Goal: Contribute content: Contribute content

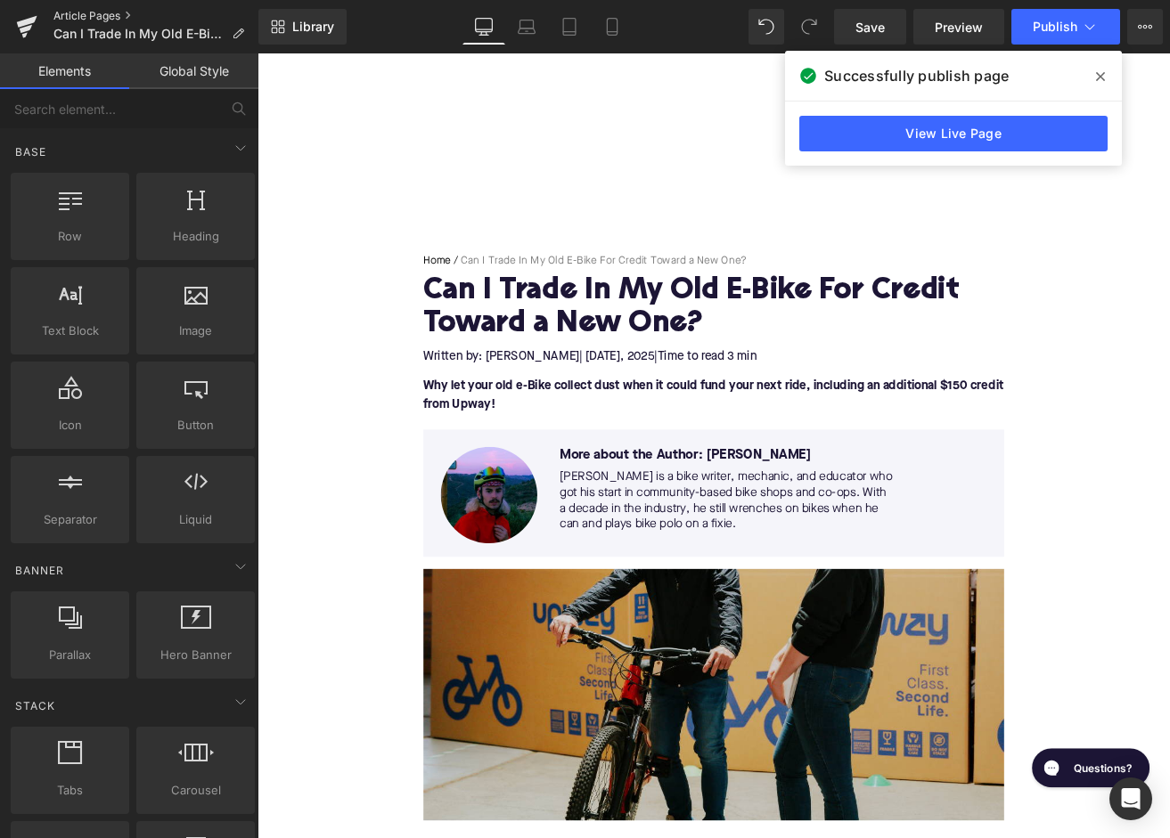
click at [111, 15] on link "Article Pages" at bounding box center [155, 16] width 205 height 14
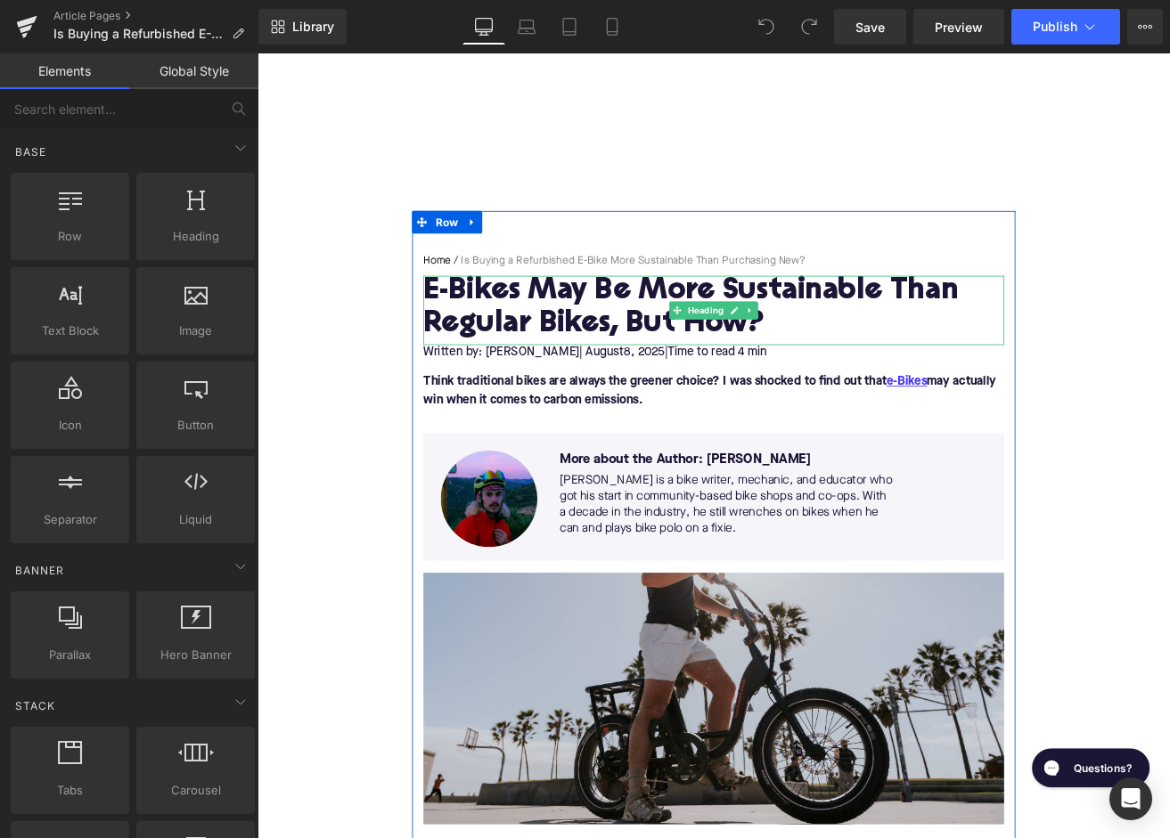
click at [626, 369] on h1 "E-Bikes May Be More Sustainable Than Regular Bikes, But How?" at bounding box center [797, 355] width 686 height 78
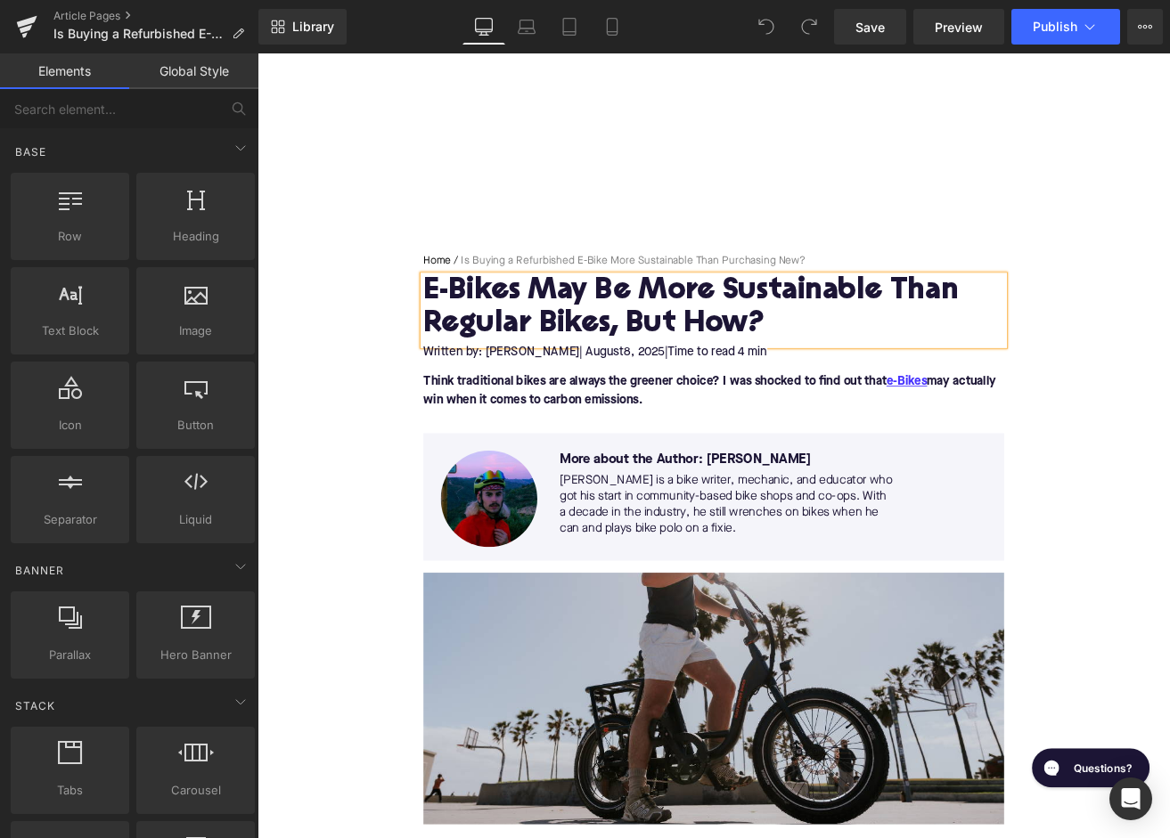
click at [626, 369] on h1 "E-Bikes May Be More Sustainable Than Regular Bikes, But How?" at bounding box center [797, 355] width 686 height 78
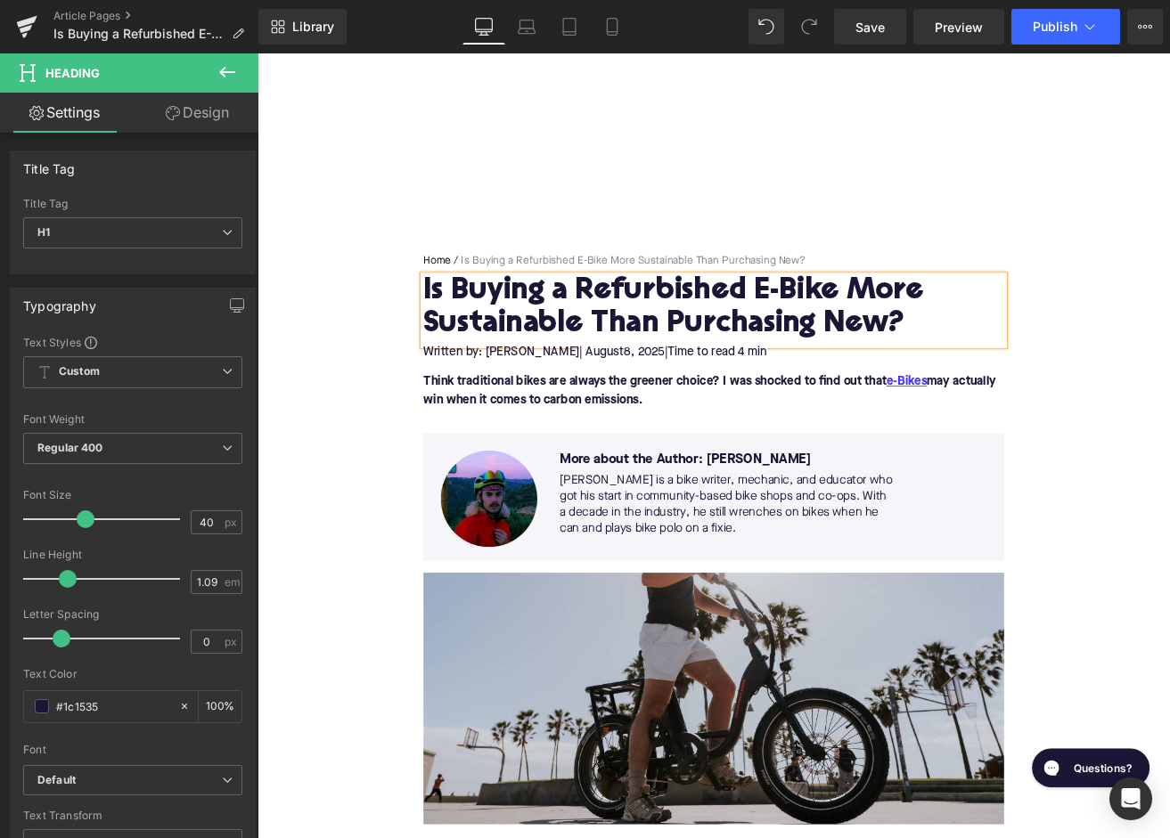
click at [641, 405] on span "| August" at bounding box center [664, 407] width 53 height 14
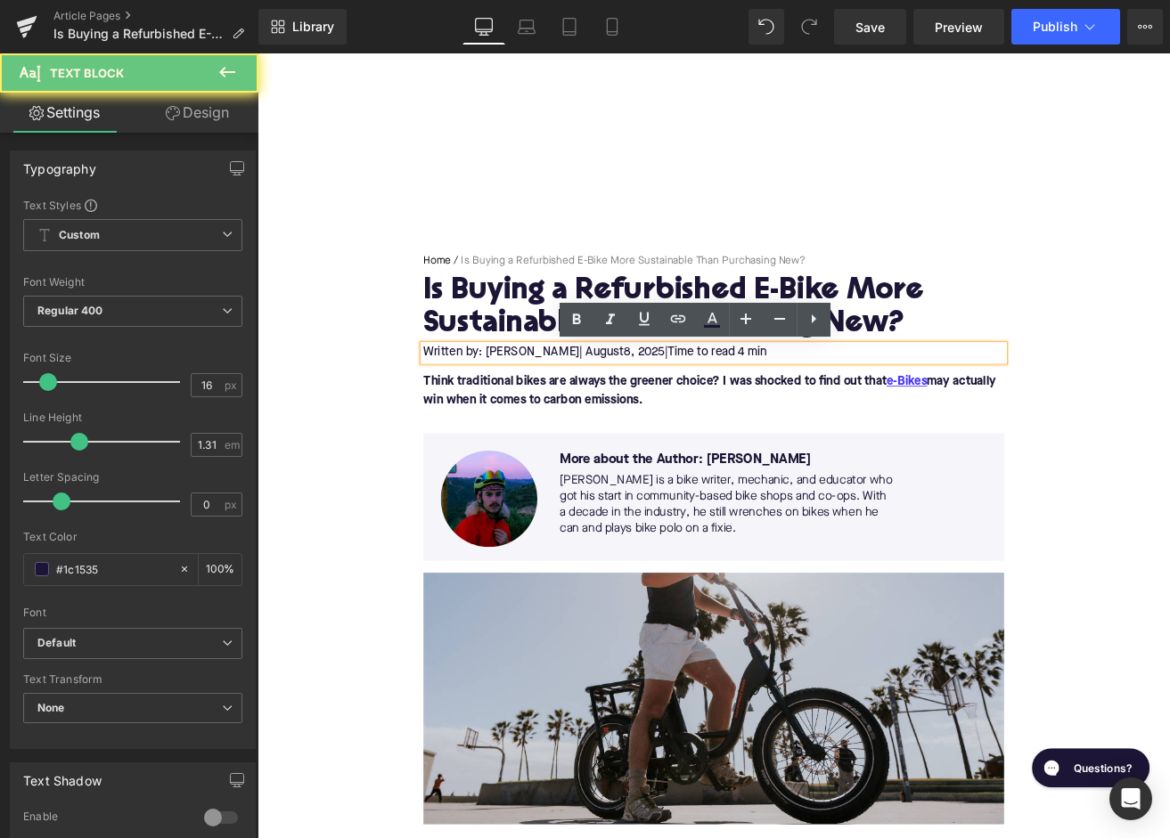
click at [641, 405] on span "| August" at bounding box center [664, 407] width 53 height 14
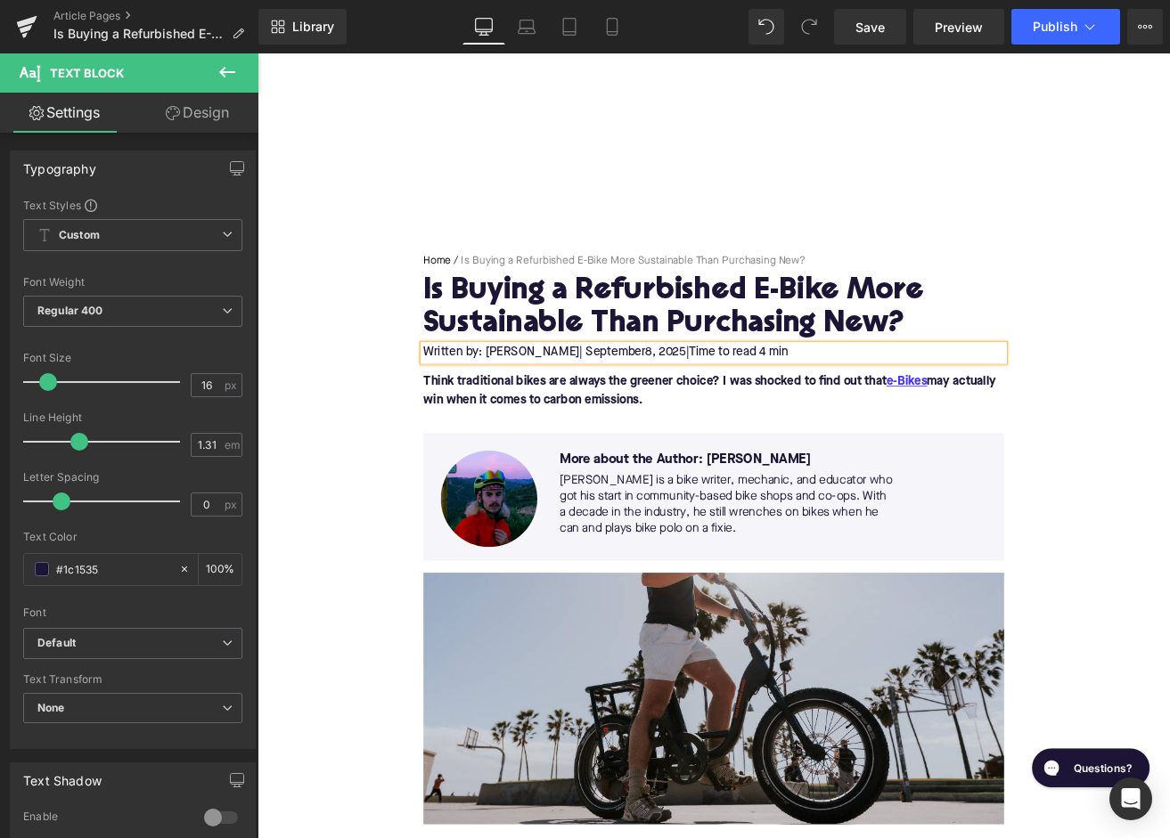
click at [715, 406] on span "8, 2025" at bounding box center [739, 407] width 48 height 14
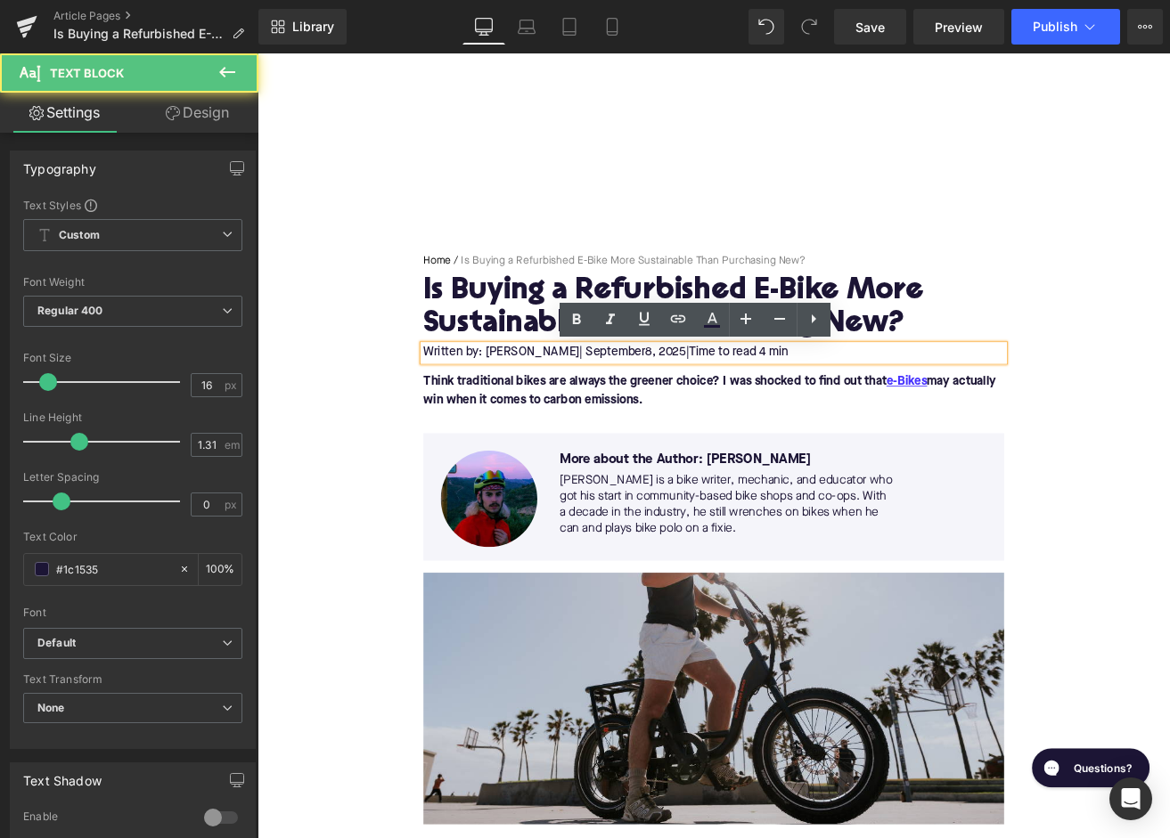
click at [715, 406] on span "8, 2025" at bounding box center [739, 407] width 48 height 14
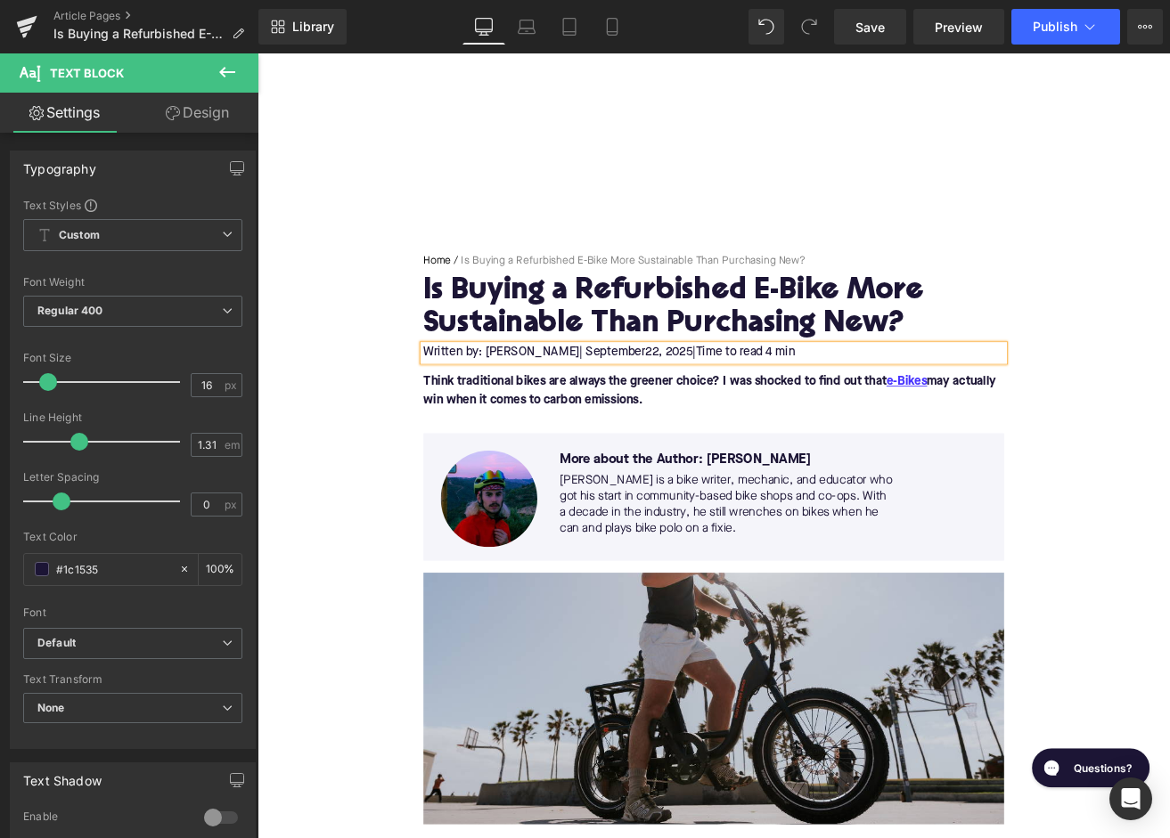
click at [842, 407] on span "Time to read 4 min" at bounding box center [834, 407] width 118 height 14
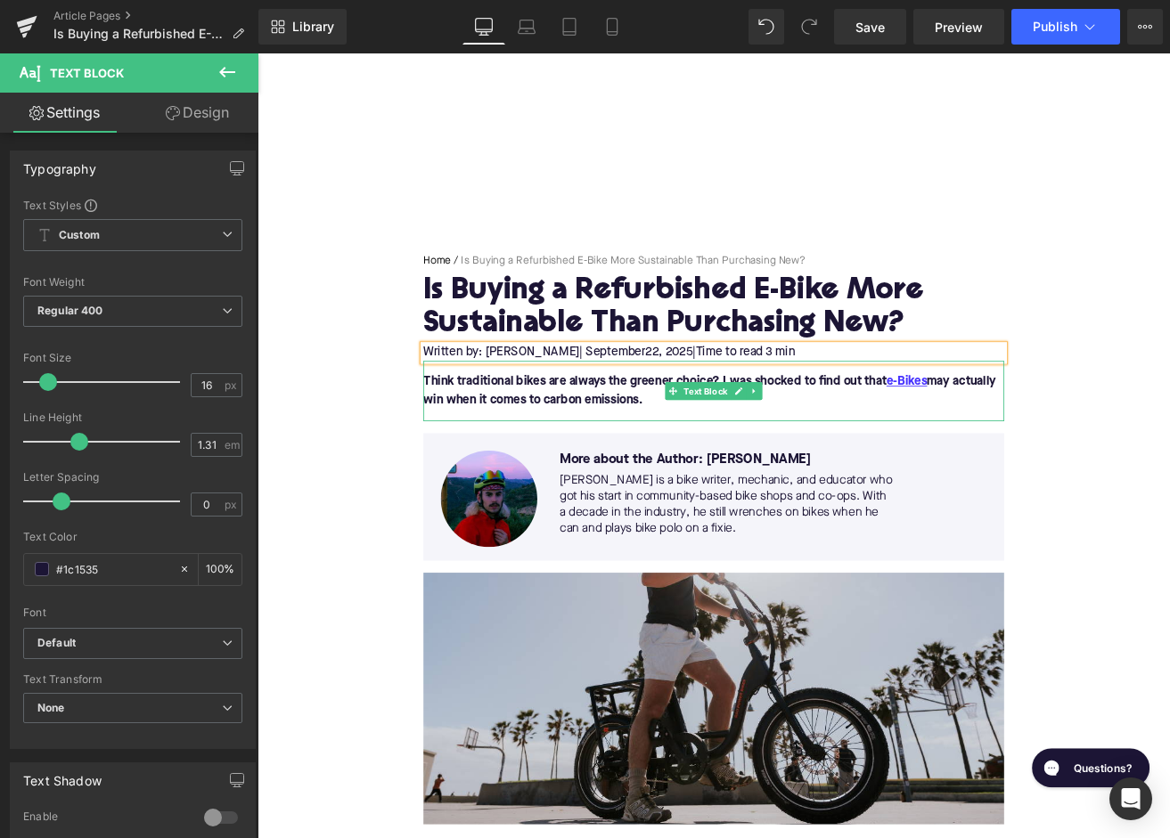
click at [536, 448] on font "Think traditional bikes are always the greener choice? I was shocked to find ou…" at bounding box center [792, 453] width 676 height 36
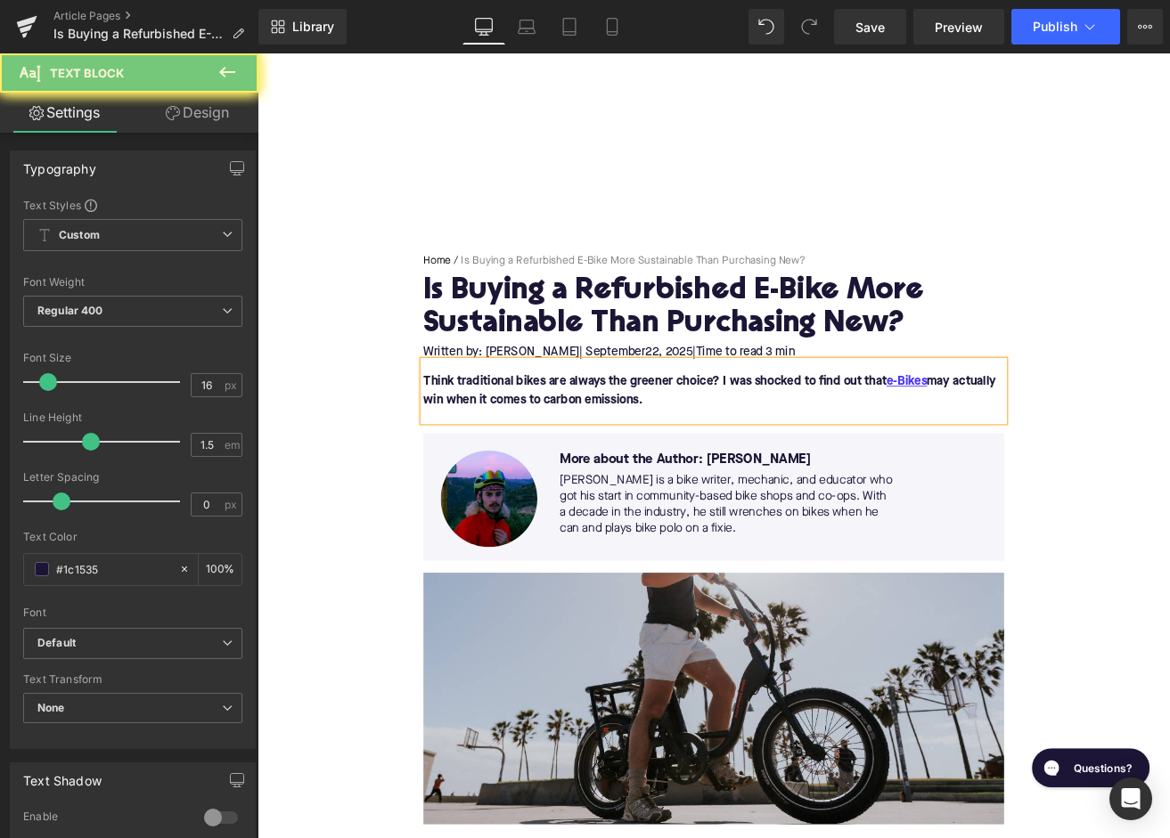
paste div
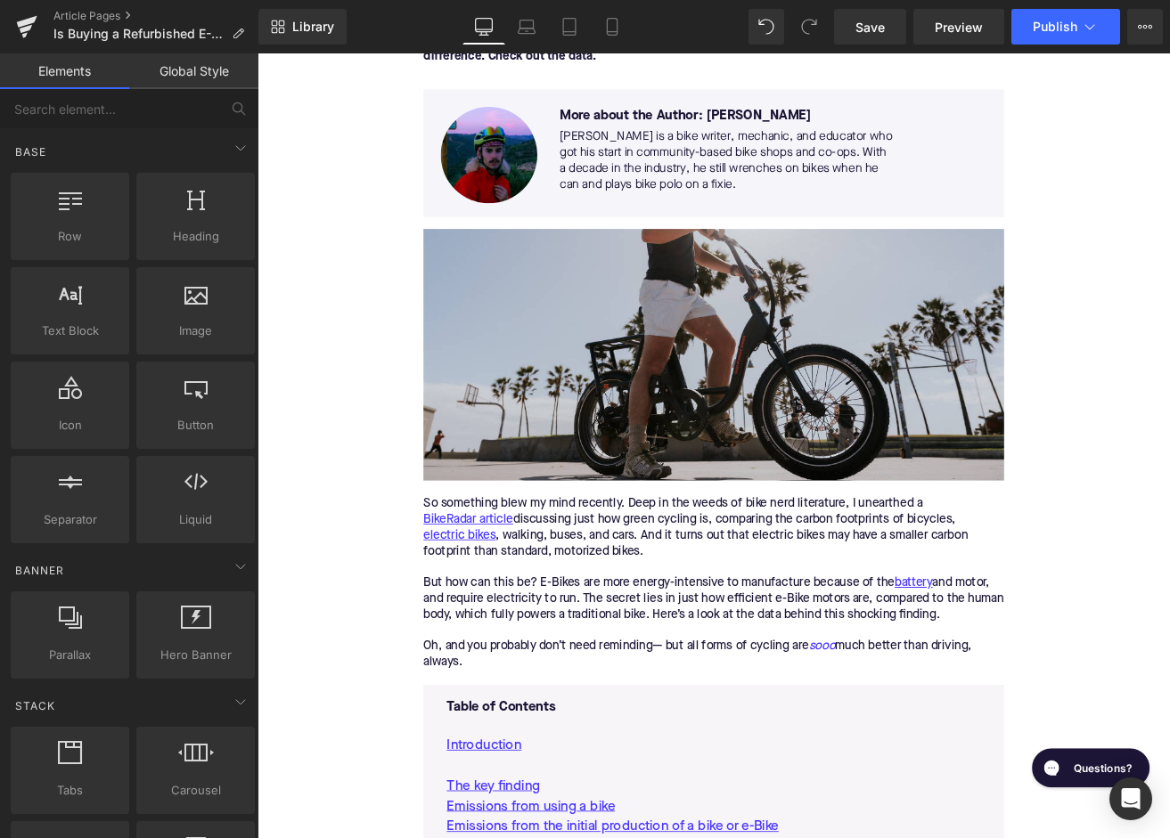
scroll to position [410, 0]
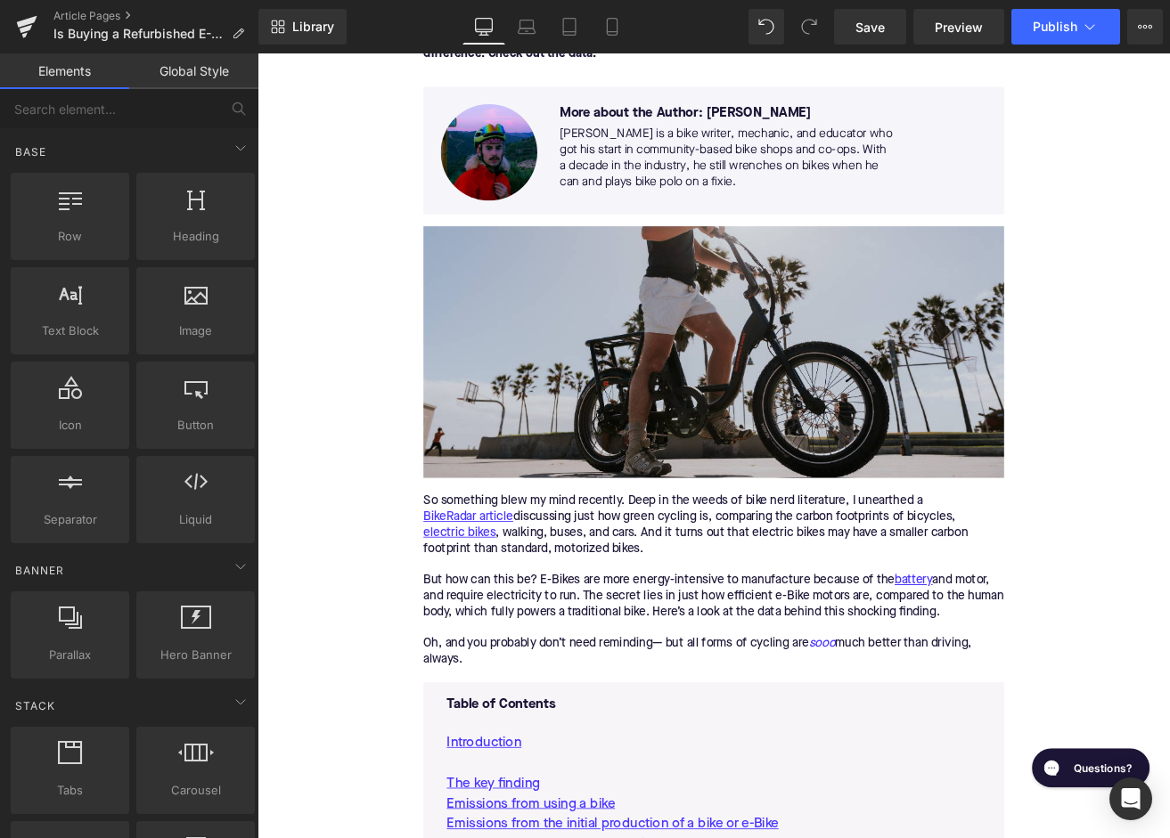
click at [622, 611] on div "So something blew my mind recently. Deep in the weeds of bike nerd literature, …" at bounding box center [797, 677] width 686 height 206
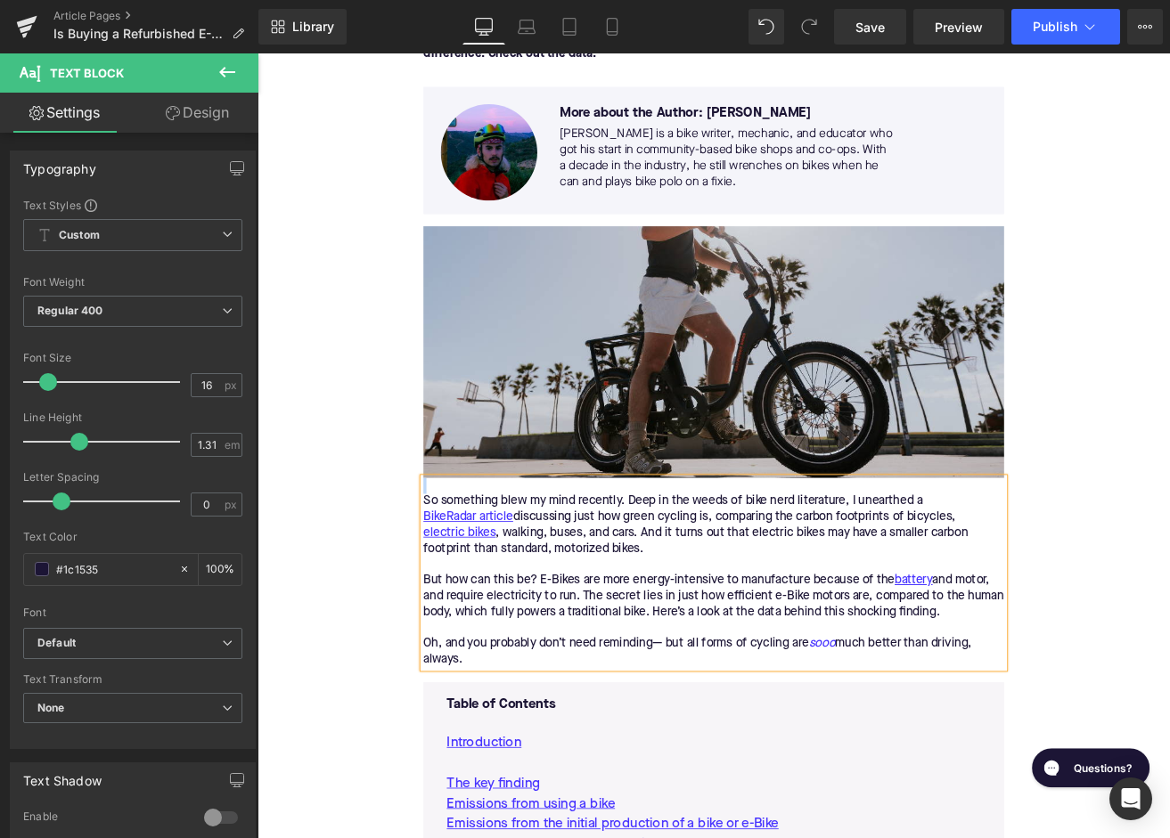
paste div
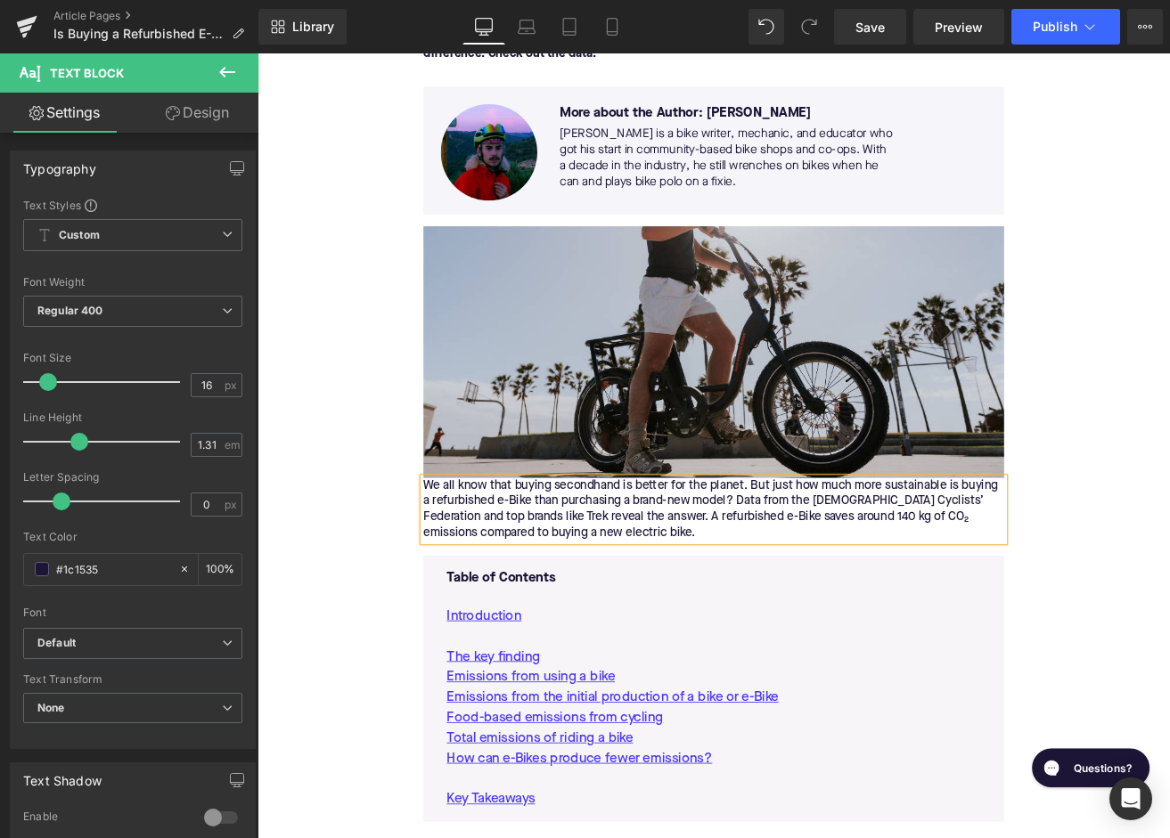
click at [455, 564] on div "We all know that buying secondhand is better for the planet. But just how much …" at bounding box center [797, 592] width 686 height 75
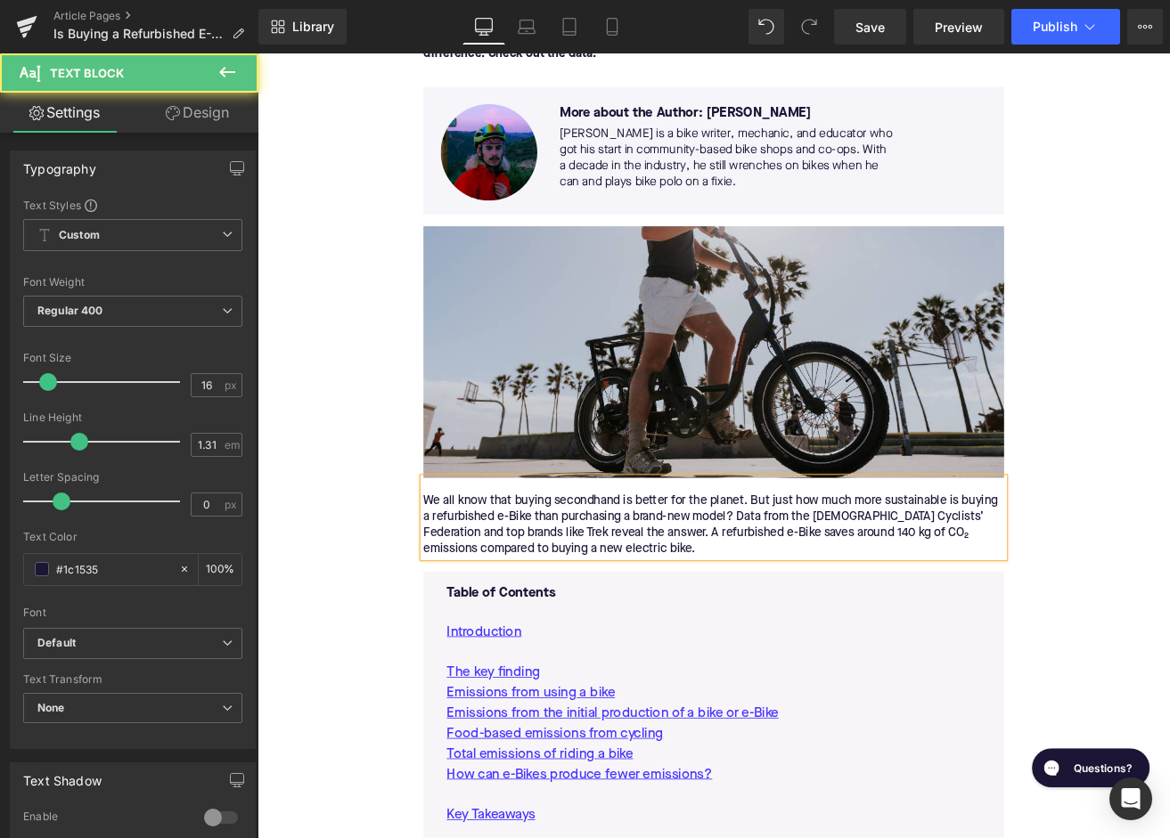
click at [563, 617] on div "We all know that buying secondhand is better for the planet. But just how much …" at bounding box center [797, 611] width 686 height 75
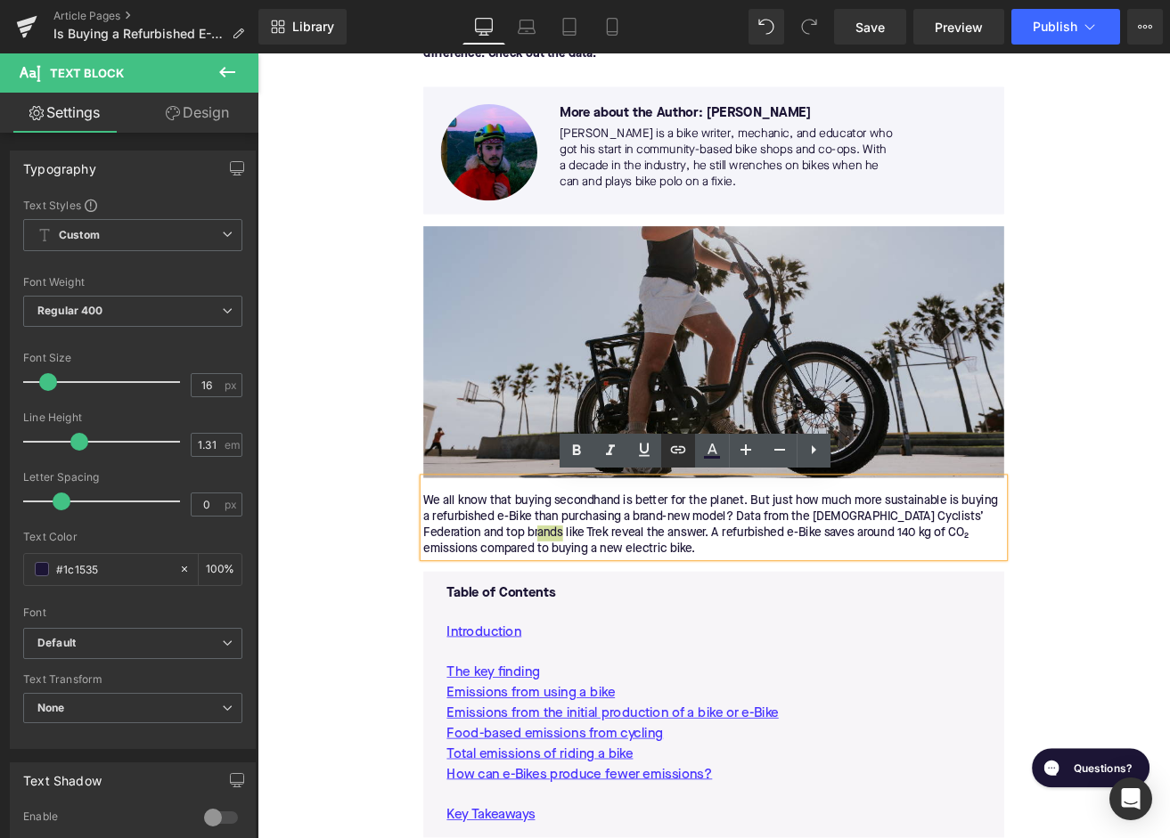
click at [679, 449] on icon at bounding box center [677, 449] width 21 height 21
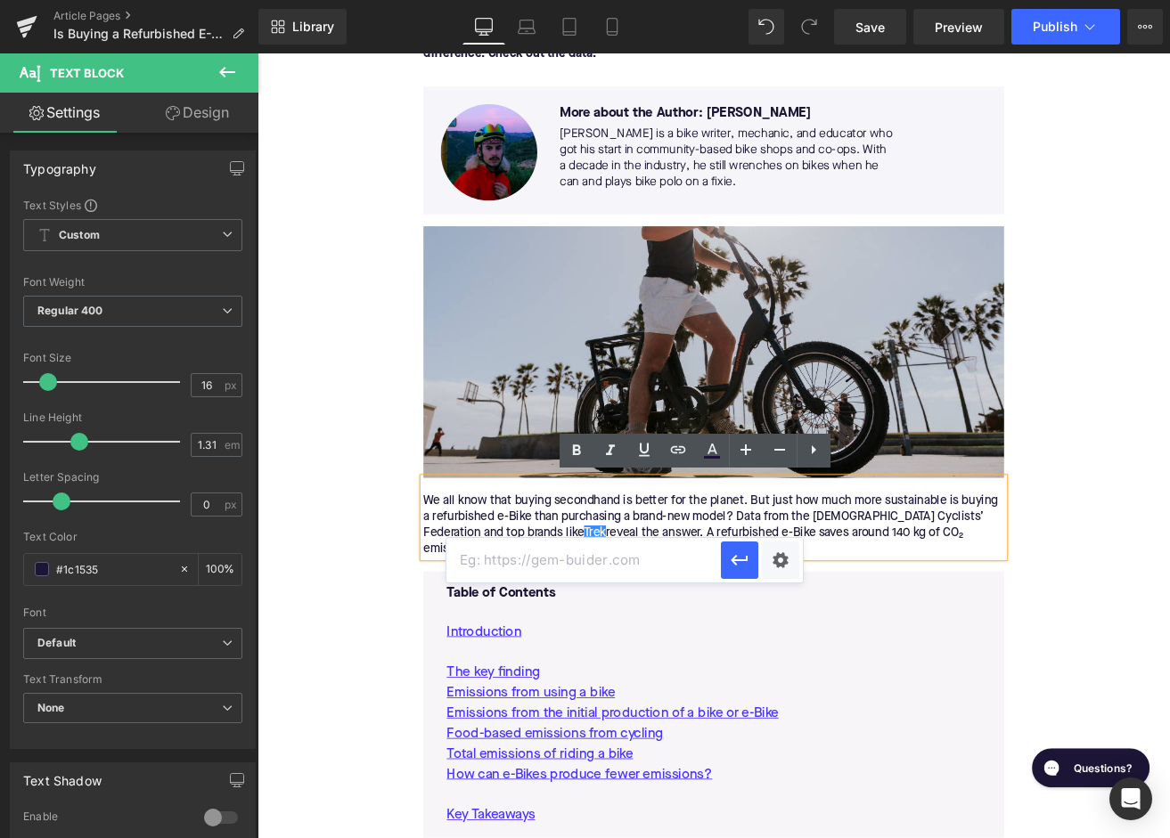
click at [561, 564] on input "text" at bounding box center [583, 560] width 274 height 45
paste input "https://upway.co/collections/trek-electric-bike"
type input "https://upway.co/collections/trek-electric-bike"
click at [741, 557] on icon "button" at bounding box center [739, 560] width 21 height 21
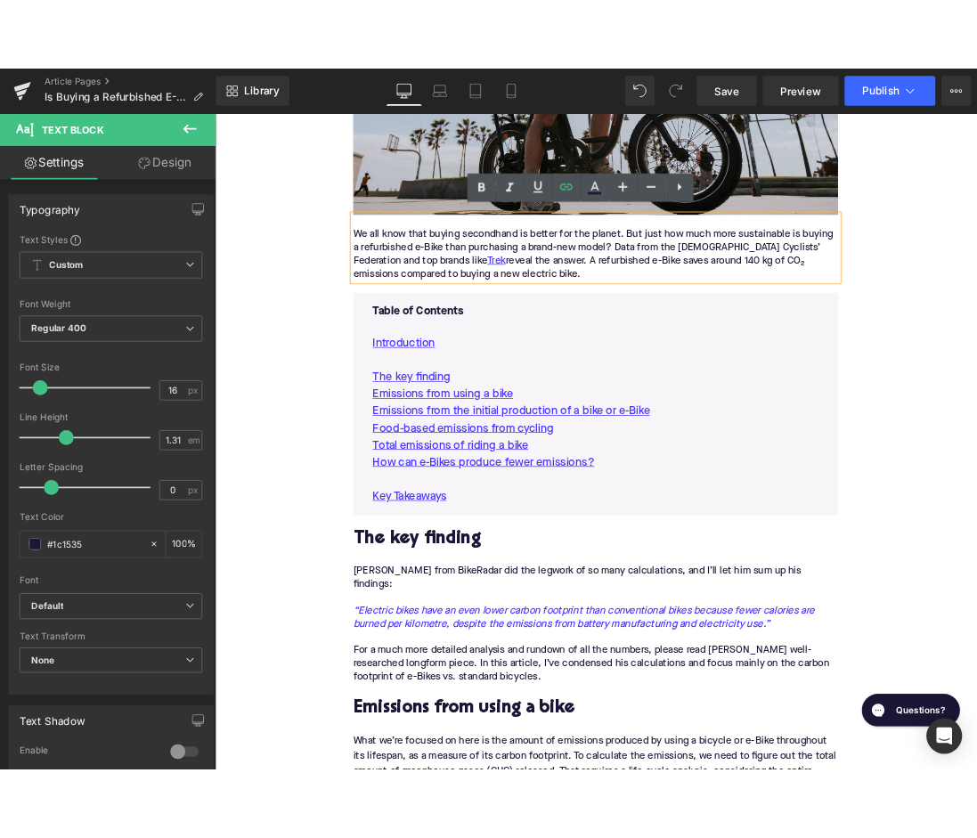
scroll to position [787, 0]
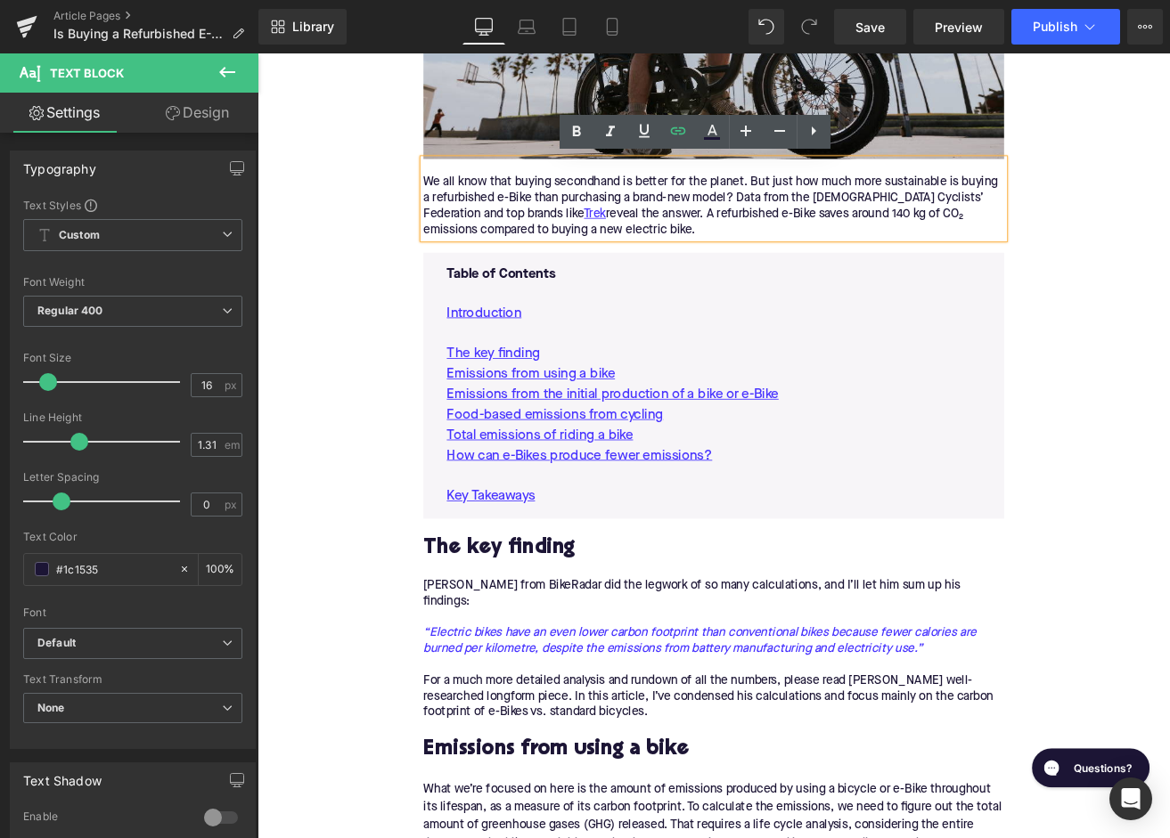
click at [574, 634] on h2 "The key finding" at bounding box center [797, 639] width 686 height 28
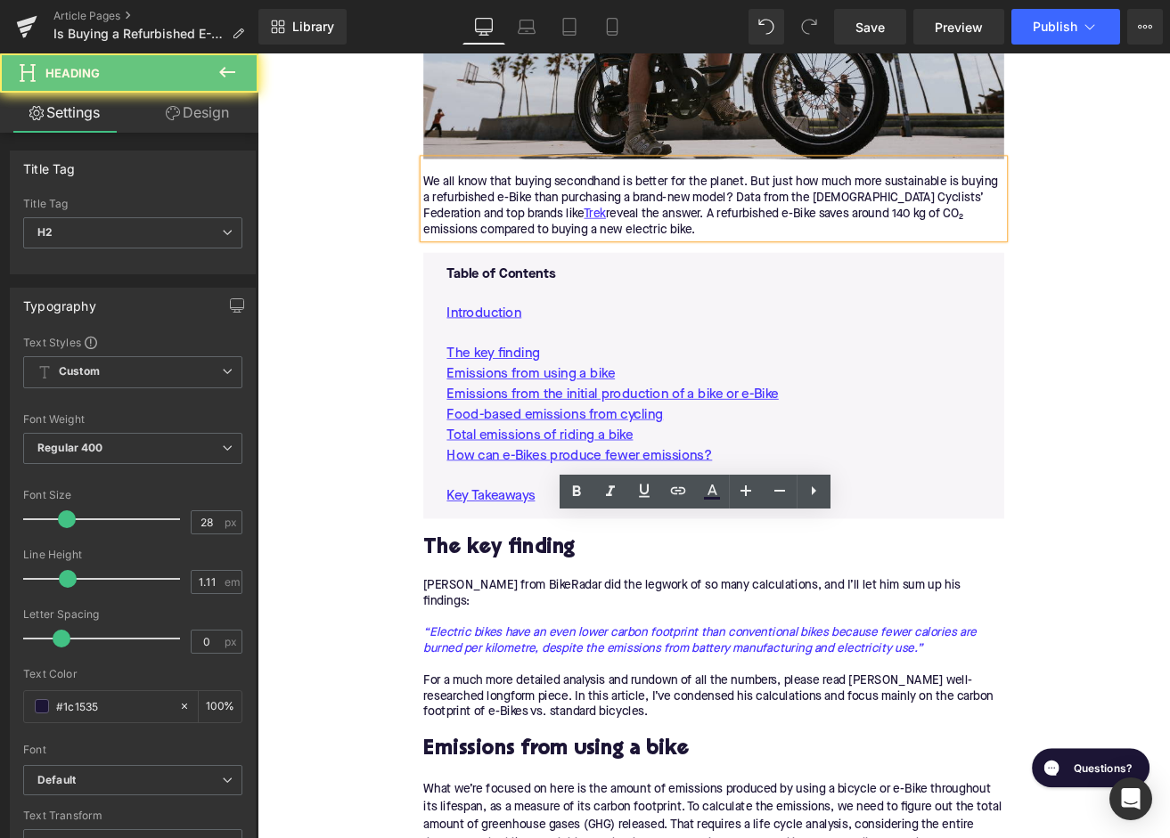
click at [574, 634] on h2 "The key finding" at bounding box center [797, 639] width 686 height 28
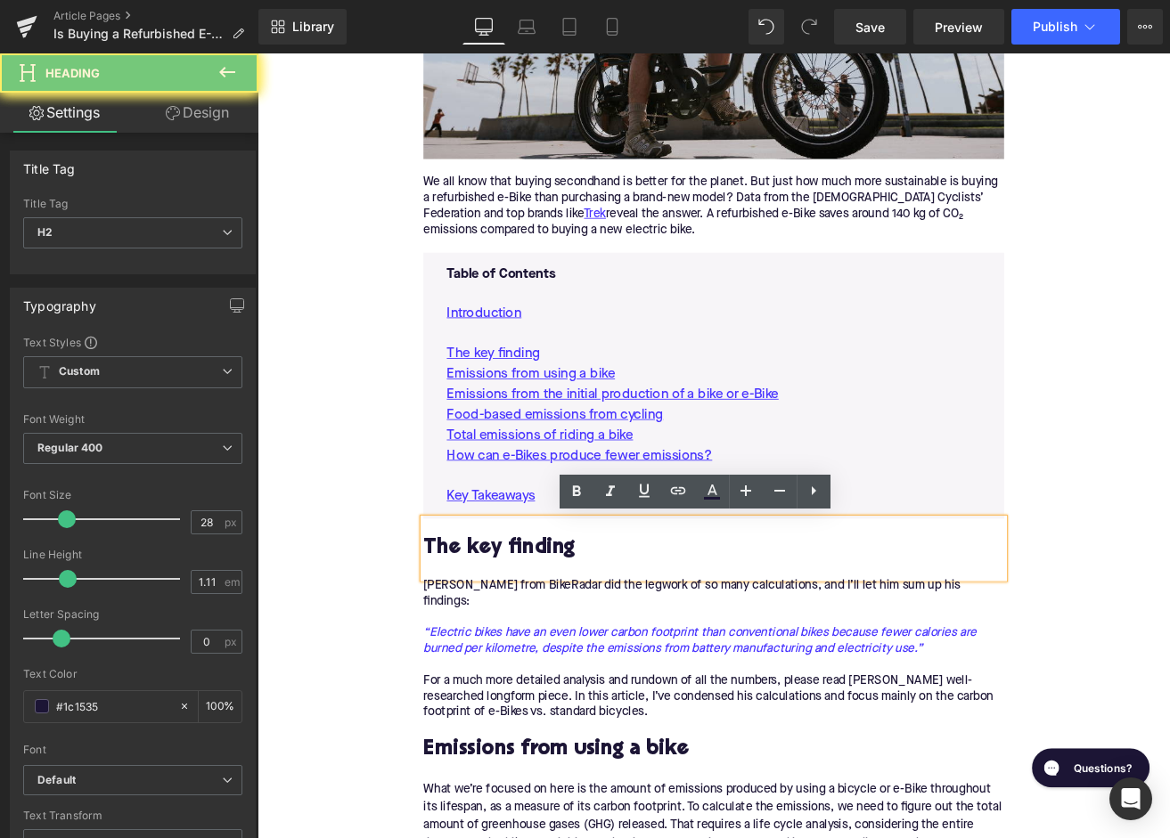
paste div
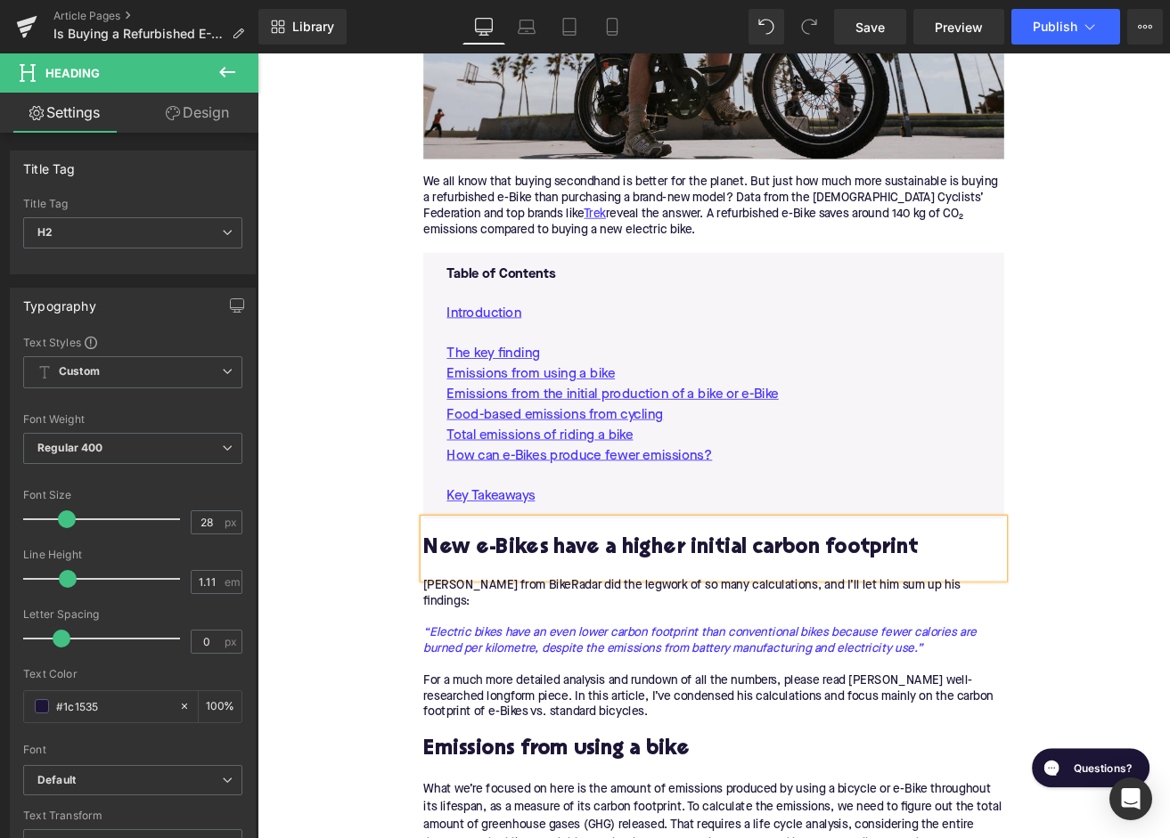
click at [596, 730] on icon "“Electric bikes have an even lower carbon footprint than conventional bikes bec…" at bounding box center [797, 748] width 686 height 37
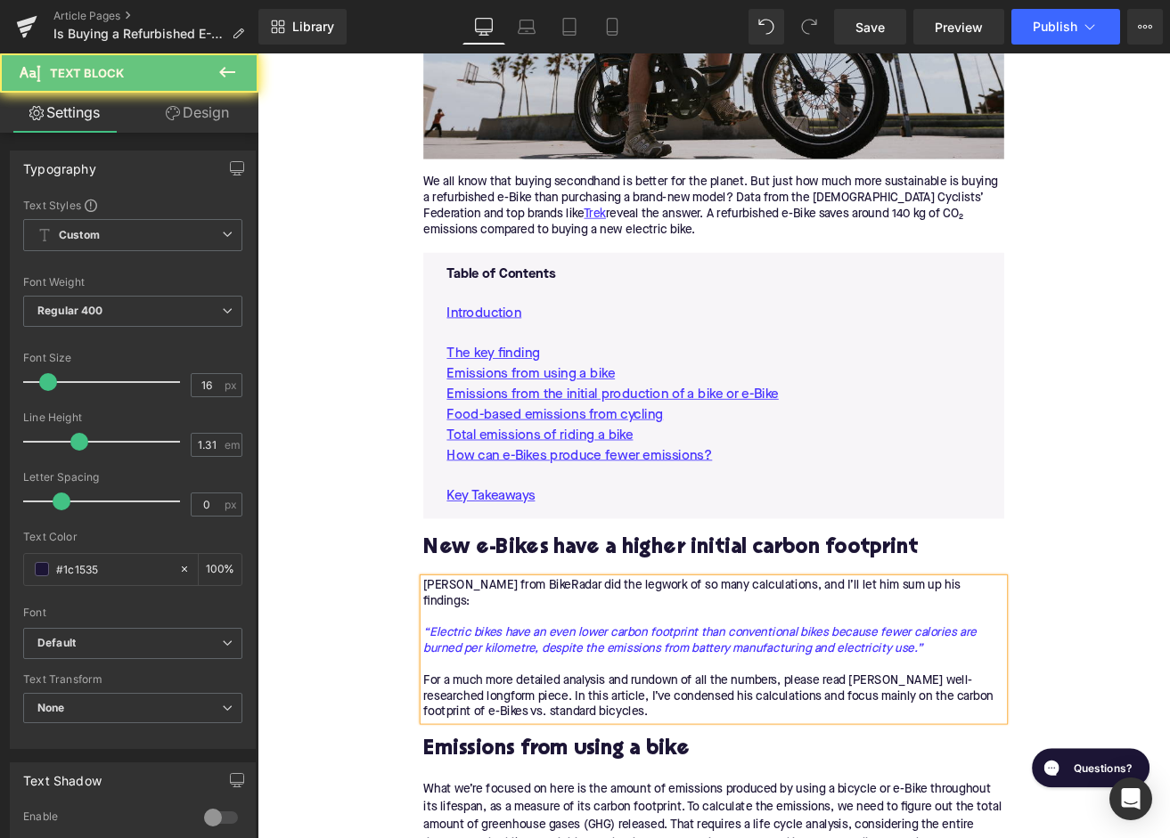
paste div
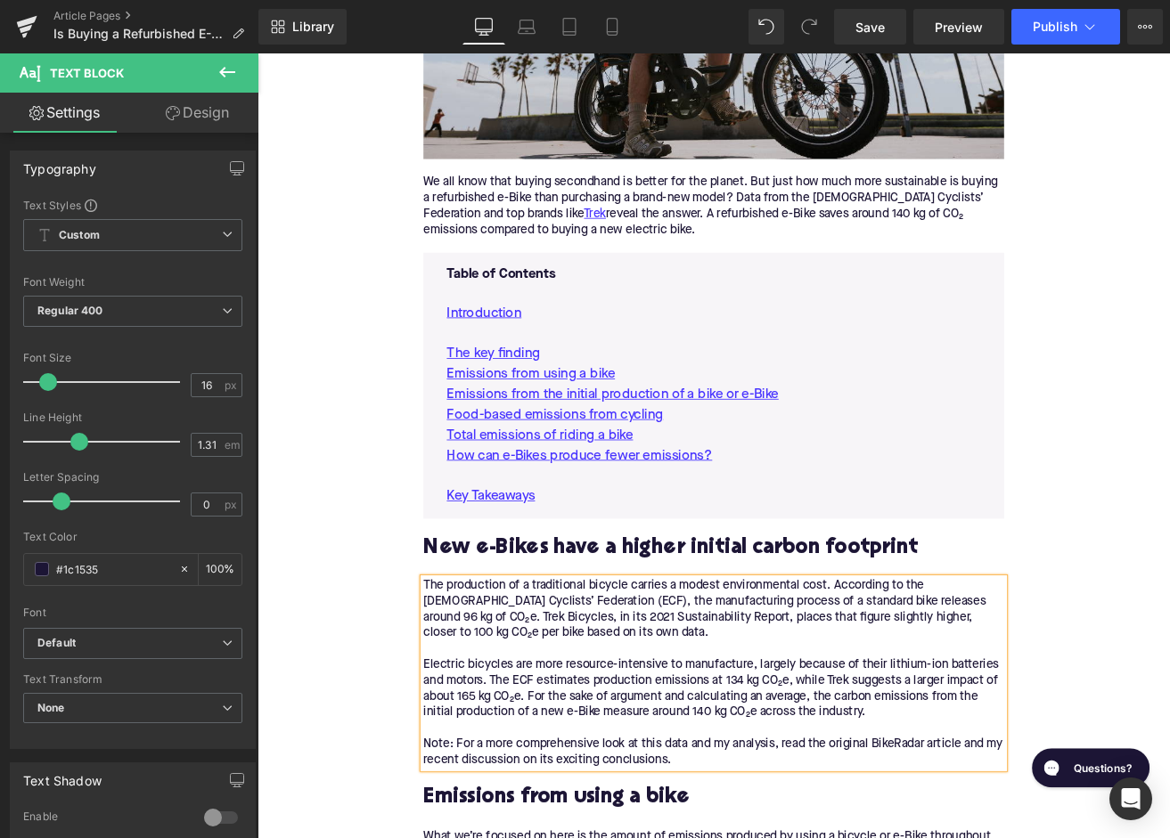
click at [547, 838] on div "The production of a traditional bicycle carries a modest environmental cost. Ac…" at bounding box center [797, 786] width 686 height 225
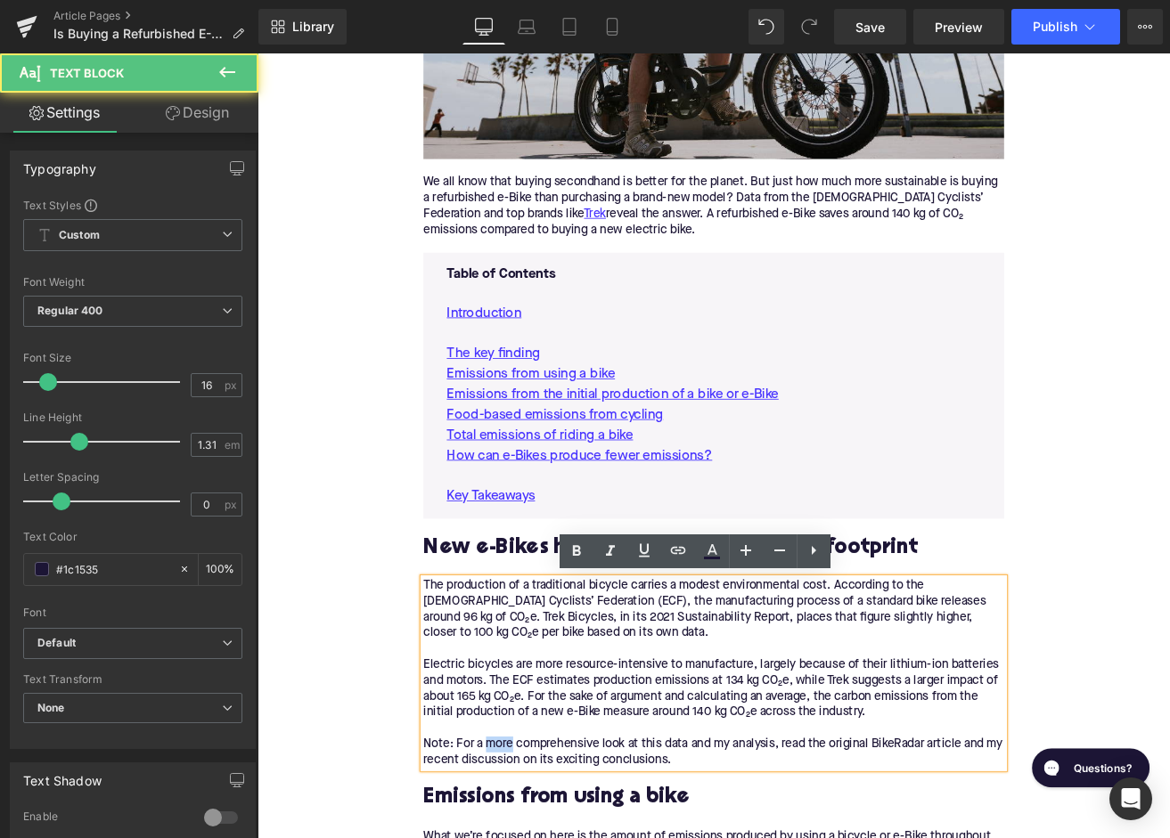
click at [547, 838] on div "The production of a traditional bicycle carries a modest environmental cost. Ac…" at bounding box center [797, 786] width 686 height 225
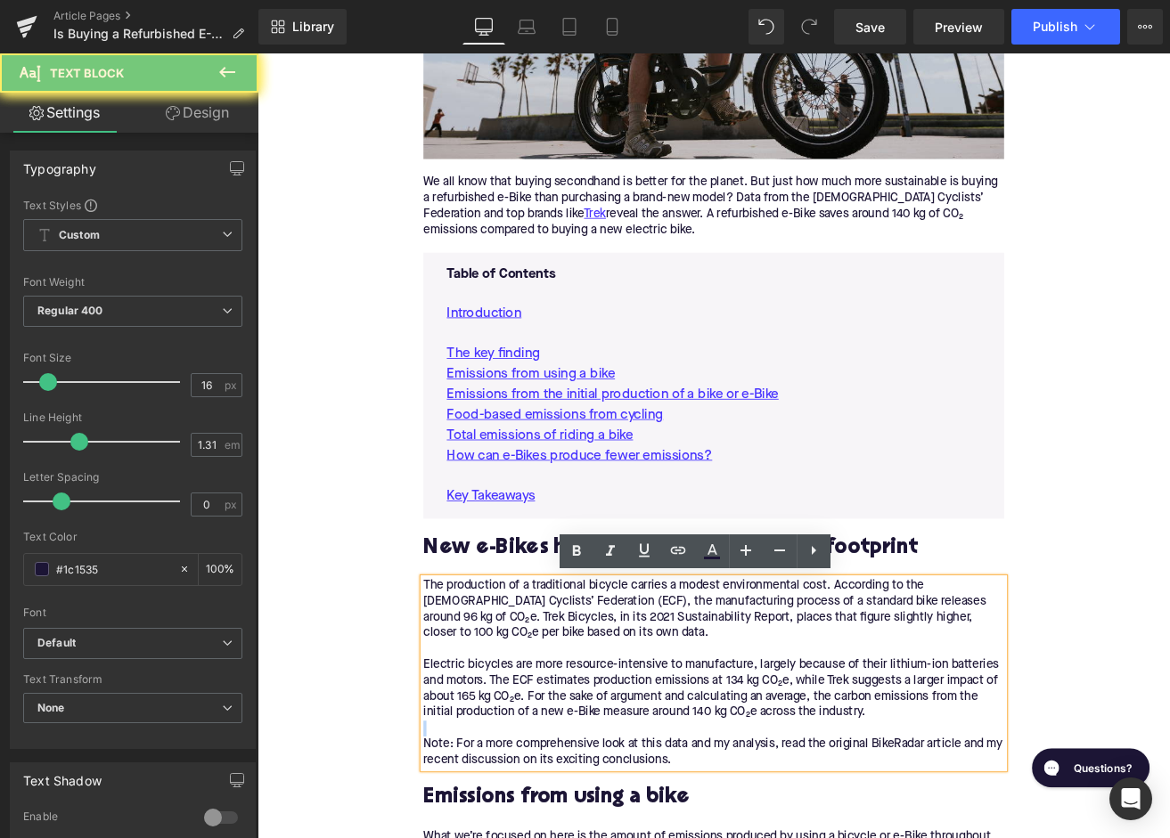
click at [547, 838] on div "The production of a traditional bicycle carries a modest environmental cost. Ac…" at bounding box center [797, 786] width 686 height 225
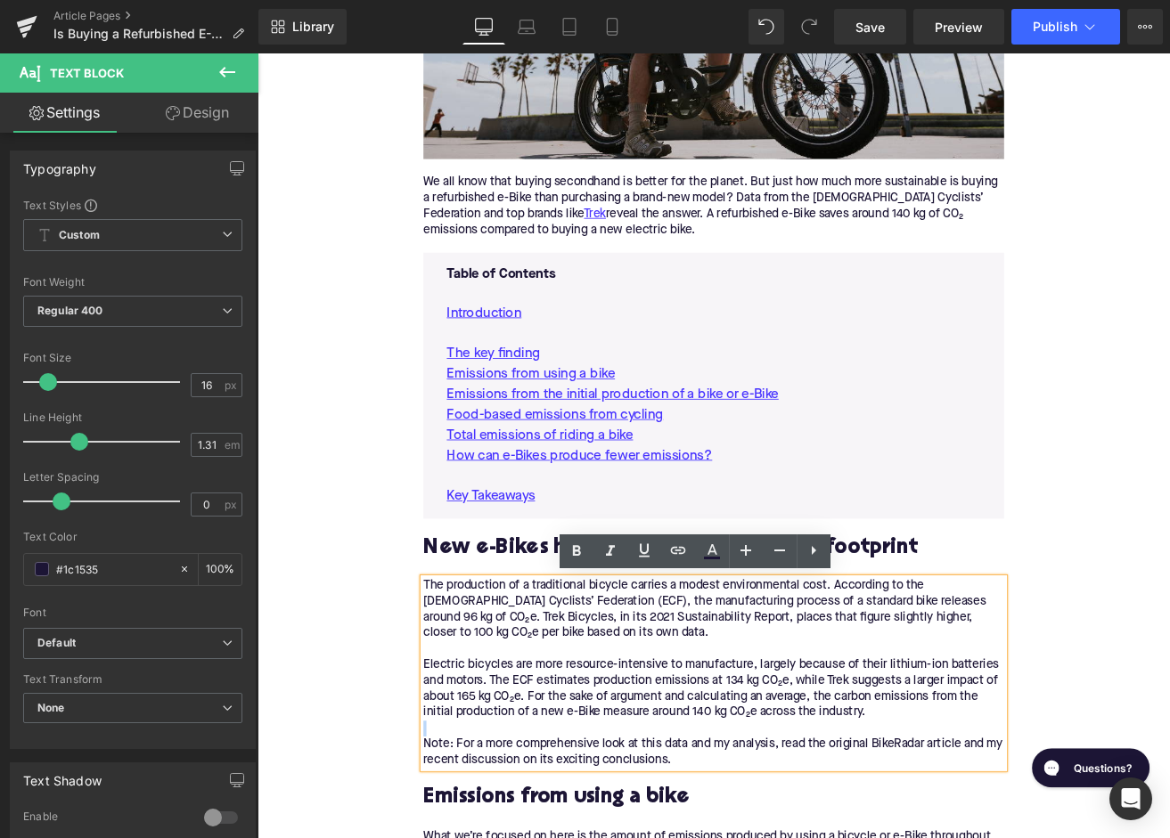
click at [470, 838] on div "The production of a traditional bicycle carries a modest environmental cost. Ac…" at bounding box center [797, 786] width 686 height 225
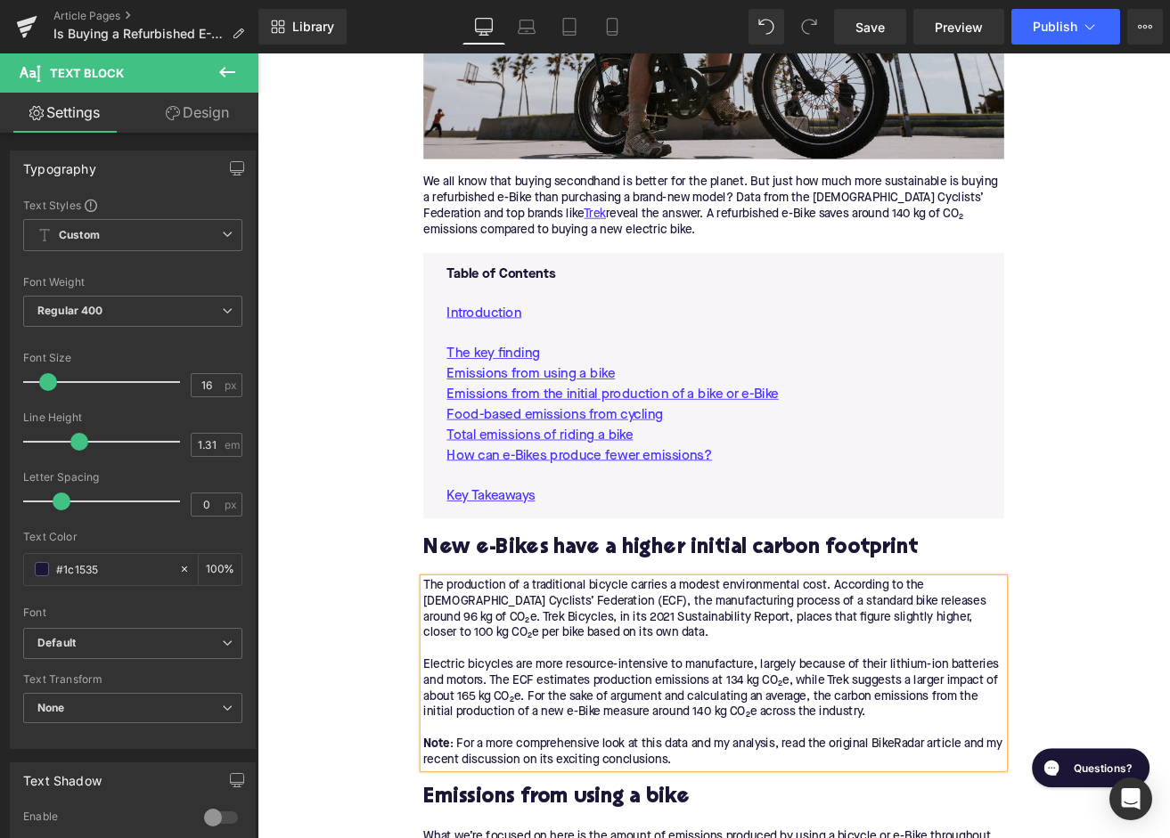
click at [994, 838] on div "The production of a traditional bicycle carries a modest environmental cost. Ac…" at bounding box center [797, 786] width 686 height 225
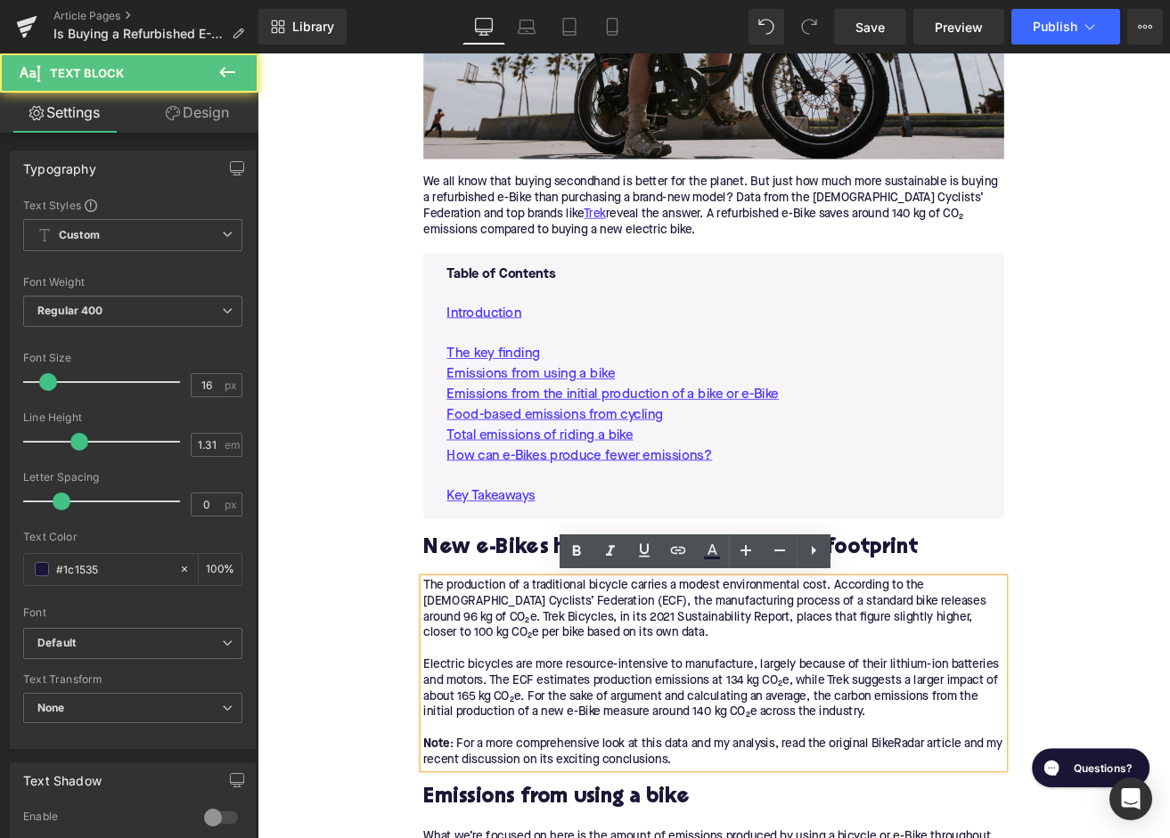
click at [994, 838] on div "The production of a traditional bicycle carries a modest environmental cost. Ac…" at bounding box center [797, 786] width 686 height 225
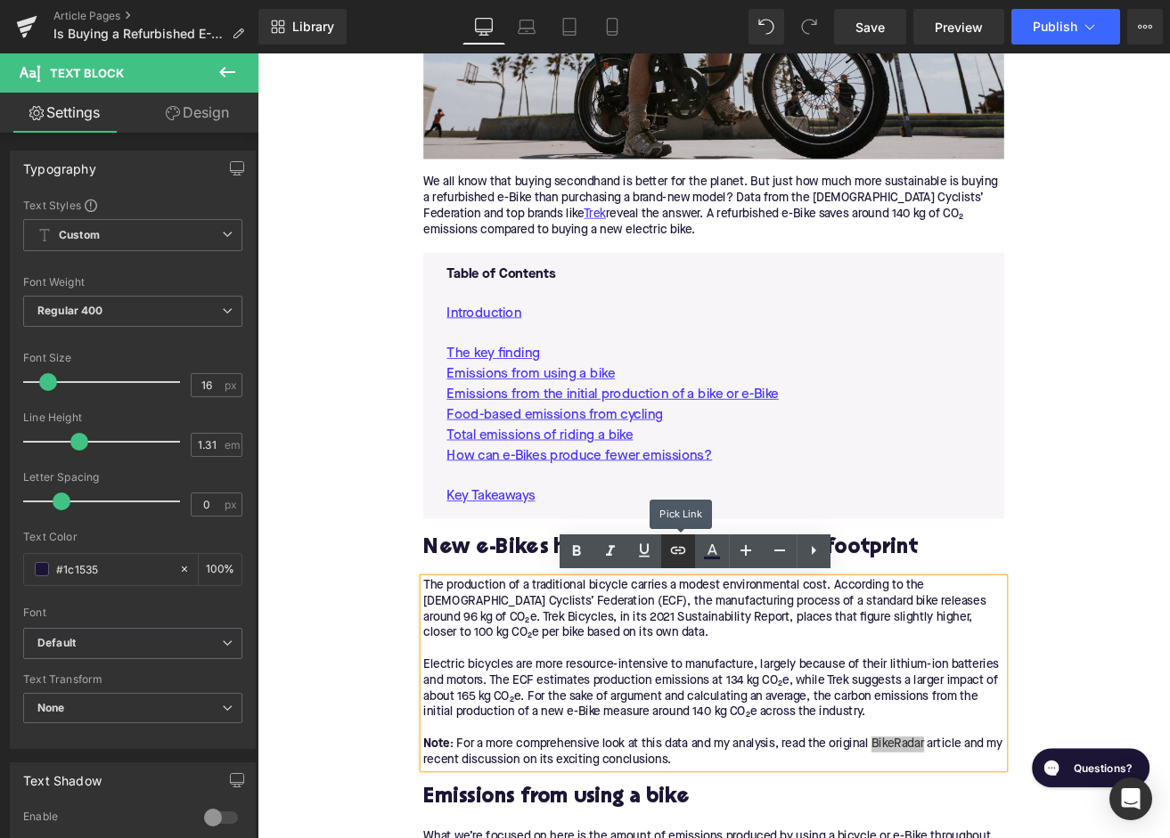
click at [684, 547] on icon at bounding box center [677, 550] width 21 height 21
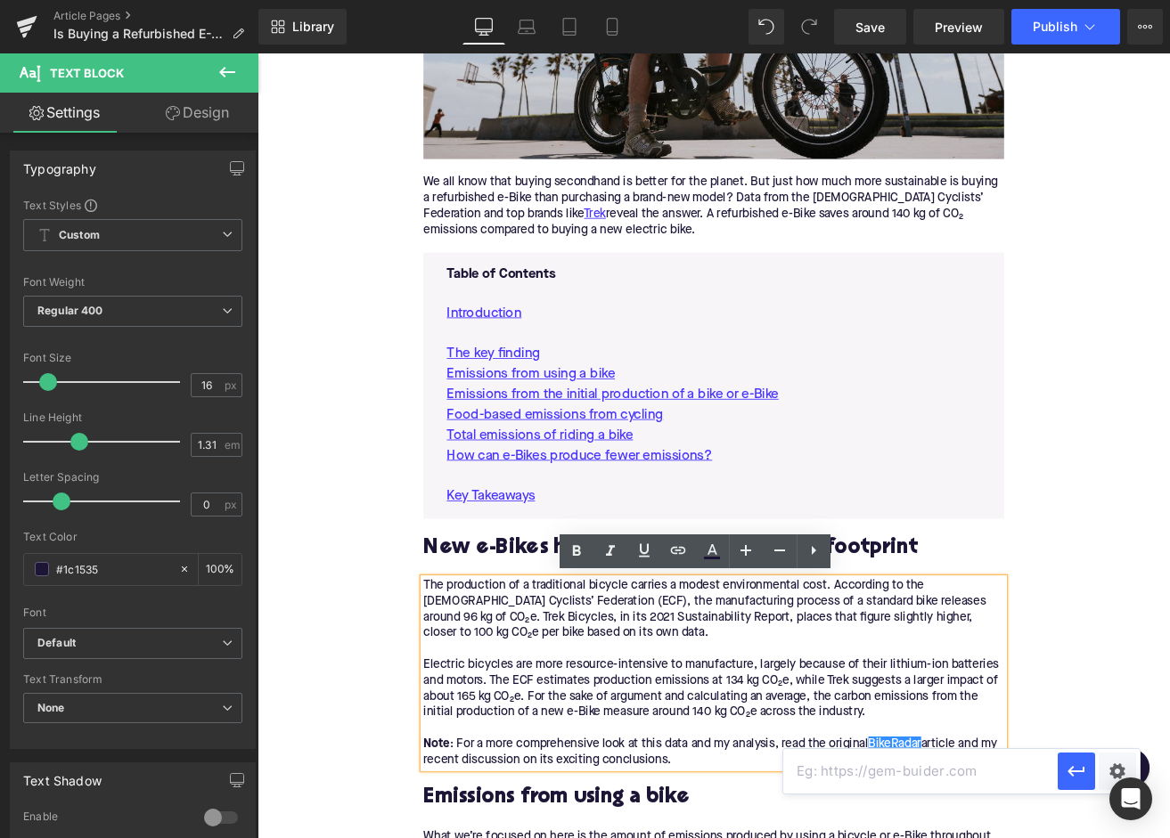
click at [846, 771] on input "text" at bounding box center [920, 771] width 274 height 45
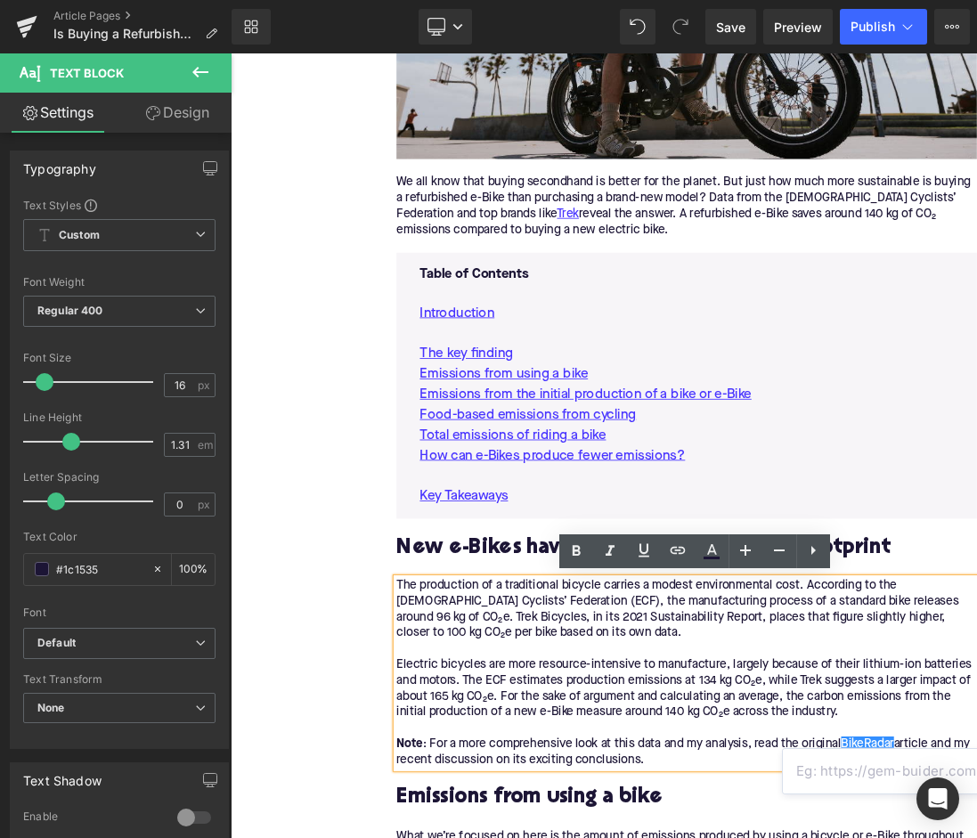
click at [843, 780] on input "text" at bounding box center [920, 771] width 274 height 45
paste input "https://www.bikeradar.com/features/long-reads/cycling-environmental-impact"
type input "https://www.bikeradar.com/features/long-reads/cycling-environmental-impact"
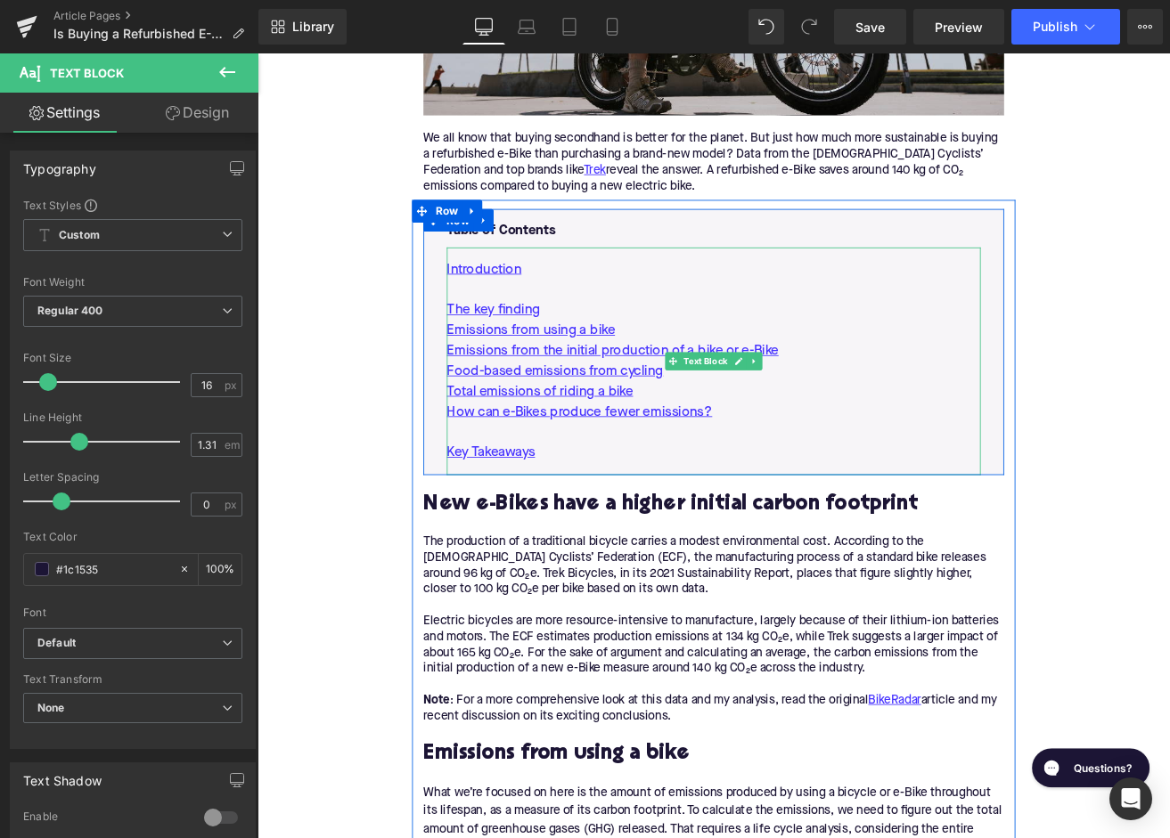
scroll to position [846, 0]
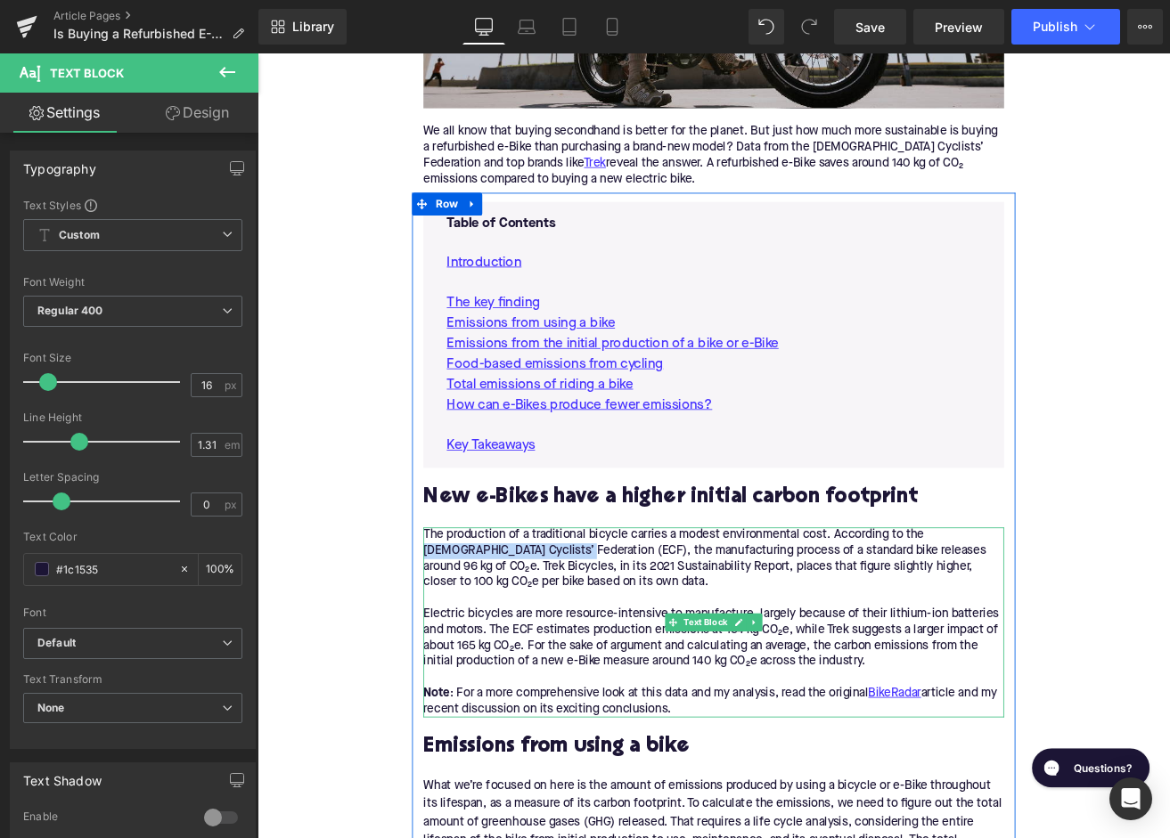
drag, startPoint x: 577, startPoint y: 642, endPoint x: 1048, endPoint y: 623, distance: 470.9
click at [1048, 623] on div "The production of a traditional bicycle carries a modest environmental cost. Ac…" at bounding box center [797, 726] width 686 height 225
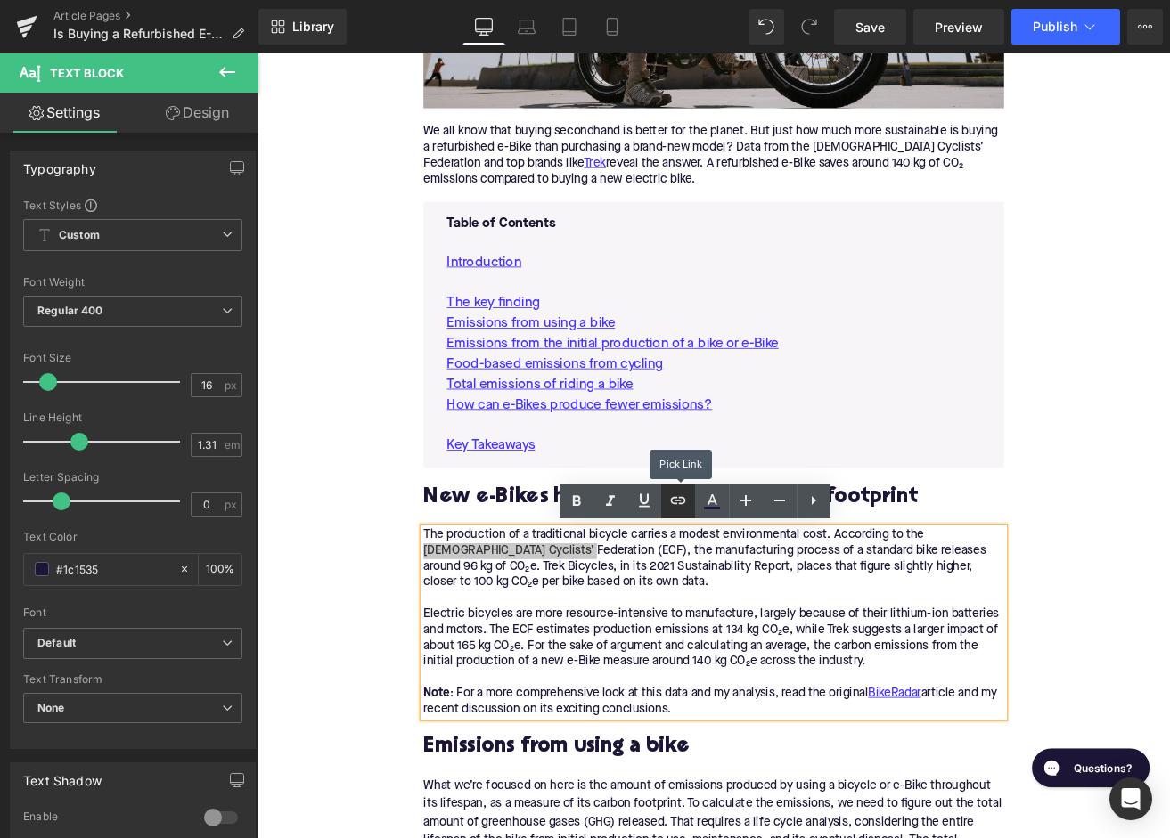
click at [670, 498] on icon at bounding box center [677, 500] width 21 height 21
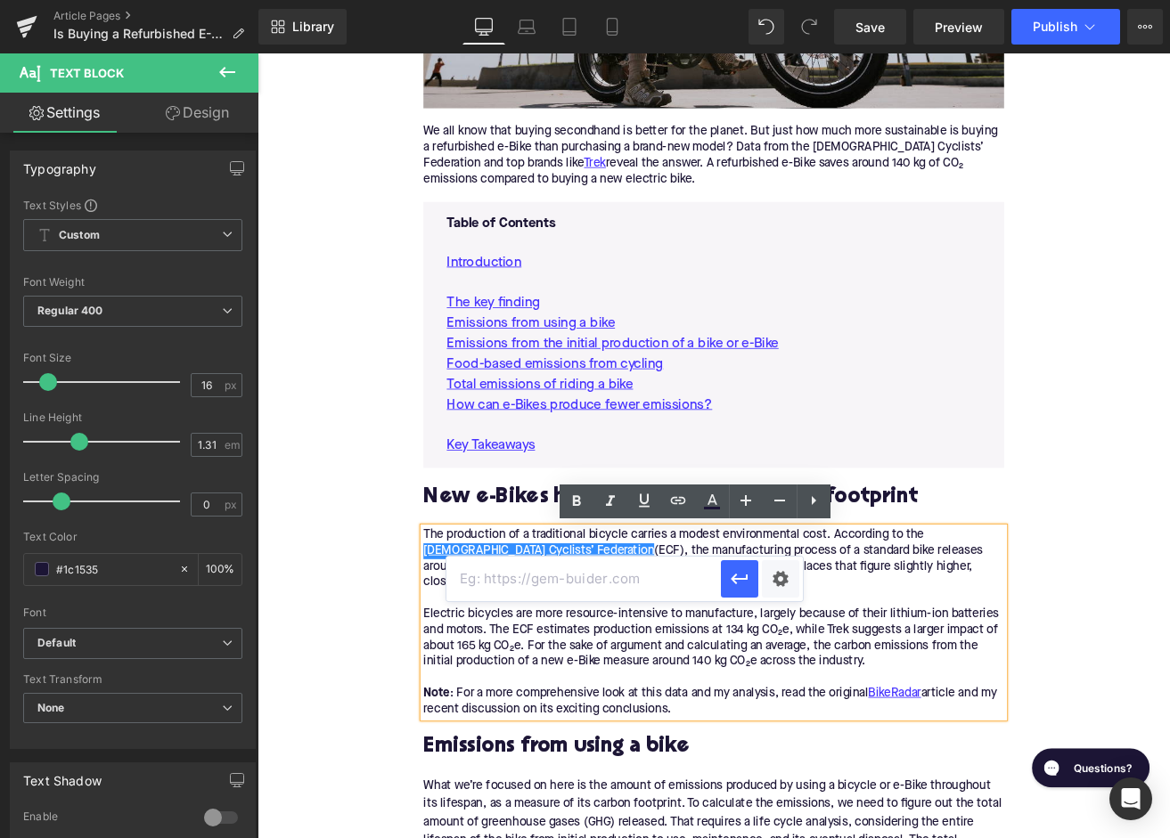
click at [645, 586] on input "text" at bounding box center [583, 579] width 274 height 45
paste input "http://large.stanford.edu/courses/2022/ph240/schutt2/docs/ecf-nov11.pdf"
click at [737, 579] on icon "button" at bounding box center [739, 580] width 17 height 11
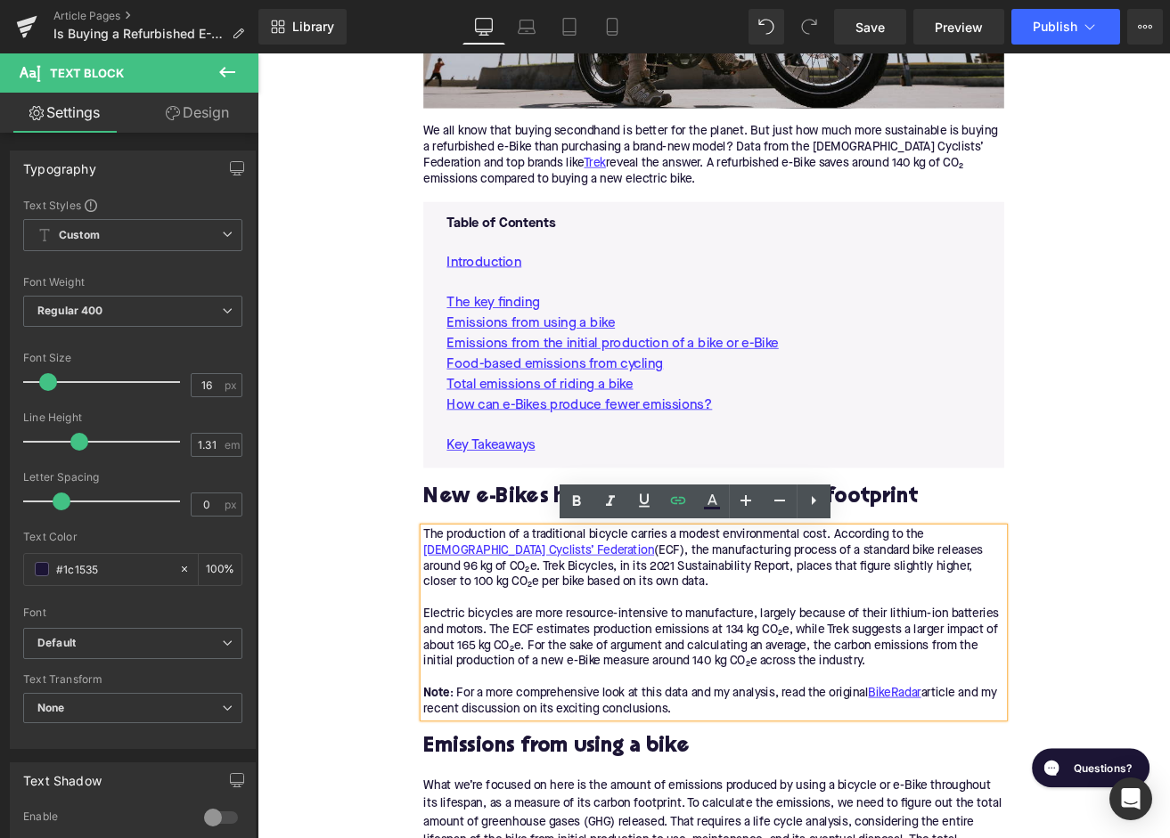
click at [621, 662] on div "The production of a traditional bicycle carries a modest environmental cost. Ac…" at bounding box center [797, 726] width 686 height 225
click at [619, 662] on div "The production of a traditional bicycle carries a modest environmental cost. Ac…" at bounding box center [797, 726] width 686 height 225
drag, startPoint x: 619, startPoint y: 662, endPoint x: 784, endPoint y: 663, distance: 164.8
click at [784, 663] on div "The production of a traditional bicycle carries a modest environmental cost. Ac…" at bounding box center [797, 726] width 686 height 225
click at [682, 499] on icon at bounding box center [677, 500] width 21 height 21
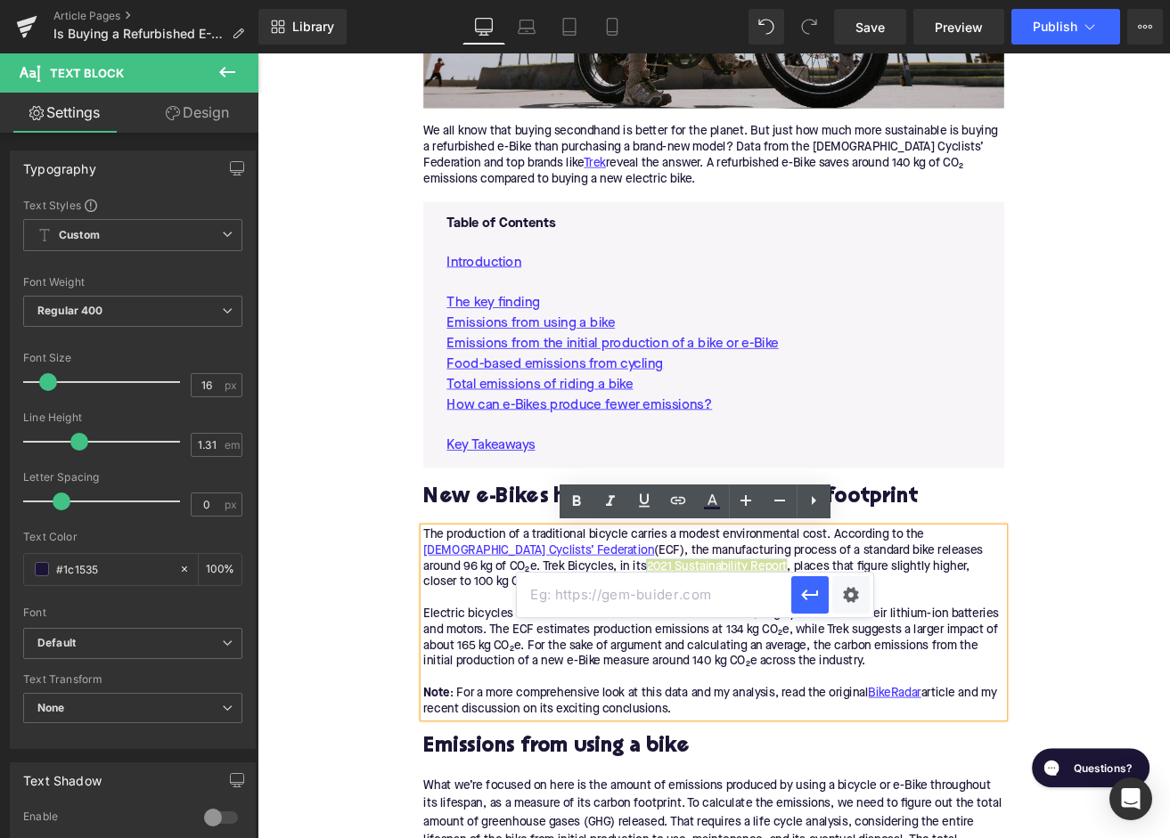
click at [689, 594] on input "text" at bounding box center [654, 595] width 274 height 45
paste input "https://view.publitas.com/trek-bicycle/trek-bicycle-2021-sustainability-report/…"
type input "https://view.publitas.com/trek-bicycle/trek-bicycle-2021-sustainability-report/…"
click at [803, 585] on icon "button" at bounding box center [809, 595] width 21 height 21
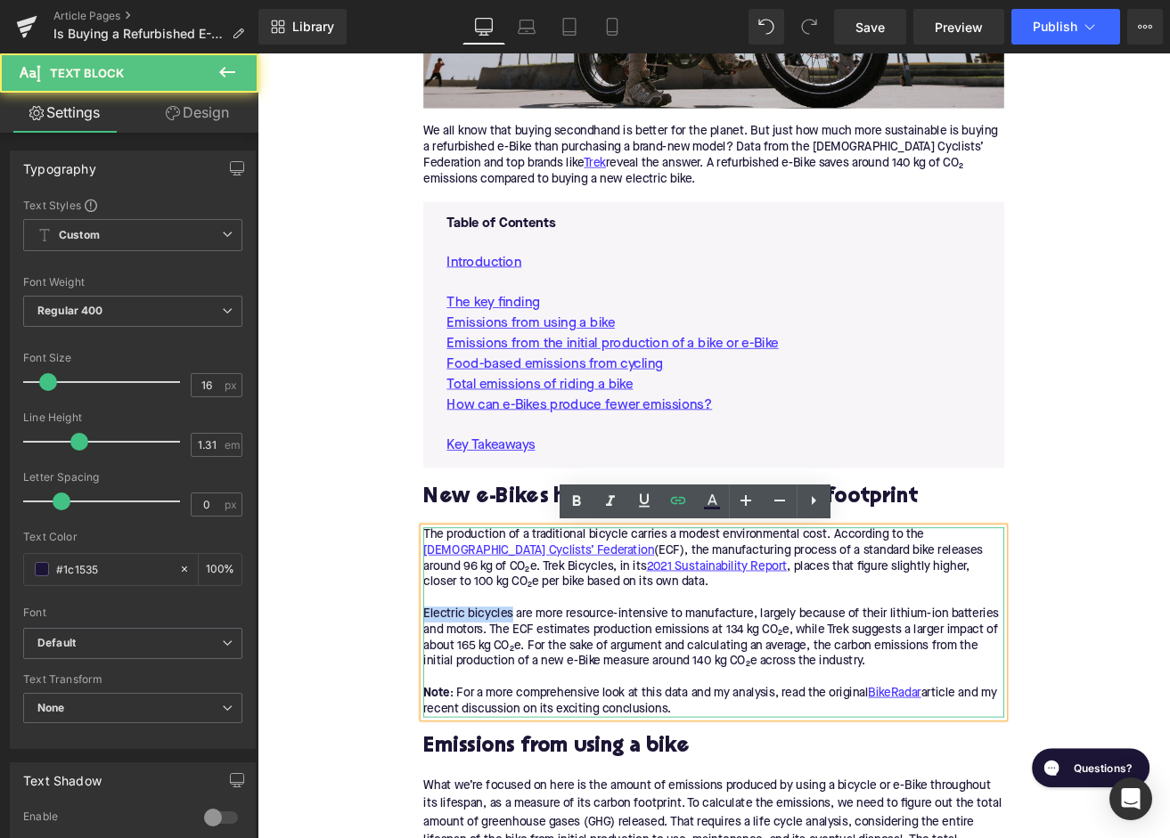
drag, startPoint x: 557, startPoint y: 724, endPoint x: 453, endPoint y: 722, distance: 104.3
click at [454, 724] on div "The production of a traditional bicycle carries a modest environmental cost. Ac…" at bounding box center [797, 726] width 686 height 225
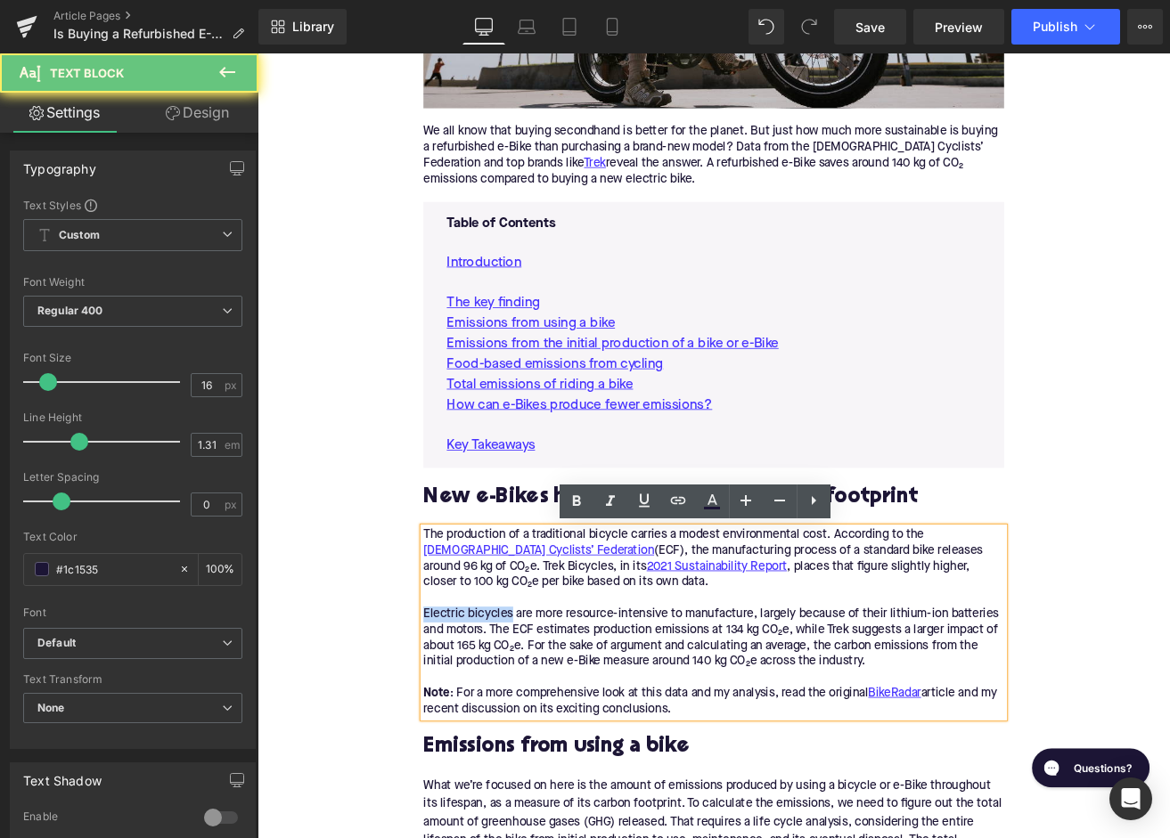
click at [462, 722] on div "The production of a traditional bicycle carries a modest environmental cost. Ac…" at bounding box center [797, 726] width 686 height 225
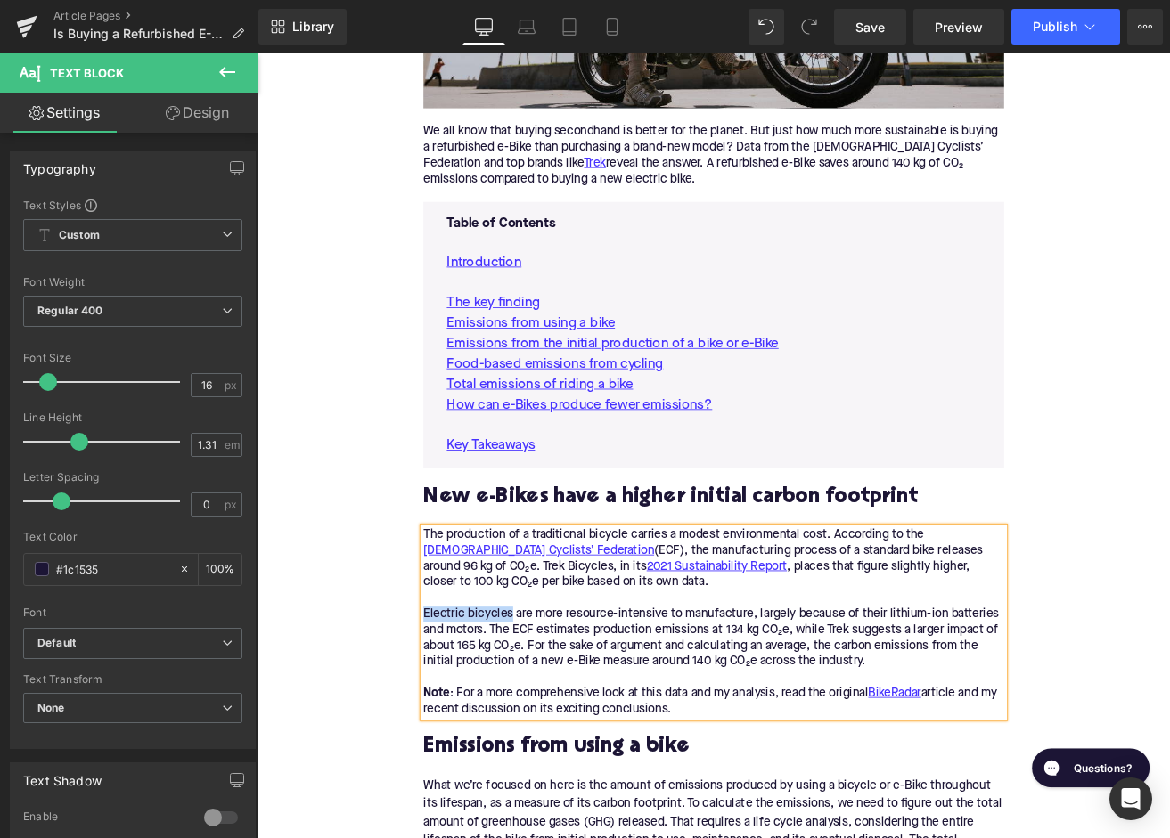
drag, startPoint x: 557, startPoint y: 720, endPoint x: 455, endPoint y: 718, distance: 101.6
click at [455, 718] on div "Electric bicycles are more resource-intensive to manufacture, largely because o…" at bounding box center [797, 744] width 686 height 75
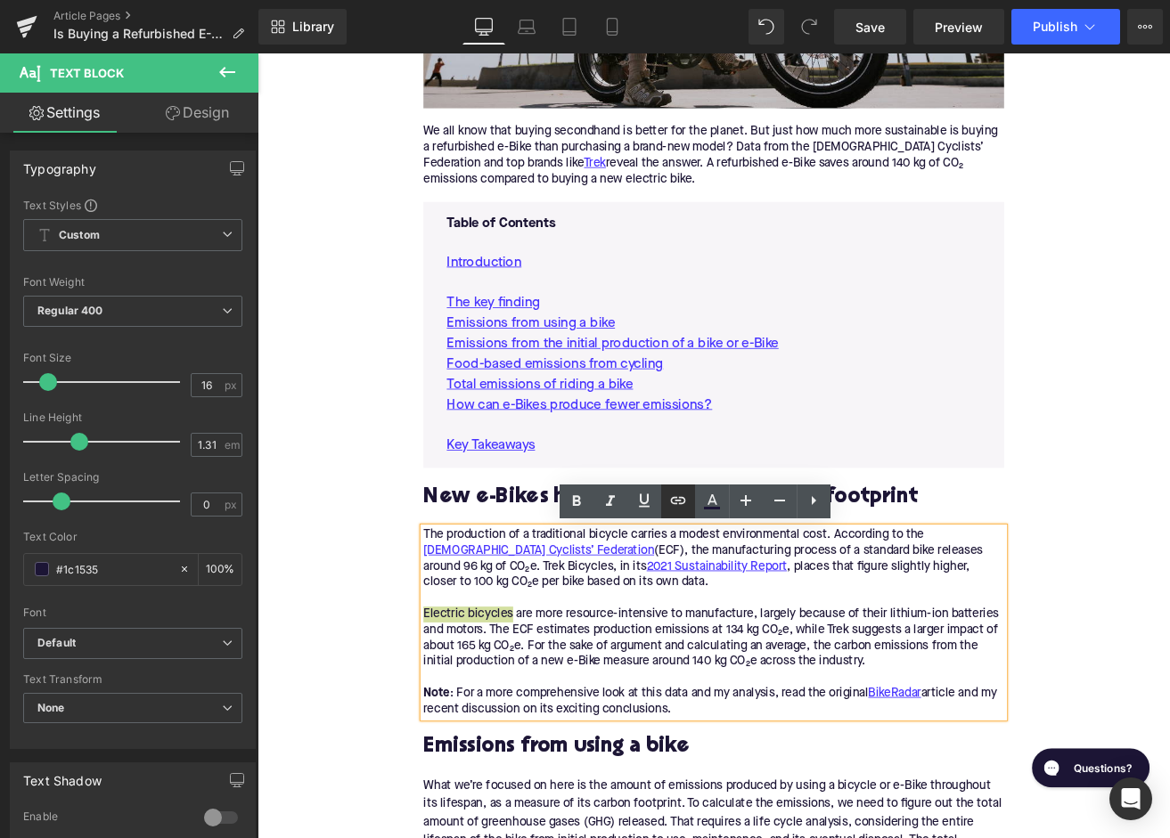
click at [677, 503] on icon at bounding box center [677, 500] width 21 height 21
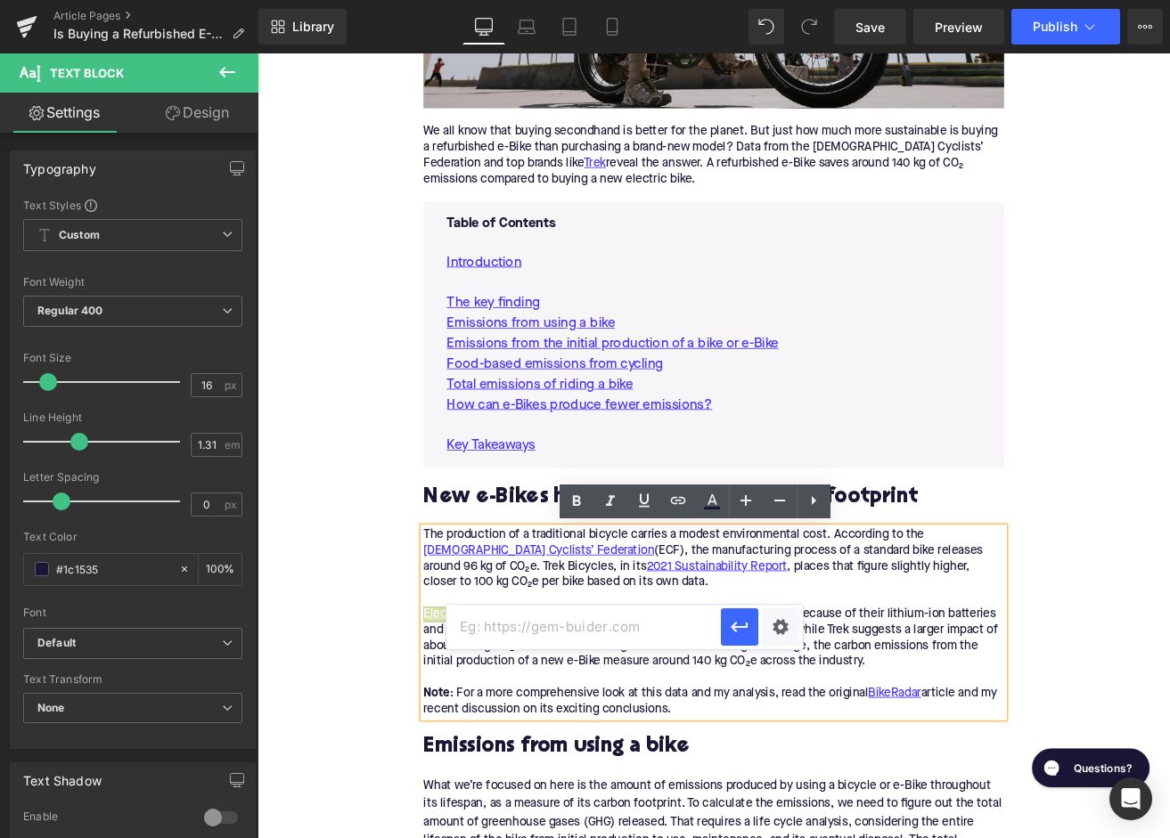
click at [612, 622] on input "text" at bounding box center [583, 627] width 274 height 45
paste input "https://upway.co/collections/electric-bikes"
type input "https://upway.co/collections/electric-bikes"
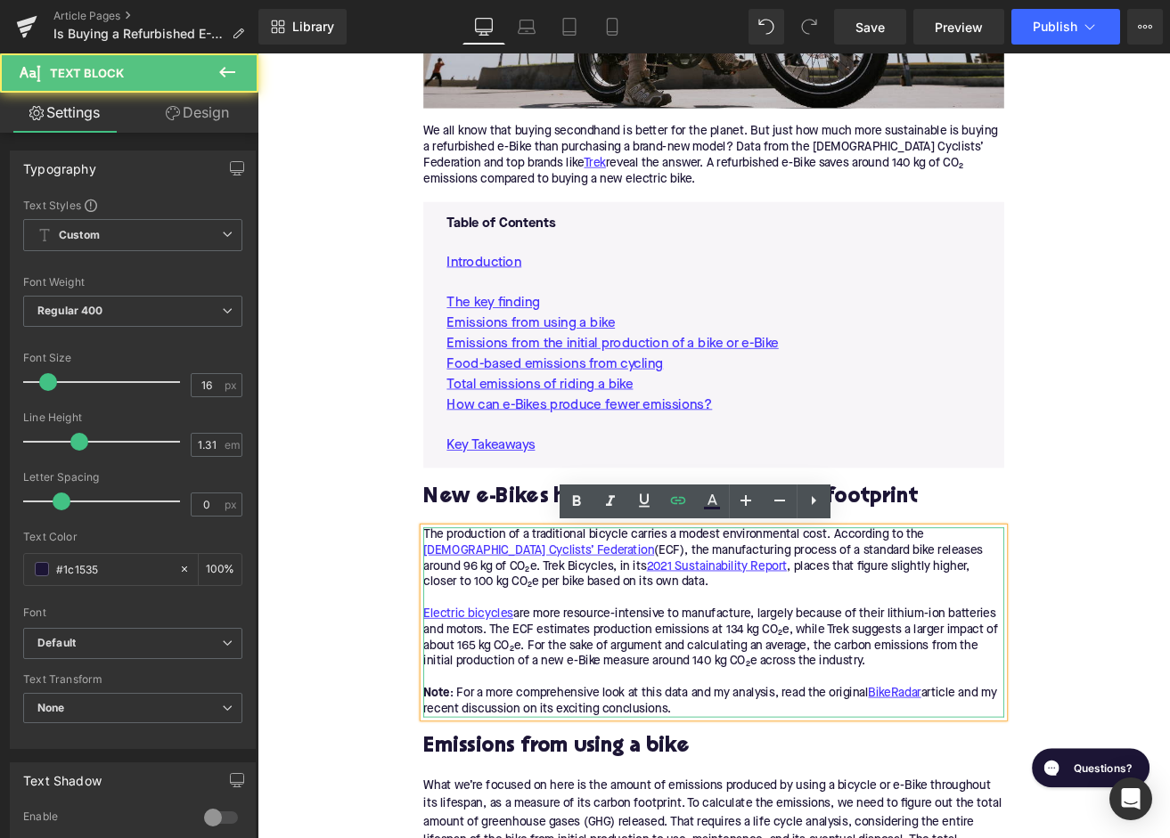
click at [479, 830] on div "The production of a traditional bicycle carries a modest environmental cost. Ac…" at bounding box center [797, 726] width 686 height 225
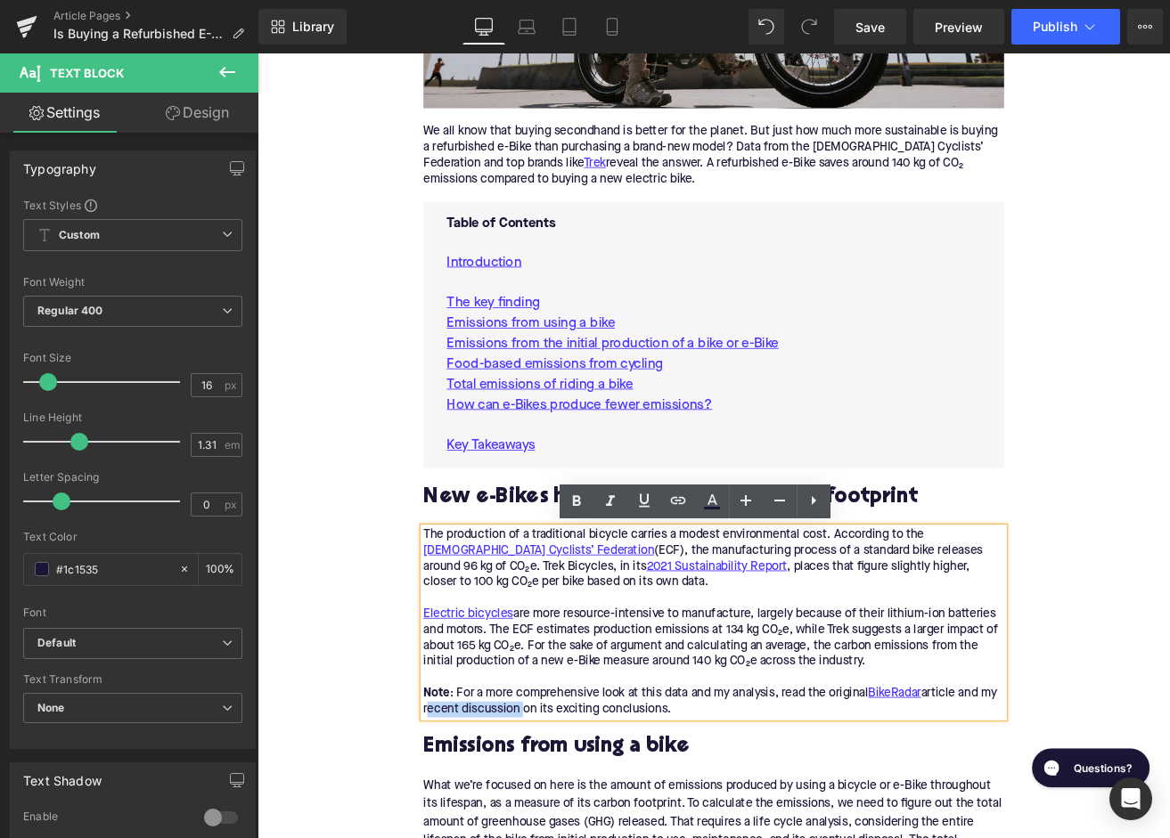
drag, startPoint x: 476, startPoint y: 830, endPoint x: 587, endPoint y: 820, distance: 111.8
click at [587, 820] on div "The production of a traditional bicycle carries a modest environmental cost. Ac…" at bounding box center [797, 726] width 686 height 225
click at [675, 508] on icon at bounding box center [677, 500] width 21 height 21
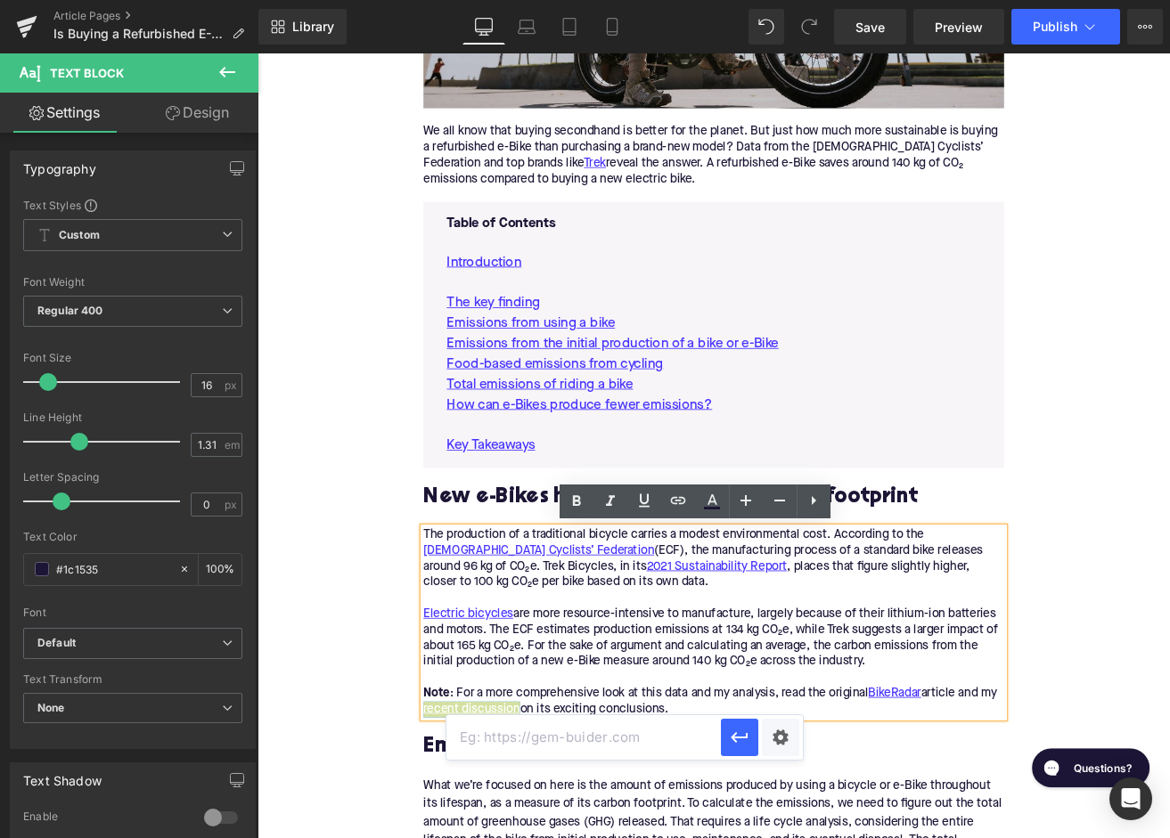
click at [609, 742] on input "text" at bounding box center [583, 737] width 274 height 45
paste input "https://upway.co/blogs/news/e-bikes-may-be-more-sustainable-than-regular-bikes?…"
type input "https://upway.co/blogs/news/e-bikes-may-be-more-sustainable-than-regular-bikes?…"
click at [727, 732] on button "button" at bounding box center [739, 737] width 37 height 37
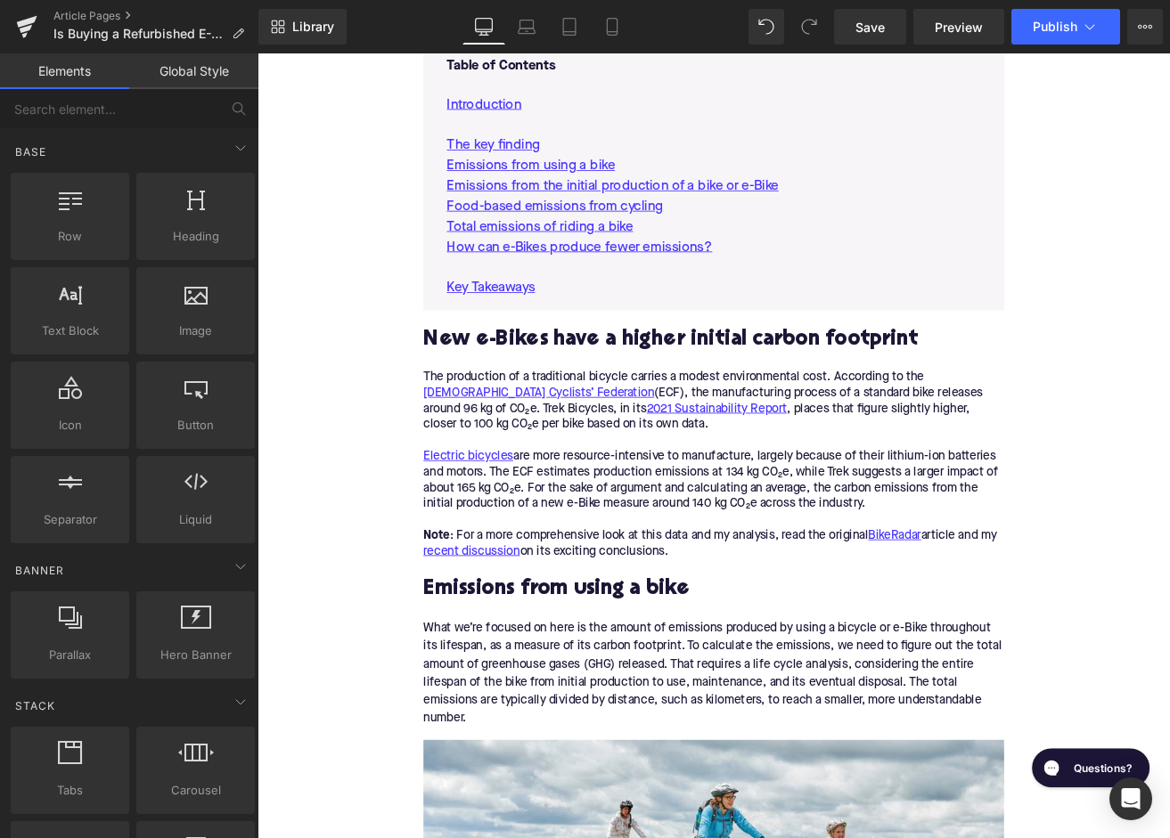
scroll to position [1202, 0]
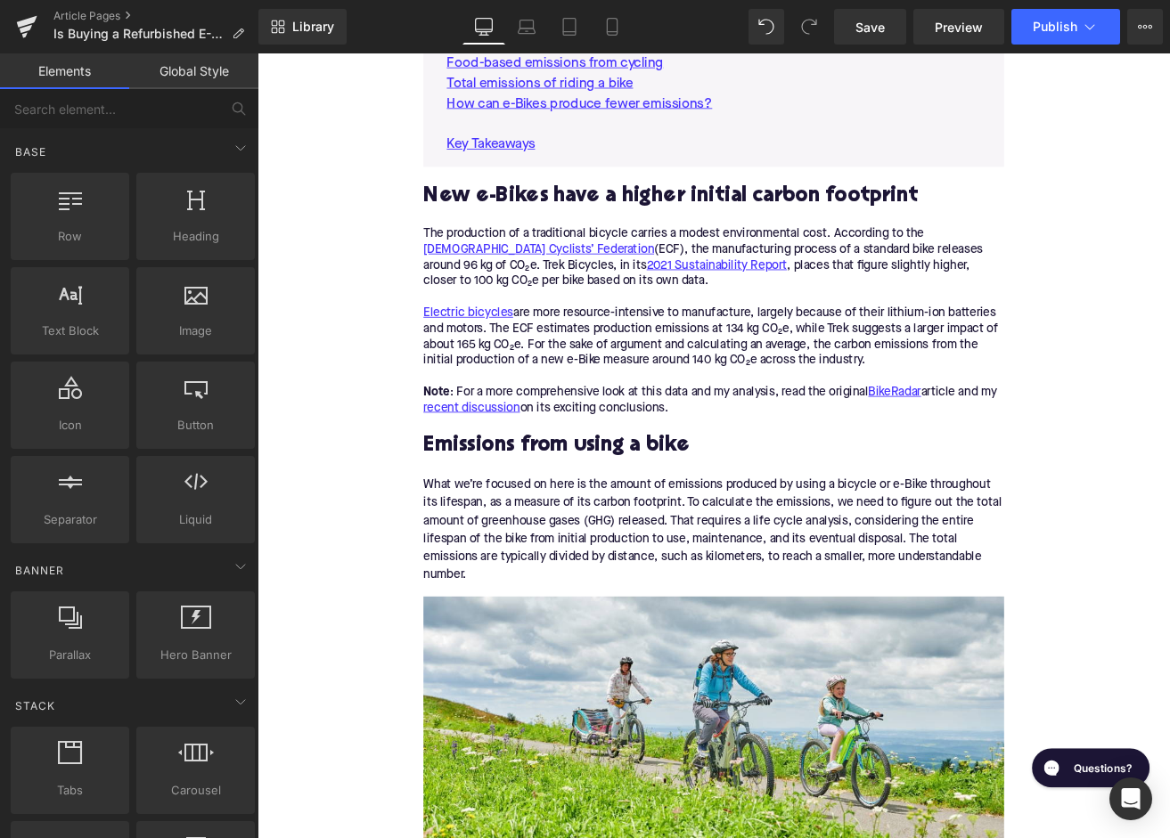
click at [535, 518] on h2 "Emissions from using a bike" at bounding box center [797, 518] width 686 height 28
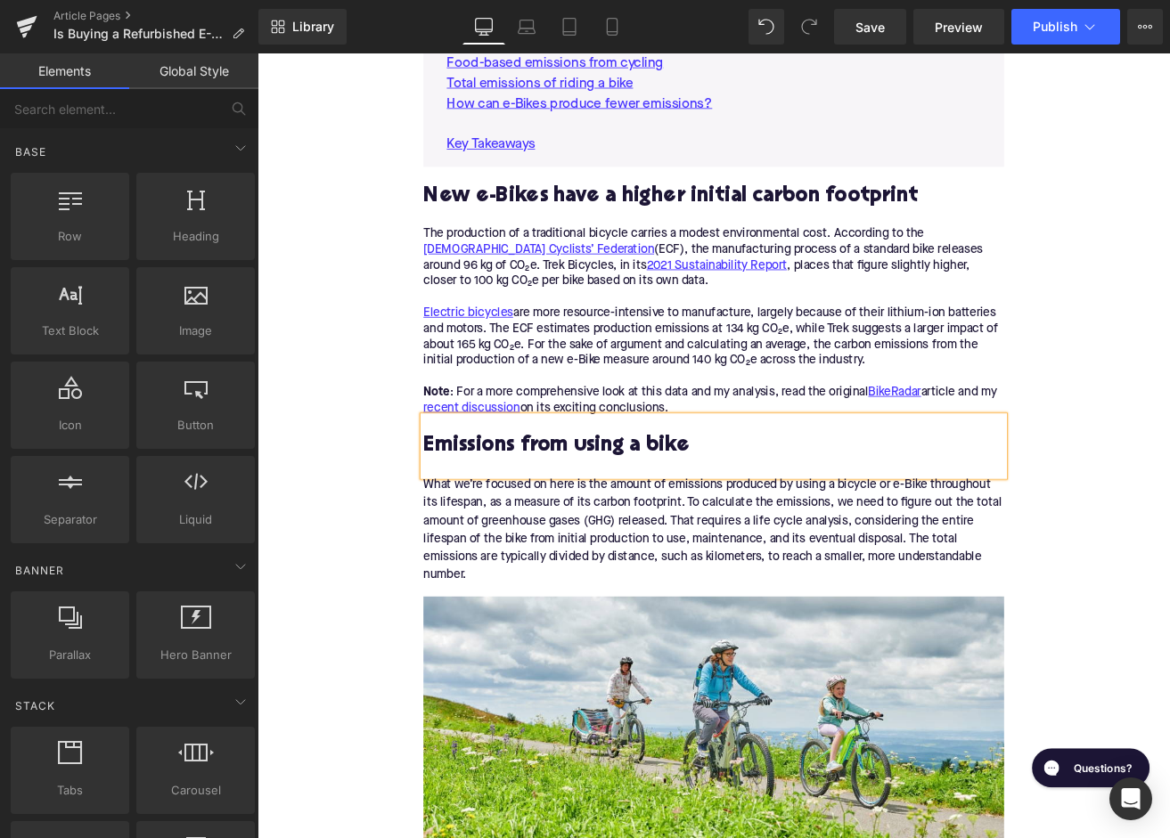
click at [535, 518] on h2 "Emissions from using a bike" at bounding box center [797, 518] width 686 height 28
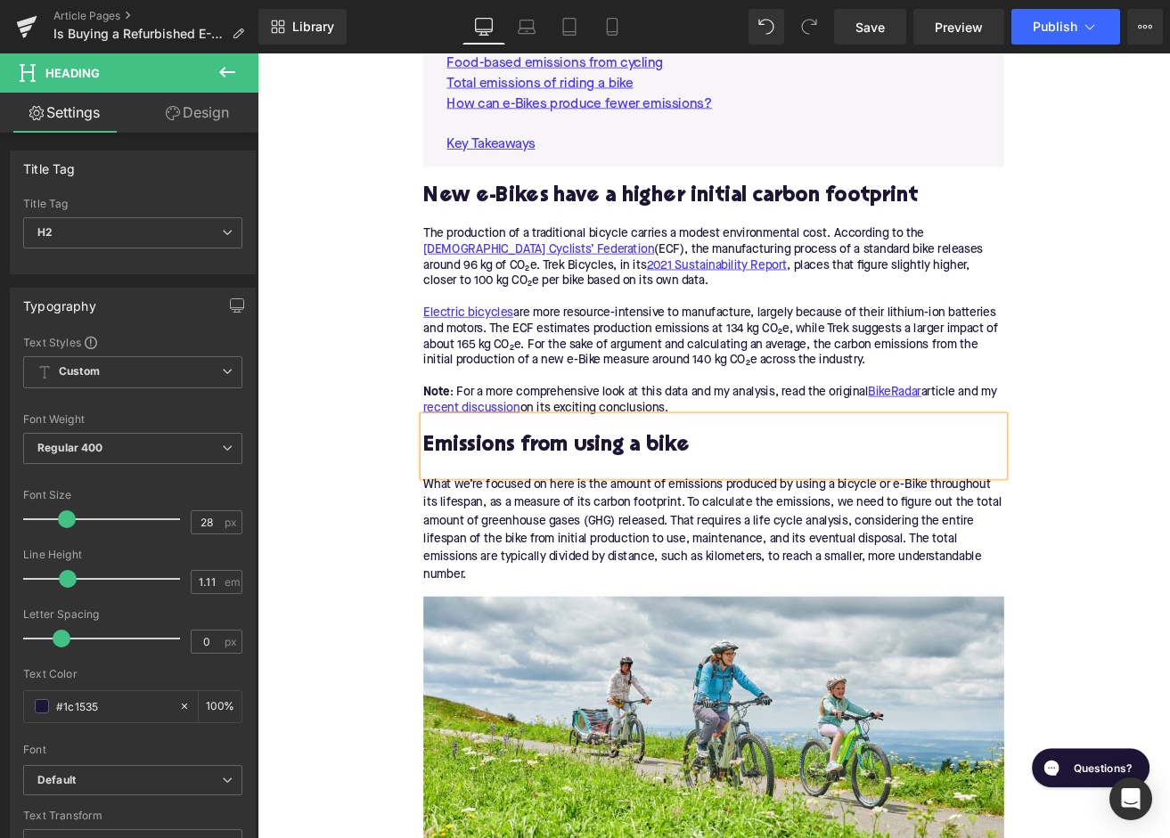
paste div
click at [552, 617] on div "What we’re focused on here is the amount of emissions produced by using a bicyc…" at bounding box center [797, 624] width 686 height 143
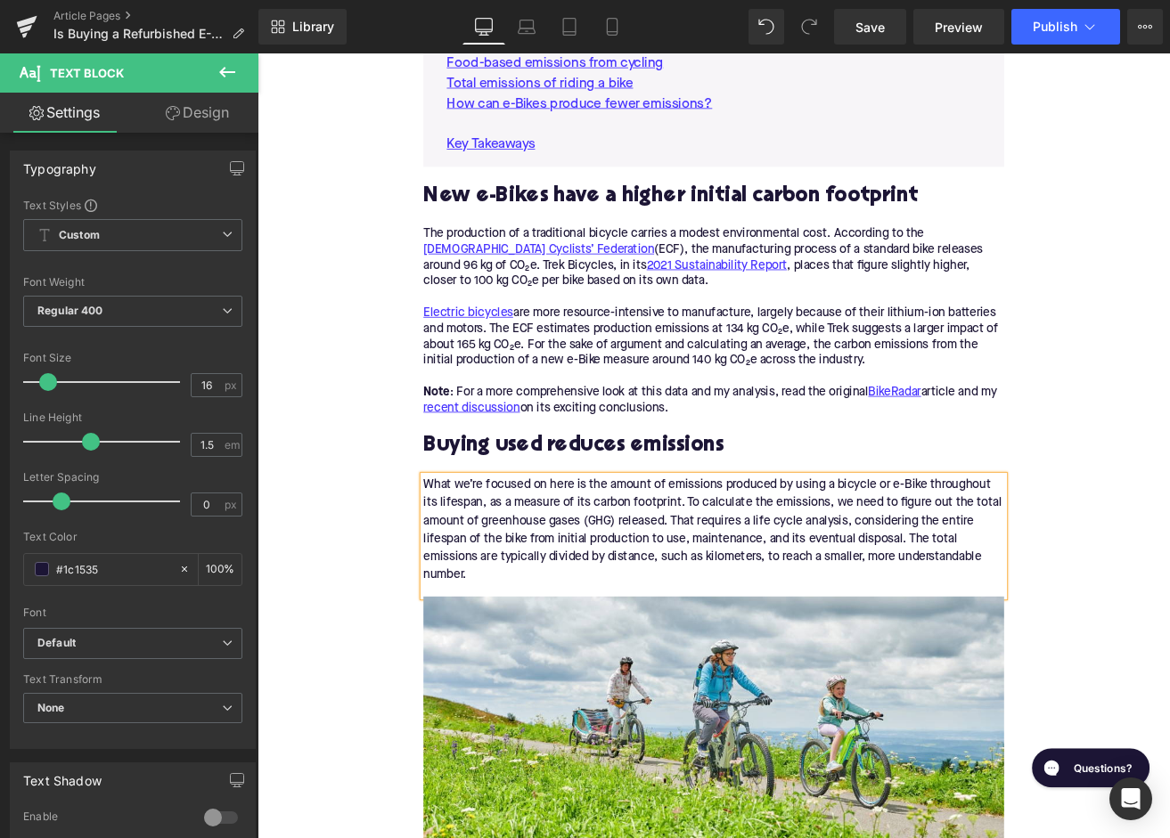
paste div
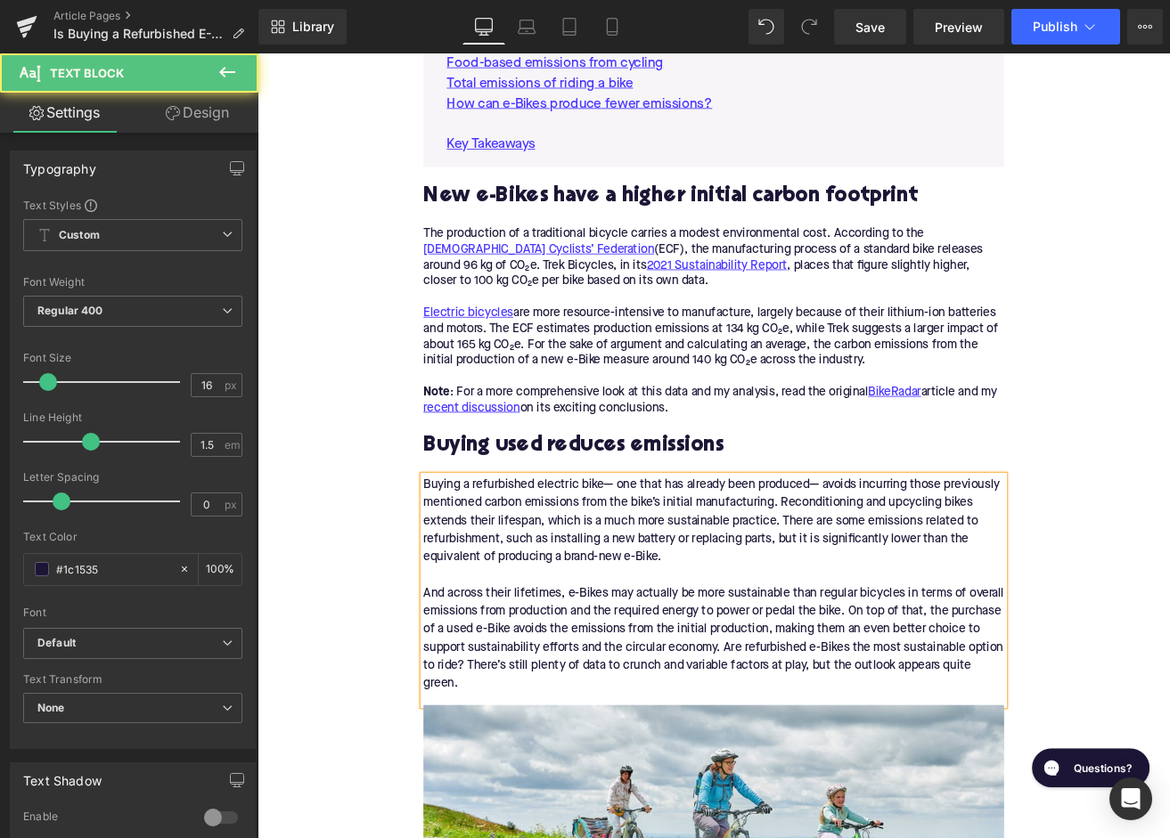
click at [497, 626] on div "Buying a refurbished electric bike— one that has already been produced— avoids …" at bounding box center [797, 688] width 686 height 271
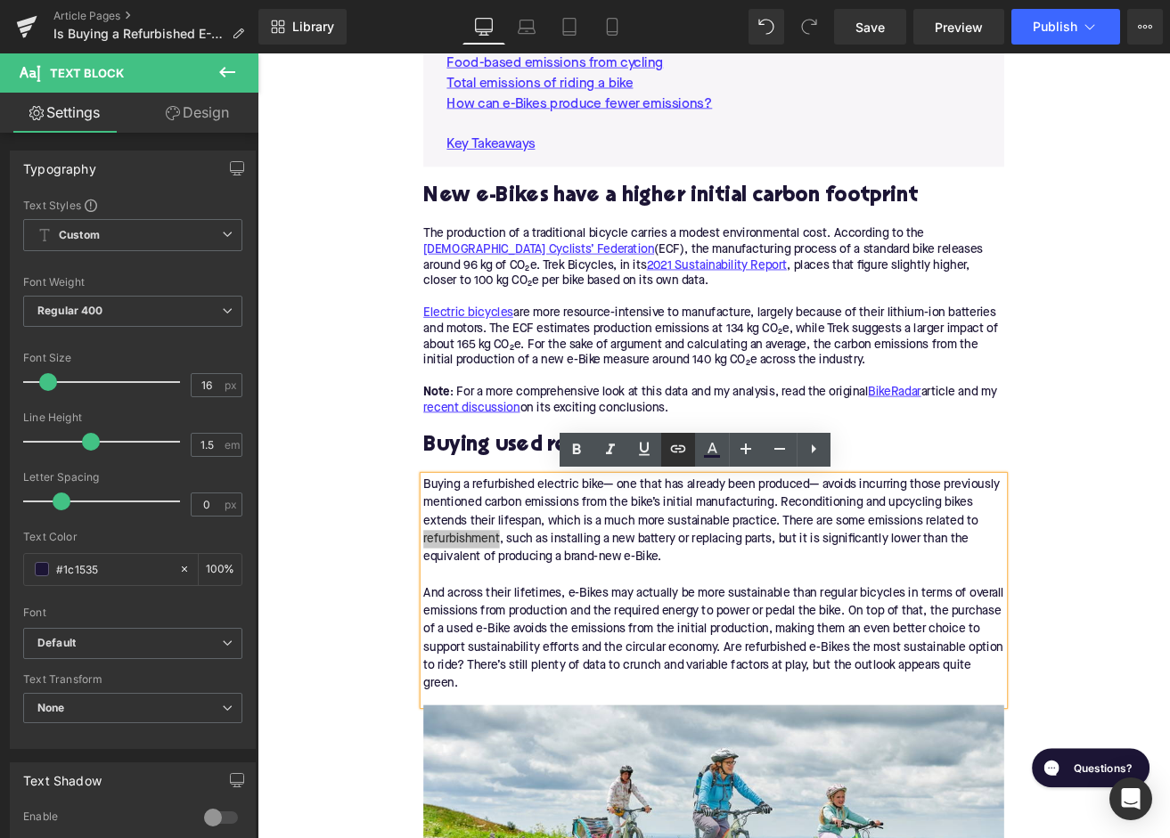
click at [679, 447] on icon at bounding box center [677, 448] width 21 height 21
click at [609, 574] on input "text" at bounding box center [583, 568] width 274 height 45
paste input "https://upway.co/blogs/news/what-should-i-expect-in-terms-of-cleaning-and-recon…"
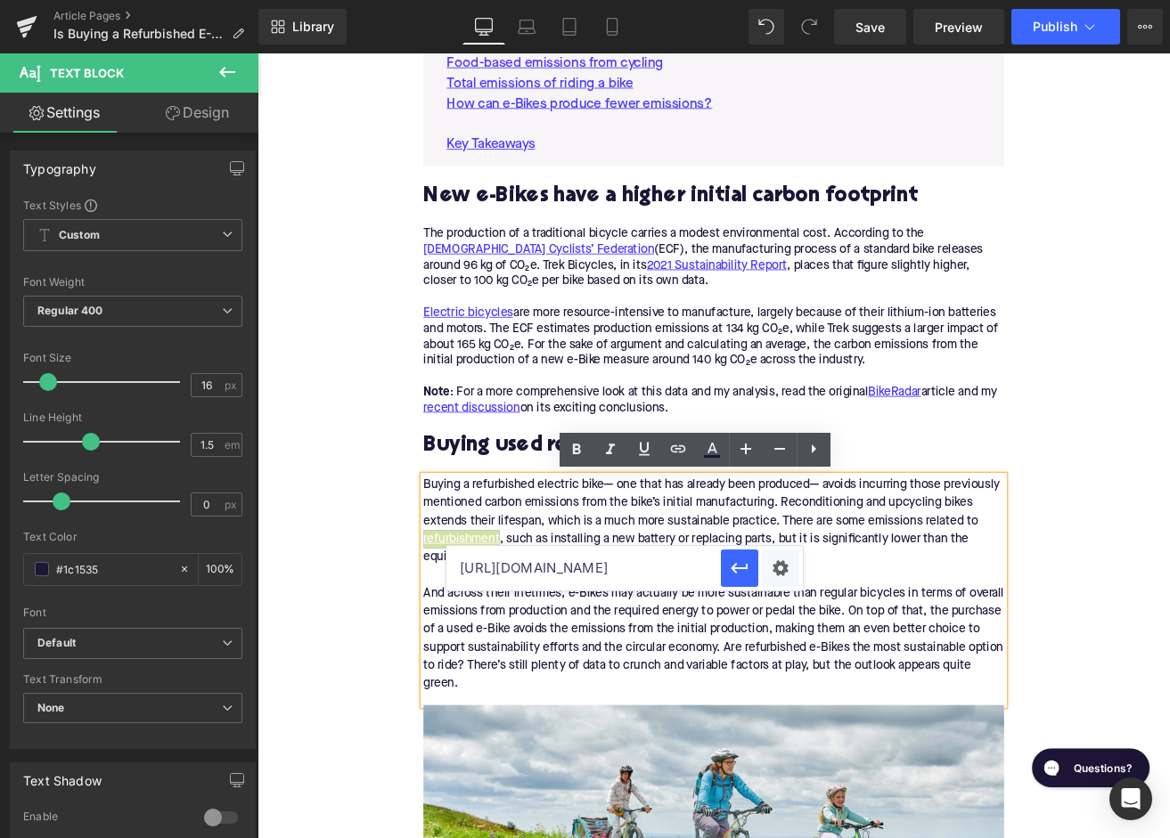
scroll to position [0, 364]
type input "https://upway.co/blogs/news/what-should-i-expect-in-terms-of-cleaning-and-recon…"
click at [725, 563] on button "button" at bounding box center [739, 568] width 37 height 37
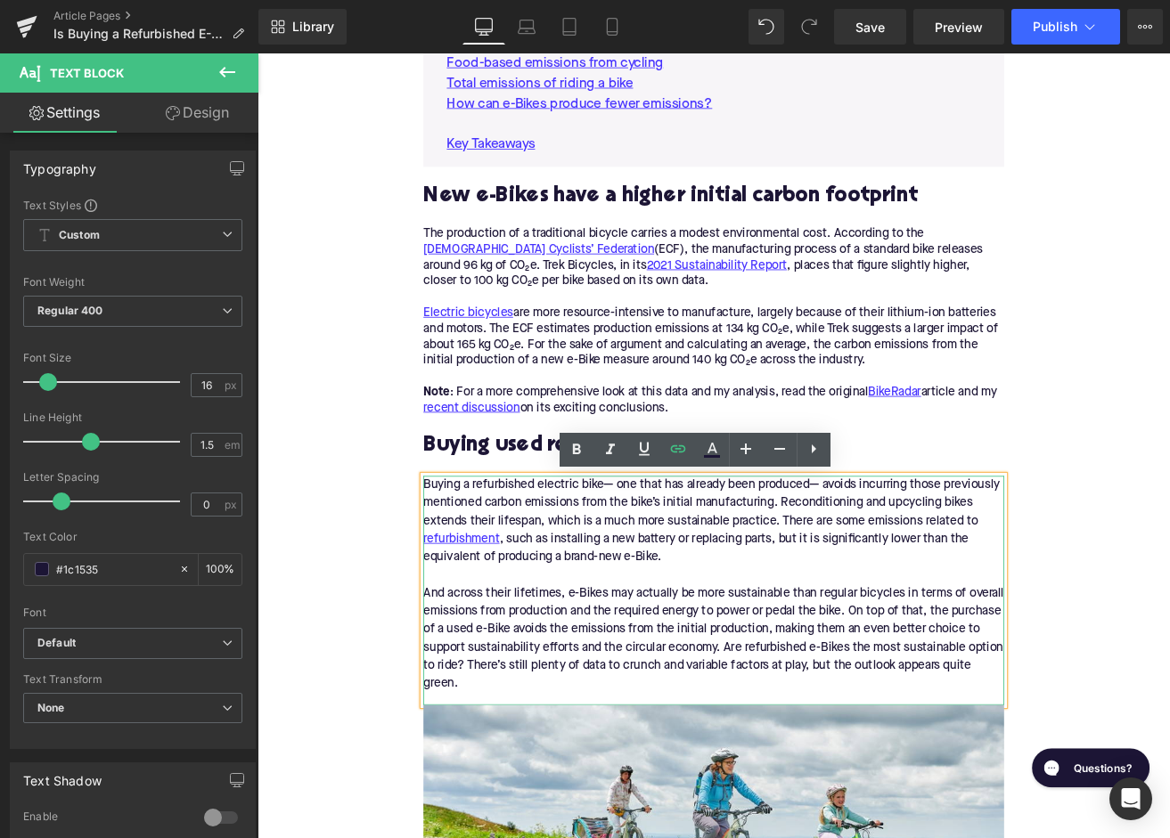
click at [720, 619] on div "Buying a refurbished electric bike— one that has already been produced— avoids …" at bounding box center [797, 688] width 686 height 271
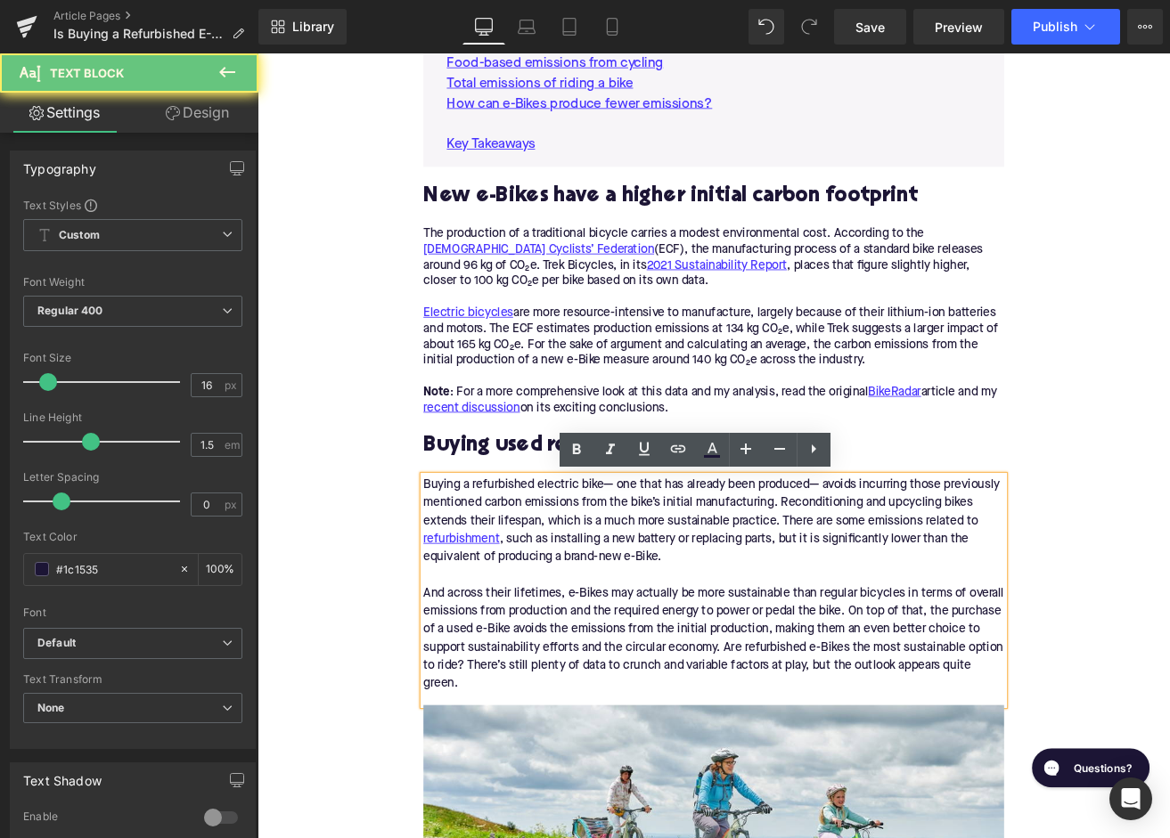
click at [720, 619] on div "Buying a refurbished electric bike— one that has already been produced— avoids …" at bounding box center [797, 688] width 686 height 271
click at [726, 619] on div "Buying a refurbished electric bike— one that has already been produced— avoids …" at bounding box center [797, 688] width 686 height 271
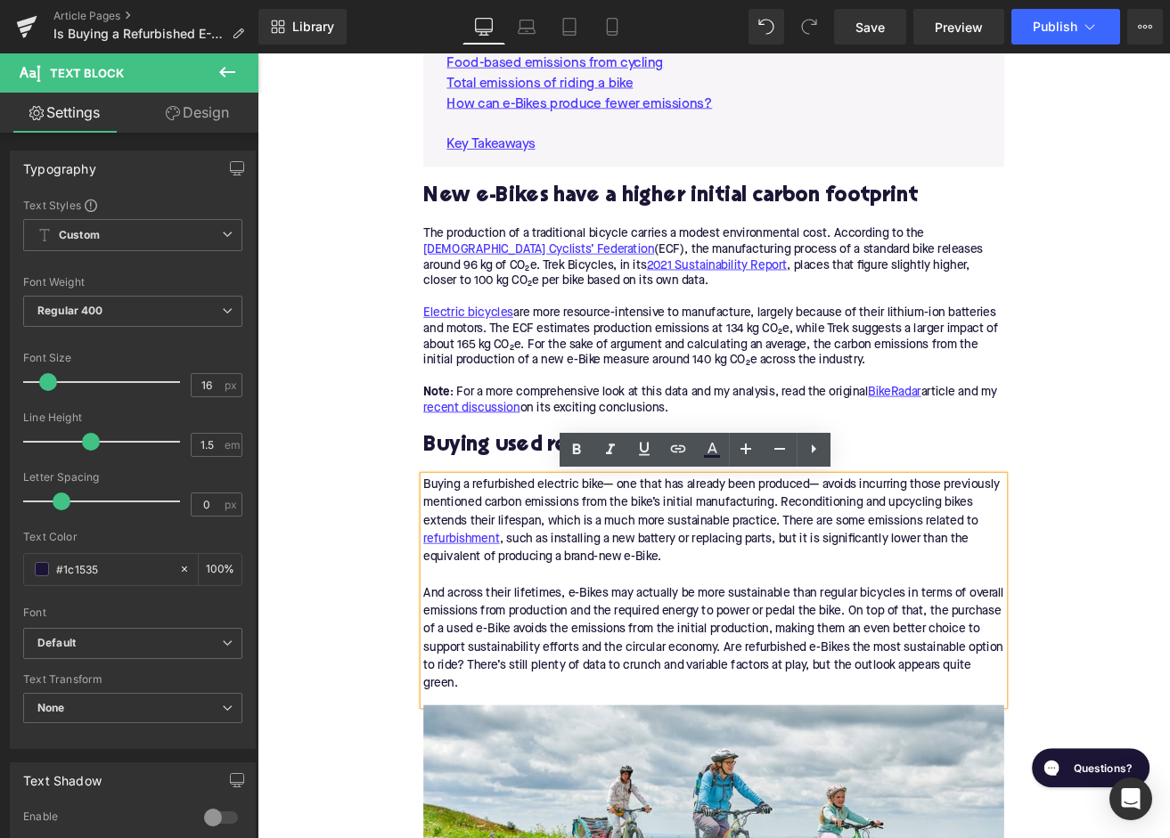
click at [725, 623] on div "Buying a refurbished electric bike— one that has already been produced— avoids …" at bounding box center [797, 688] width 686 height 271
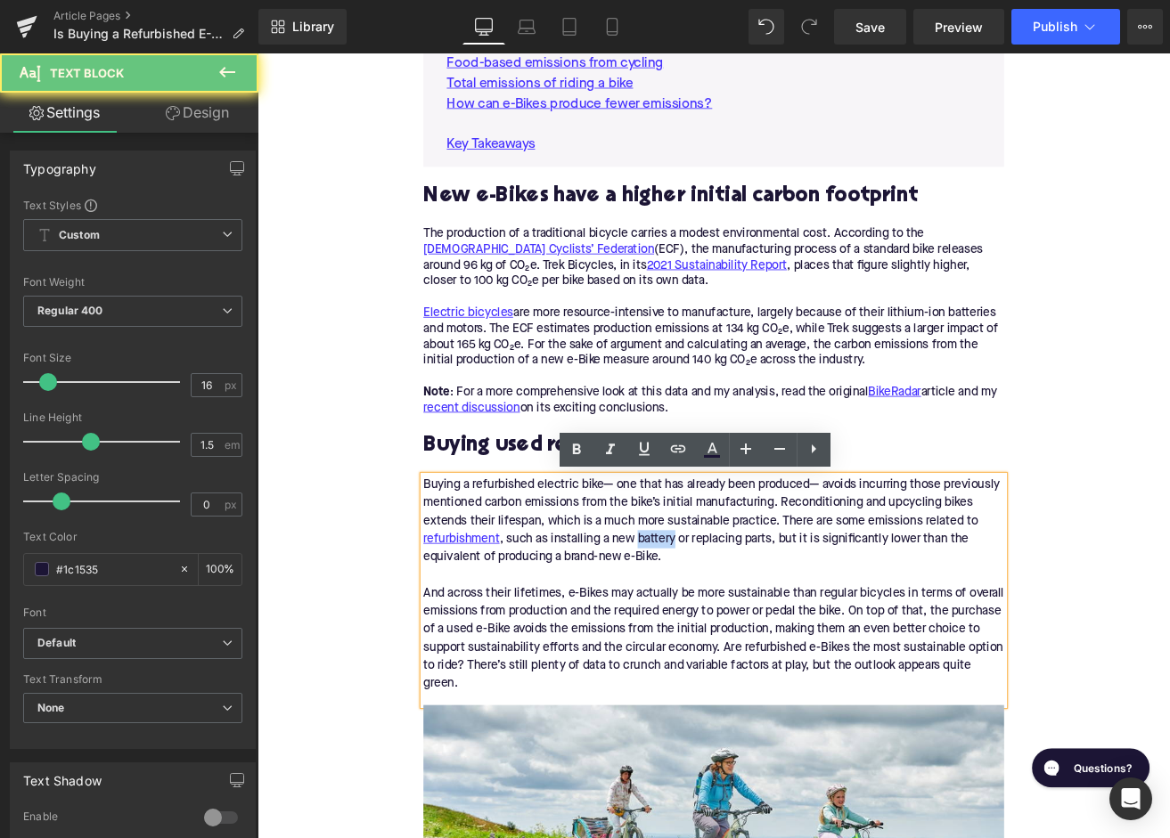
click at [725, 623] on div "Buying a refurbished electric bike— one that has already been produced— avoids …" at bounding box center [797, 688] width 686 height 271
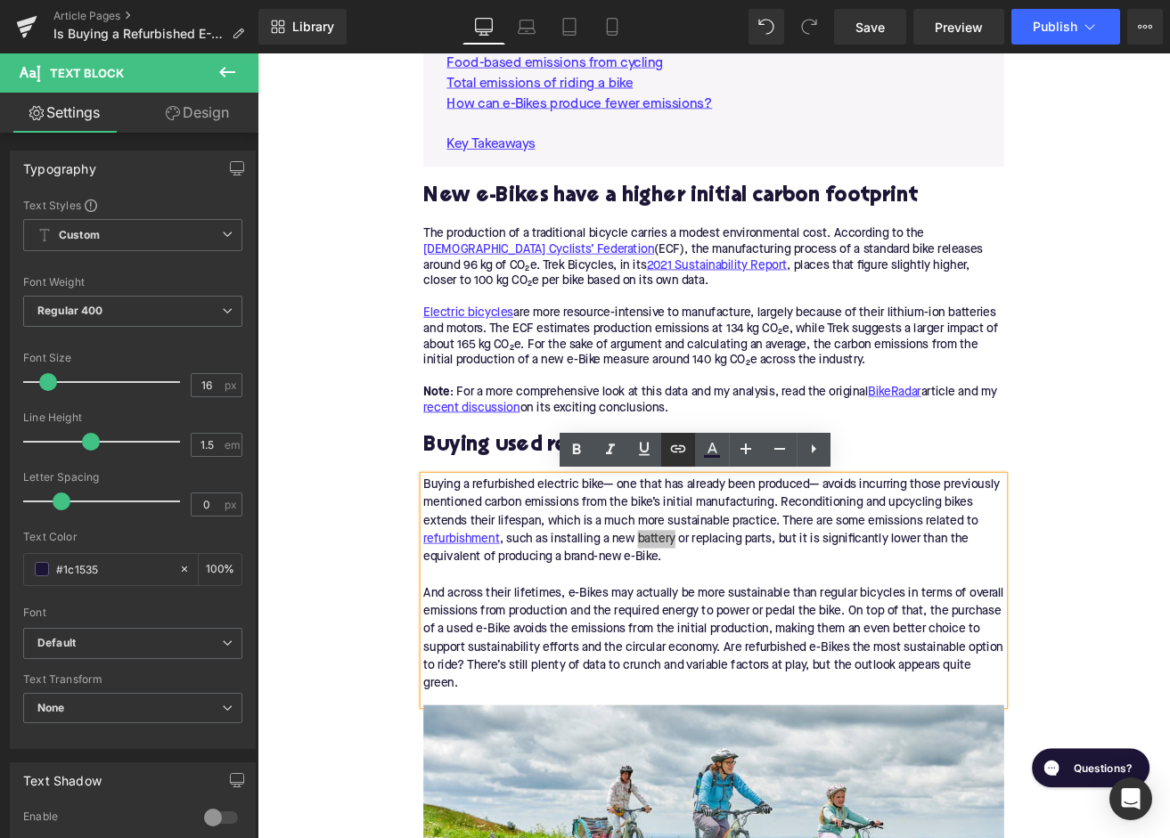
click at [683, 452] on icon at bounding box center [678, 449] width 15 height 7
click at [650, 585] on input "text" at bounding box center [677, 568] width 274 height 45
paste input "https://upway.co/collections/batteries-and-chargers"
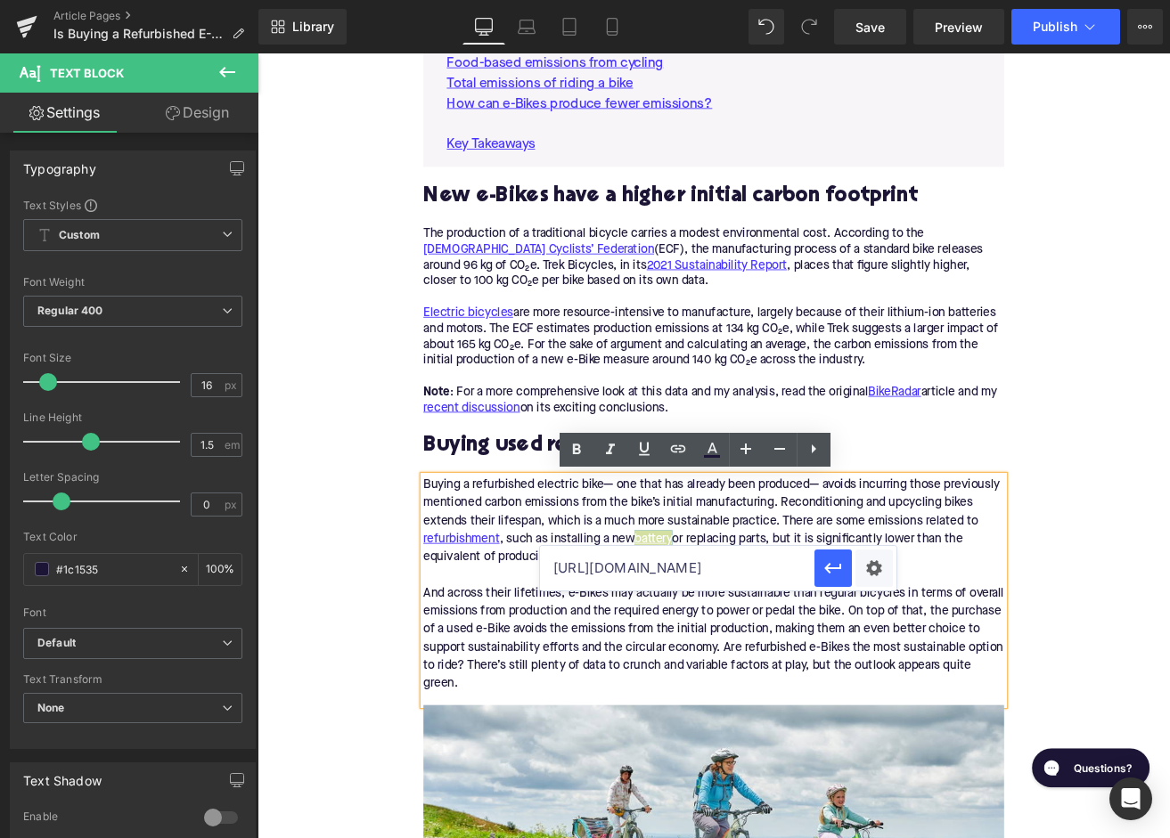
scroll to position [0, 96]
type input "https://upway.co/collections/batteries-and-chargers"
click at [834, 563] on icon "button" at bounding box center [832, 568] width 21 height 21
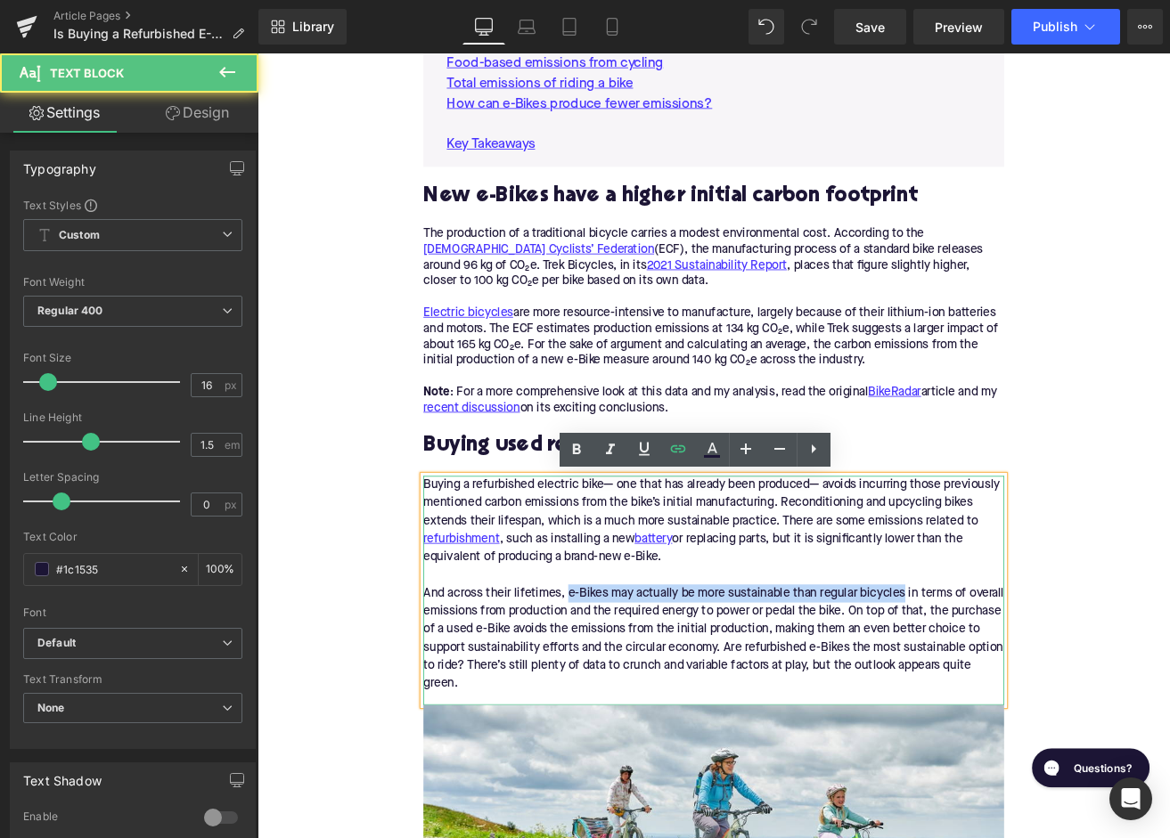
drag, startPoint x: 624, startPoint y: 695, endPoint x: 1020, endPoint y: 685, distance: 396.6
click at [1020, 685] on div "Buying a refurbished electric bike— one that has already been produced— avoids …" at bounding box center [797, 688] width 686 height 271
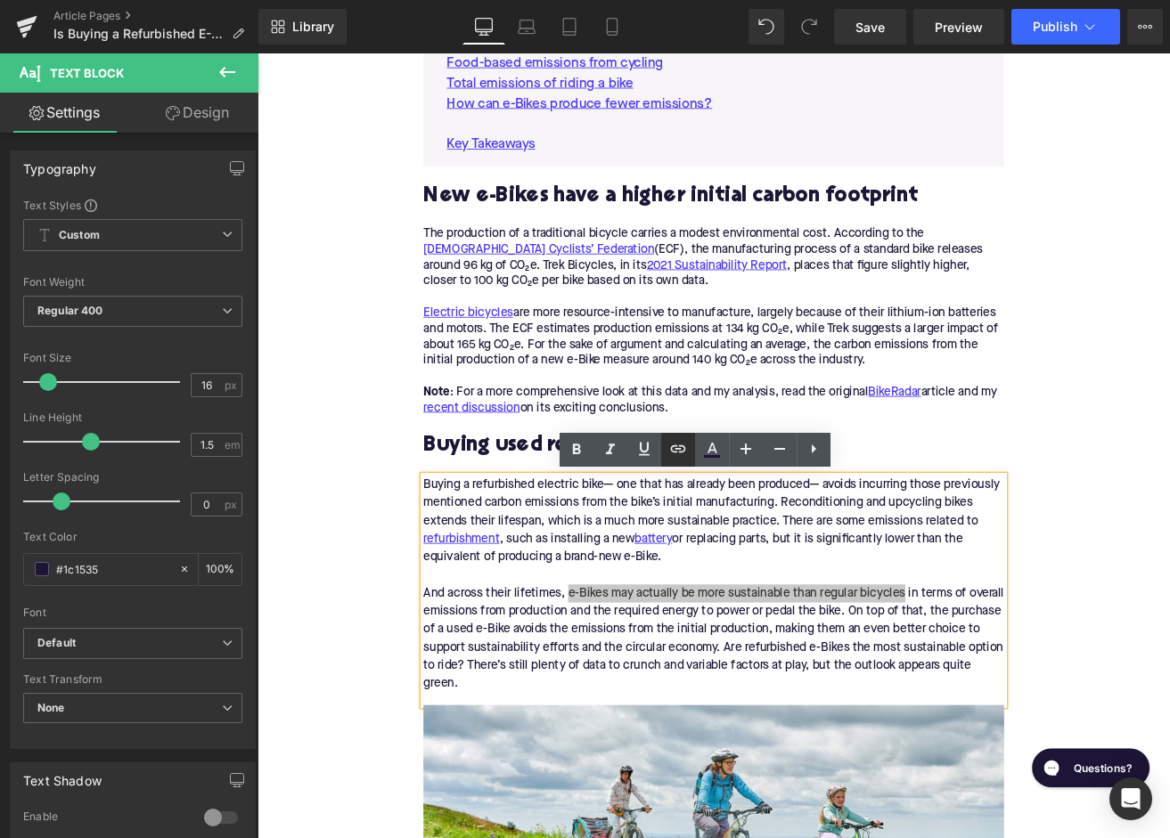
click at [675, 454] on icon at bounding box center [677, 448] width 21 height 21
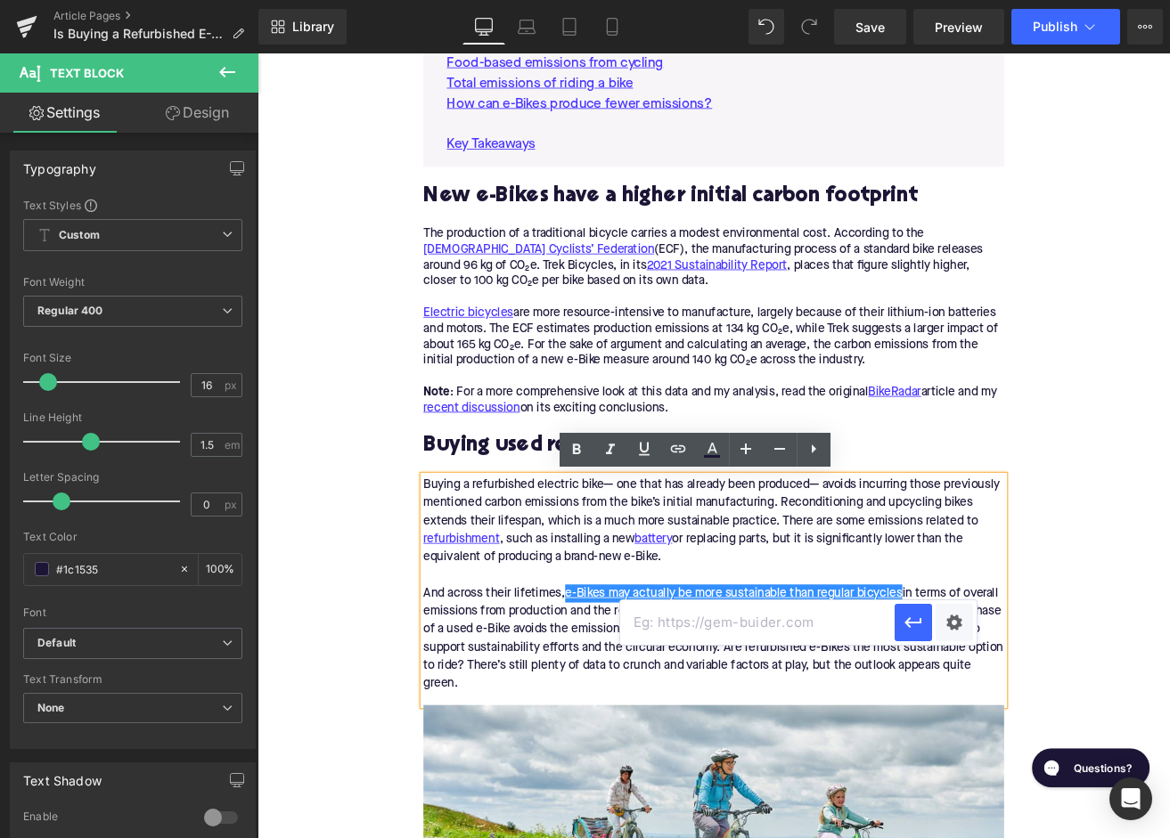
click at [691, 629] on input "text" at bounding box center [757, 623] width 274 height 45
paste input "https://upway.co/blogs/news/e-bikes-may-be-more-sustainable-than-regular-bikes"
type input "https://upway.co/blogs/news/e-bikes-may-be-more-sustainable-than-regular-bikes"
click at [906, 615] on icon "button" at bounding box center [913, 622] width 21 height 21
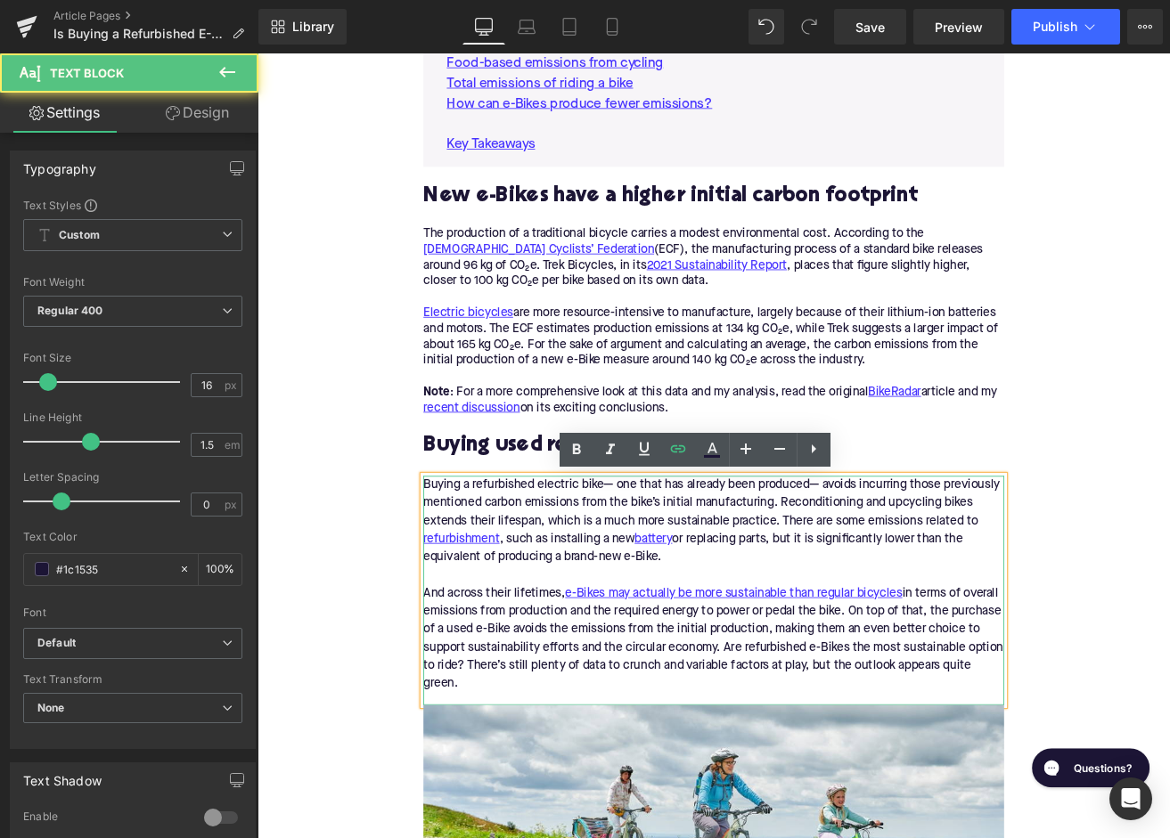
click at [689, 756] on div "Buying a refurbished electric bike— one that has already been produced— avoids …" at bounding box center [797, 688] width 686 height 271
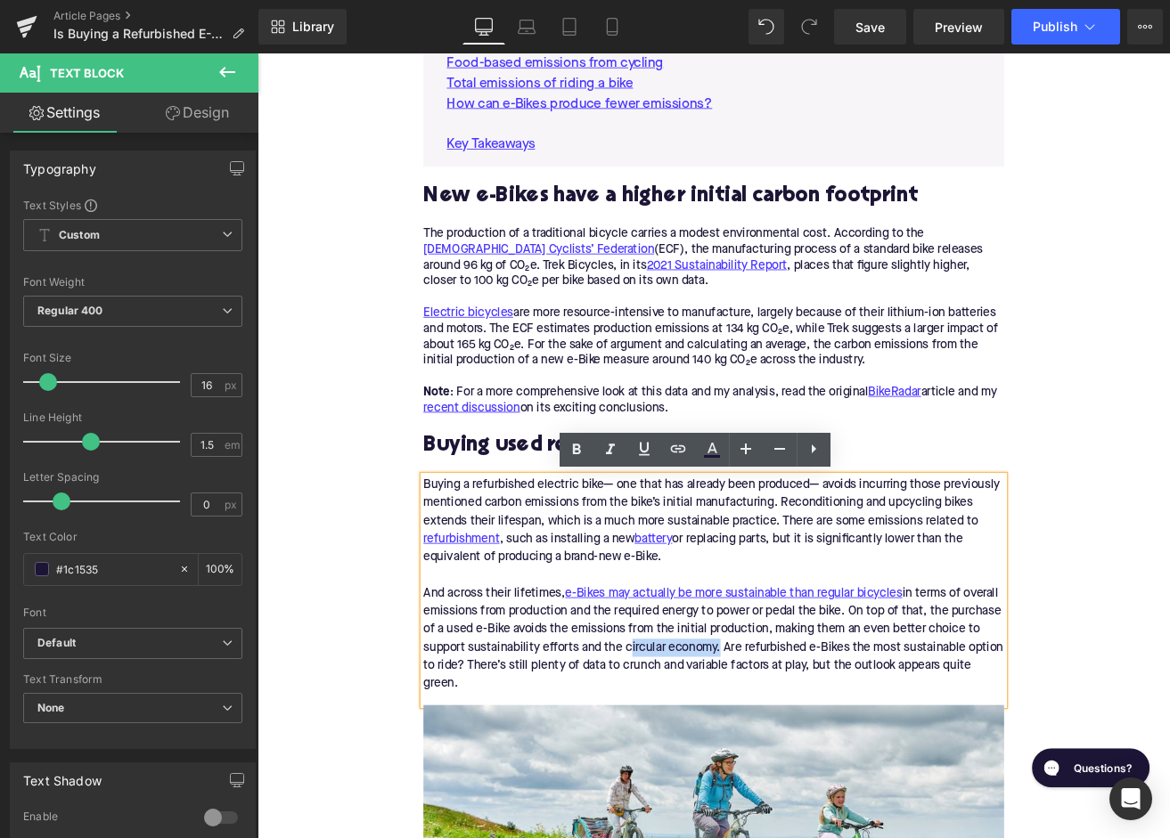
drag, startPoint x: 693, startPoint y: 756, endPoint x: 800, endPoint y: 748, distance: 107.2
click at [800, 748] on div "Buying a refurbished electric bike— one that has already been produced— avoids …" at bounding box center [797, 688] width 686 height 271
click at [683, 458] on icon at bounding box center [677, 448] width 21 height 21
click at [666, 674] on input "text" at bounding box center [693, 677] width 274 height 45
paste input "https://upway.co/blogs/news/circular-economy-of-e-bikes"
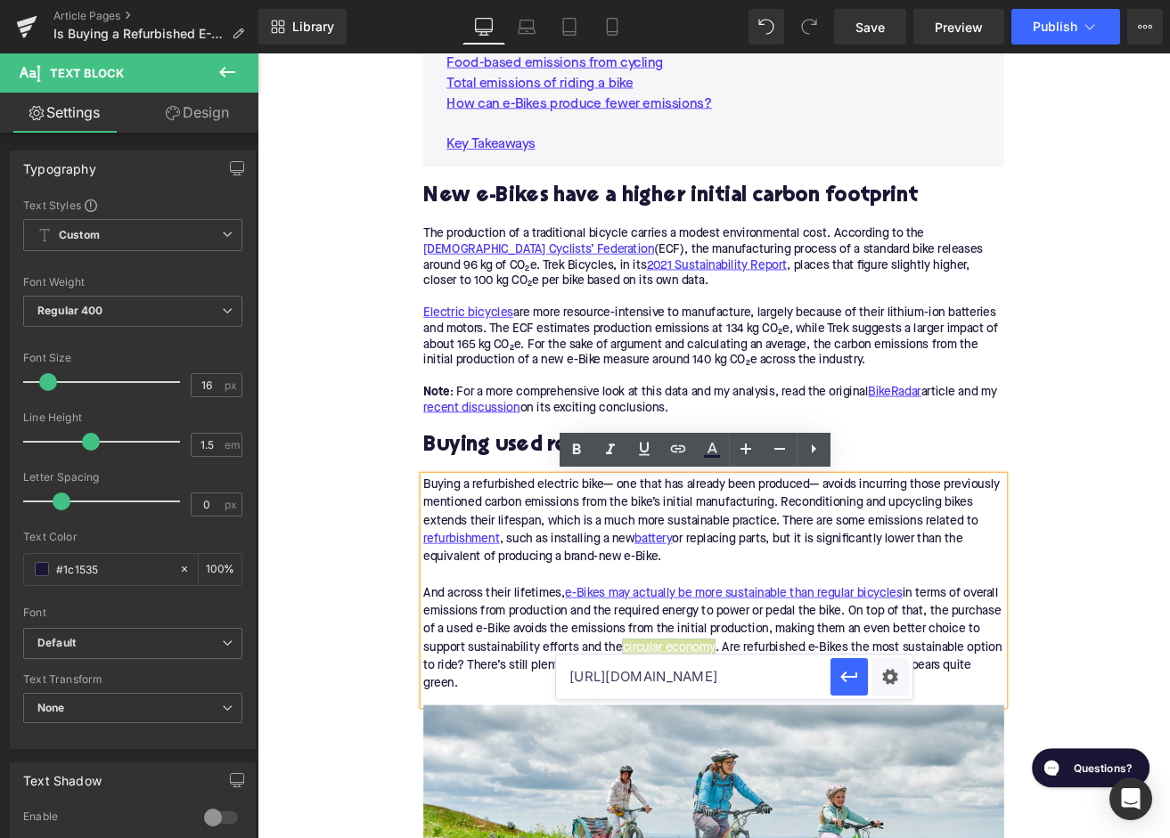
scroll to position [0, 136]
type input "https://upway.co/blogs/news/circular-economy-of-e-bikes"
click at [844, 679] on icon "button" at bounding box center [848, 677] width 17 height 11
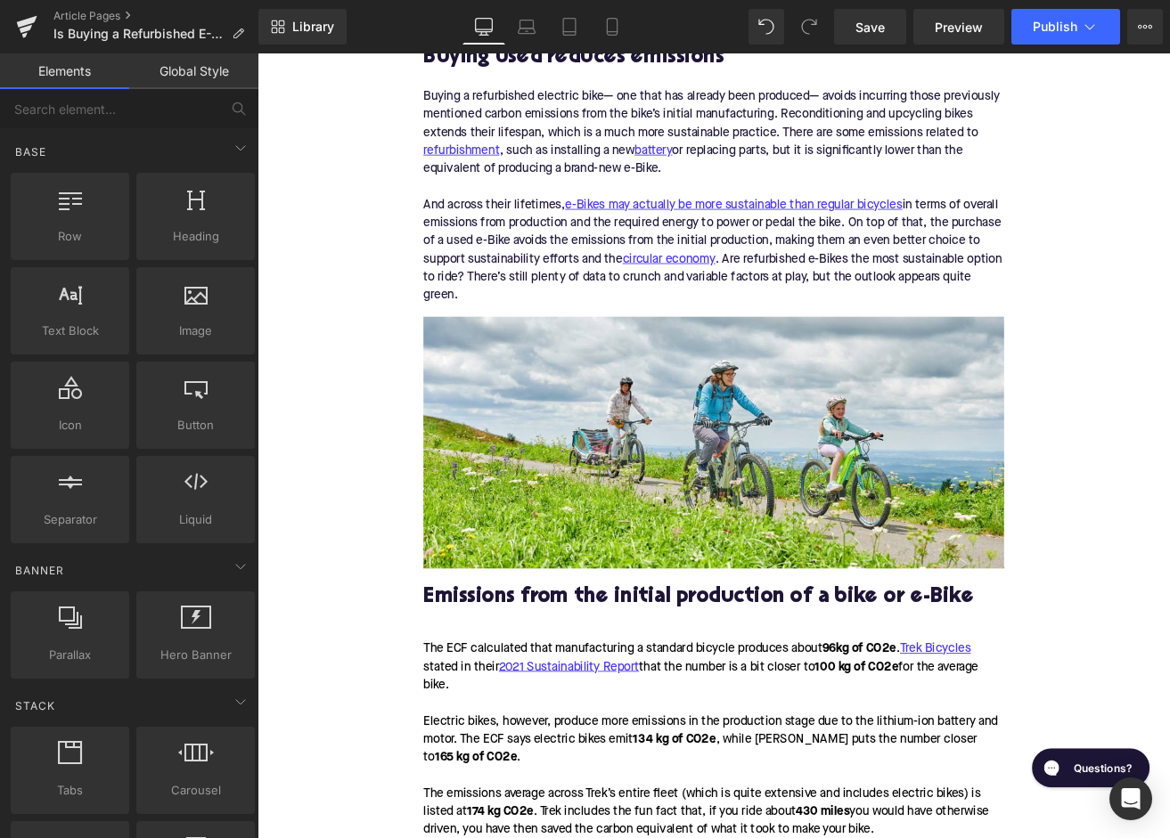
scroll to position [1878, 0]
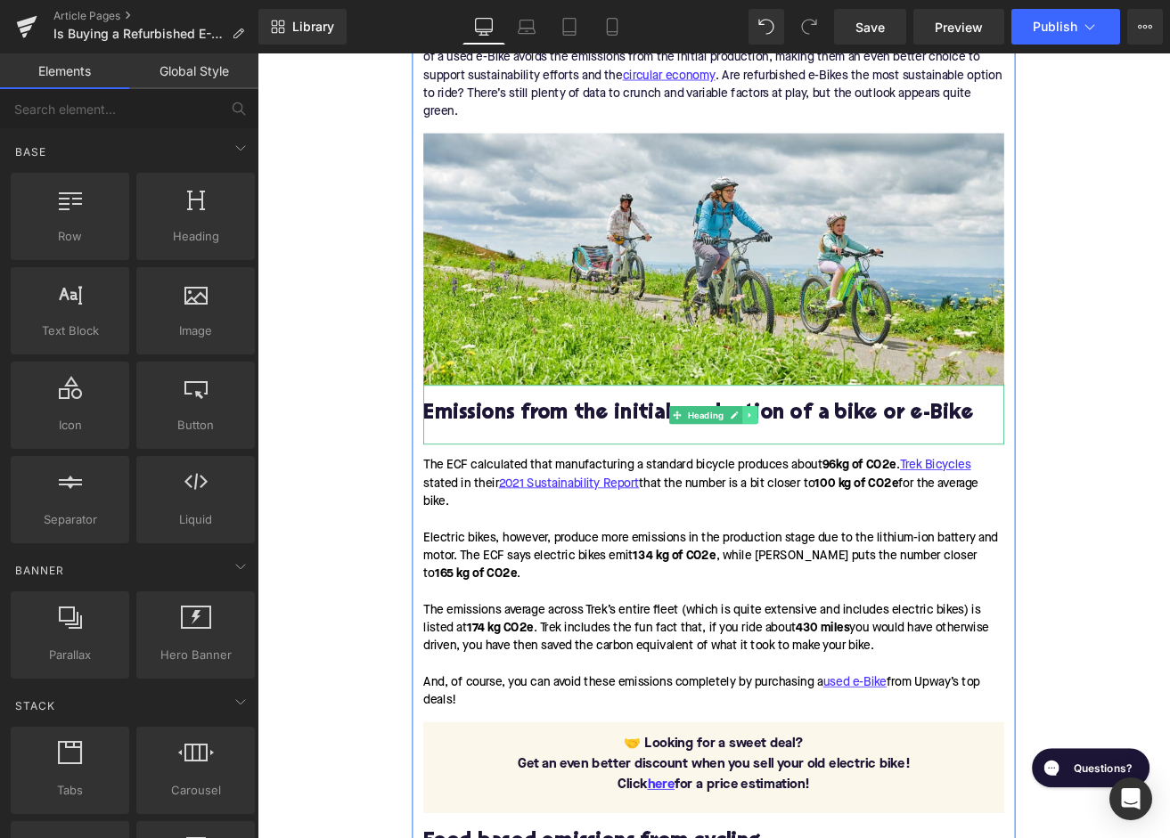
click at [839, 477] on icon at bounding box center [840, 481] width 10 height 11
click at [847, 481] on icon at bounding box center [849, 481] width 10 height 10
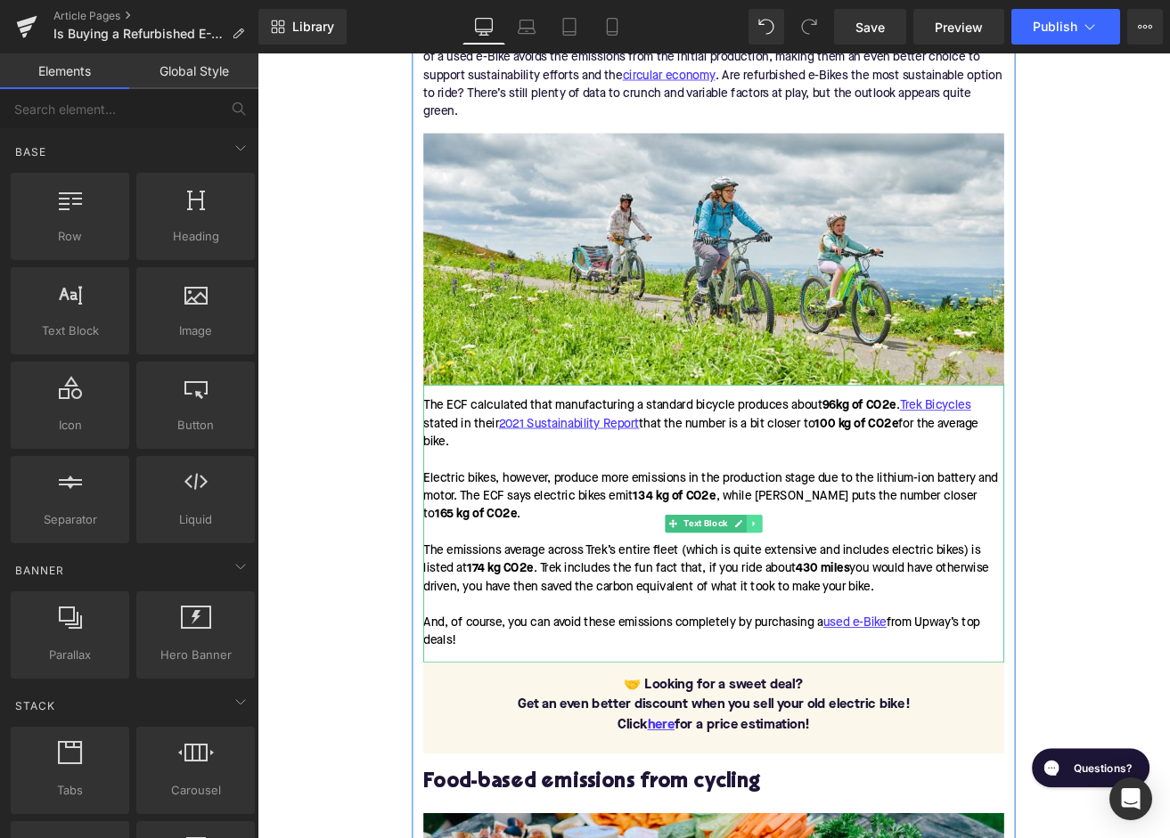
click at [850, 615] on link at bounding box center [845, 609] width 19 height 21
click at [858, 612] on icon at bounding box center [854, 610] width 10 height 10
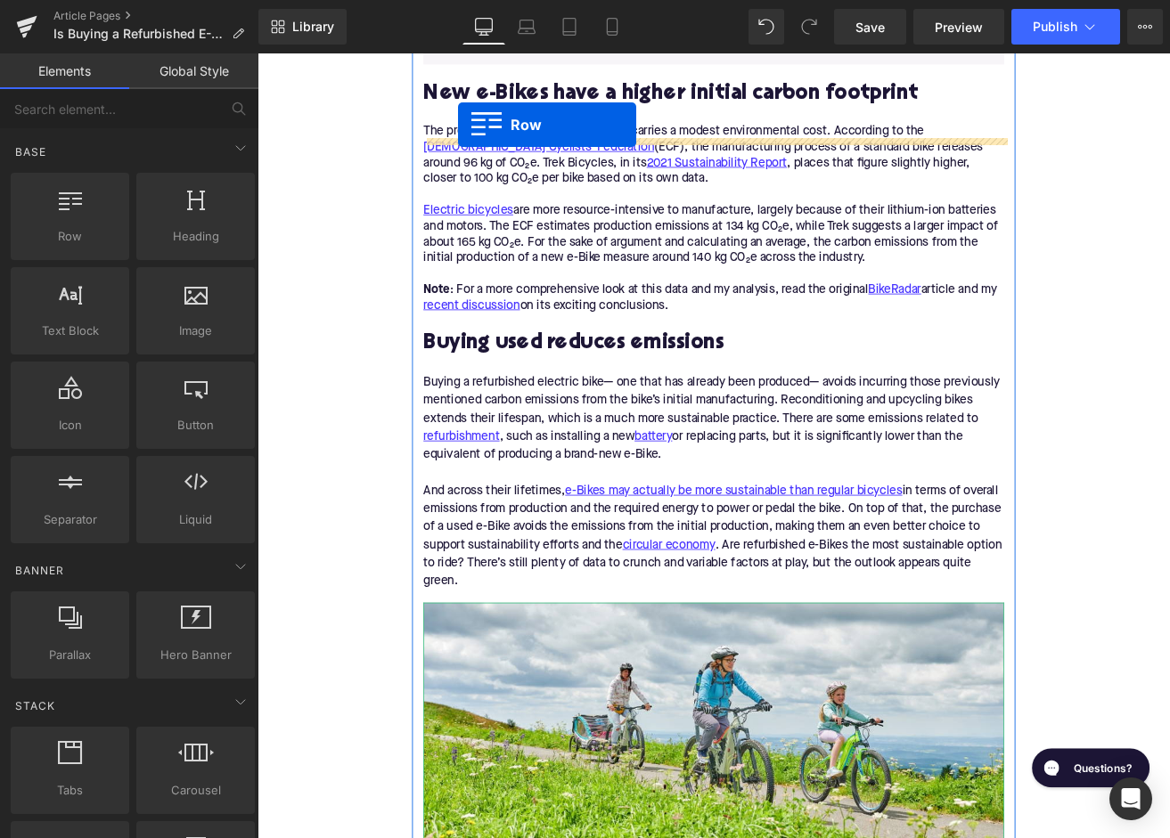
scroll to position [1305, 0]
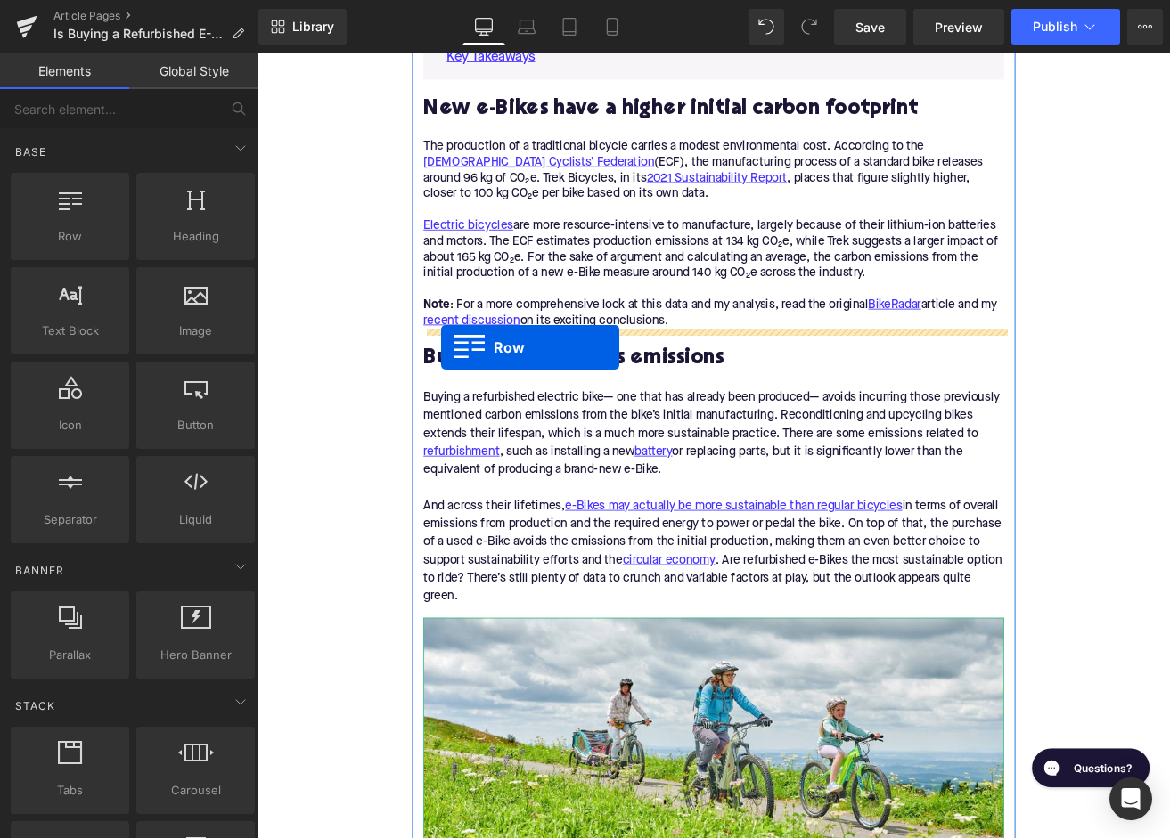
drag, startPoint x: 466, startPoint y: 466, endPoint x: 474, endPoint y: 397, distance: 69.1
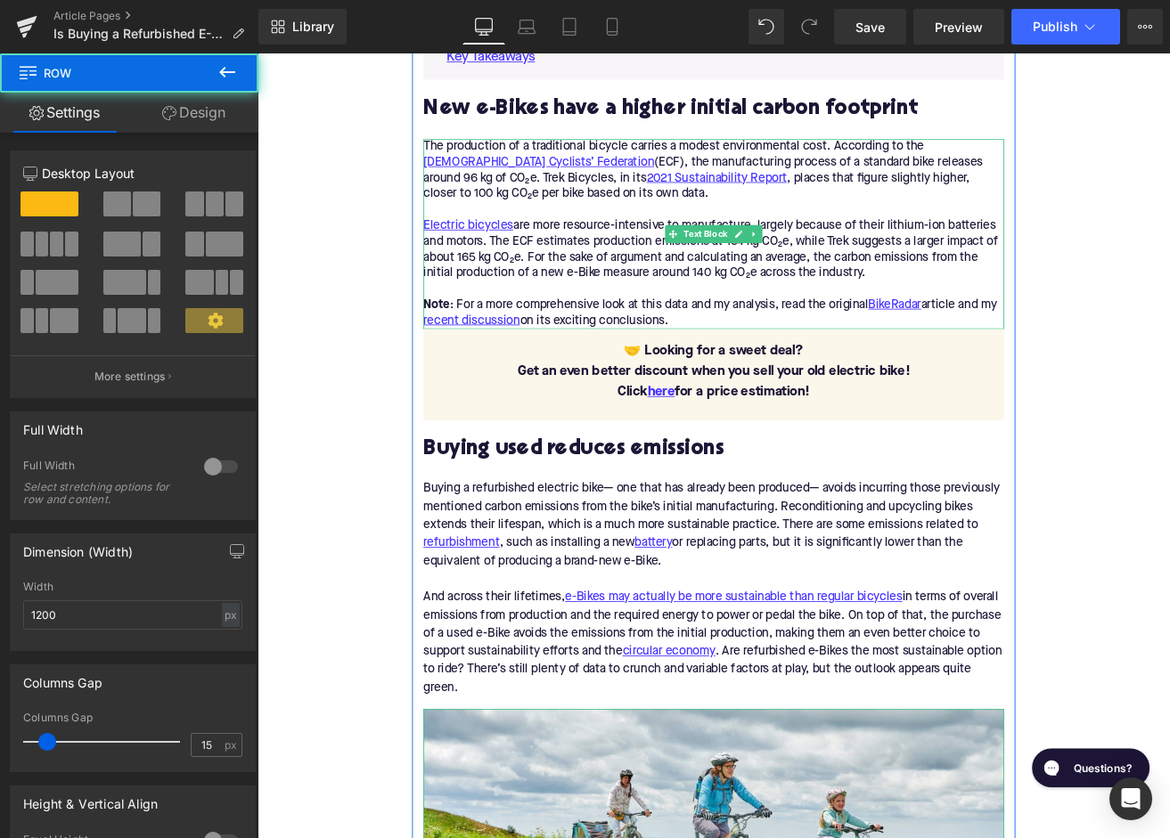
click at [822, 369] on div "The production of a traditional bicycle carries a modest environmental cost. Ac…" at bounding box center [797, 267] width 686 height 225
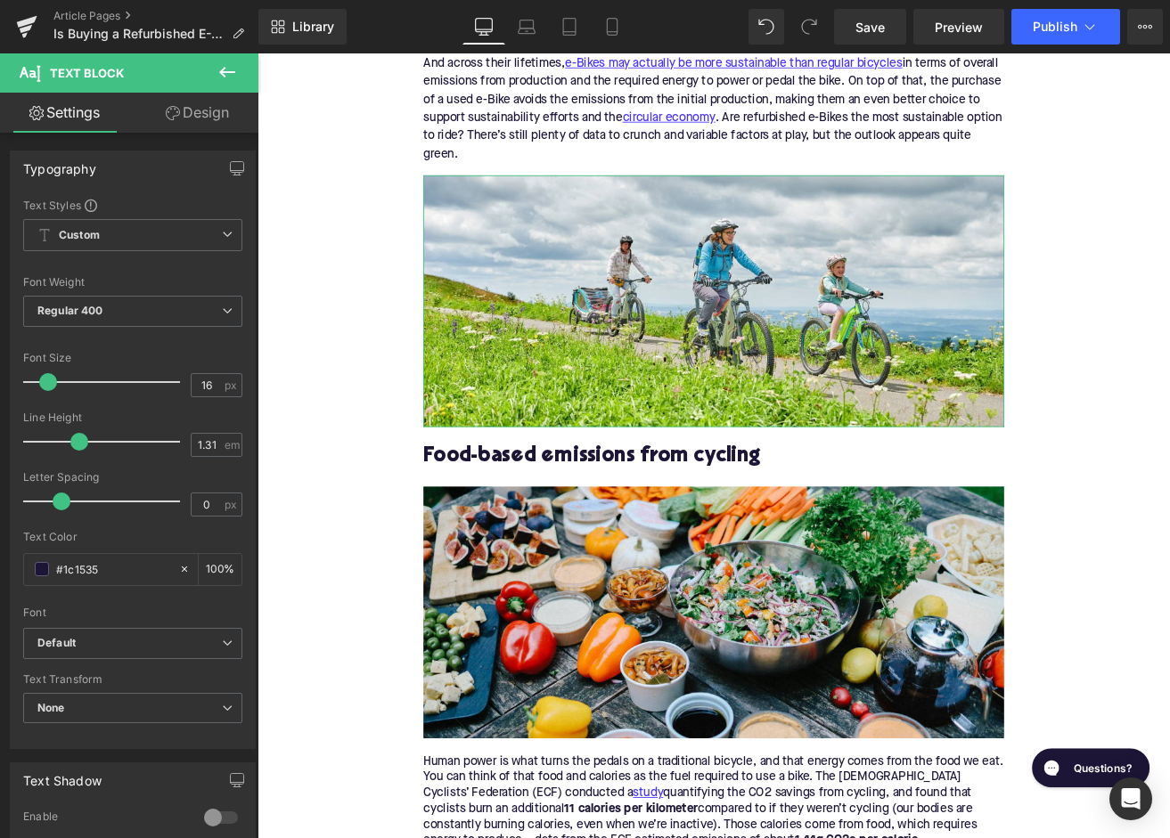
scroll to position [2186, 0]
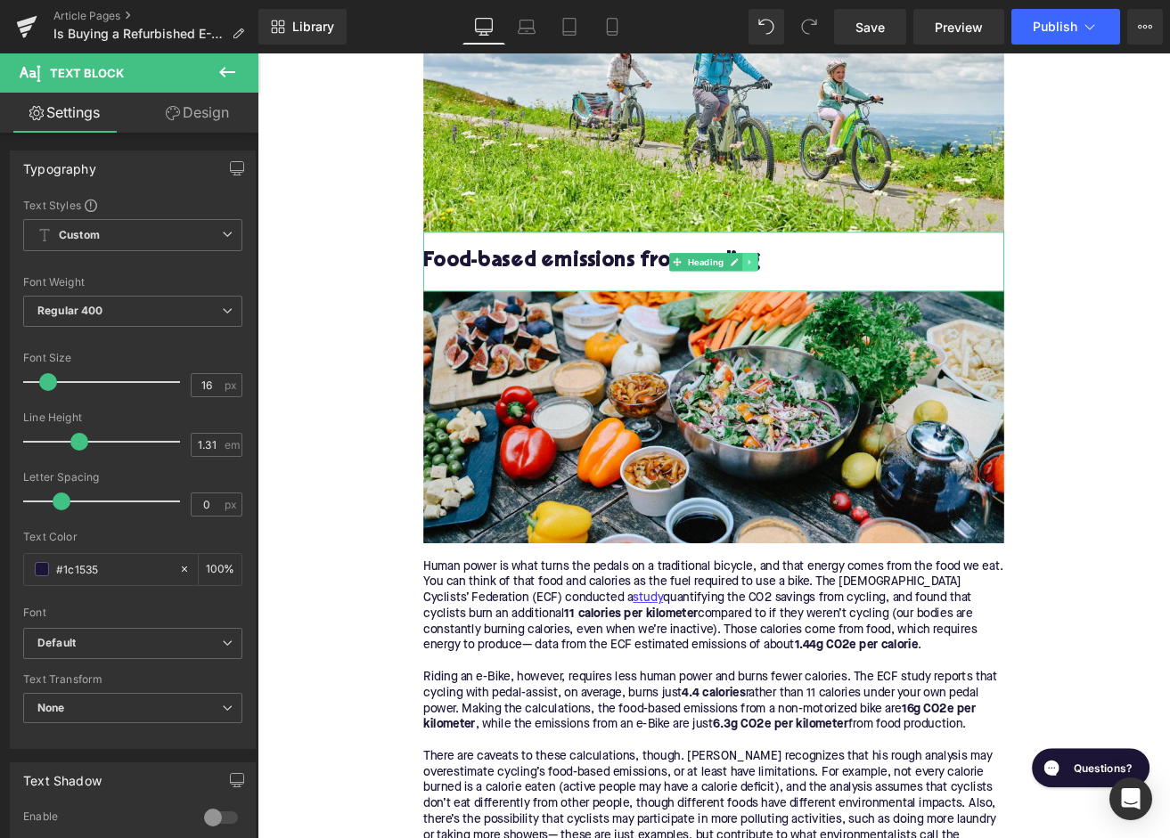
click at [842, 302] on icon at bounding box center [840, 300] width 10 height 11
click at [843, 302] on link at bounding box center [848, 300] width 19 height 21
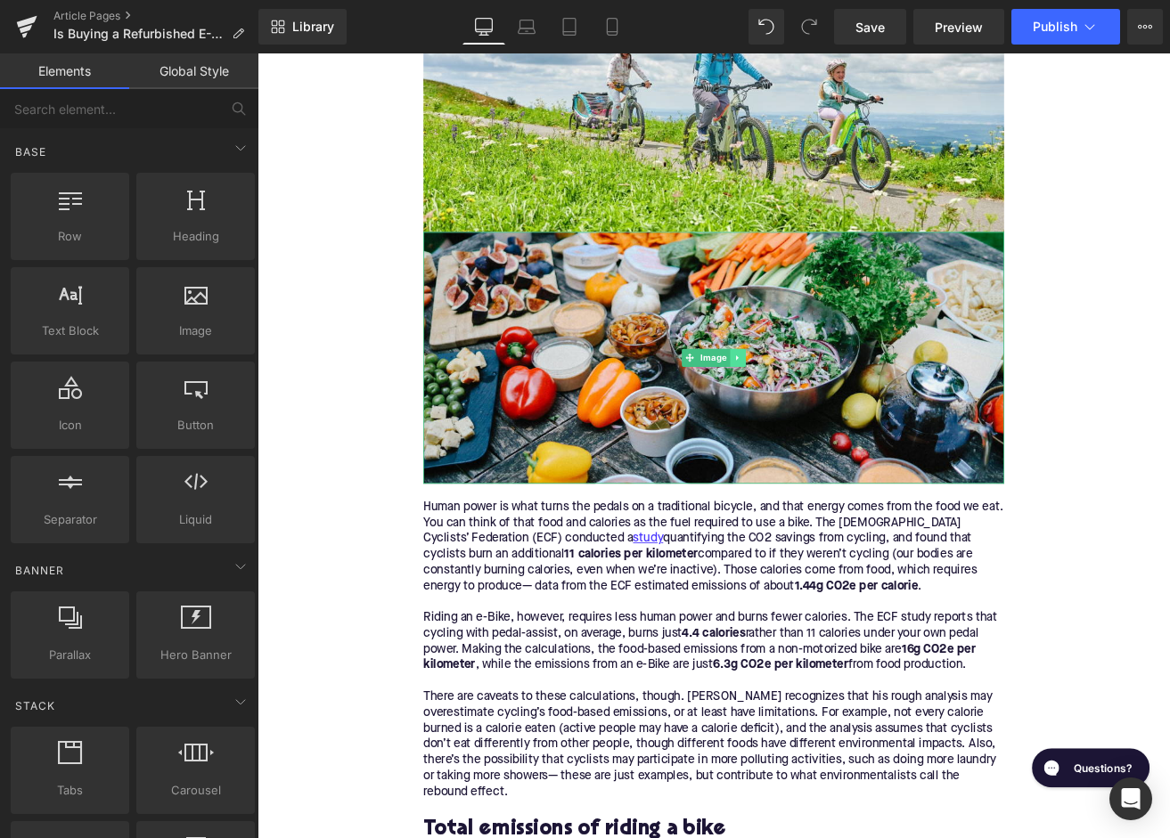
click at [830, 414] on link at bounding box center [824, 413] width 19 height 21
click at [830, 414] on icon at bounding box center [835, 414] width 10 height 10
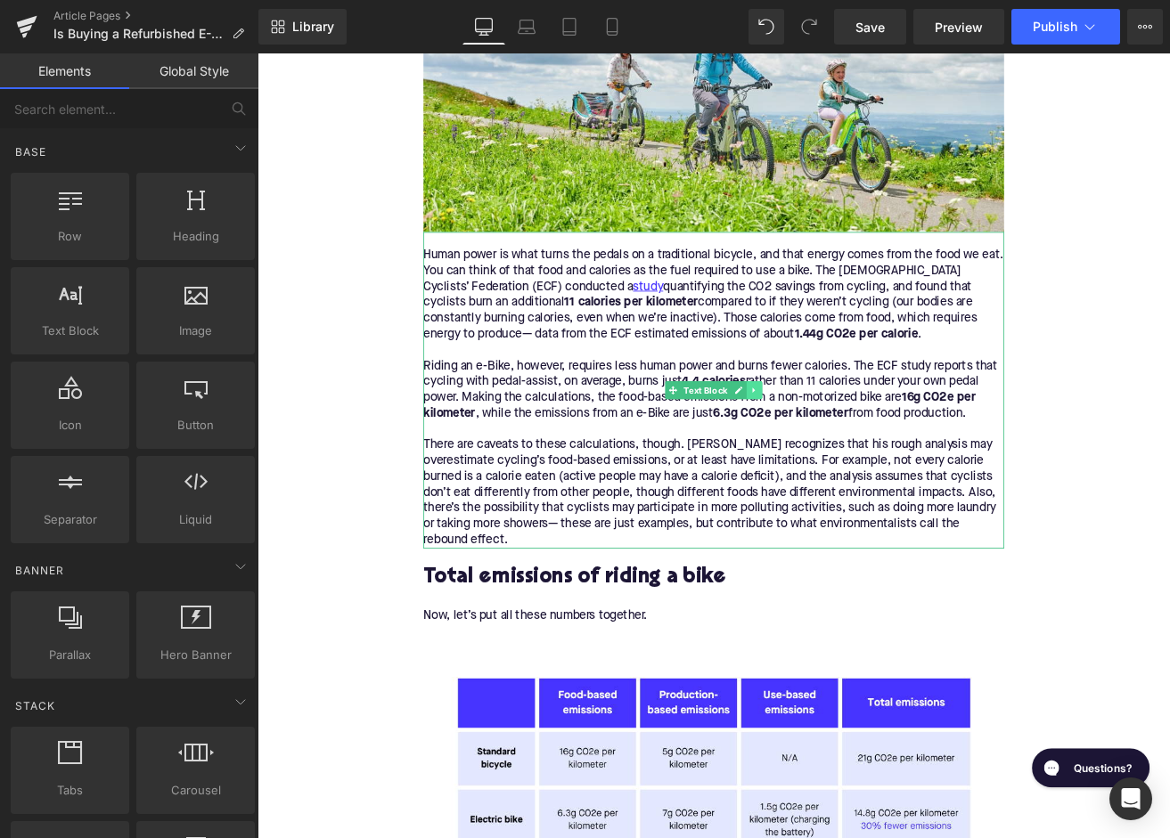
click at [851, 450] on link at bounding box center [845, 451] width 19 height 21
click at [851, 450] on icon at bounding box center [854, 452] width 10 height 10
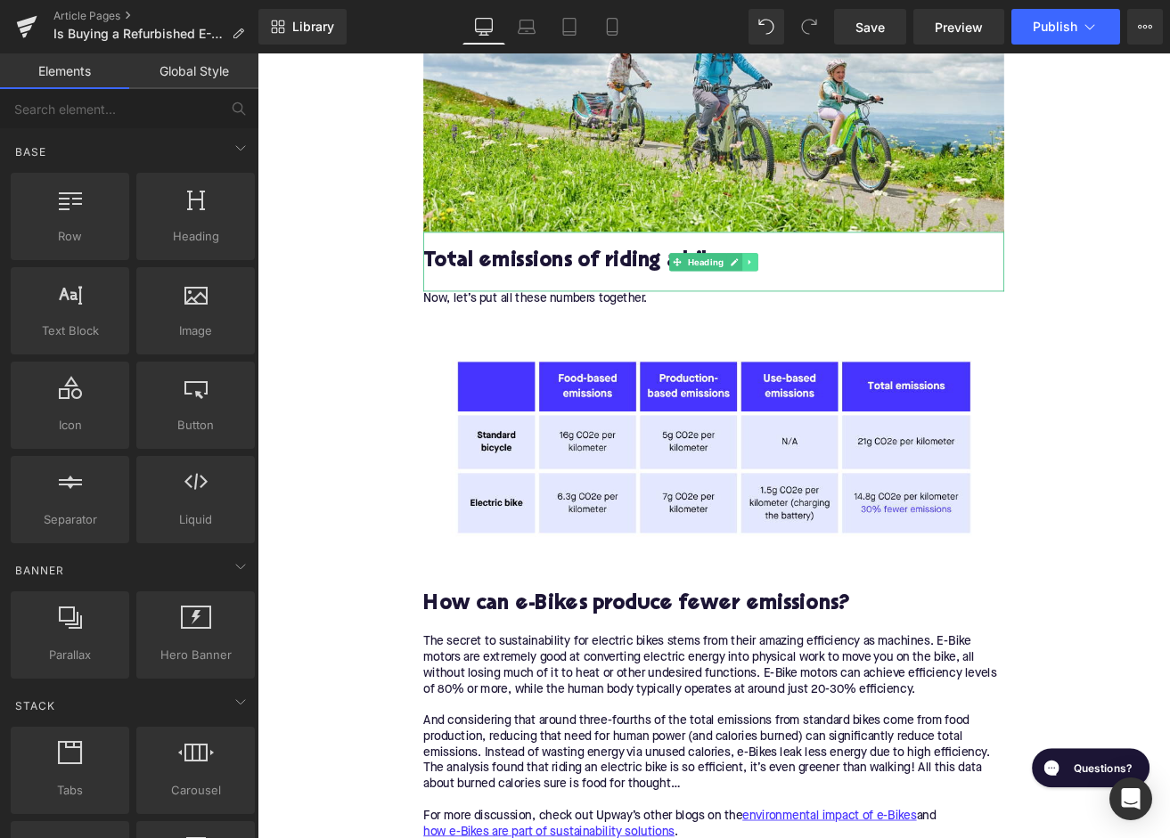
click at [838, 301] on icon at bounding box center [839, 300] width 3 height 6
click at [846, 302] on icon at bounding box center [849, 300] width 10 height 10
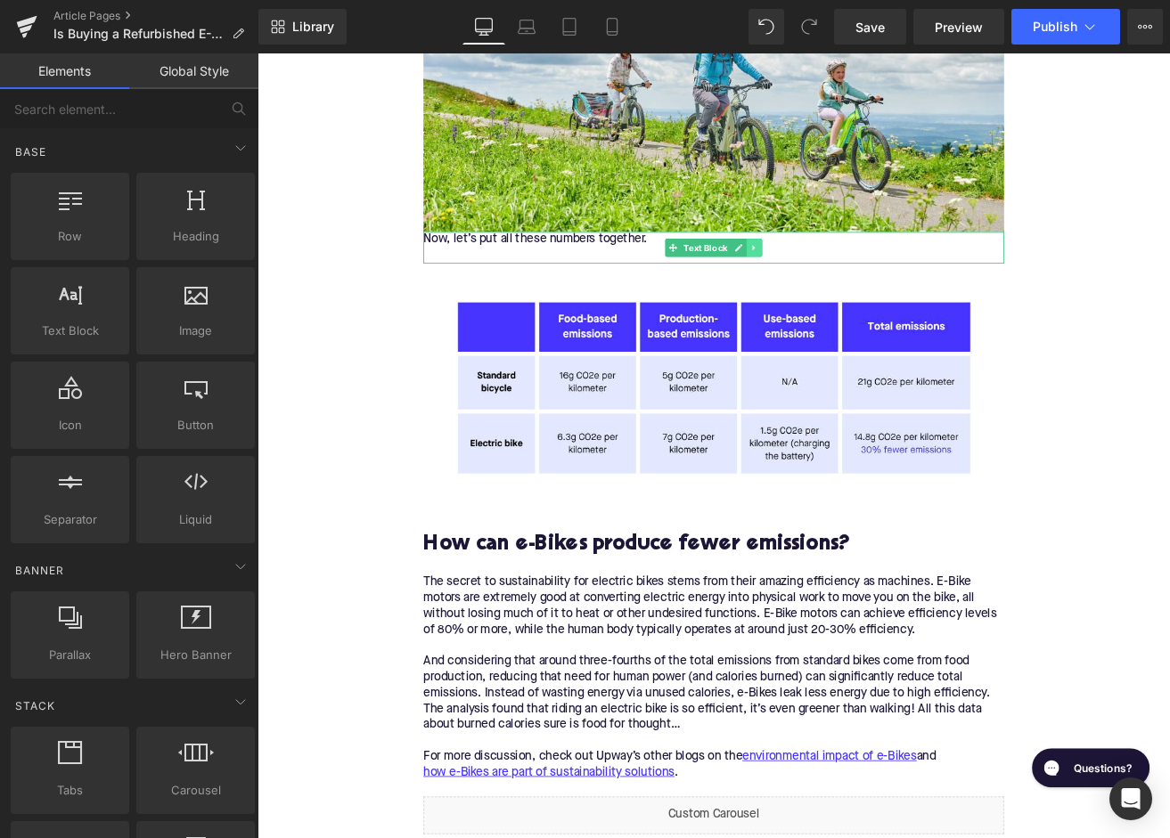
click at [846, 290] on link at bounding box center [845, 283] width 19 height 21
click at [847, 290] on link at bounding box center [854, 283] width 19 height 21
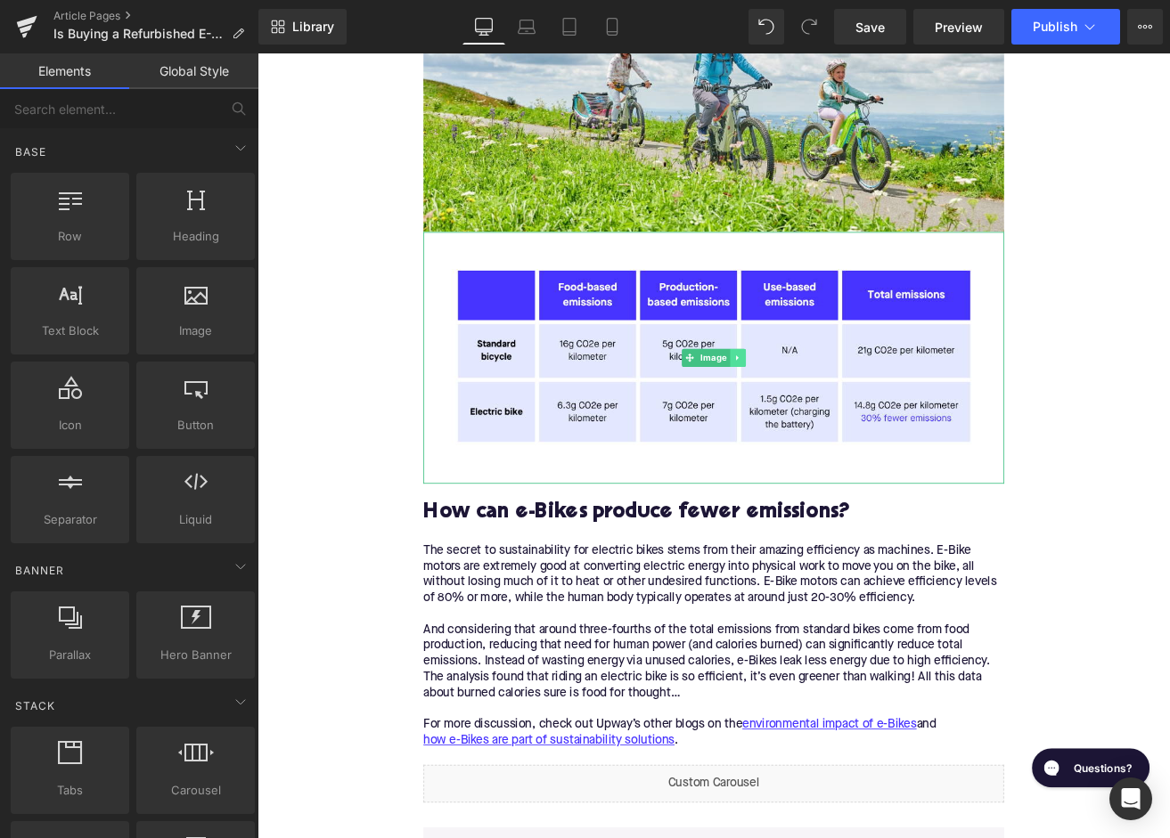
click at [828, 413] on icon at bounding box center [825, 413] width 10 height 11
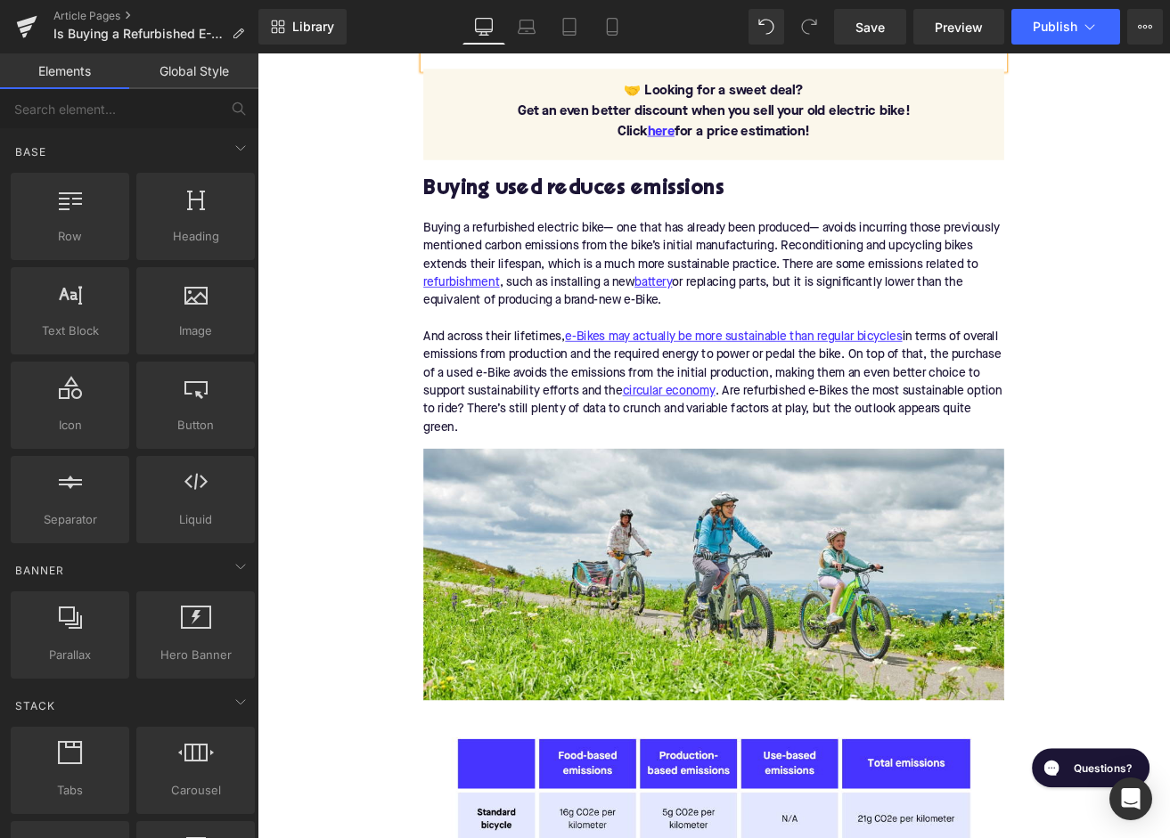
scroll to position [1950, 0]
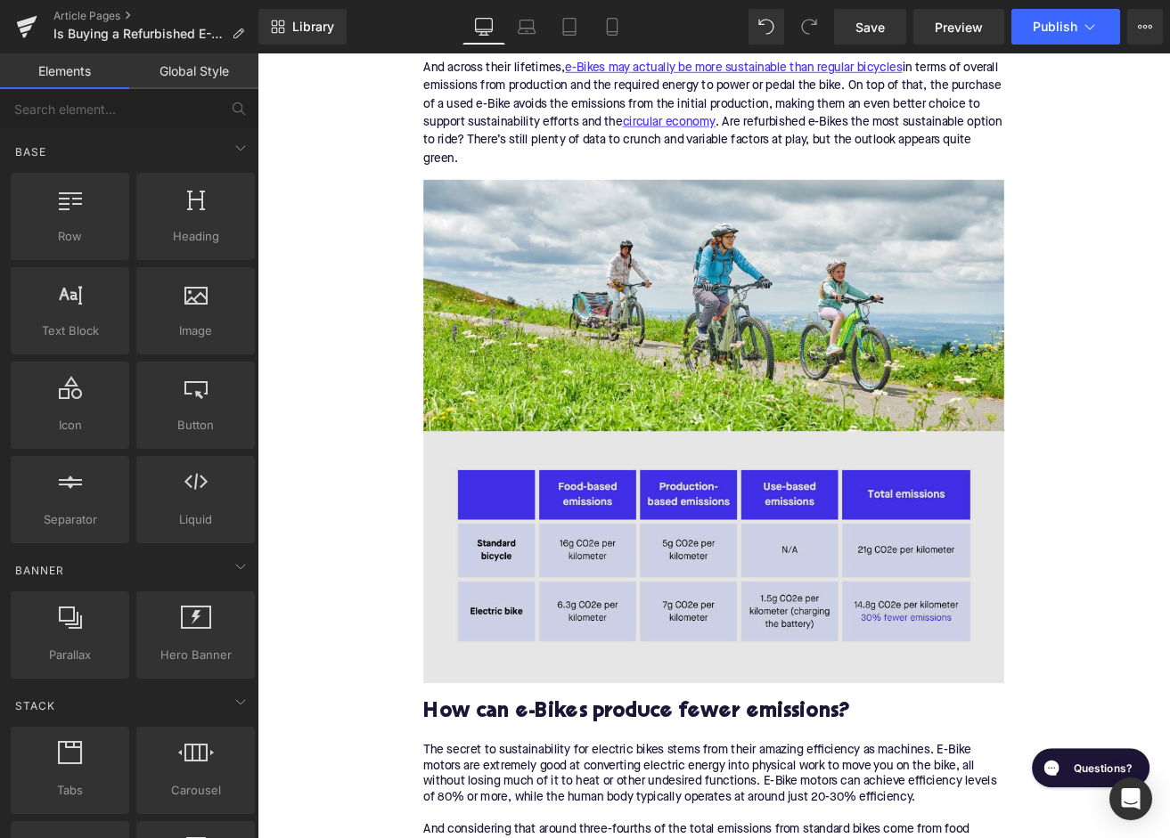
click at [838, 650] on div "Image" at bounding box center [797, 650] width 686 height 298
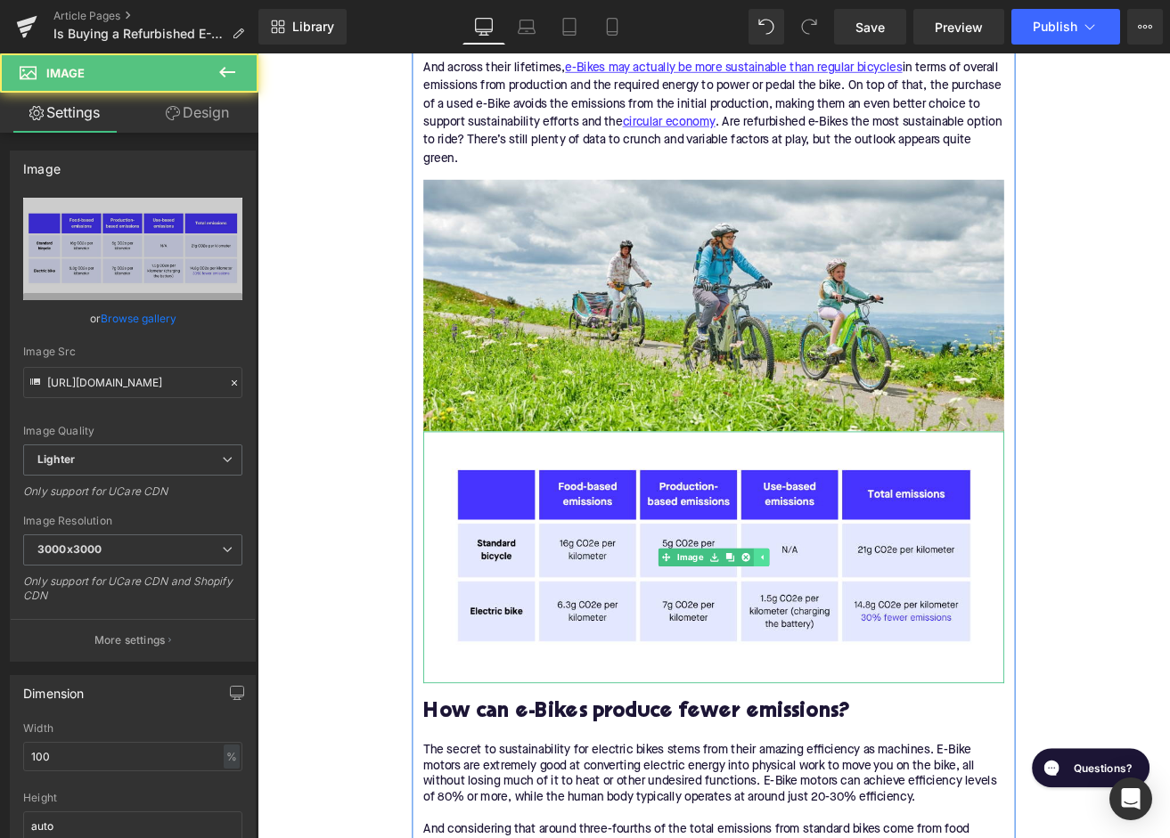
click at [851, 649] on icon at bounding box center [852, 649] width 10 height 11
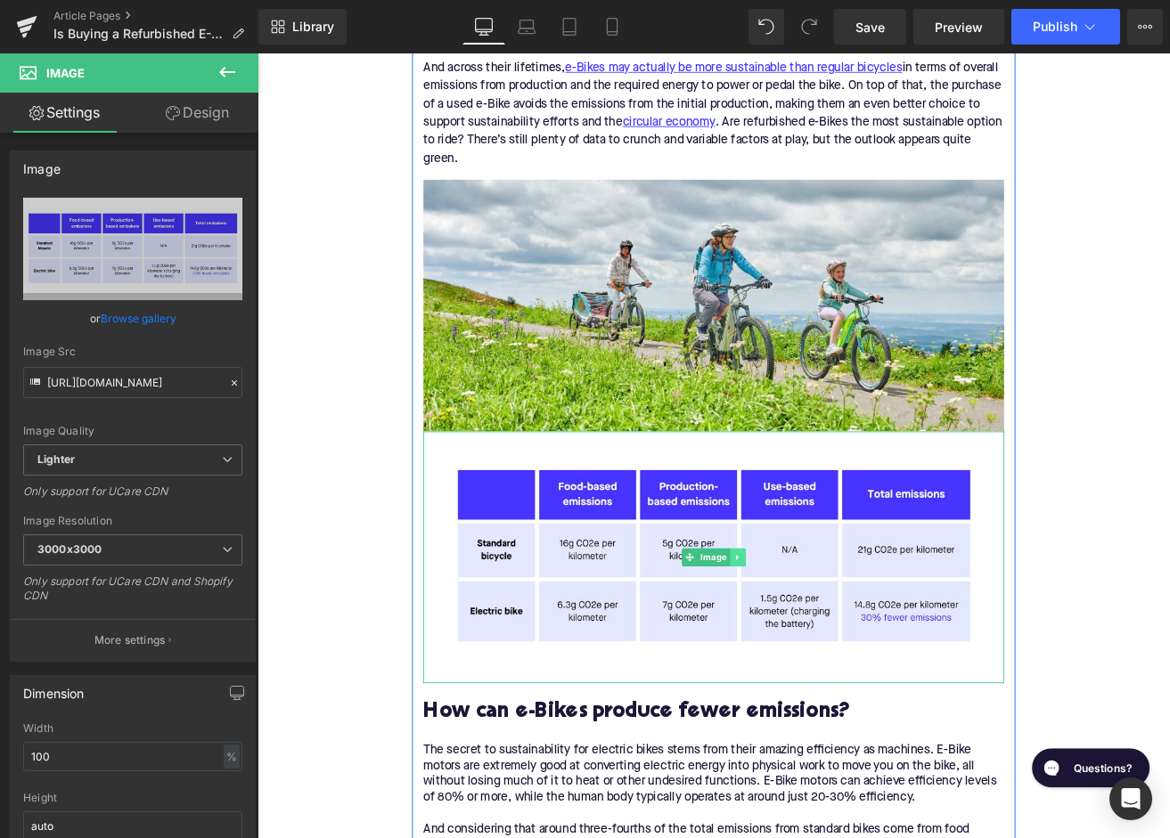
click at [830, 650] on icon at bounding box center [825, 649] width 10 height 11
click at [830, 650] on icon at bounding box center [835, 650] width 10 height 10
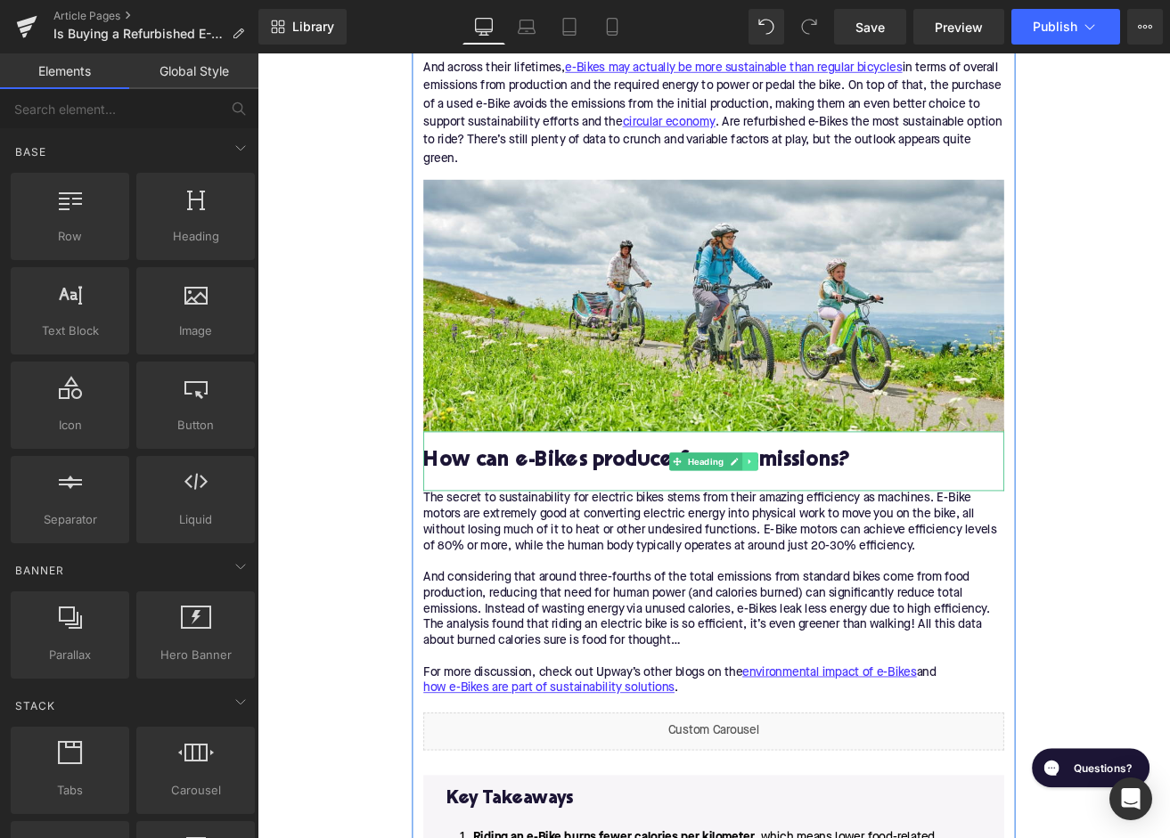
click at [841, 536] on icon at bounding box center [840, 536] width 10 height 11
click at [854, 538] on icon at bounding box center [849, 536] width 10 height 10
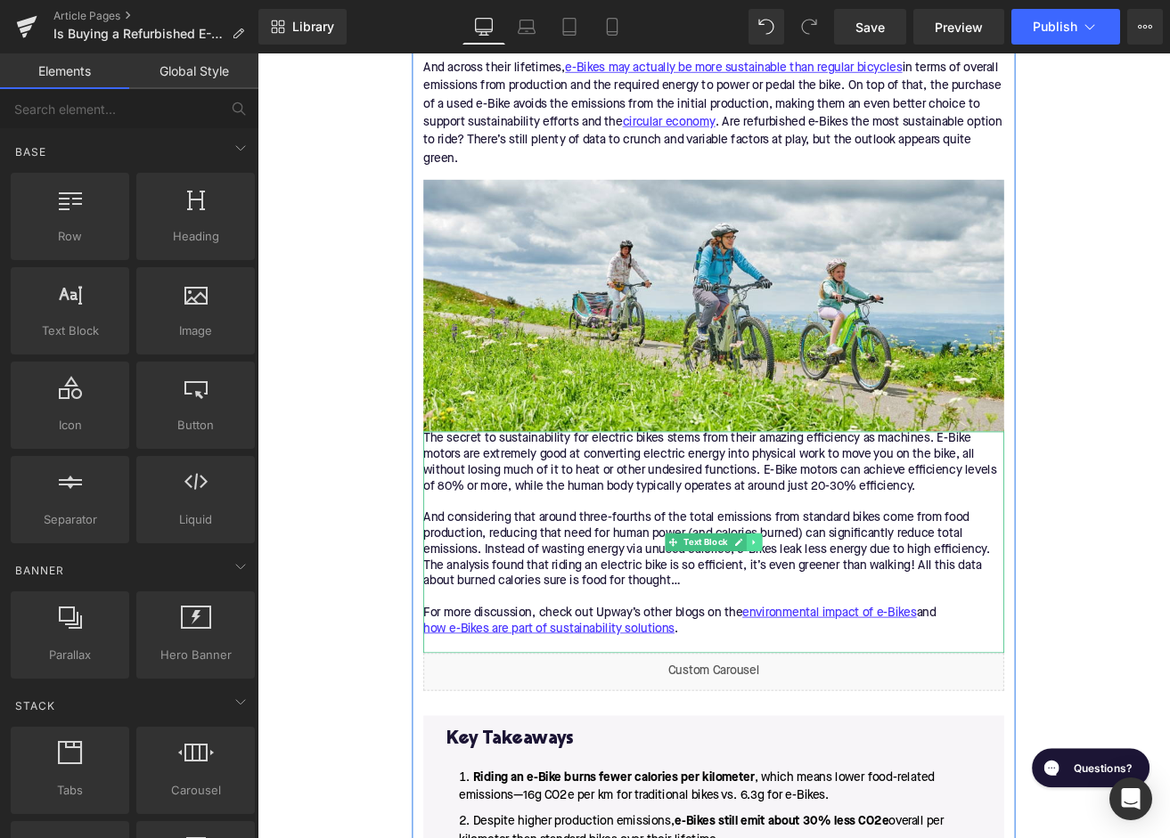
click at [847, 634] on icon at bounding box center [844, 631] width 10 height 11
click at [849, 632] on link at bounding box center [854, 631] width 19 height 21
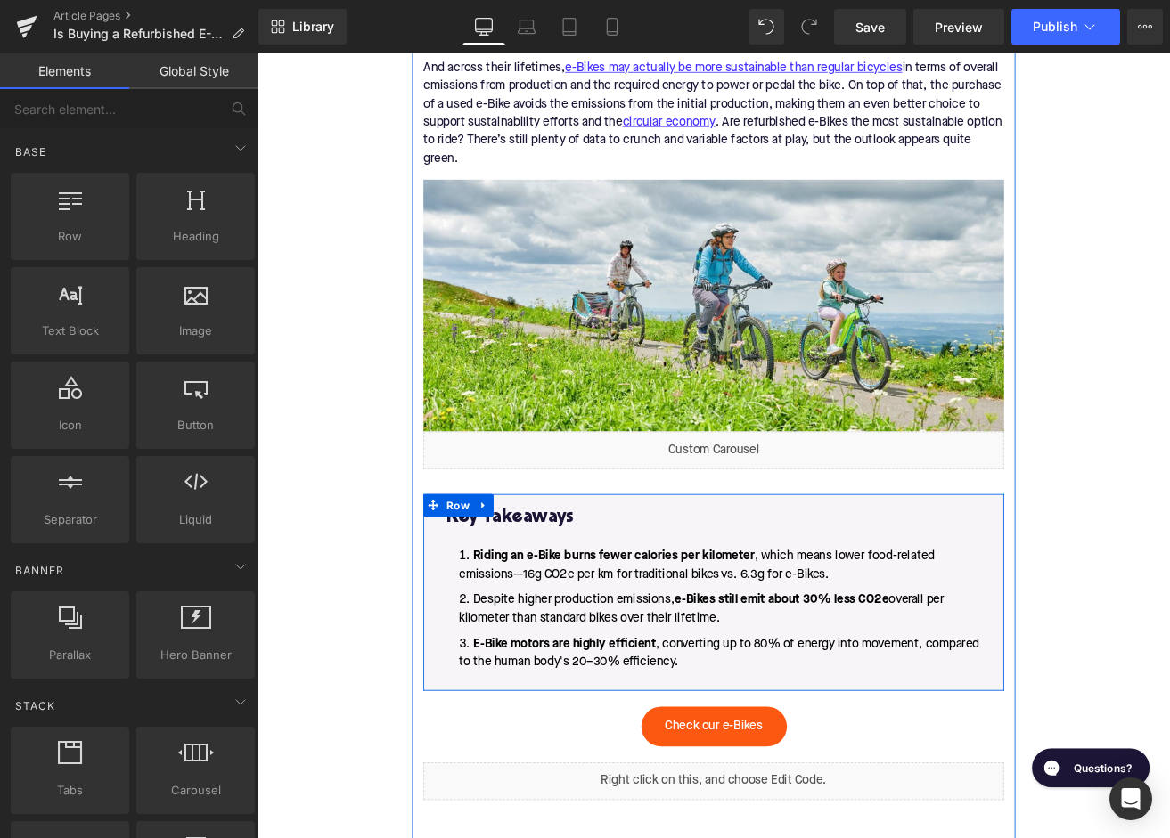
click at [791, 771] on li "E-Bike motors are highly efficient , converting up to 80% of energy into moveme…" at bounding box center [796, 762] width 631 height 43
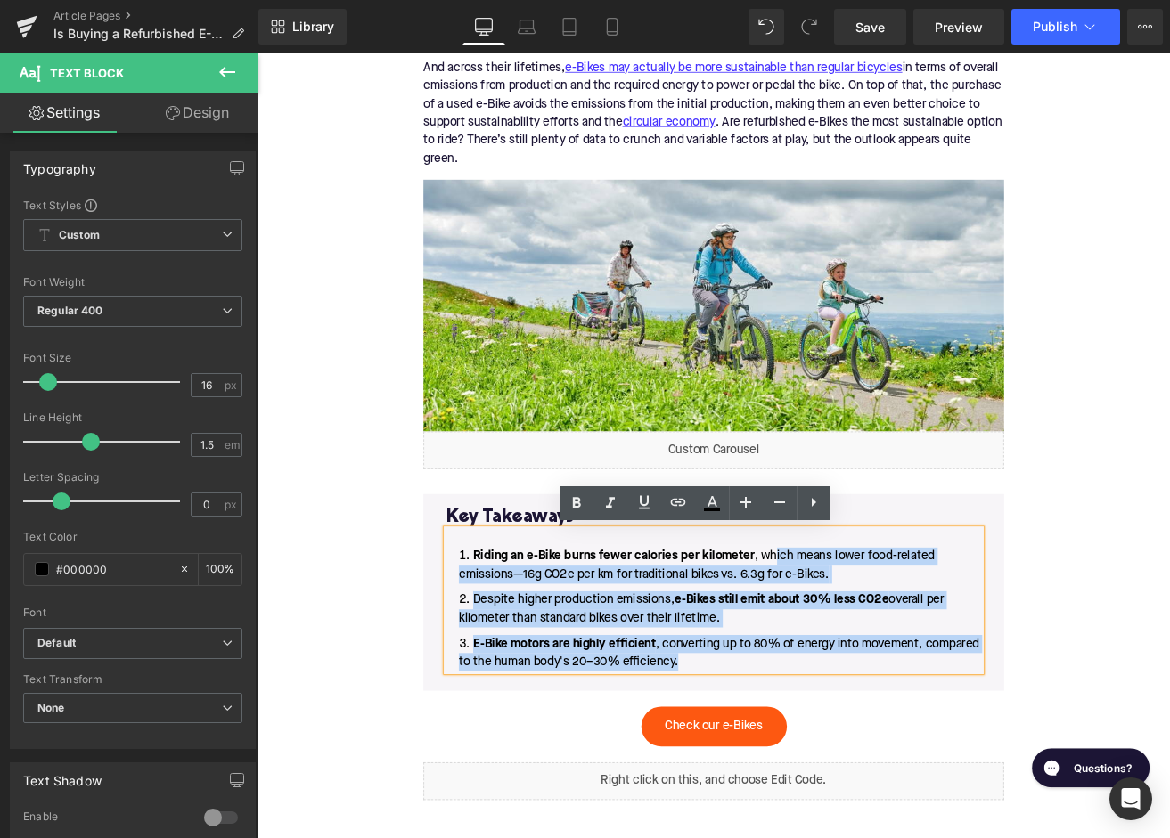
drag, startPoint x: 770, startPoint y: 771, endPoint x: 868, endPoint y: 650, distance: 155.2
click at [868, 650] on ol "Riding an e-Bike burns fewer calories per kilometer , which means lower food-re…" at bounding box center [796, 711] width 631 height 146
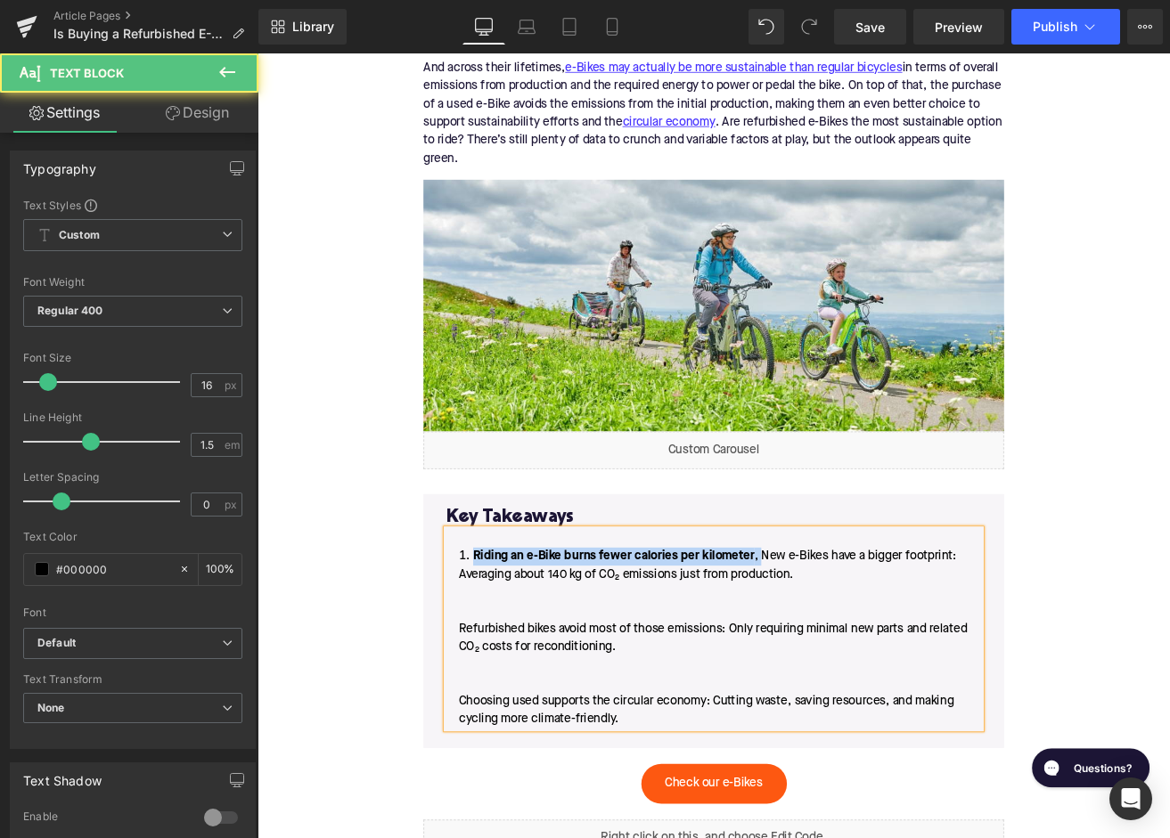
drag, startPoint x: 854, startPoint y: 645, endPoint x: 513, endPoint y: 645, distance: 340.4
click at [513, 645] on span "Riding an e-Bike burns fewer calories per kilometer , New e-Bikes have a bigger…" at bounding box center [795, 745] width 601 height 207
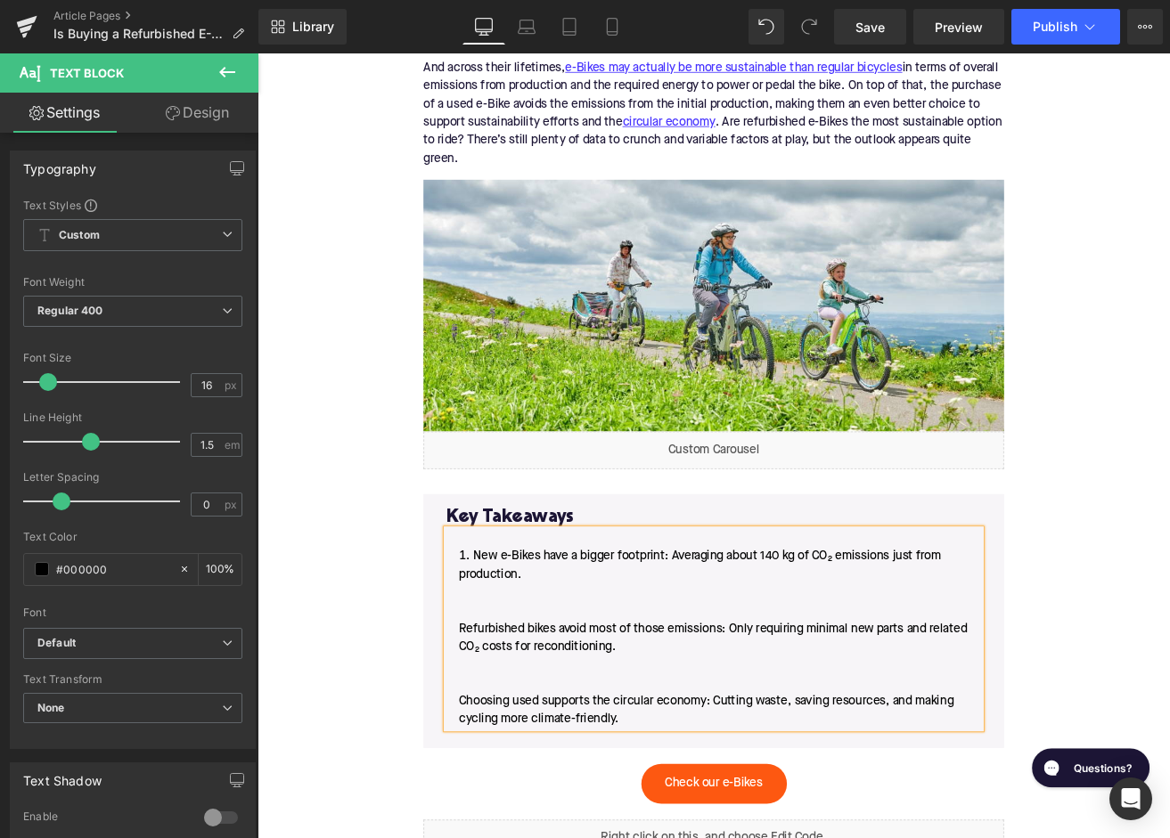
click at [491, 726] on li "New e-Bikes have a bigger footprint: Averaging about 140 kg of CO₂ emissions ju…" at bounding box center [796, 745] width 631 height 214
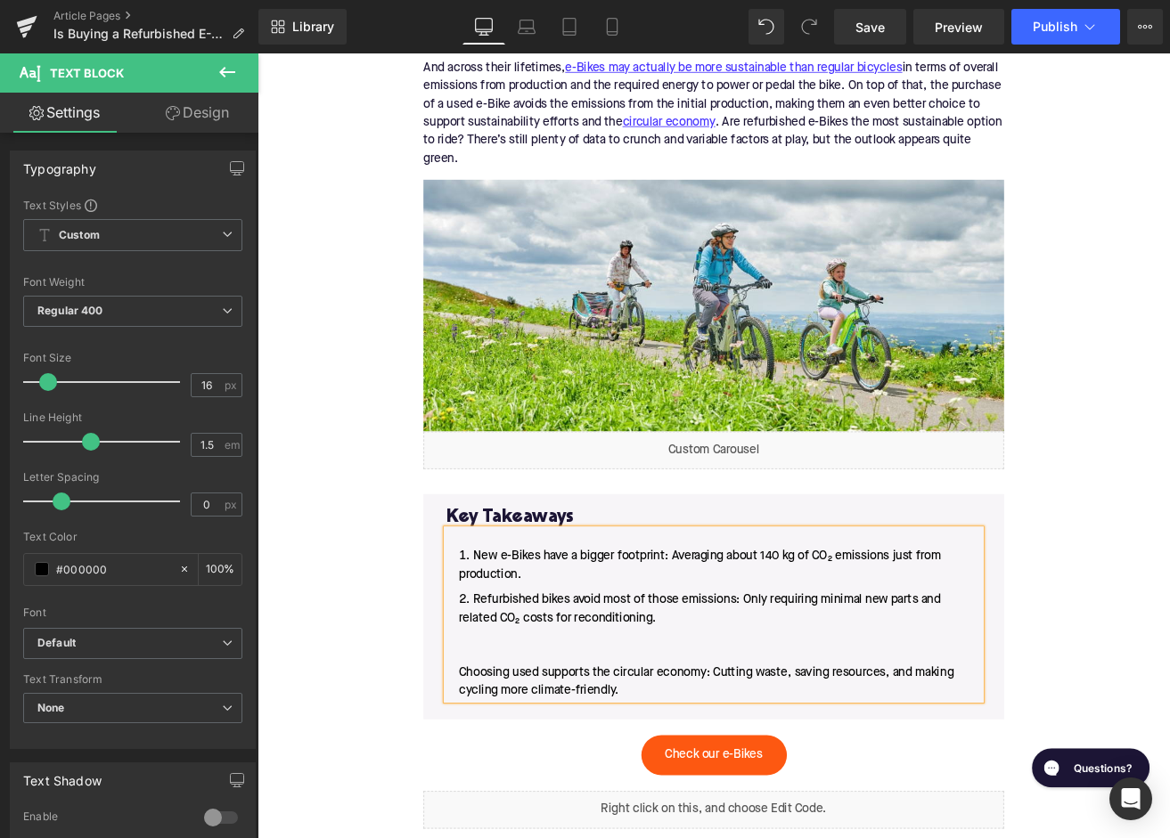
click at [489, 781] on li "Refurbished bikes avoid most of those emissions: Only requiring minimal new par…" at bounding box center [796, 754] width 631 height 128
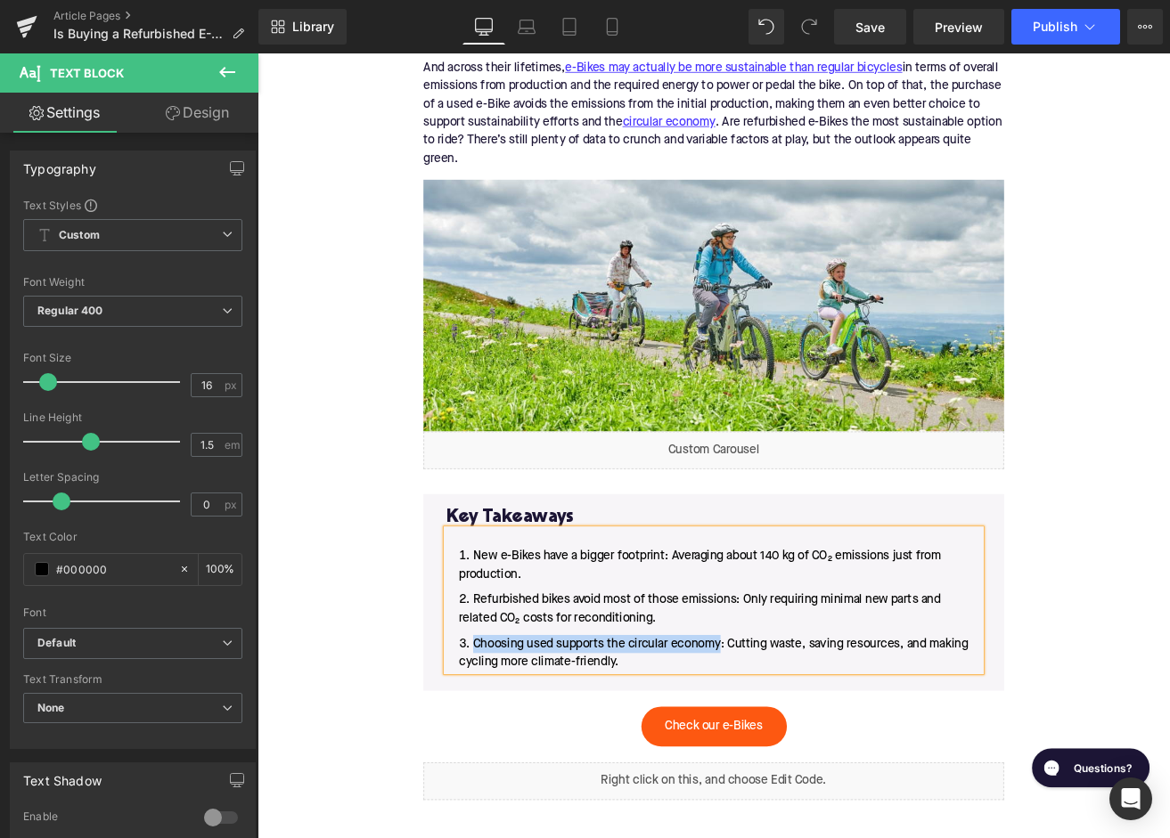
drag, startPoint x: 806, startPoint y: 751, endPoint x: 517, endPoint y: 750, distance: 289.6
click at [517, 750] on span "Choosing used supports the circular economy: Cutting waste, saving resources, a…" at bounding box center [795, 763] width 601 height 36
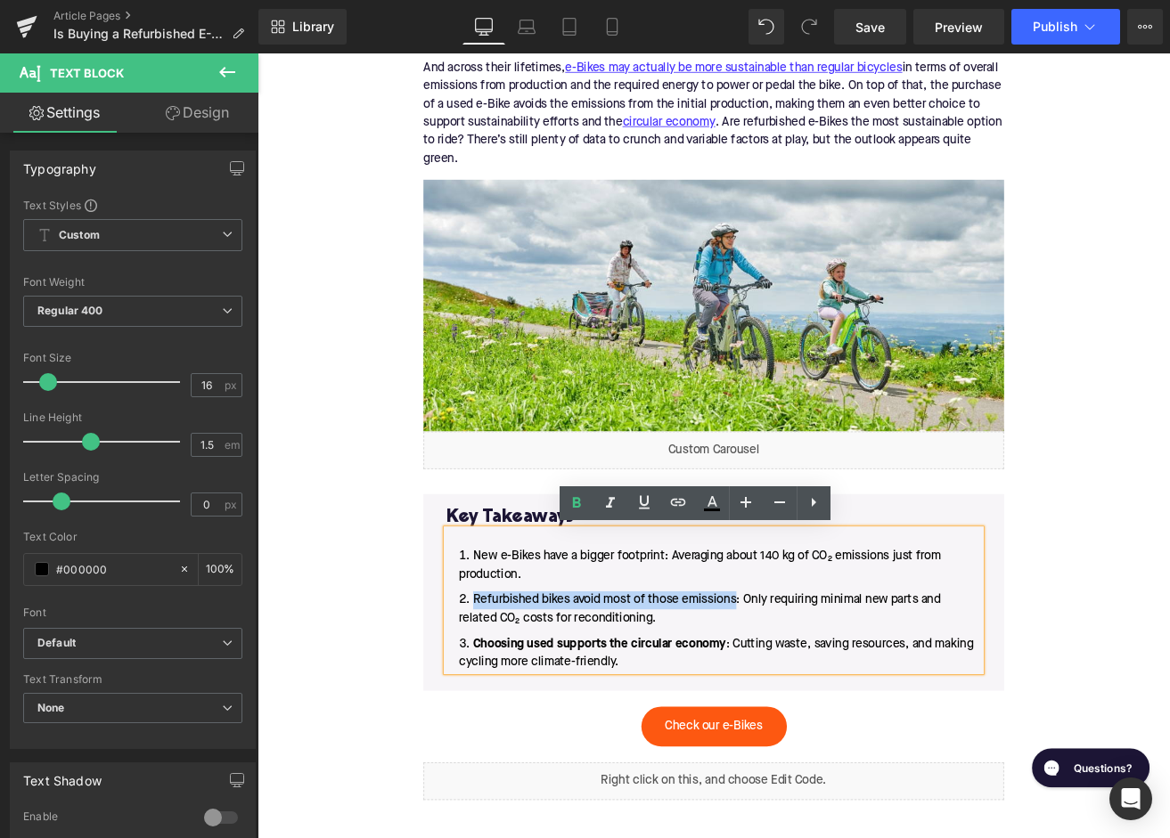
drag, startPoint x: 823, startPoint y: 700, endPoint x: 513, endPoint y: 692, distance: 310.2
click at [513, 693] on span "Refurbished bikes avoid most of those emissions: Only requiring minimal new par…" at bounding box center [779, 711] width 569 height 36
drag, startPoint x: 740, startPoint y: 650, endPoint x: 513, endPoint y: 650, distance: 226.3
click at [513, 650] on span "New e-Bikes have a bigger footprint: Averaging about 140 kg of CO₂ emissions ju…" at bounding box center [779, 660] width 569 height 36
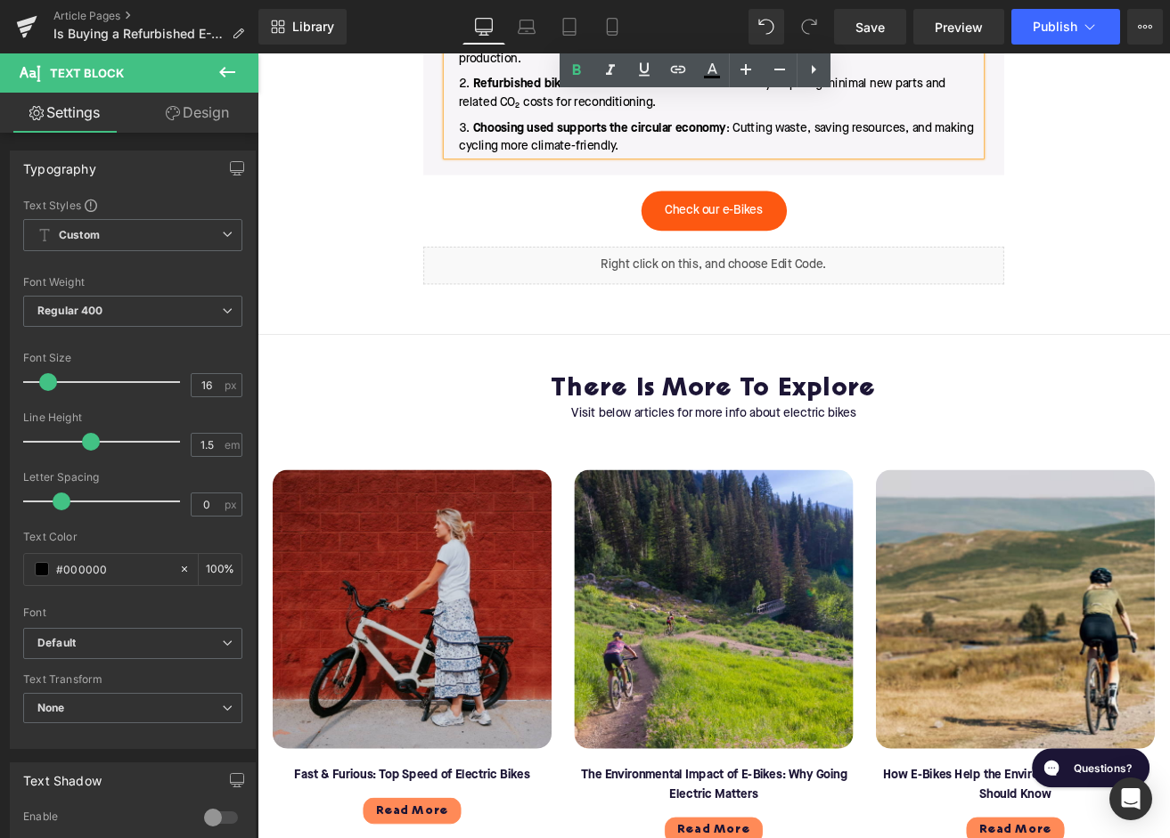
scroll to position [2561, 0]
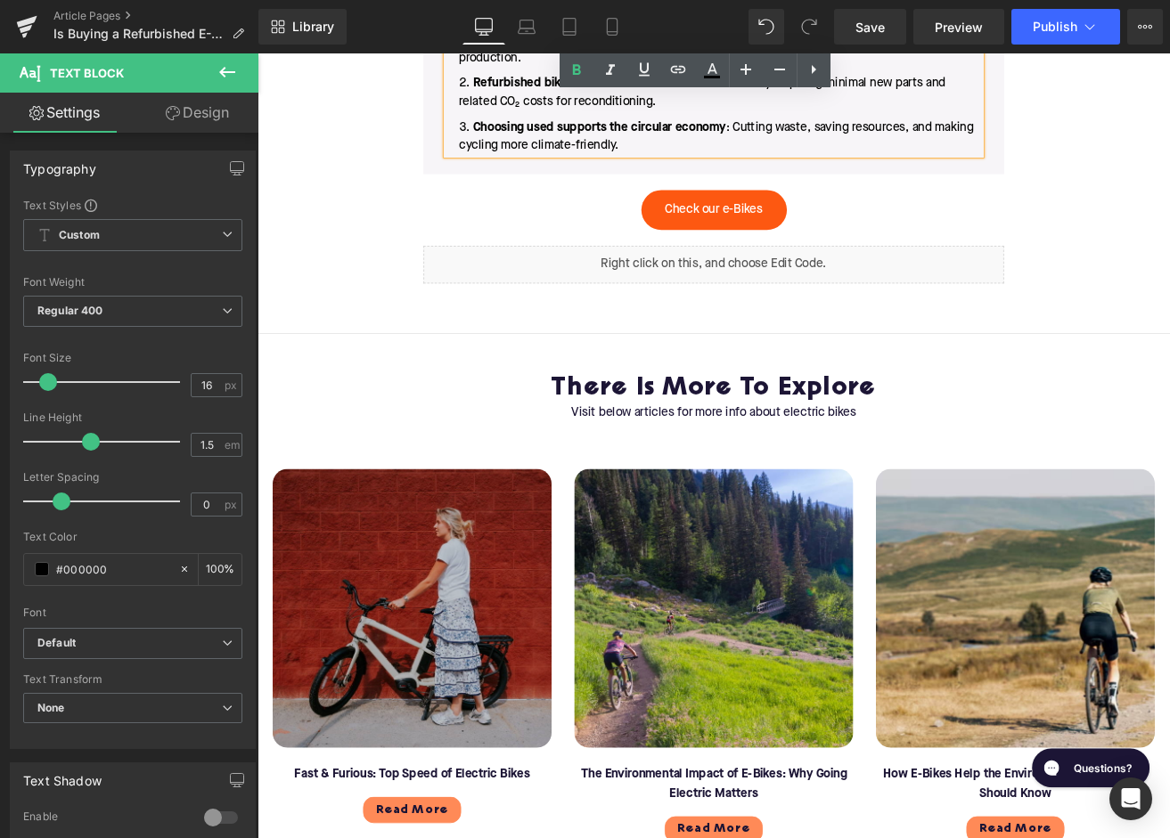
click at [393, 666] on img at bounding box center [440, 709] width 330 height 330
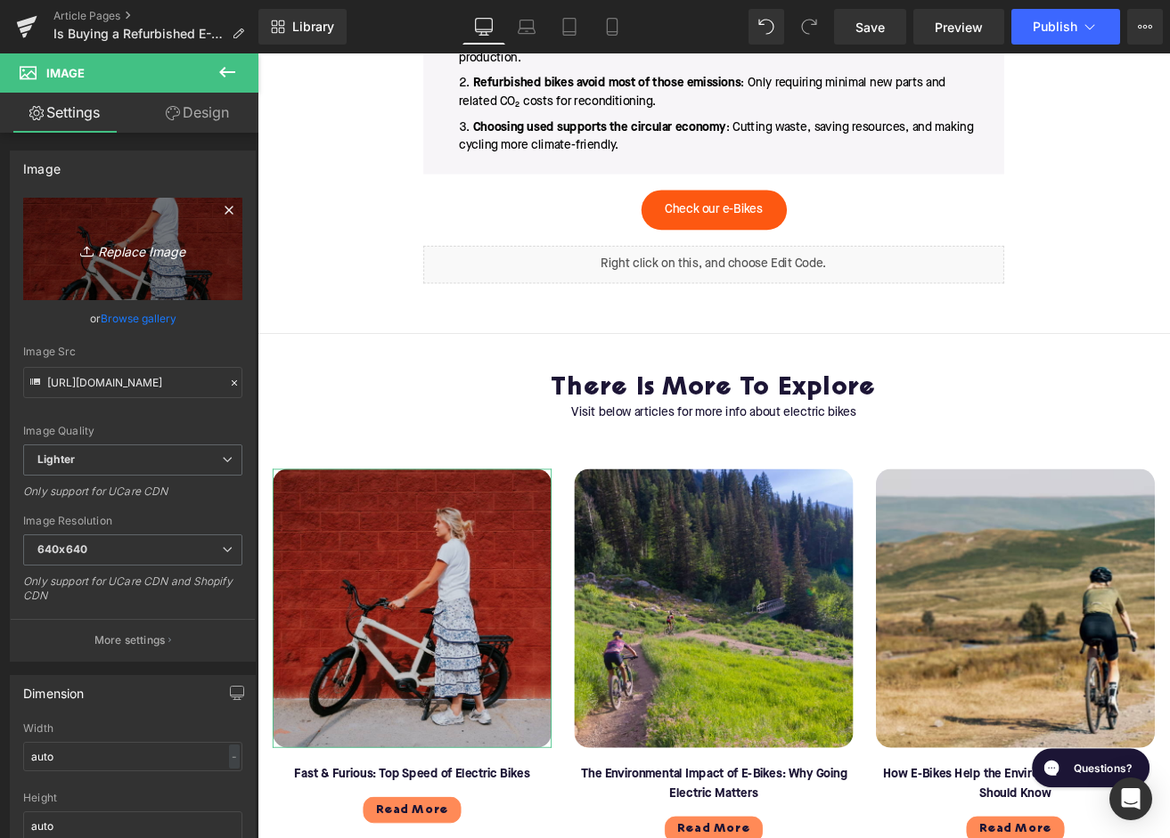
click at [102, 258] on icon "Replace Image" at bounding box center [132, 249] width 143 height 22
type input "C:\fakepath\Blog - More to explore(126).png"
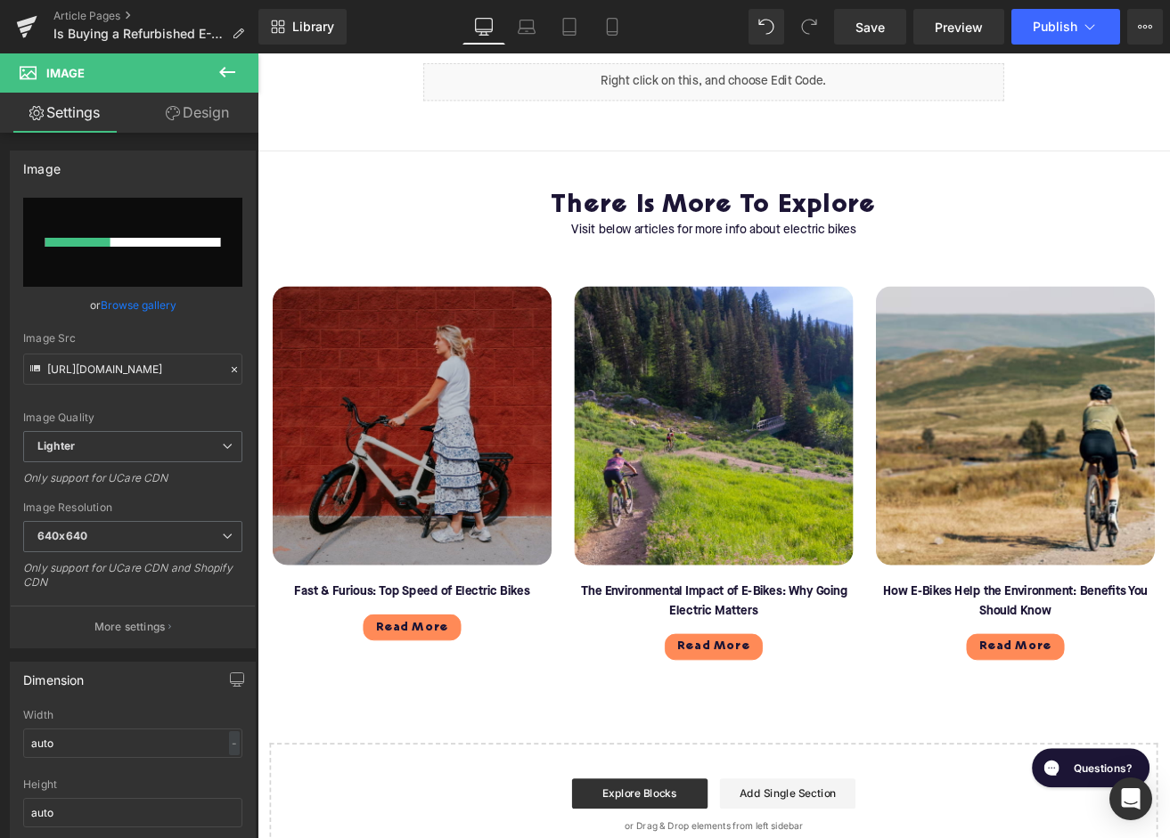
scroll to position [3008, 0]
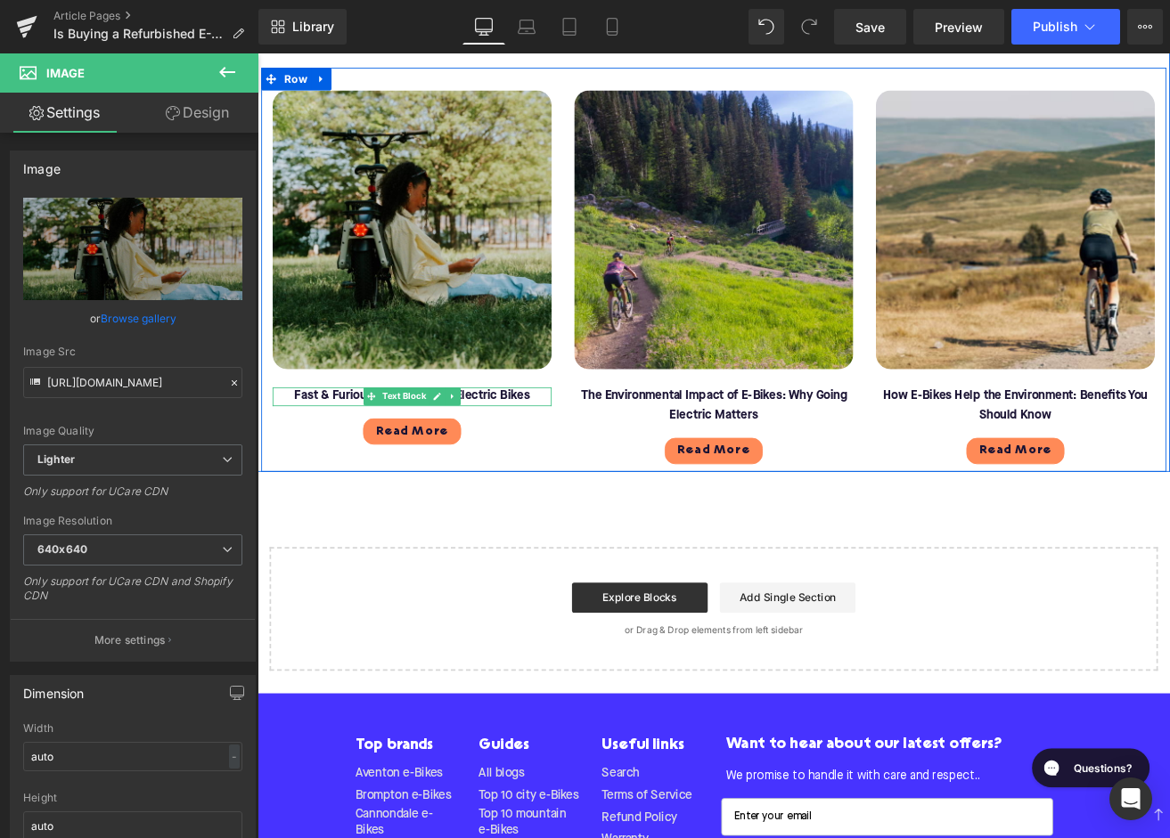
type input "https://ucarecdn.com/f81998bc-ee8d-4cbd-b822-f8cf96fed67d/-/format/auto/-/previ…"
click at [363, 458] on font "Fast & Furious: Top Speed of Electric Bikes" at bounding box center [440, 459] width 278 height 14
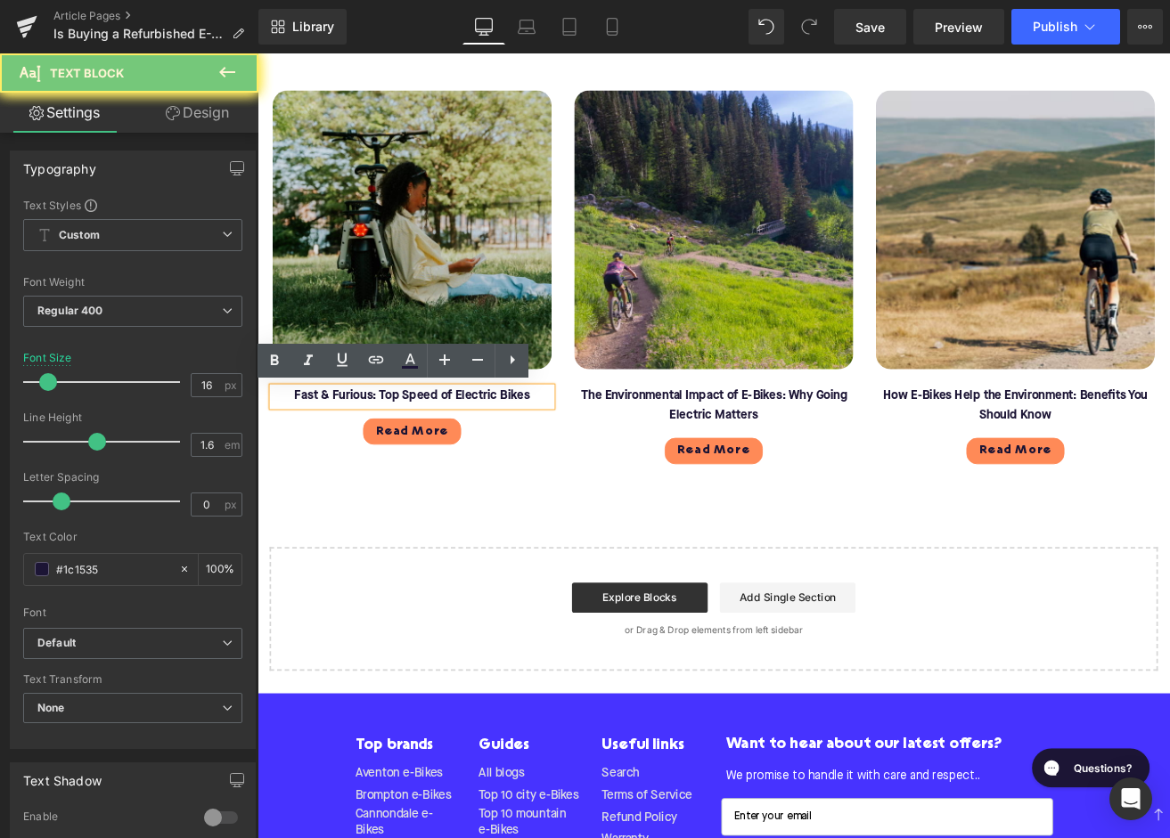
paste div
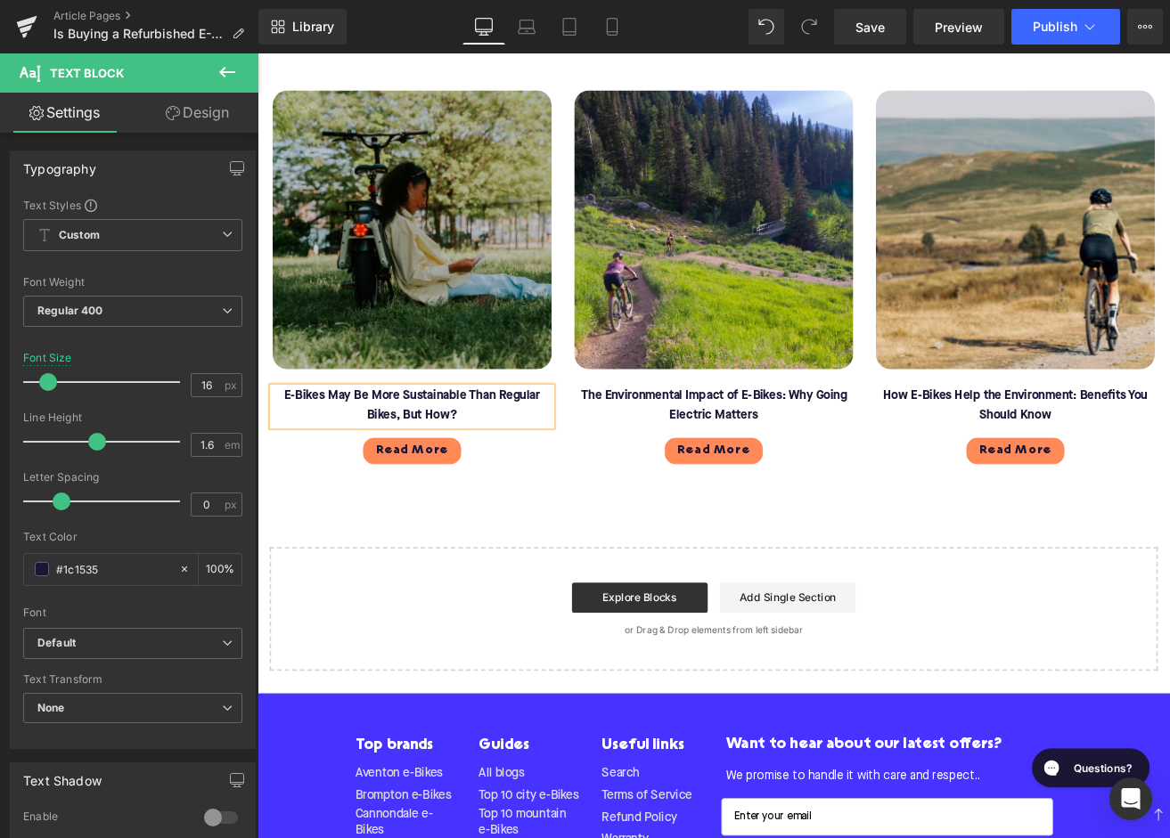
click at [428, 286] on img at bounding box center [440, 262] width 330 height 330
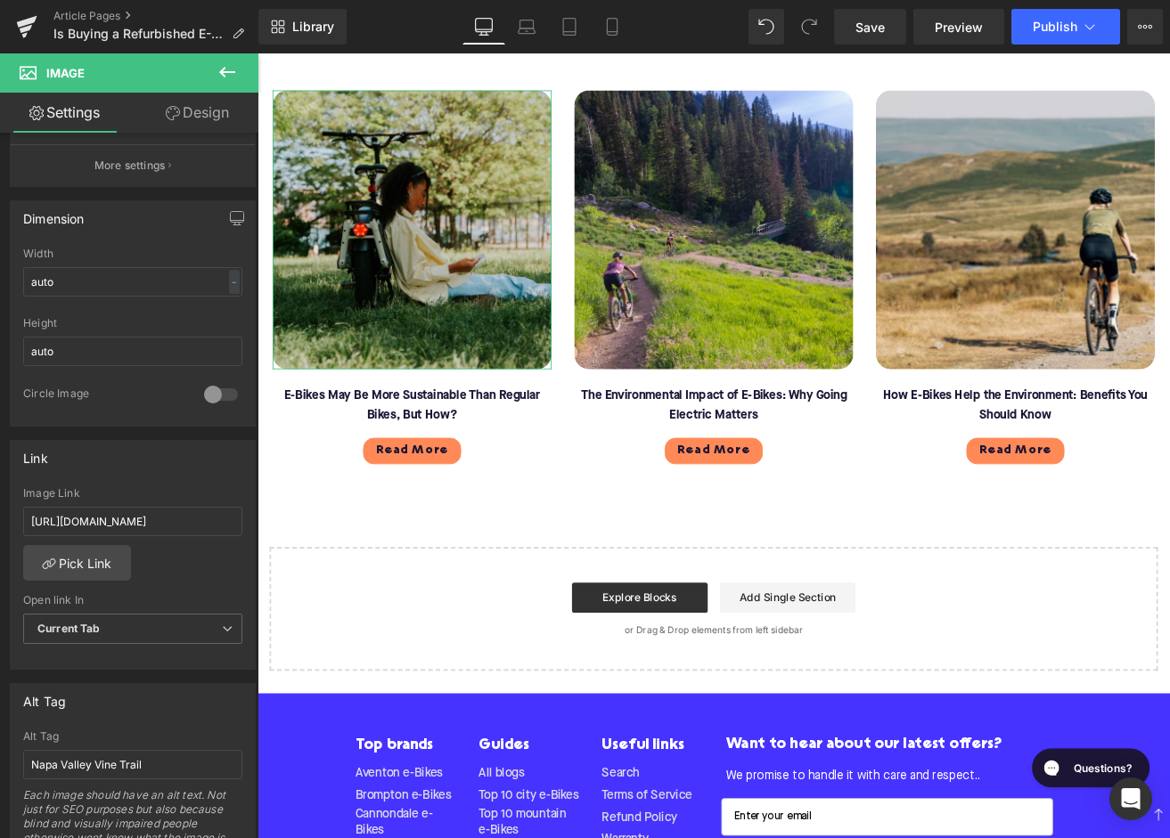
scroll to position [489, 0]
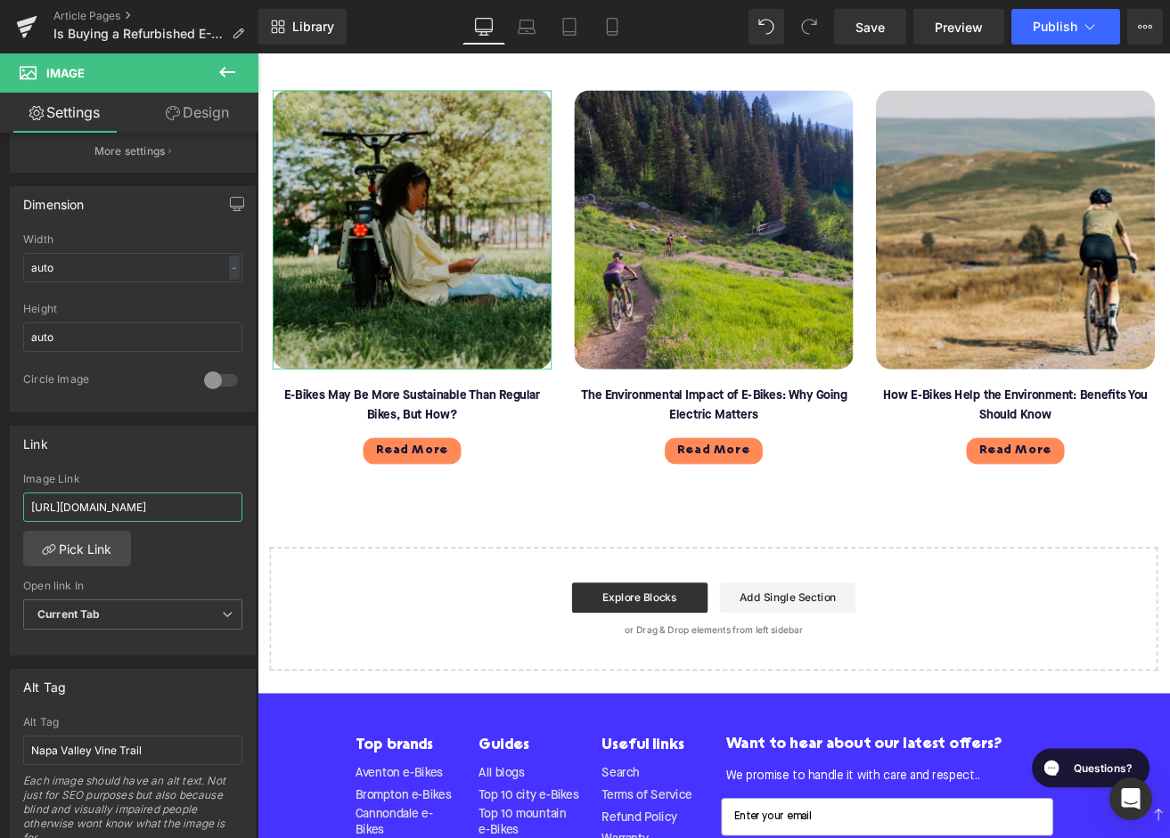
click at [99, 505] on input "https://upway.co/blogs/news/electric-bikes-top-speed" at bounding box center [132, 507] width 219 height 29
type input "https://upway.co/blogs/news/e-bikes-may-be-more-sustainable-than-regular-bikes"
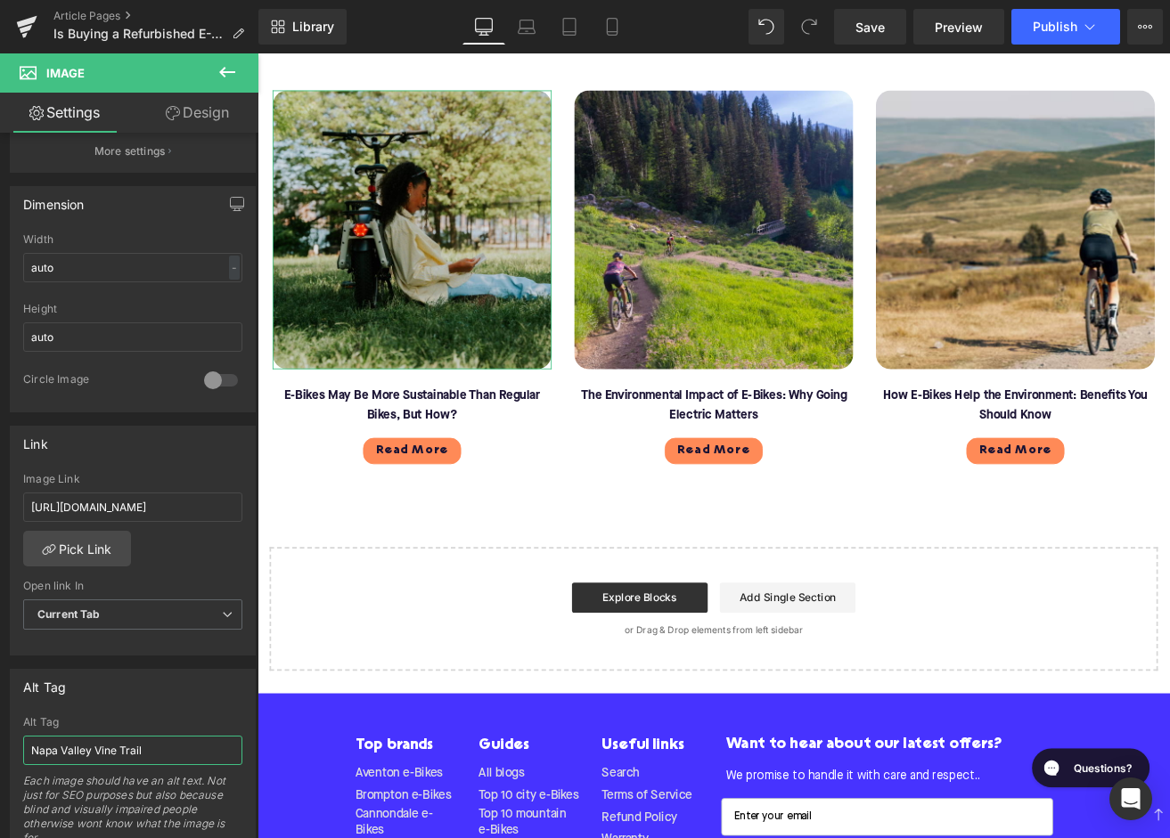
click at [65, 752] on input "Napa Valley Vine Trail" at bounding box center [132, 750] width 219 height 29
type input "Rider leaning against electric bike in grass"
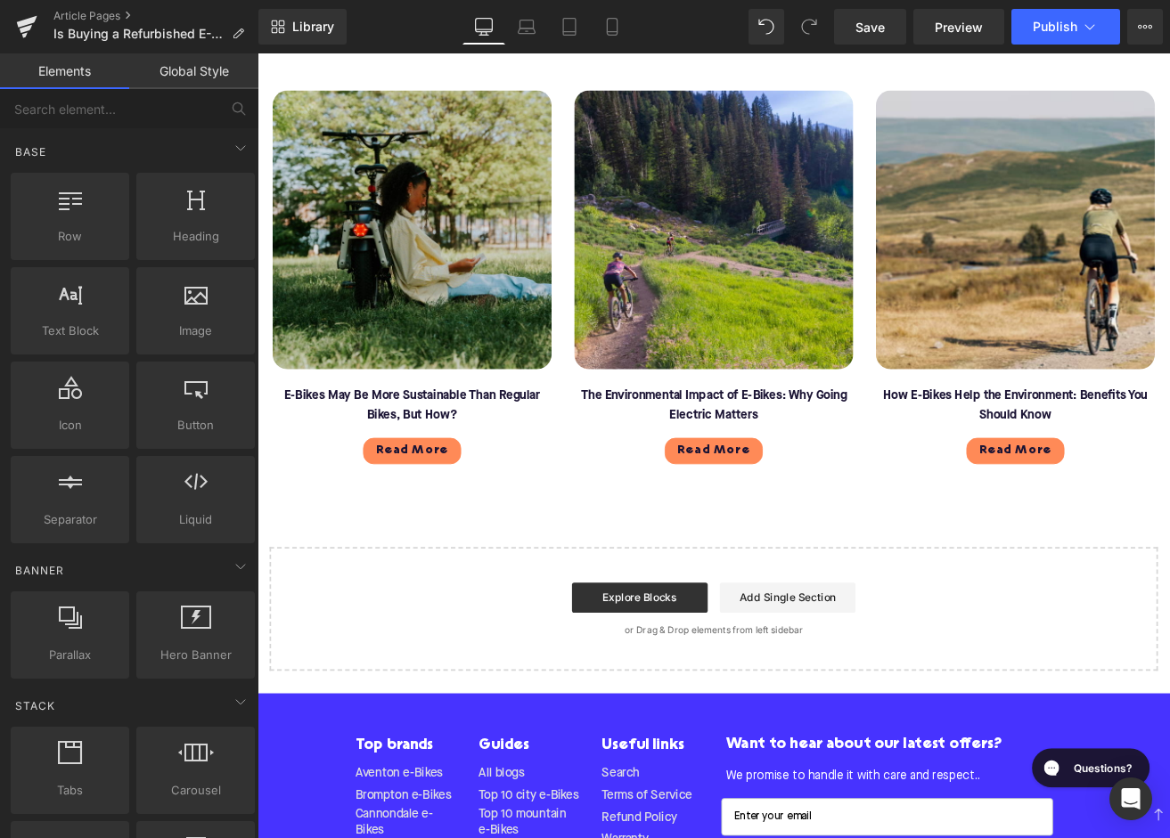
click at [421, 524] on span "Button" at bounding box center [440, 522] width 41 height 21
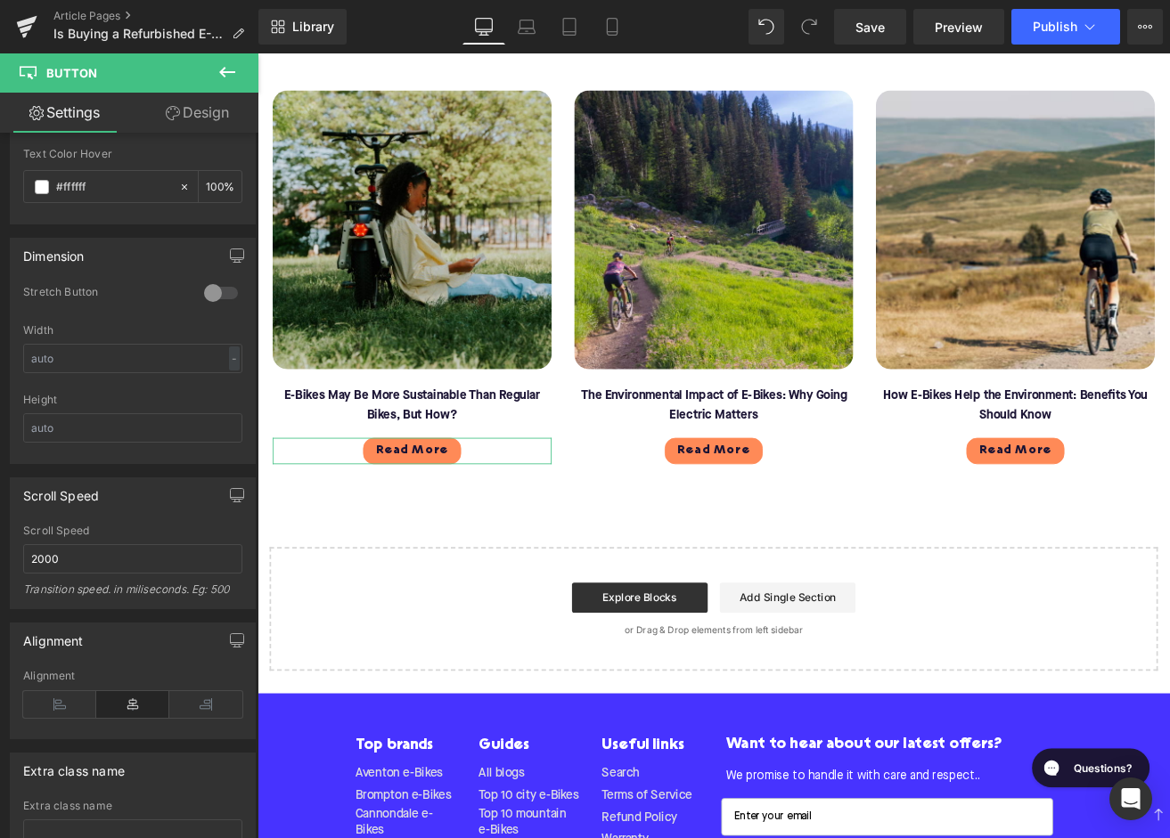
scroll to position [1296, 0]
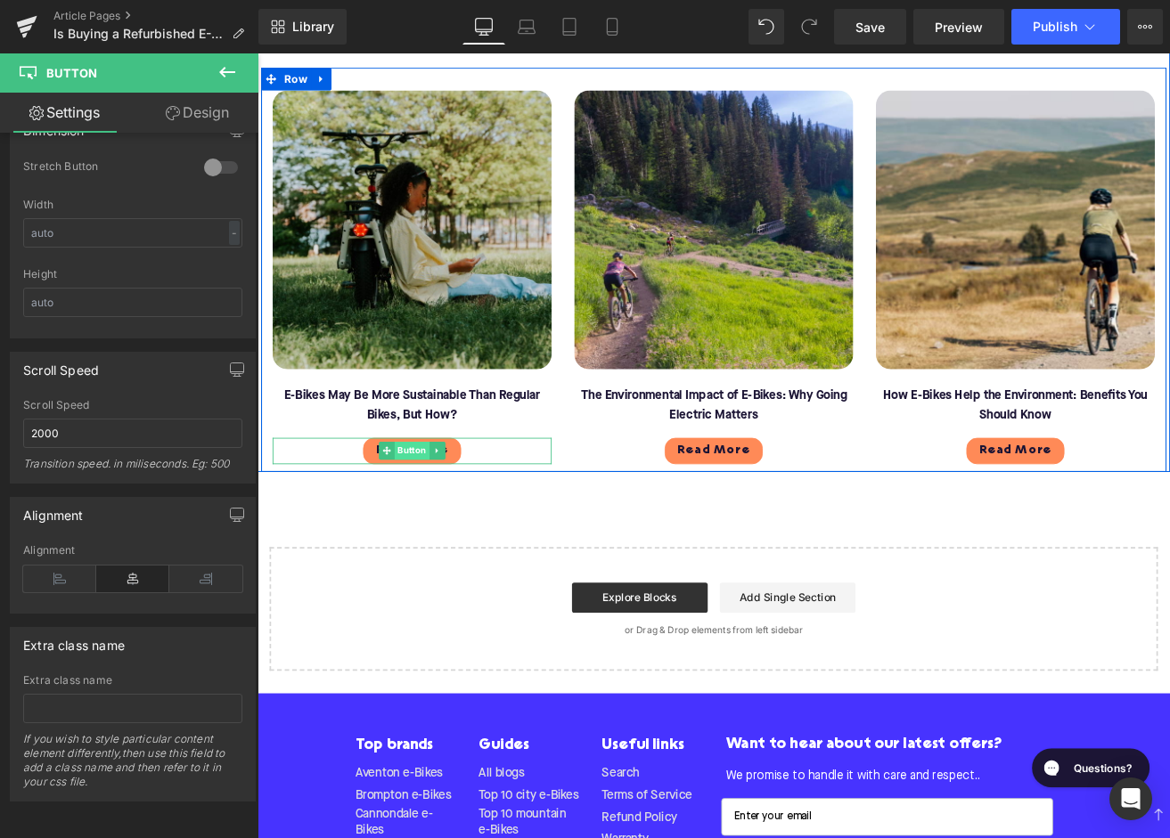
click at [428, 519] on span "Button" at bounding box center [440, 522] width 41 height 21
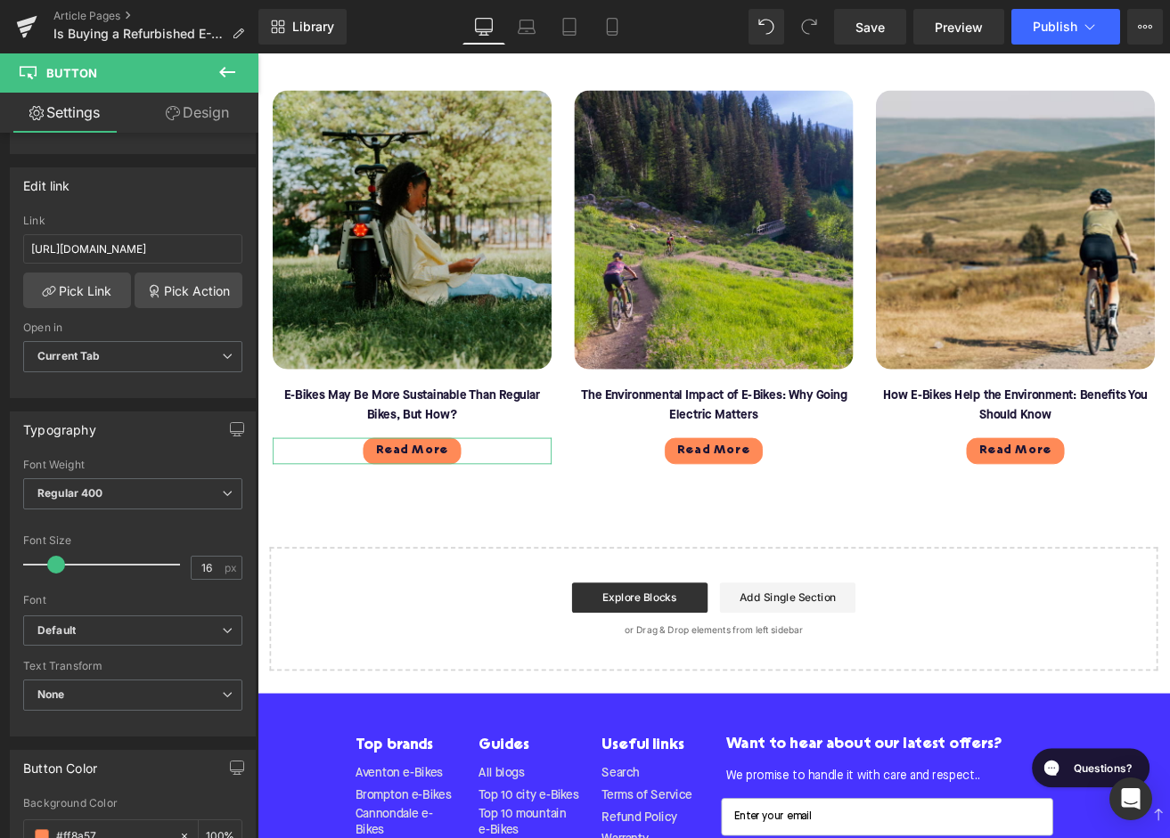
scroll to position [197, 0]
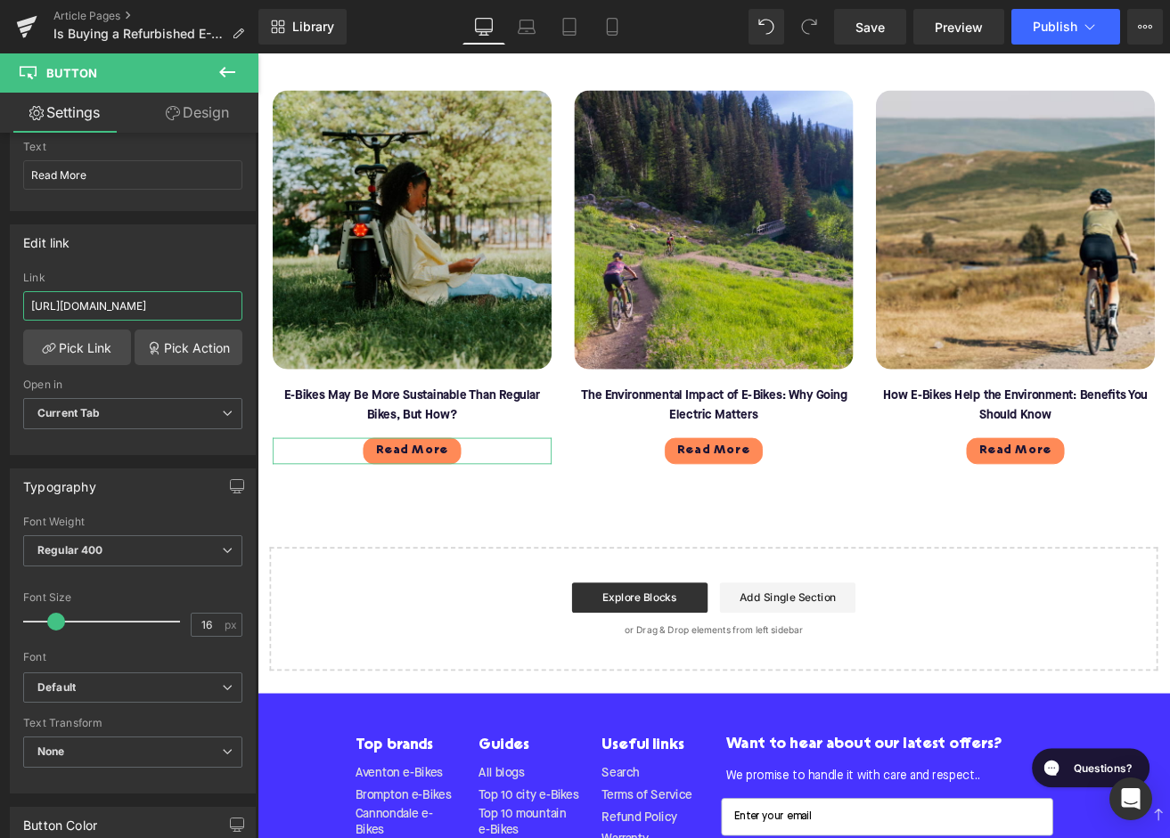
click at [116, 314] on input "https://upway.co/blogs/news/electric-bikes-top-speed" at bounding box center [132, 305] width 219 height 29
type input "https://upway.co/blogs/news/e-bikes-may-be-more-sustainable-than-regular-bikes"
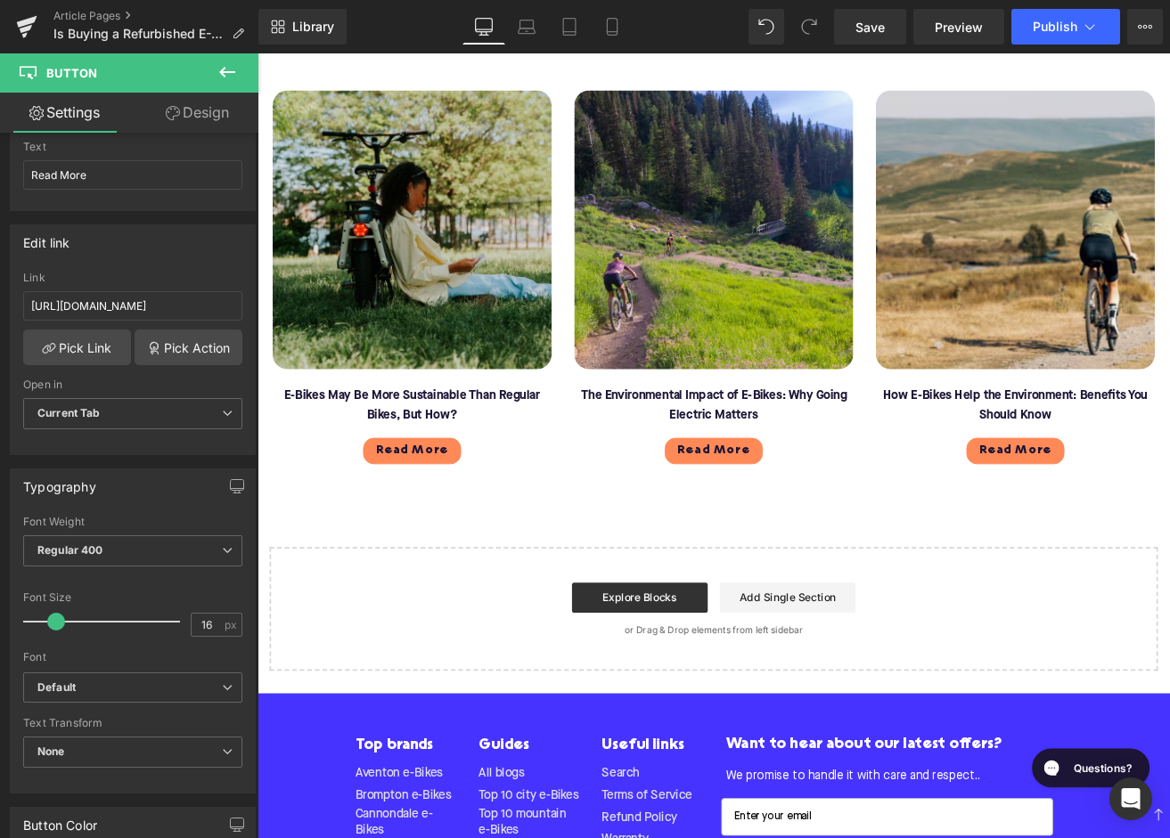
click at [530, 647] on div "Start building your page Explore Blocks Add Single Section or Drag & Drop eleme…" at bounding box center [797, 710] width 1046 height 143
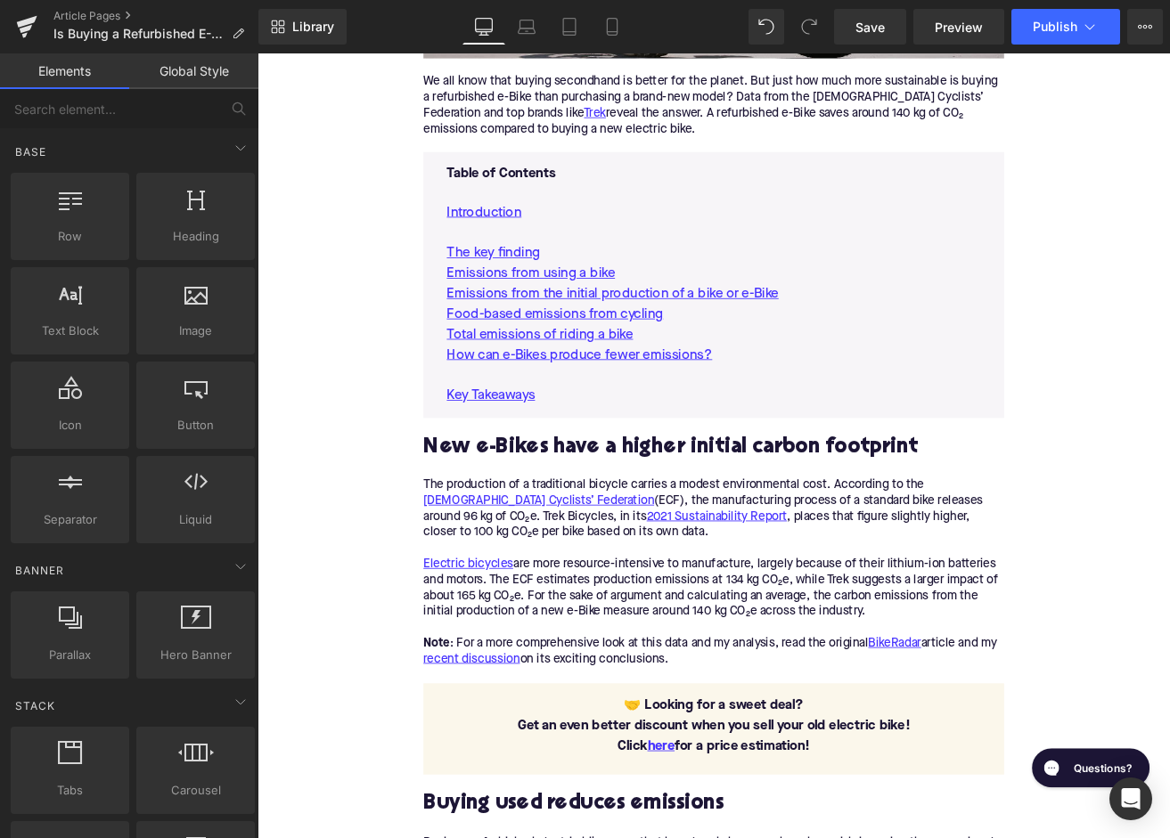
scroll to position [823, 0]
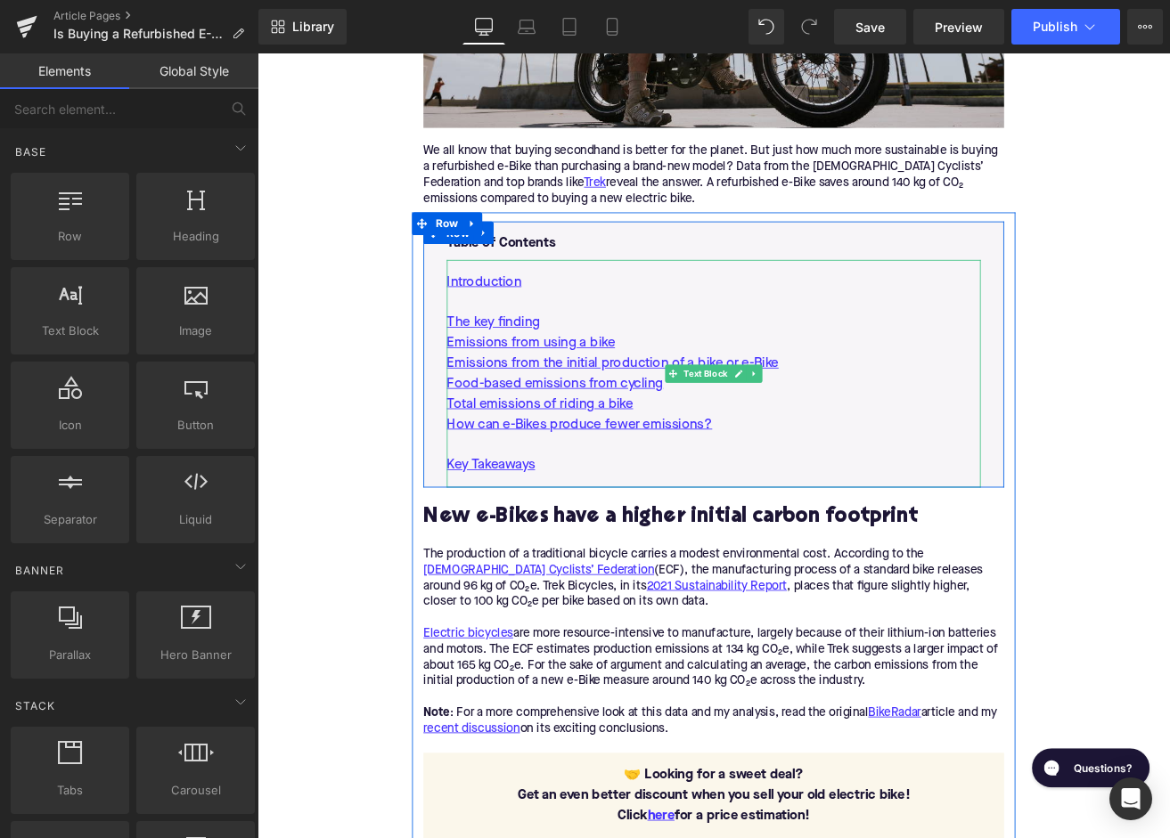
click at [828, 488] on p "How can e-Bikes produce fewer emissions?" at bounding box center [796, 492] width 631 height 24
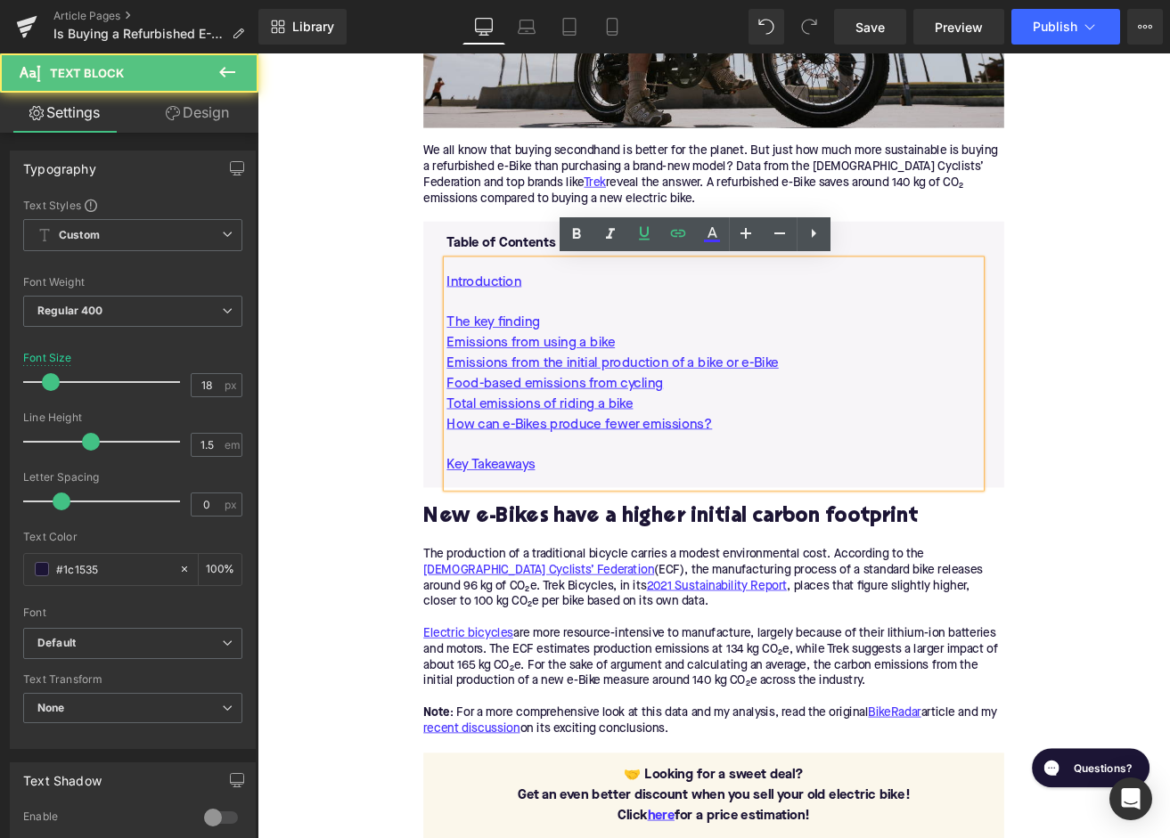
scroll to position [60, 0]
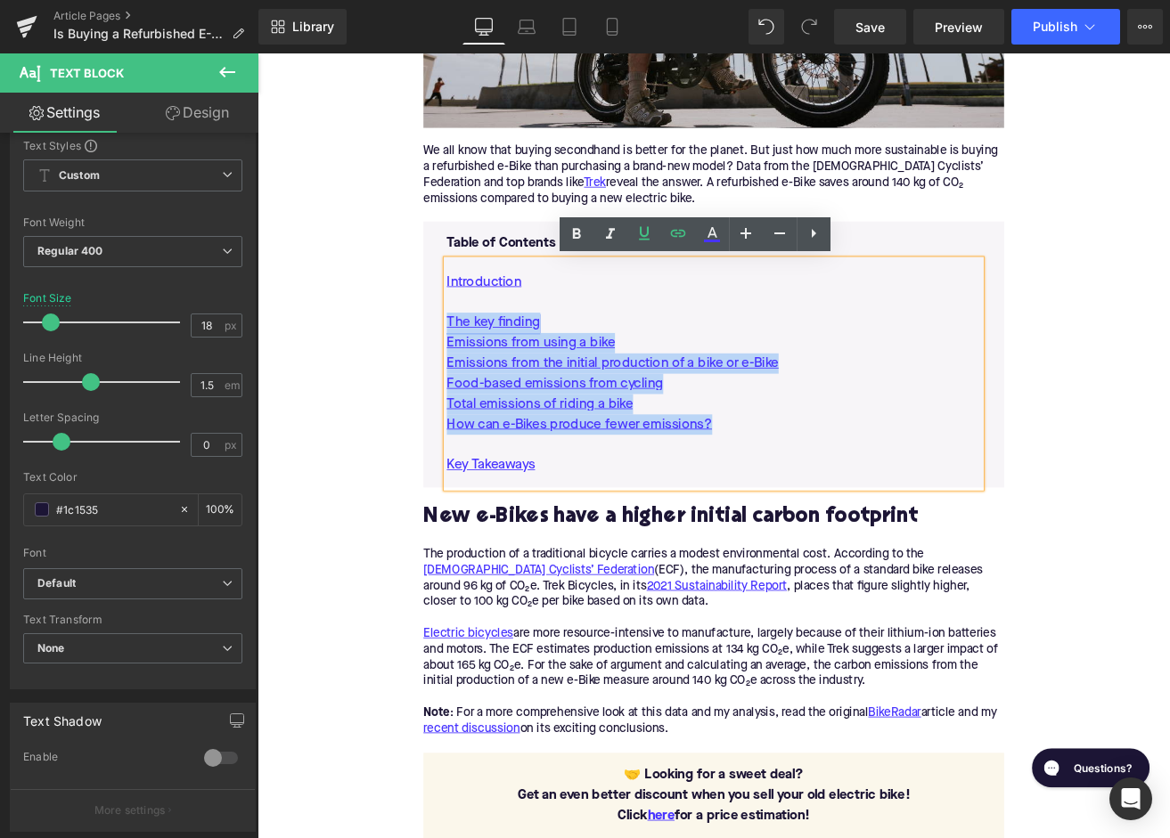
drag, startPoint x: 828, startPoint y: 488, endPoint x: 482, endPoint y: 371, distance: 365.2
click at [481, 372] on div "Introduction The key finding Emissions from using a bike Emissions from the ini…" at bounding box center [796, 432] width 631 height 269
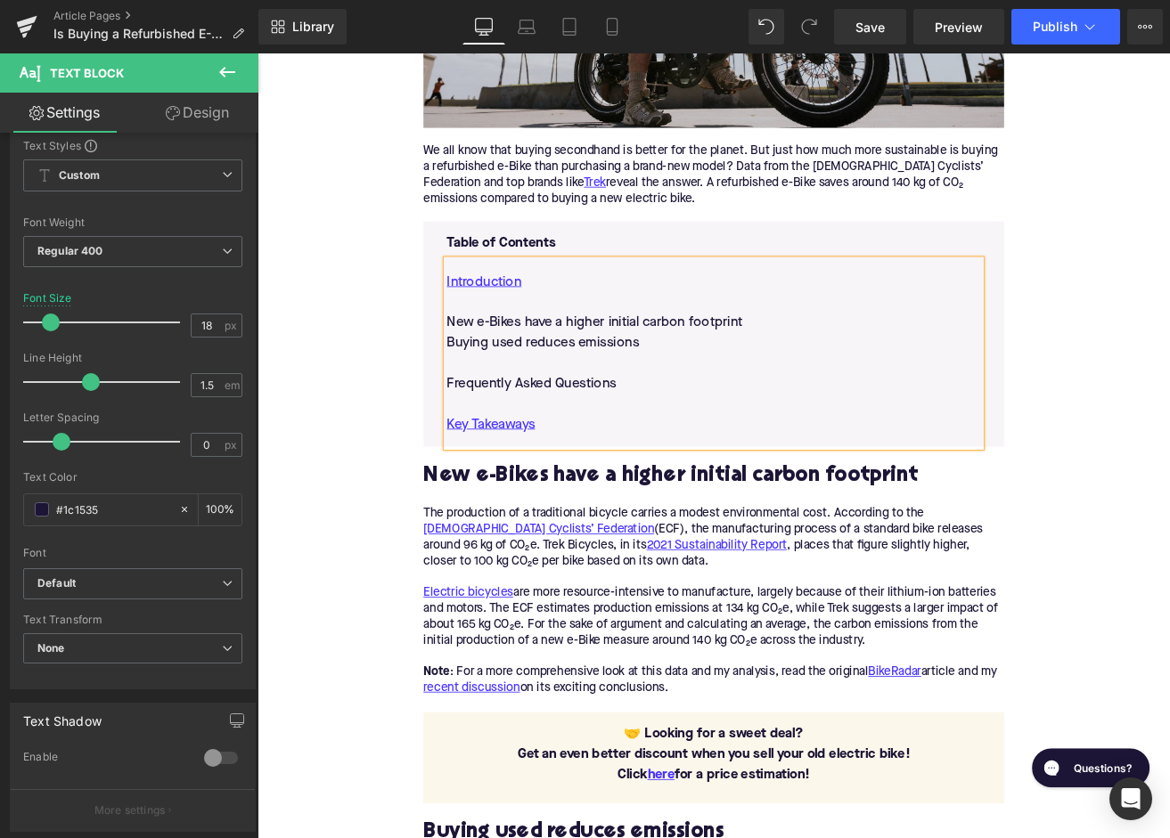
click at [526, 475] on p at bounding box center [796, 468] width 631 height 24
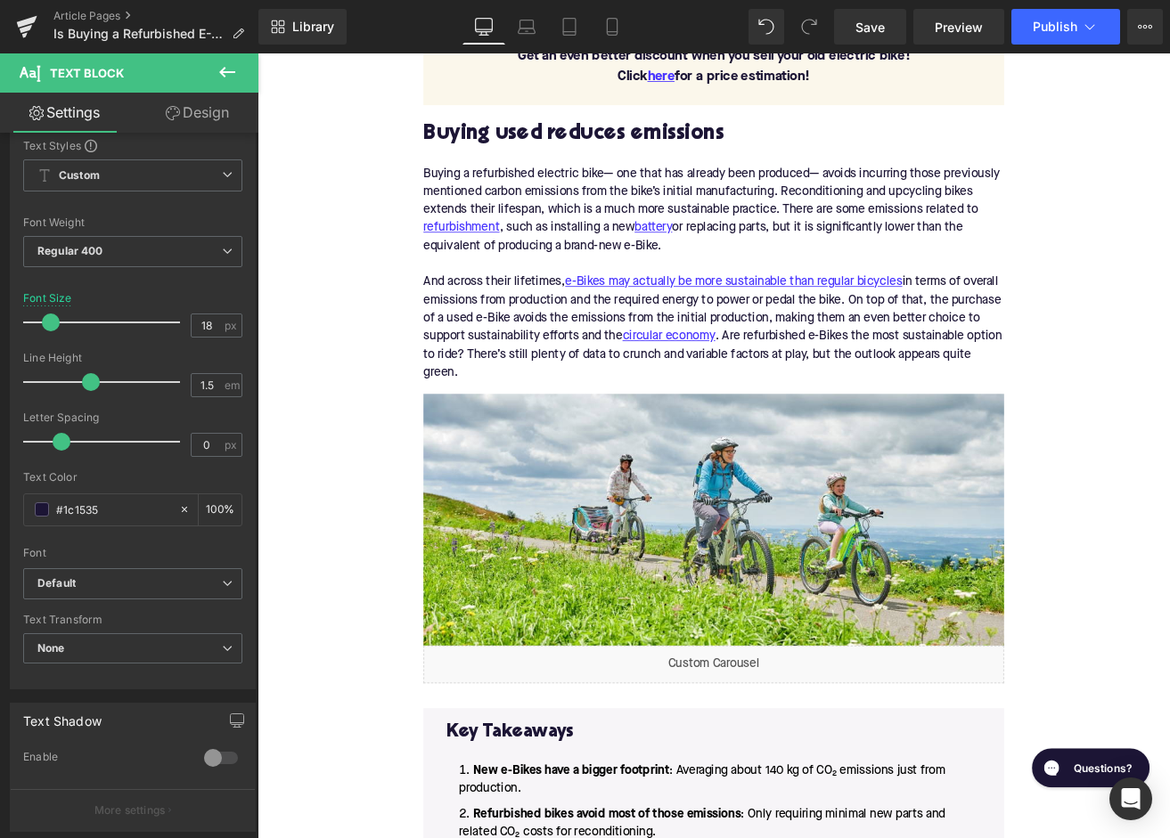
scroll to position [1620, 0]
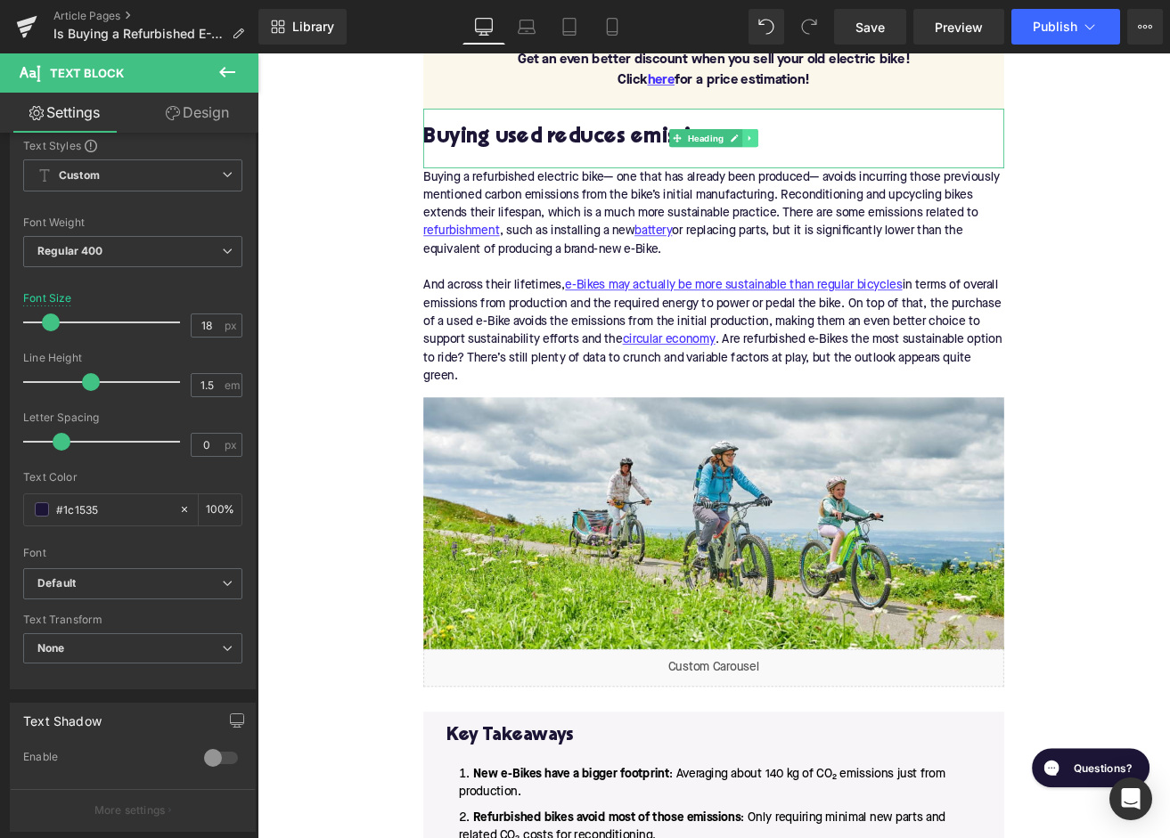
click at [843, 158] on icon at bounding box center [840, 154] width 10 height 11
click at [830, 158] on icon at bounding box center [830, 155] width 10 height 10
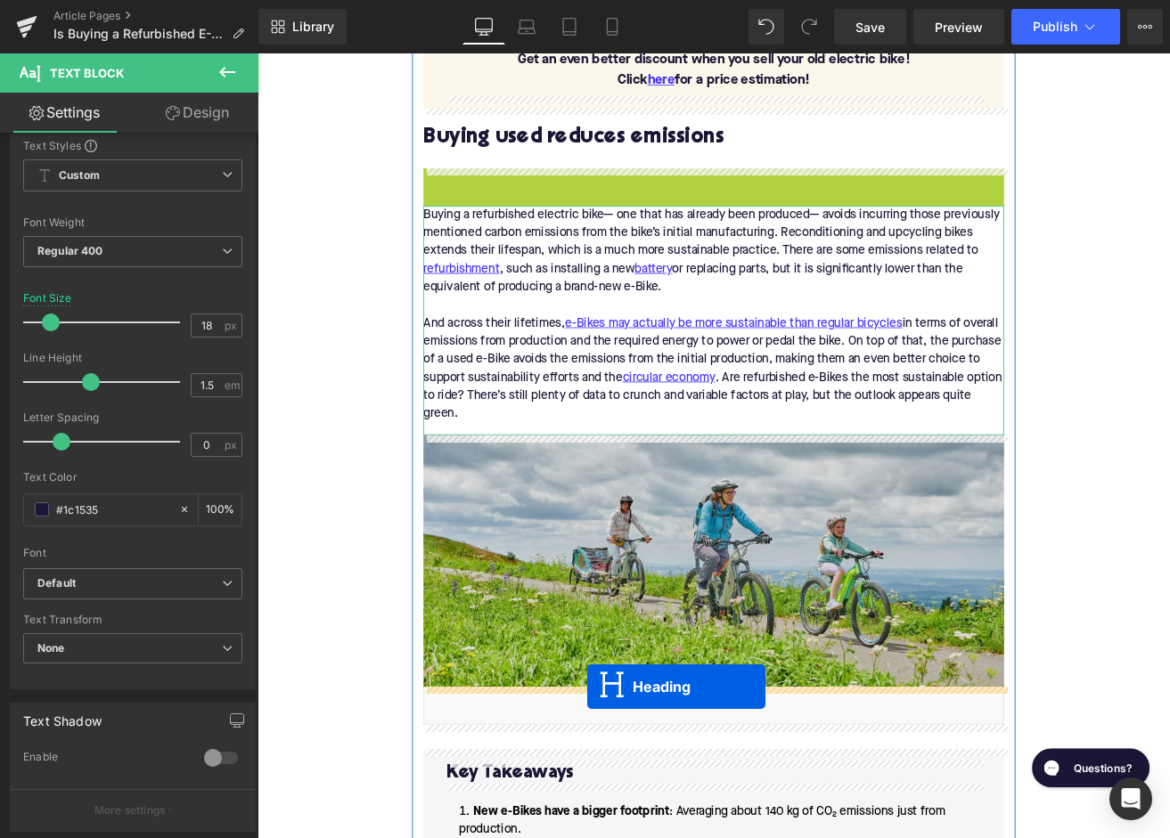
drag, startPoint x: 750, startPoint y: 231, endPoint x: 647, endPoint y: 801, distance: 579.6
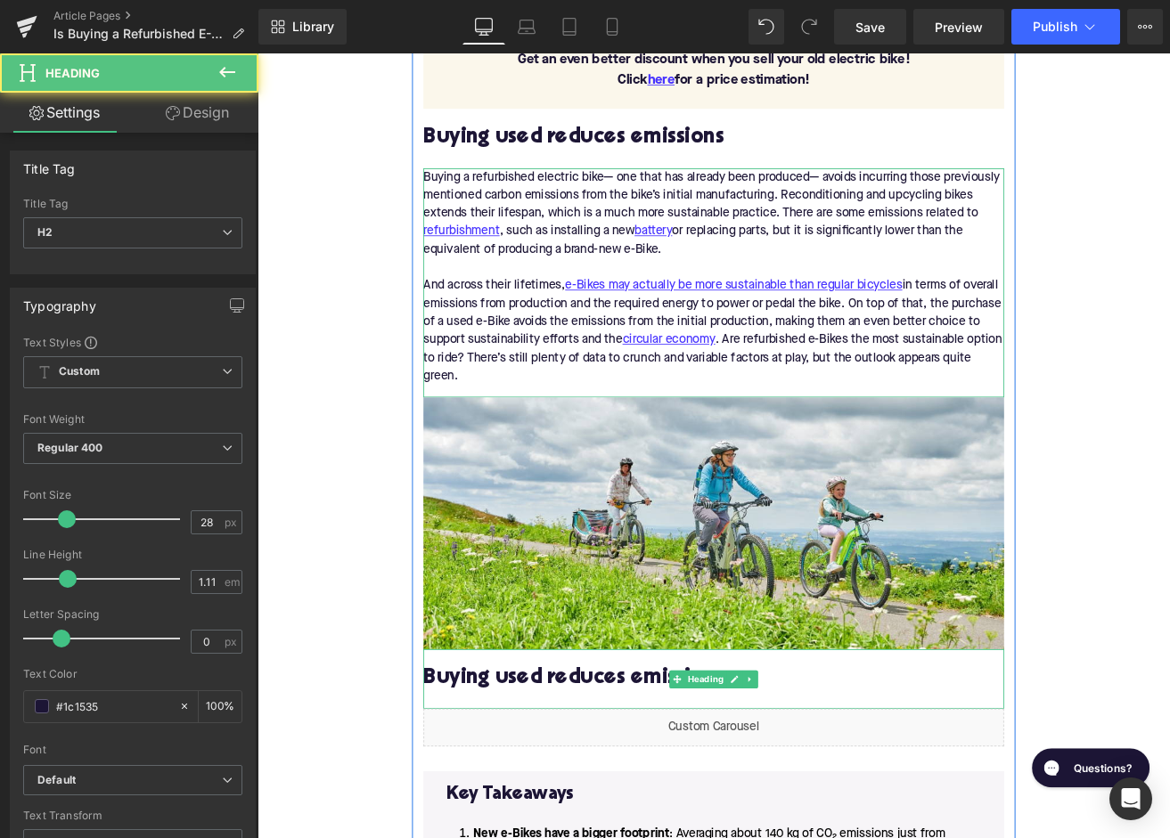
click at [553, 772] on div "Buying used reduces emissions" at bounding box center [797, 793] width 686 height 70
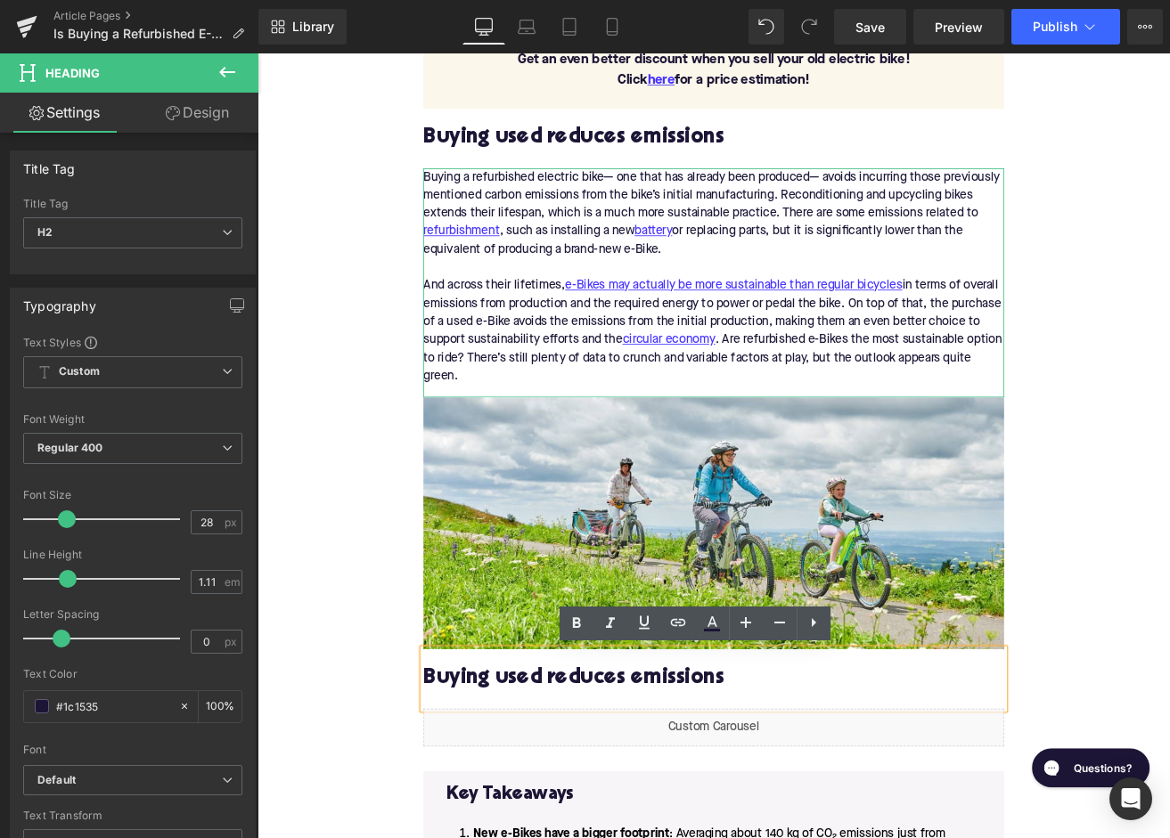
click at [558, 785] on h2 "Buying used reduces emissions" at bounding box center [797, 794] width 686 height 28
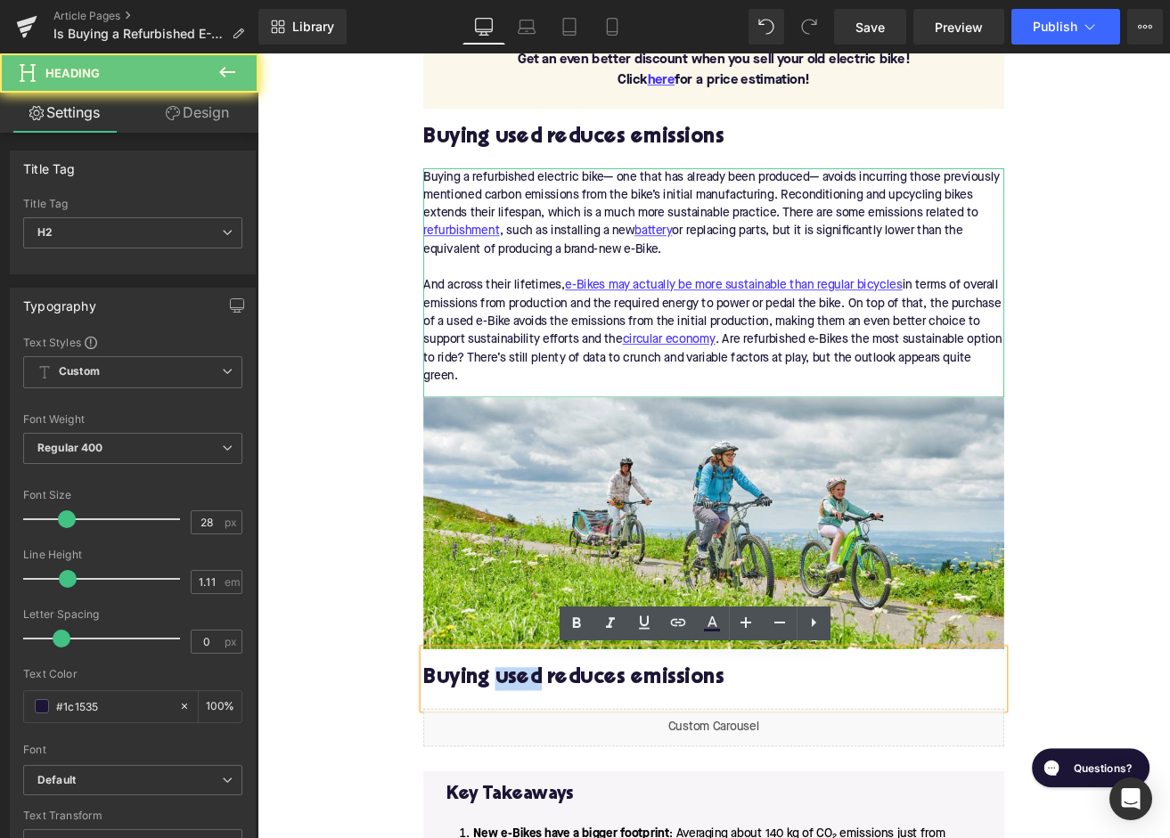
click at [558, 785] on h2 "Buying used reduces emissions" at bounding box center [797, 794] width 686 height 28
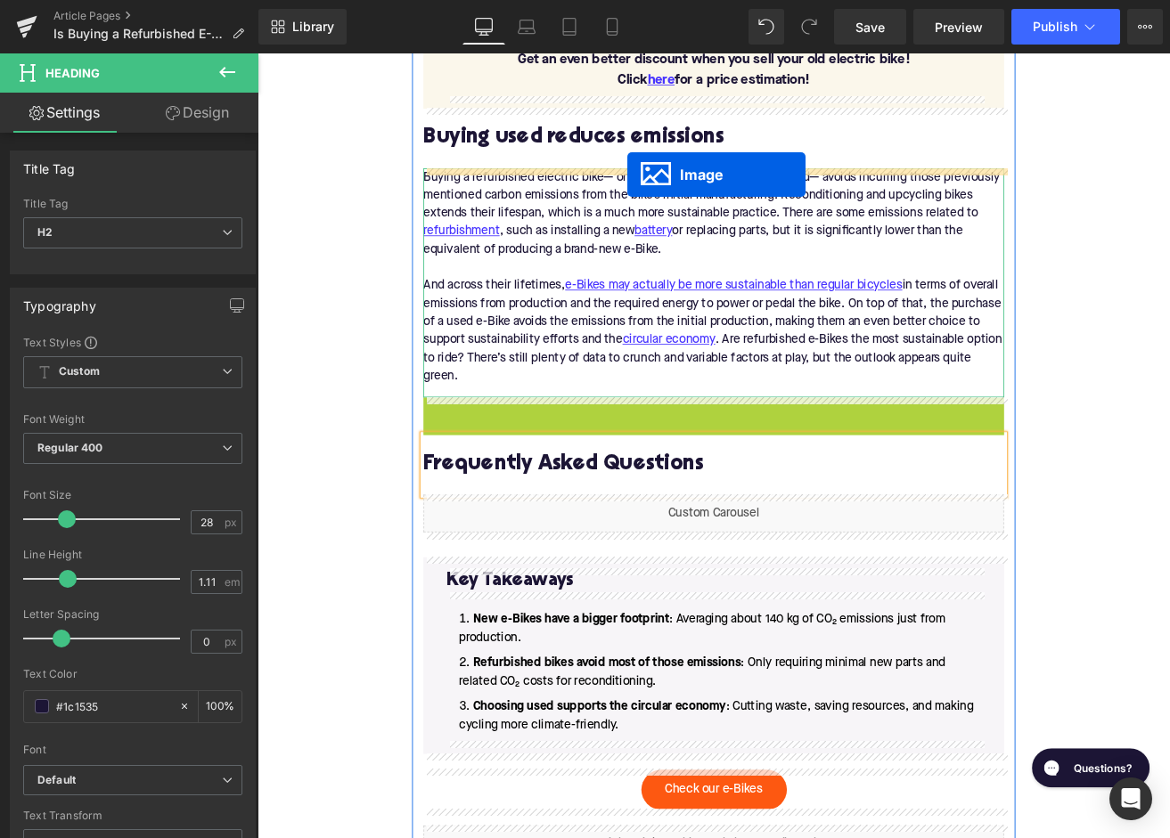
drag, startPoint x: 773, startPoint y: 610, endPoint x: 694, endPoint y: 197, distance: 420.8
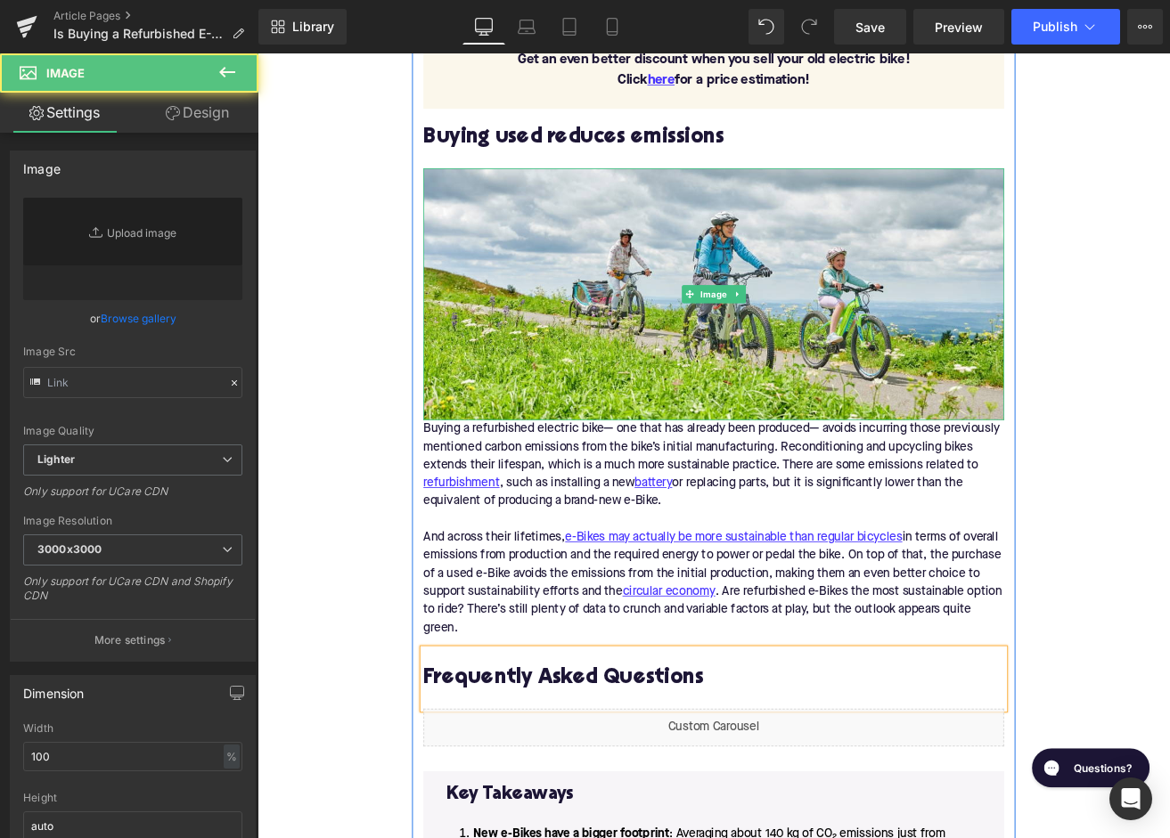
type input "https://ucarecdn.com/a536bf1e-8b00-4530-ad5c-3828d2446980/-/format/auto/-/previ…"
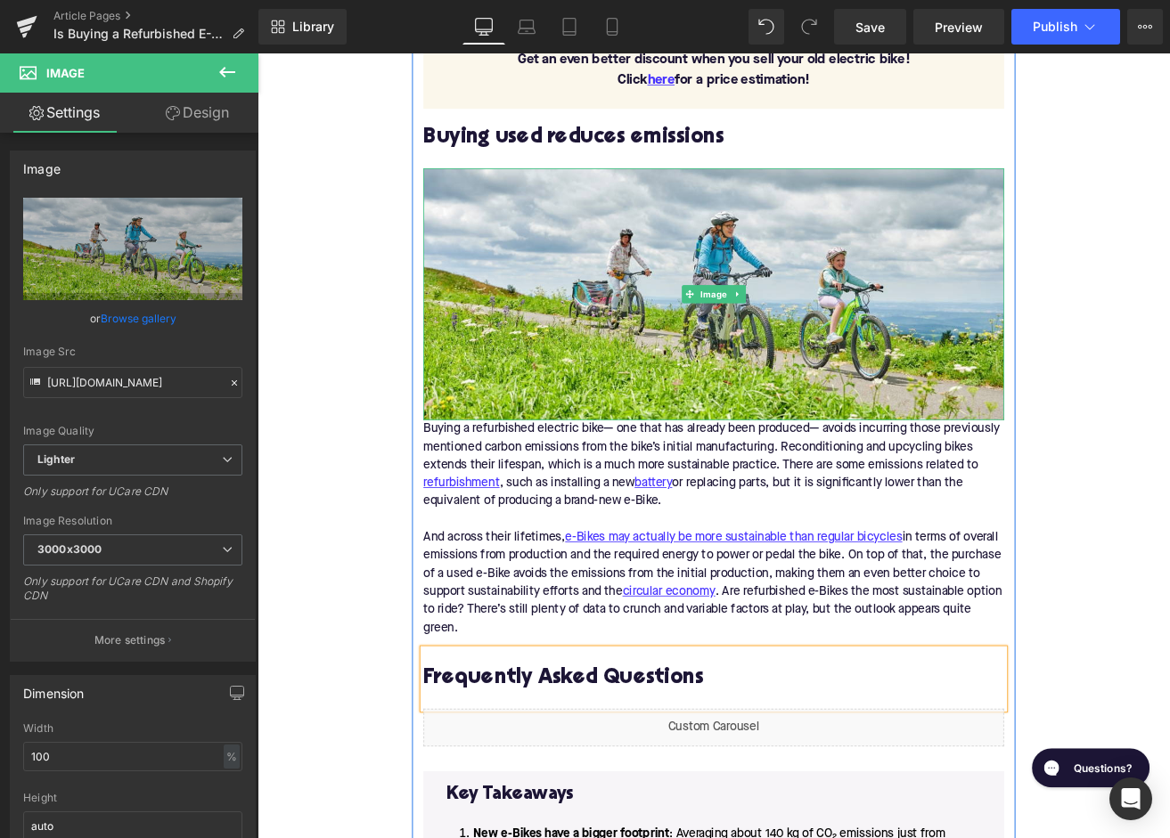
click at [466, 494] on div "Buying a refurbished electric bike— one that has already been produced— avoids …" at bounding box center [797, 622] width 686 height 271
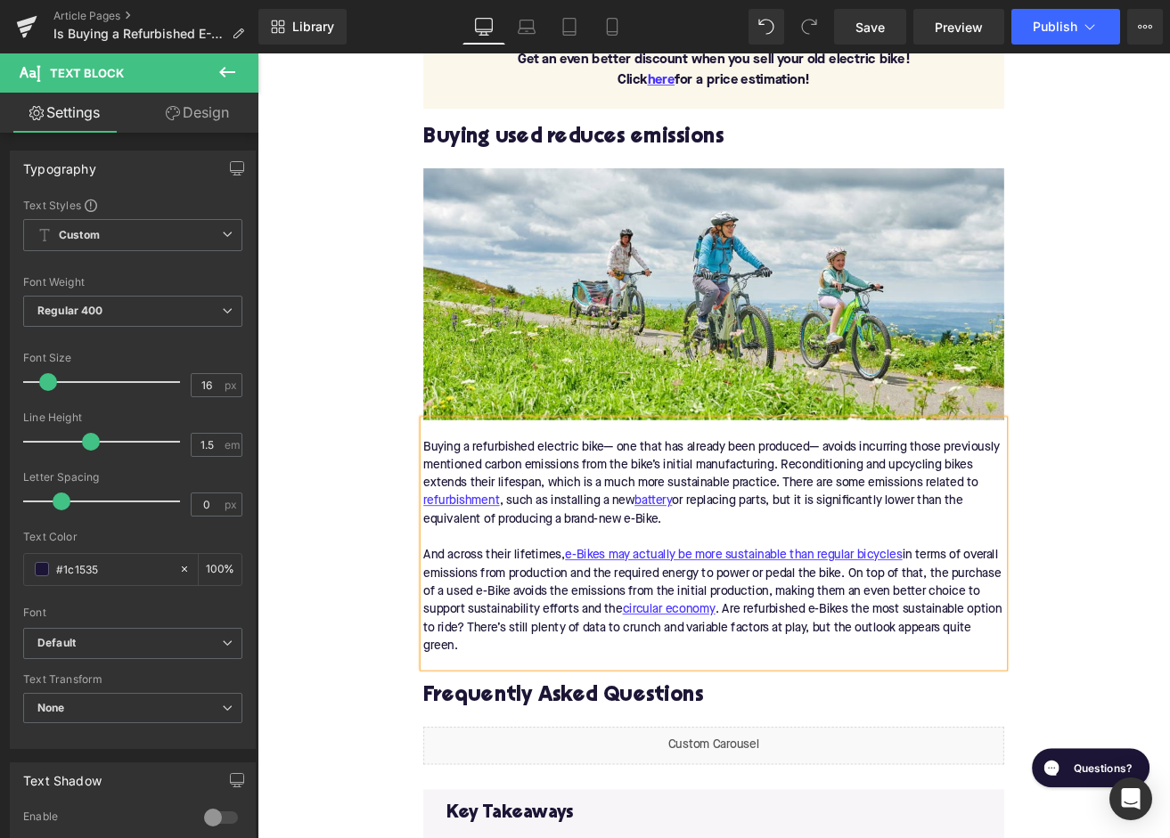
click at [377, 530] on div "Home / Is Buying a Refurbished E-Bike More Sustainable Than Purchasing New? Bre…" at bounding box center [797, 405] width 1078 height 3571
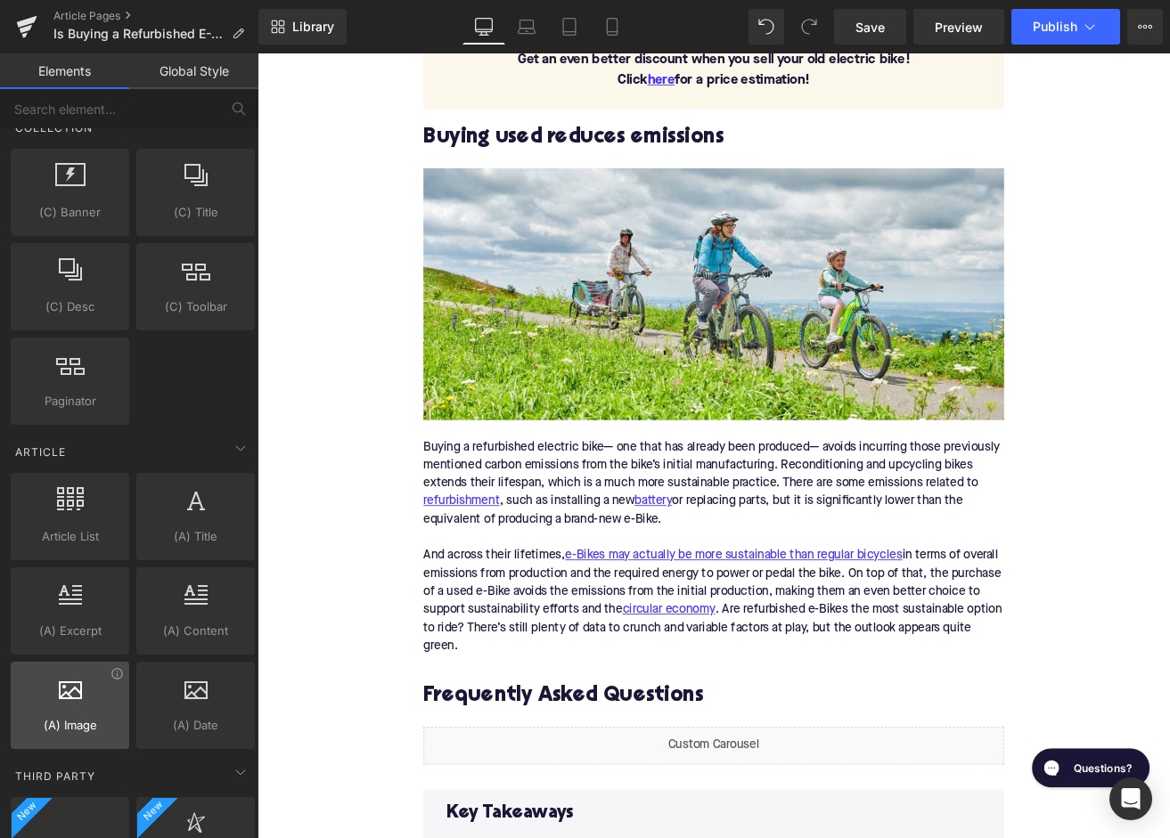
scroll to position [3295, 0]
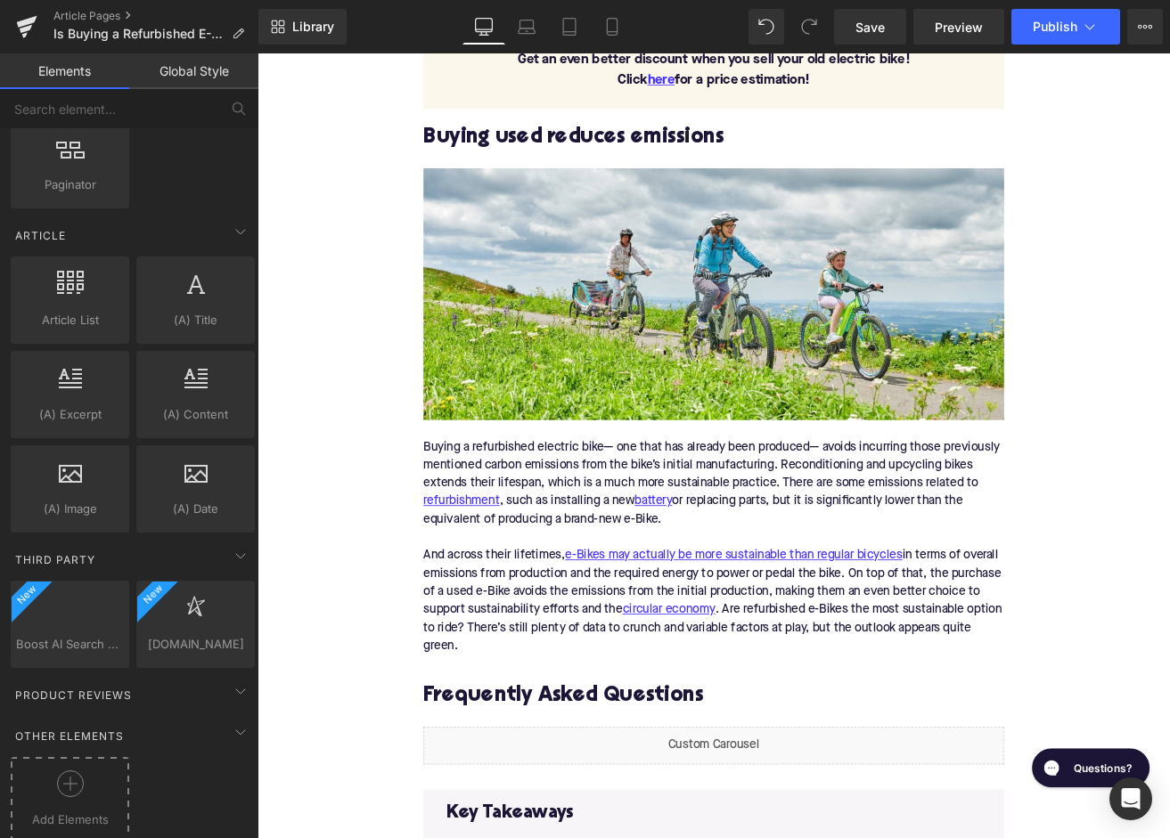
click at [68, 771] on icon at bounding box center [70, 784] width 27 height 27
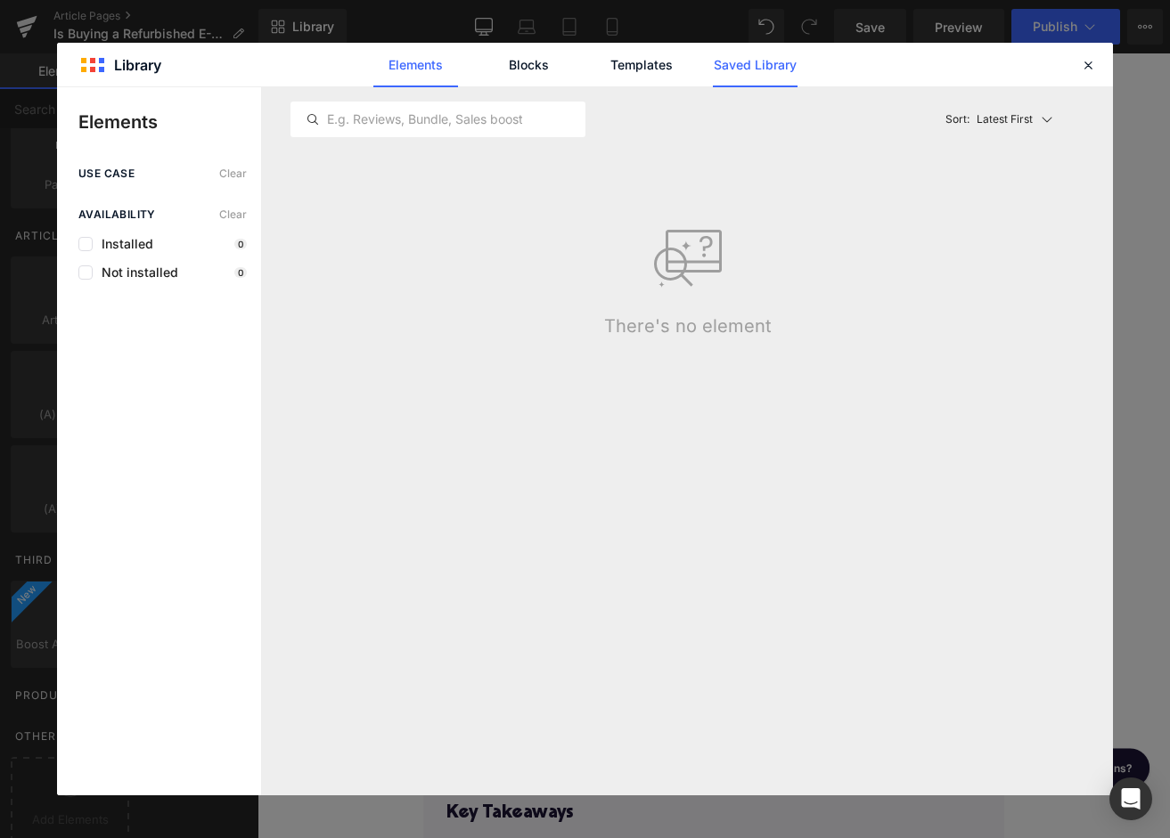
click at [752, 60] on link "Saved Library" at bounding box center [755, 65] width 85 height 45
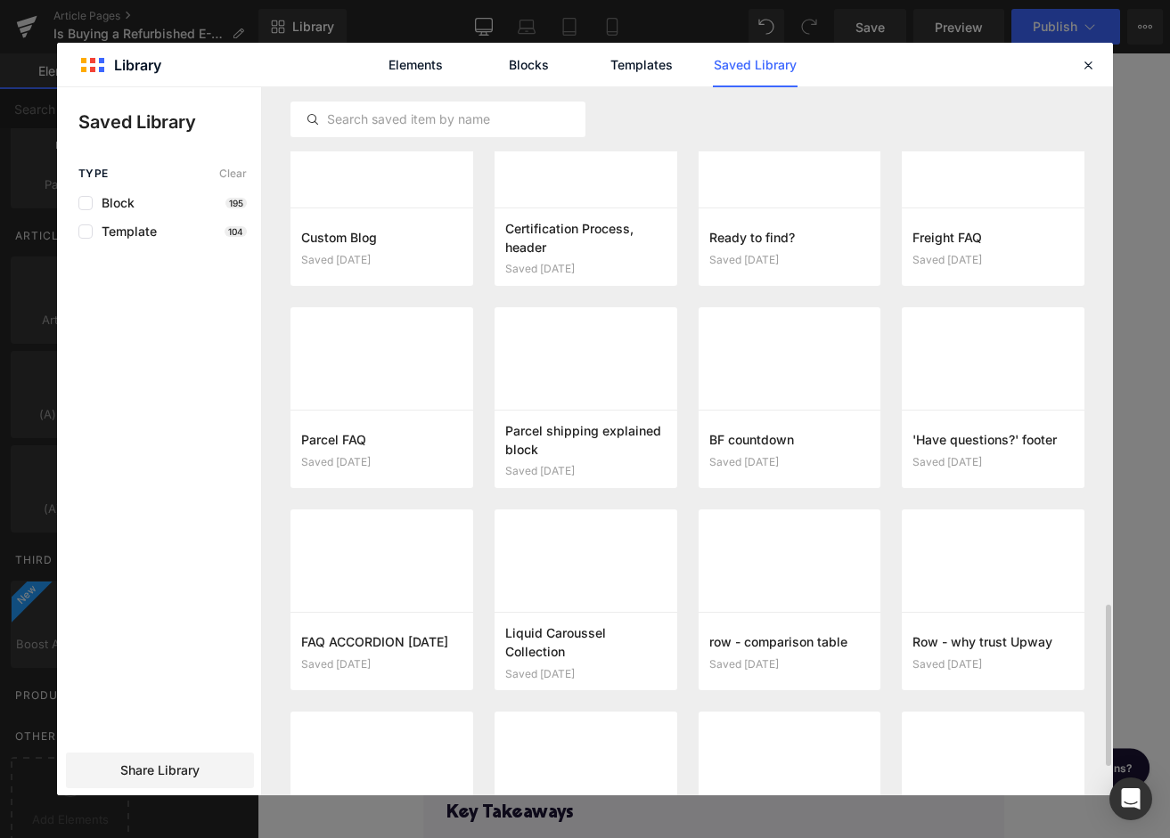
scroll to position [2287, 0]
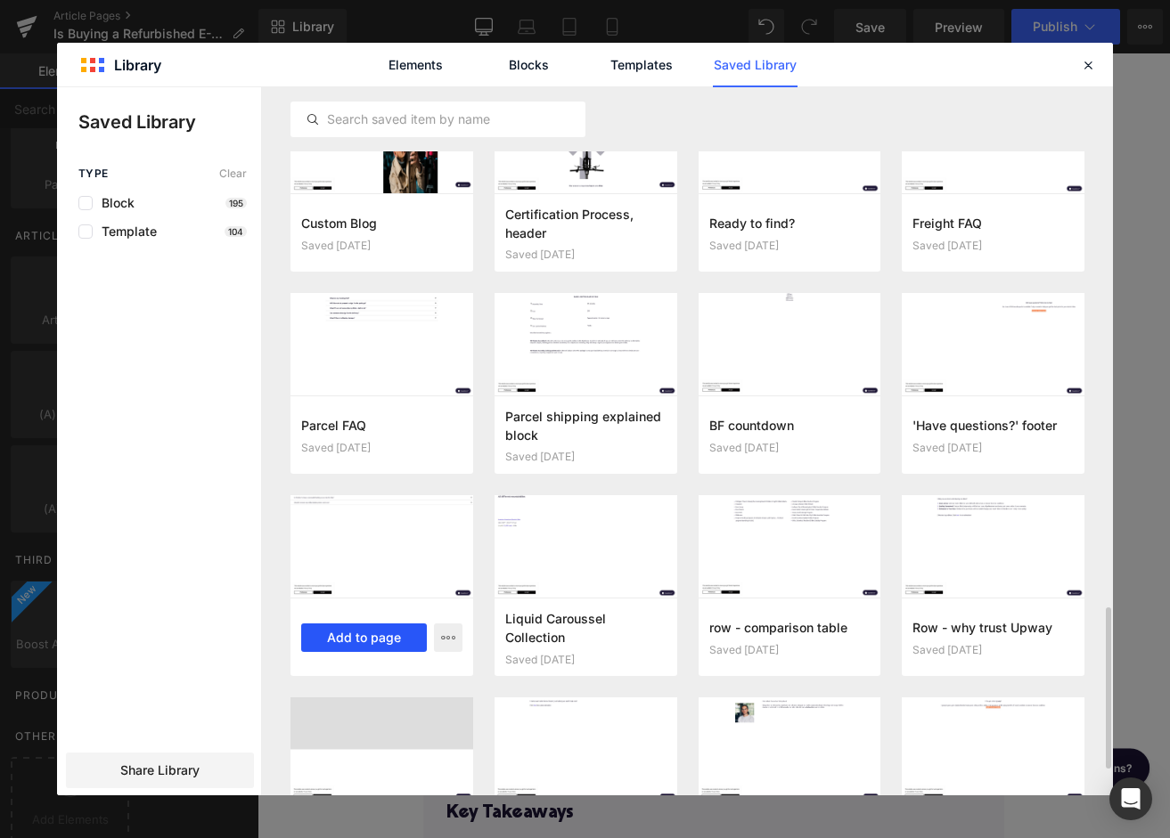
click at [378, 638] on button "Add to page" at bounding box center [364, 638] width 126 height 29
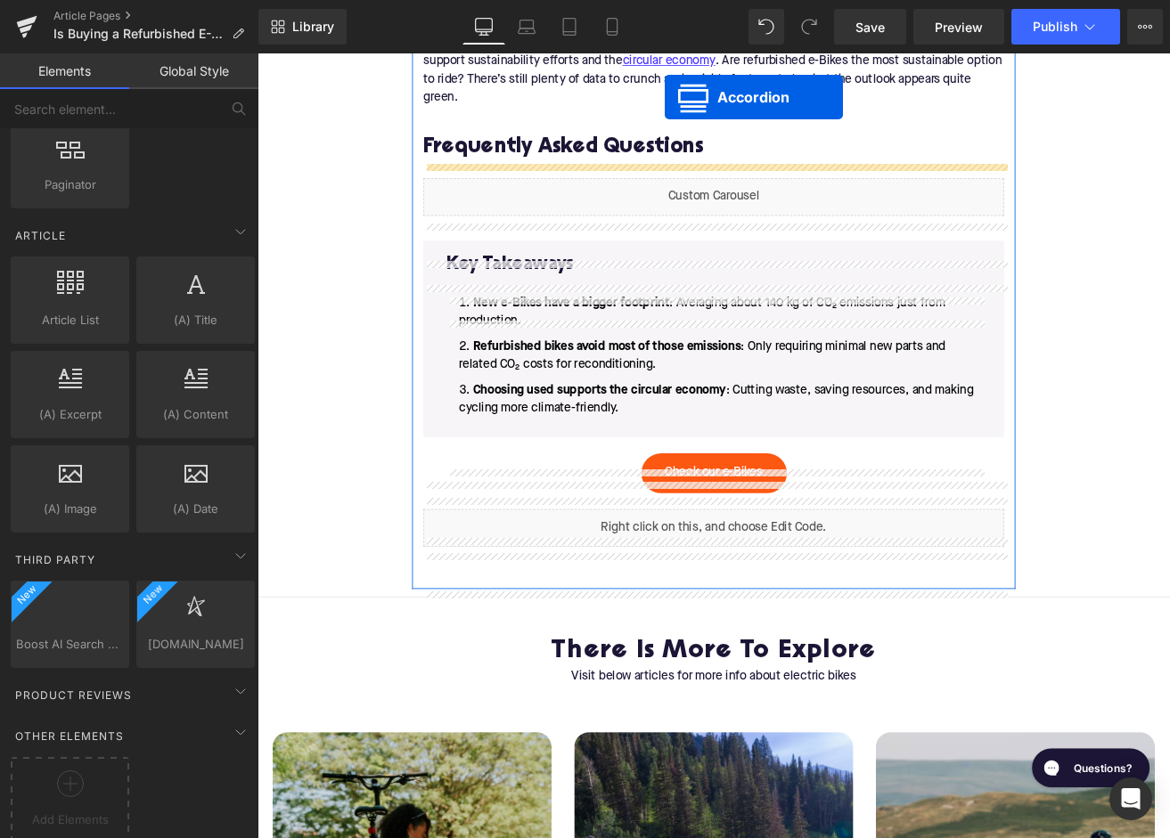
scroll to position [2108, 0]
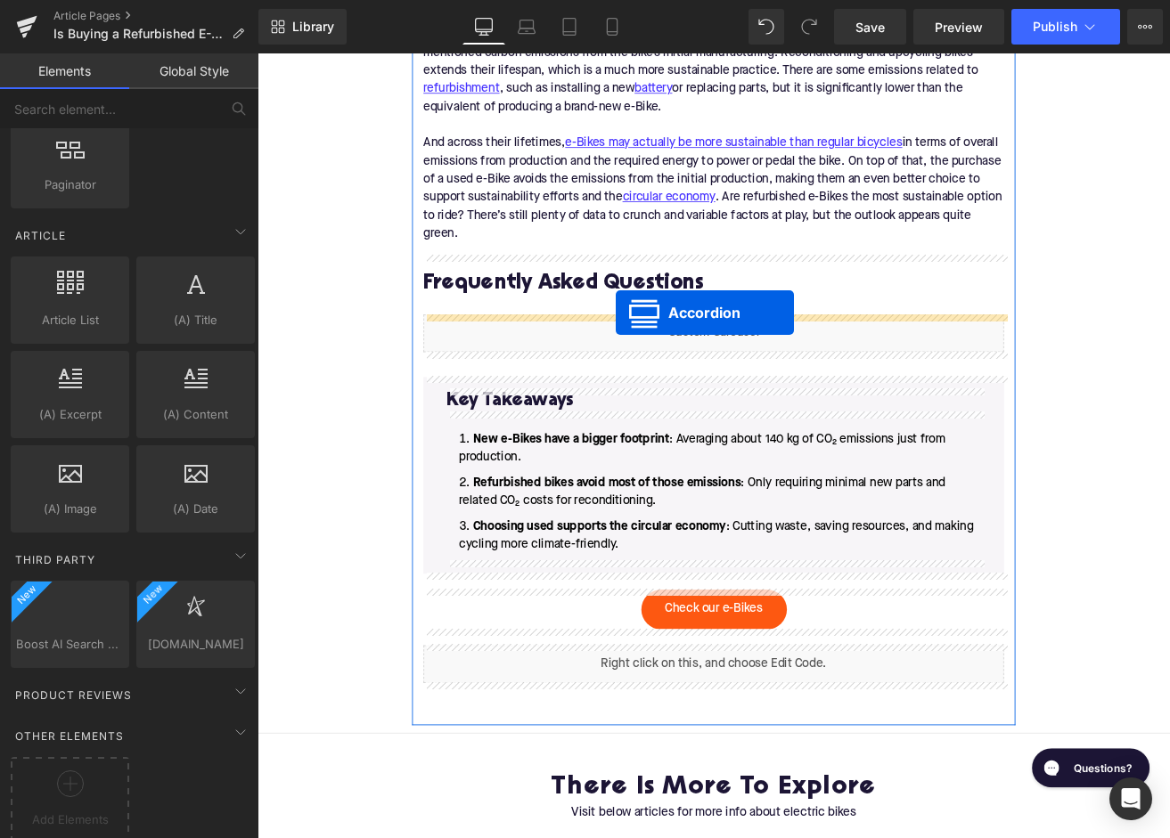
drag, startPoint x: 747, startPoint y: 158, endPoint x: 681, endPoint y: 360, distance: 212.7
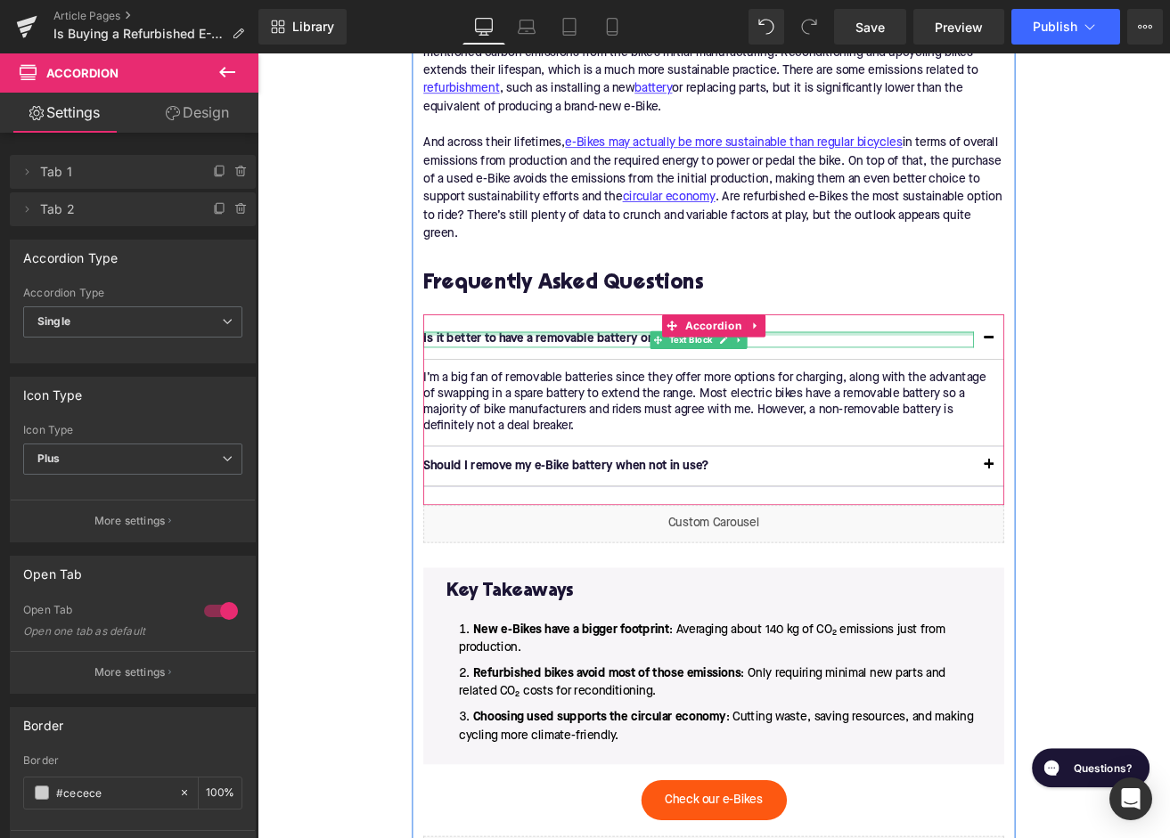
click at [531, 384] on div at bounding box center [779, 384] width 650 height 4
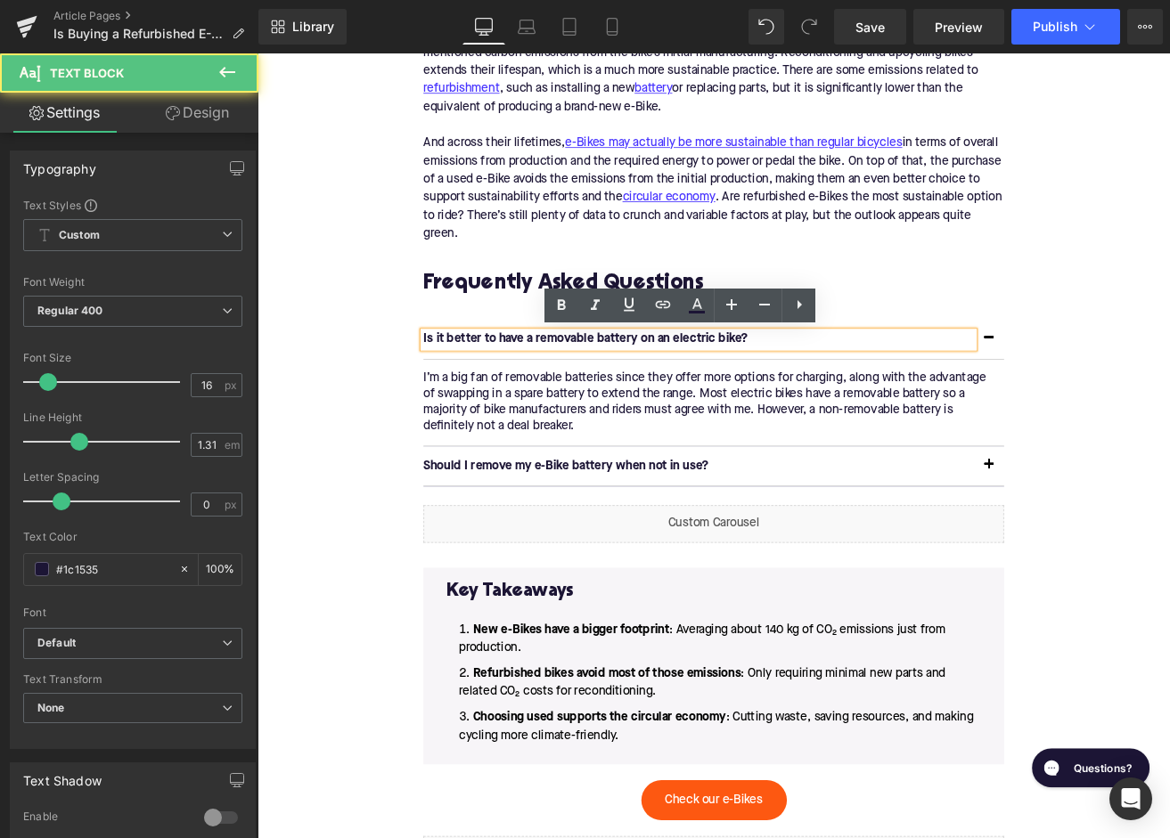
click at [529, 397] on p "Is it better to have a removable battery on an electric bike?" at bounding box center [779, 391] width 650 height 19
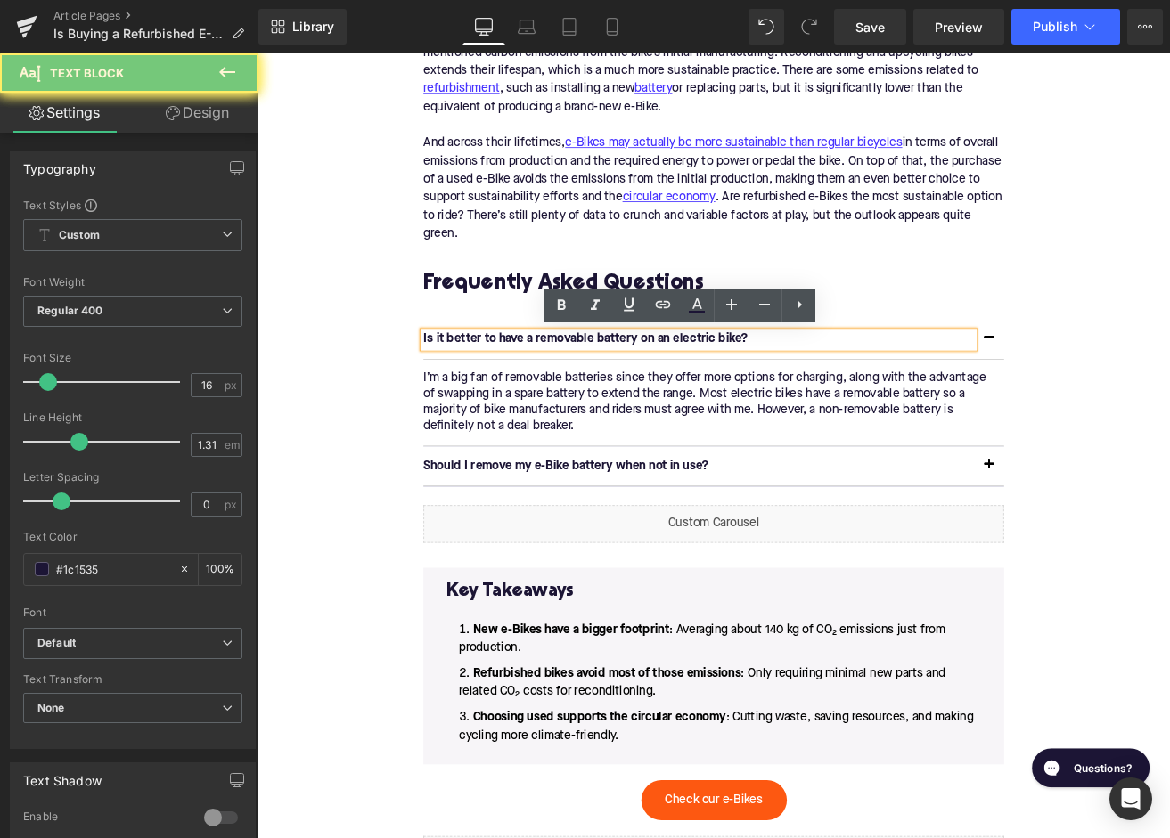
click at [529, 397] on p "Is it better to have a removable battery on an electric bike?" at bounding box center [779, 391] width 650 height 19
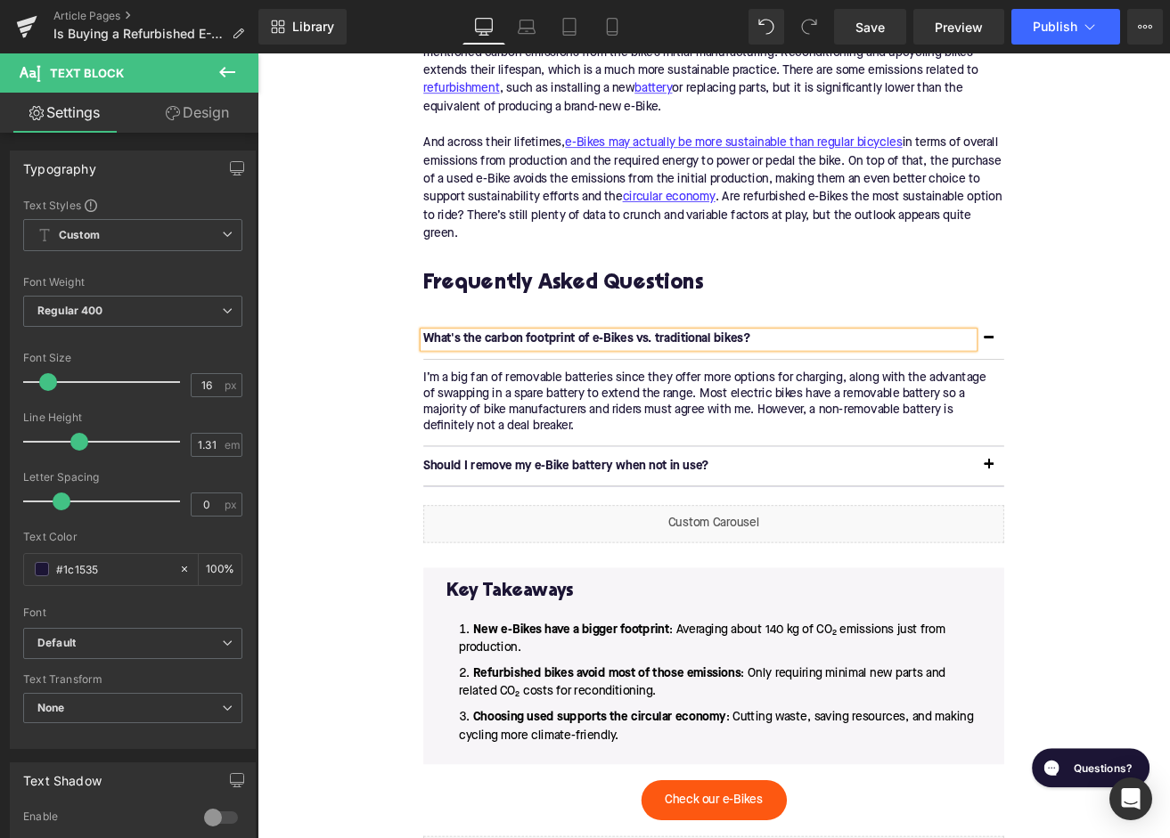
click at [626, 461] on p "I’m a big fan of removable batteries since they offer more options for charging…" at bounding box center [790, 466] width 673 height 75
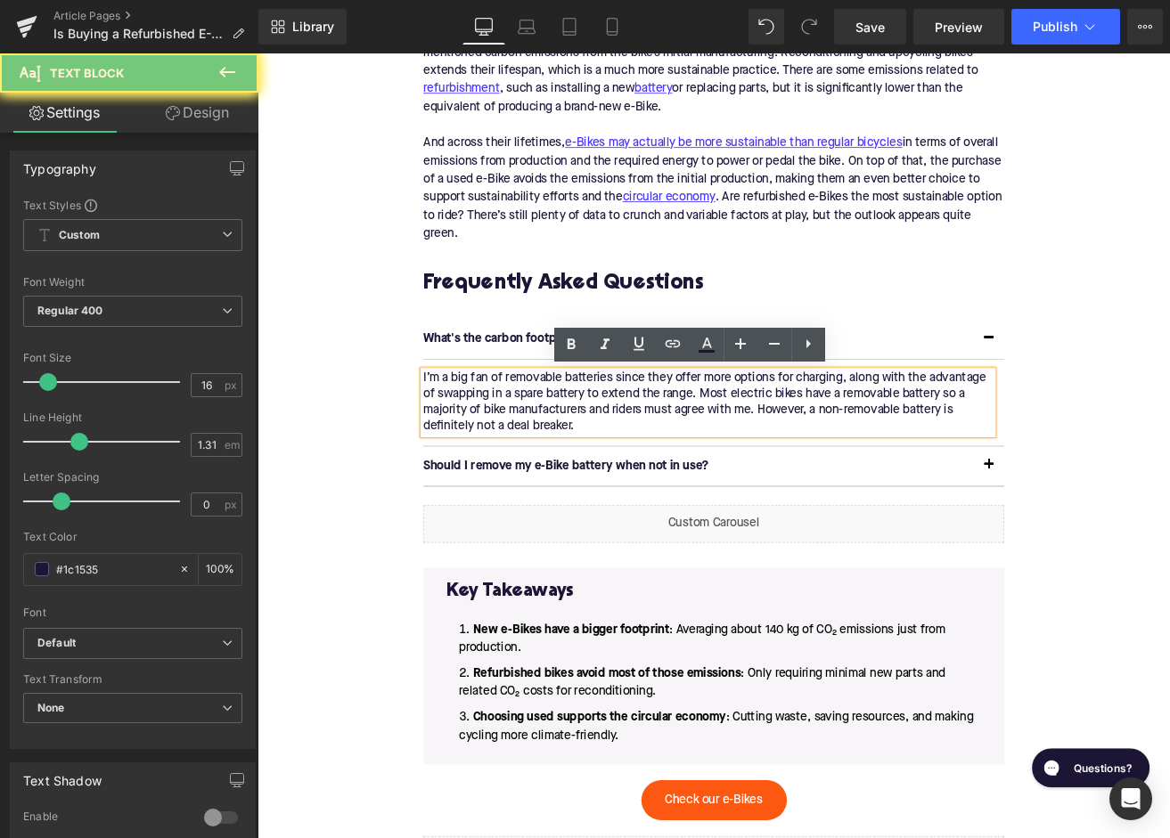
paste div
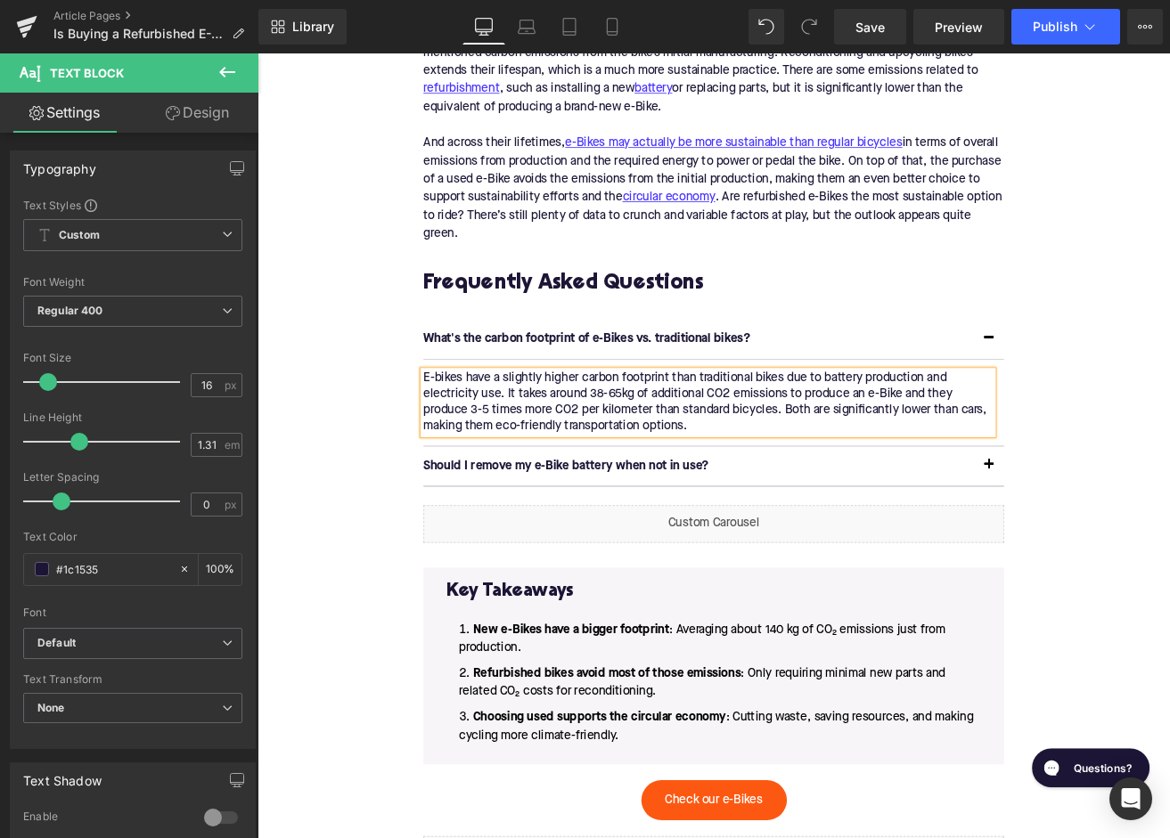
click at [653, 538] on p "Should I remove my e-Bike battery when not in use?" at bounding box center [779, 541] width 650 height 19
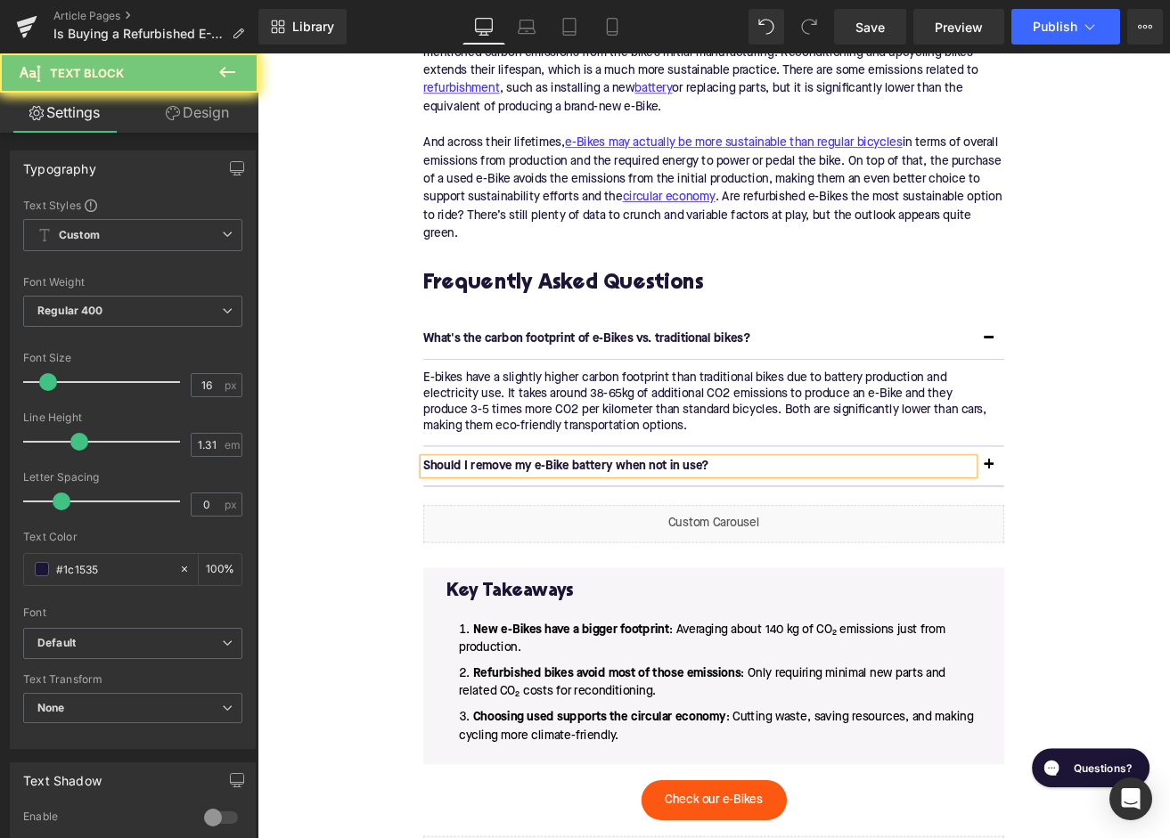
paste div
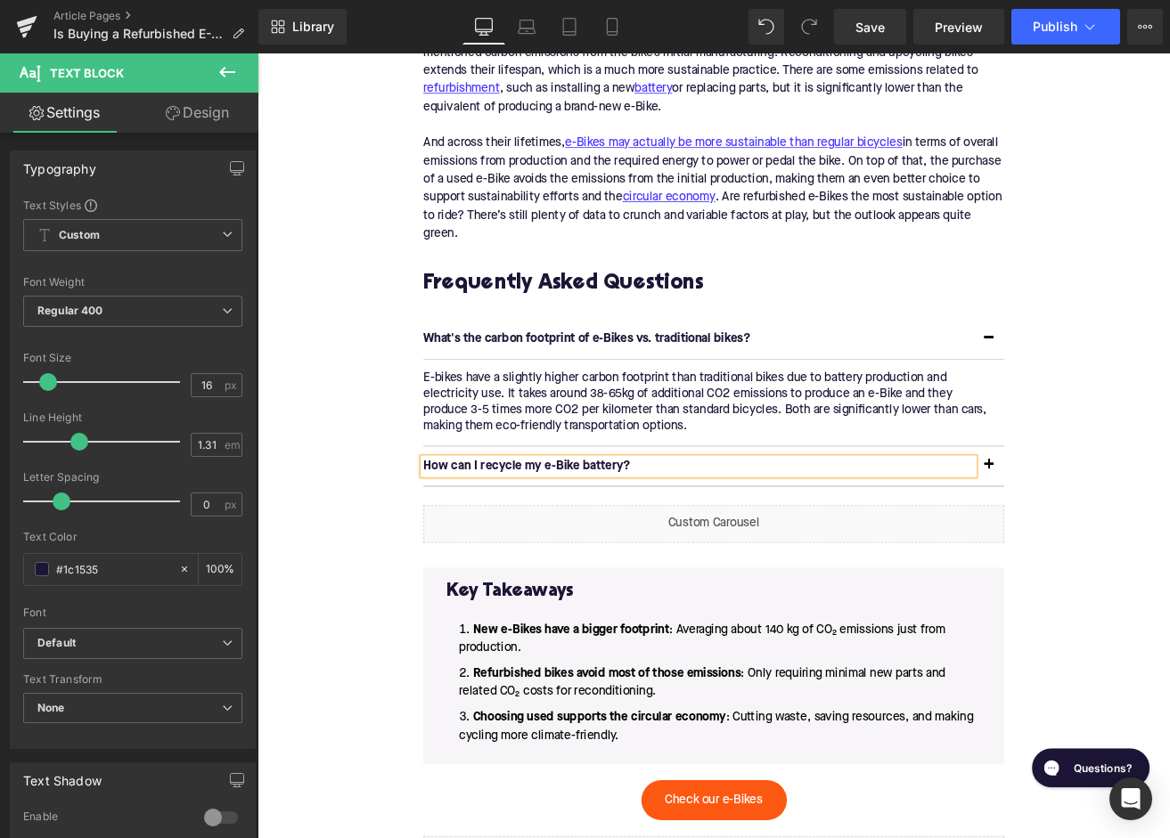
click at [1122, 544] on span "button" at bounding box center [1122, 544] width 0 height 0
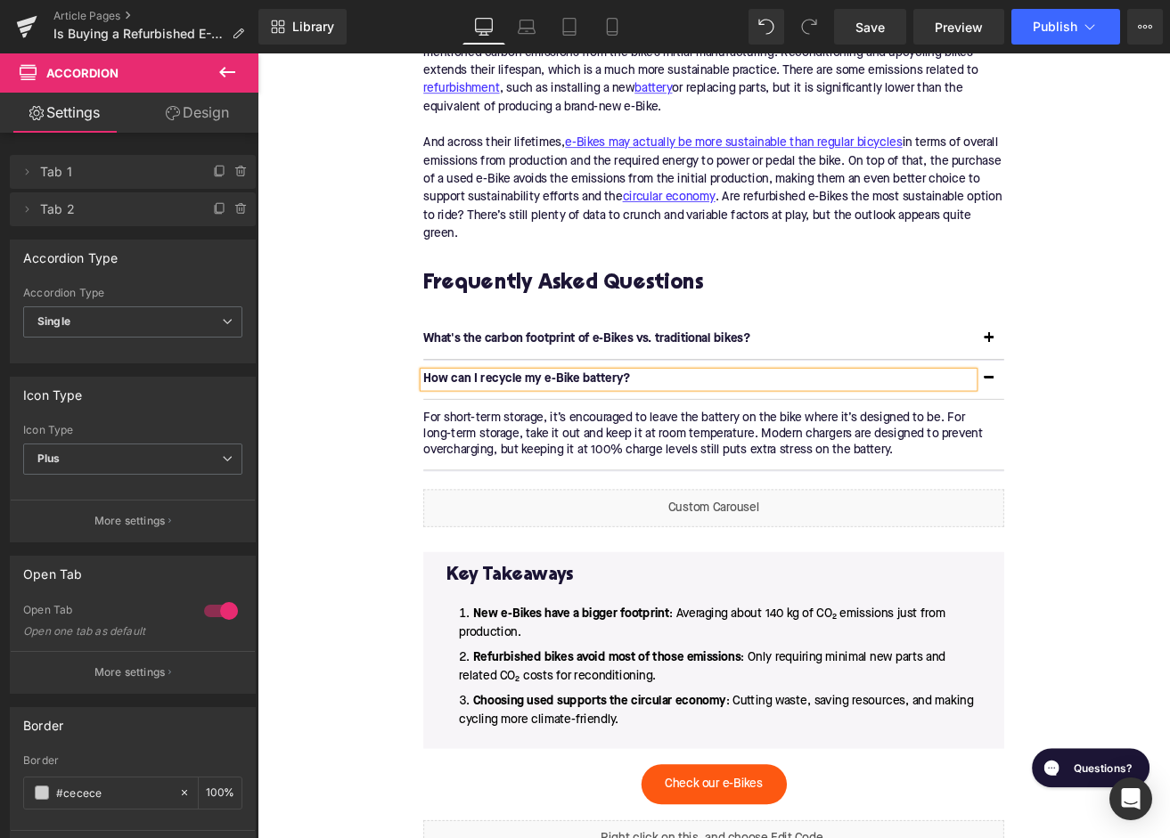
click at [675, 507] on p "For short-term storage, it’s encouraged to leave the battery on the bike where …" at bounding box center [790, 504] width 673 height 56
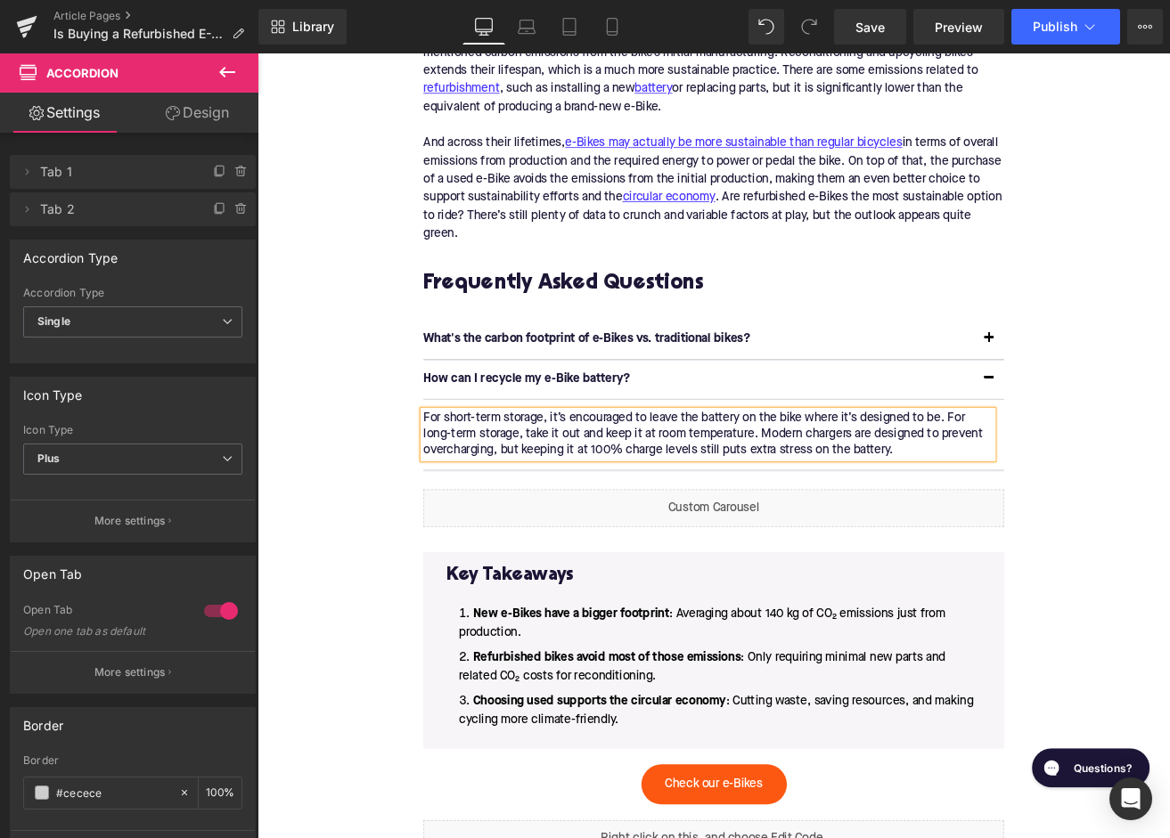
click at [675, 507] on p "For short-term storage, it’s encouraged to leave the battery on the bike where …" at bounding box center [790, 504] width 673 height 56
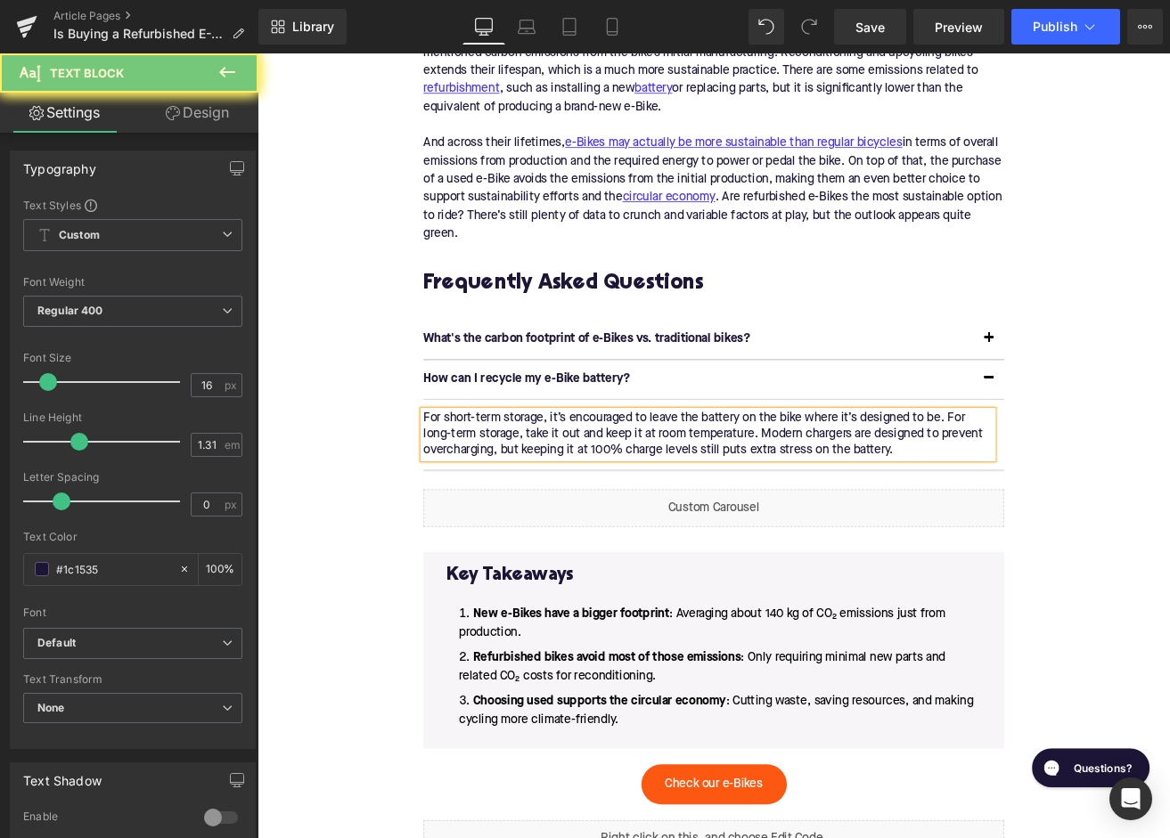
paste div
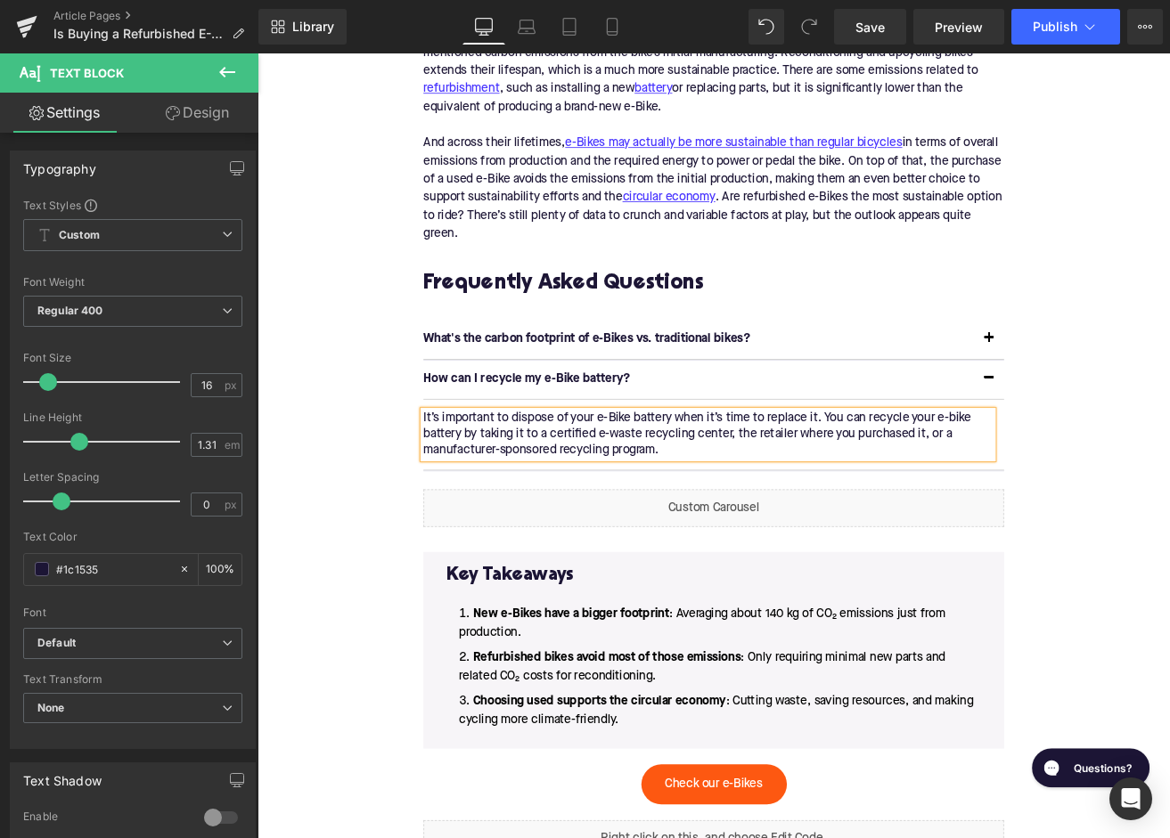
click at [370, 462] on div "Home / Is Buying a Refurbished E-Bike More Sustainable Than Purchasing New? Bre…" at bounding box center [797, 21] width 1078 height 3778
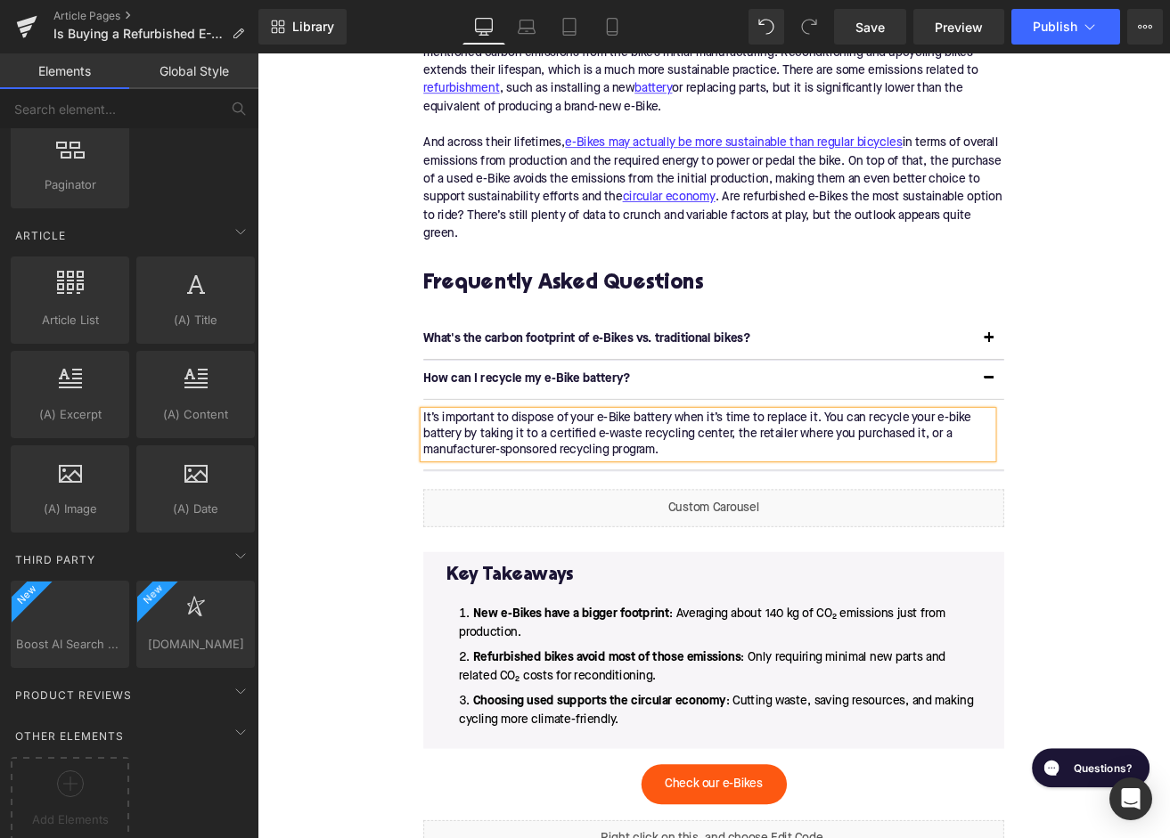
scroll to position [3295, 0]
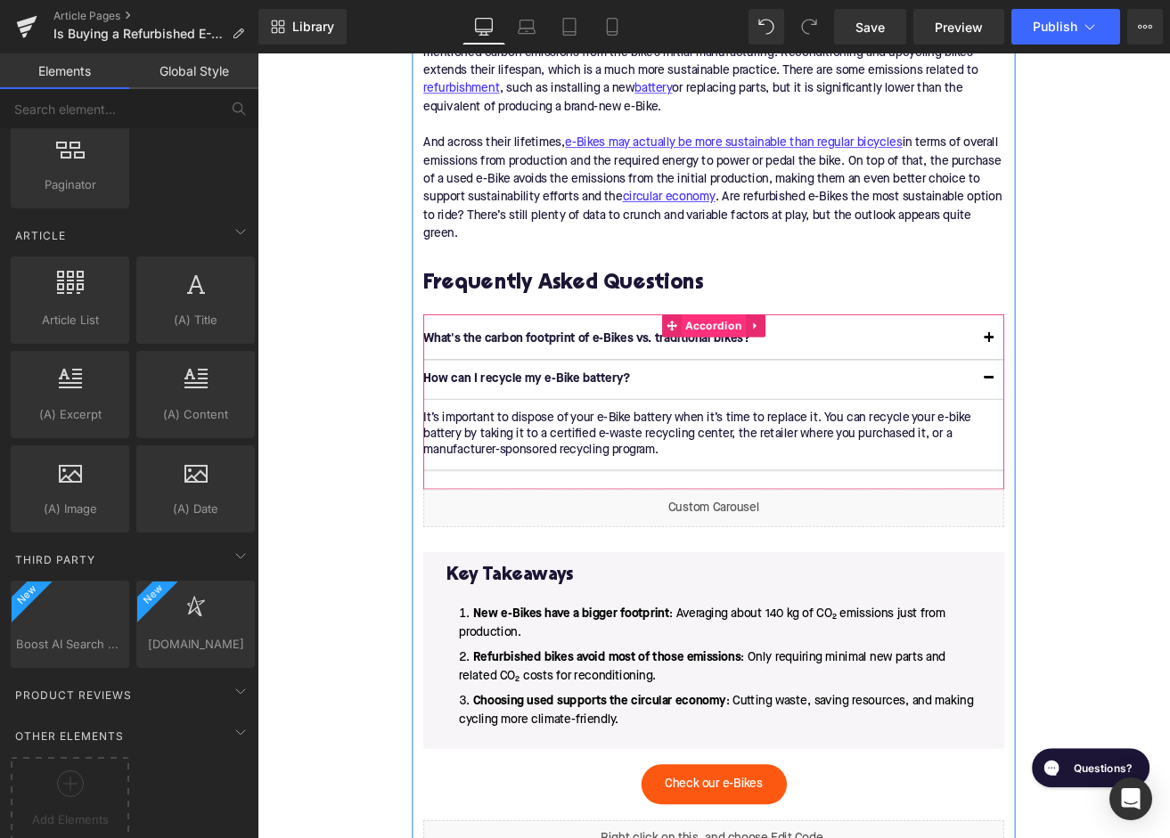
click at [778, 374] on span "Accordion" at bounding box center [797, 375] width 76 height 27
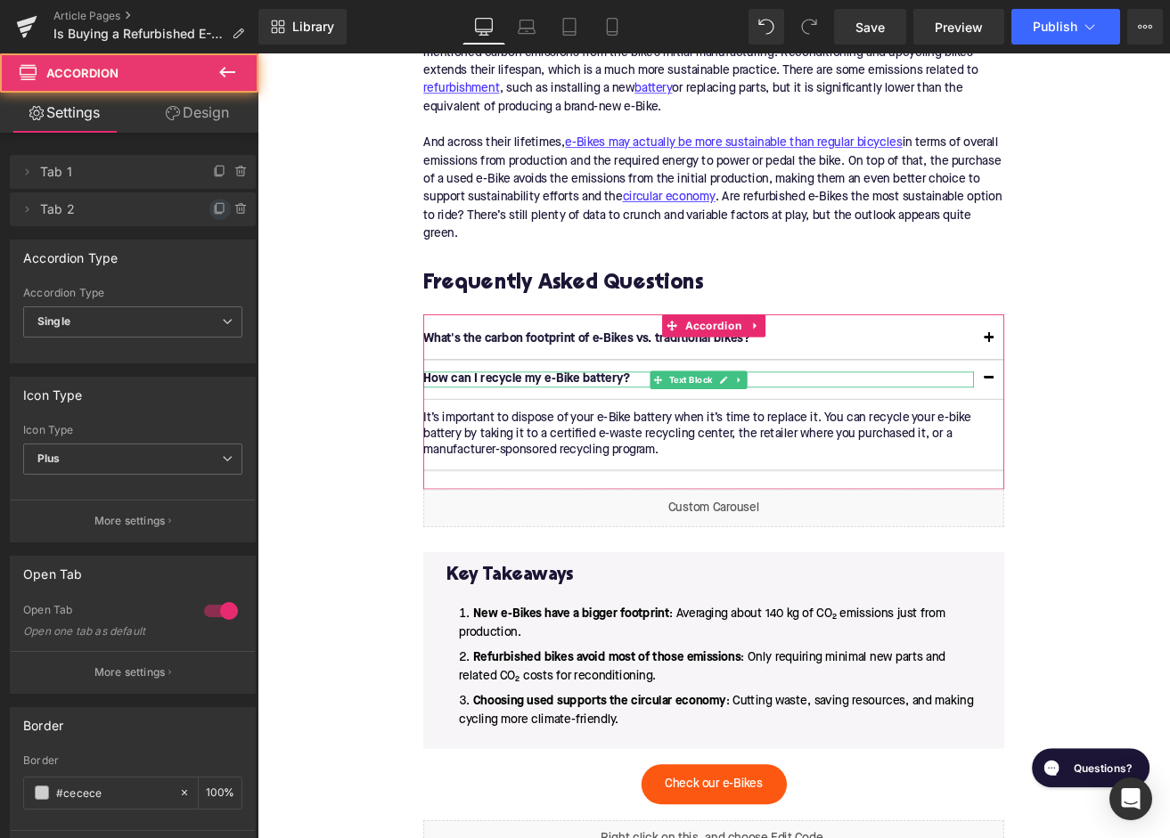
click at [220, 208] on icon at bounding box center [220, 209] width 14 height 14
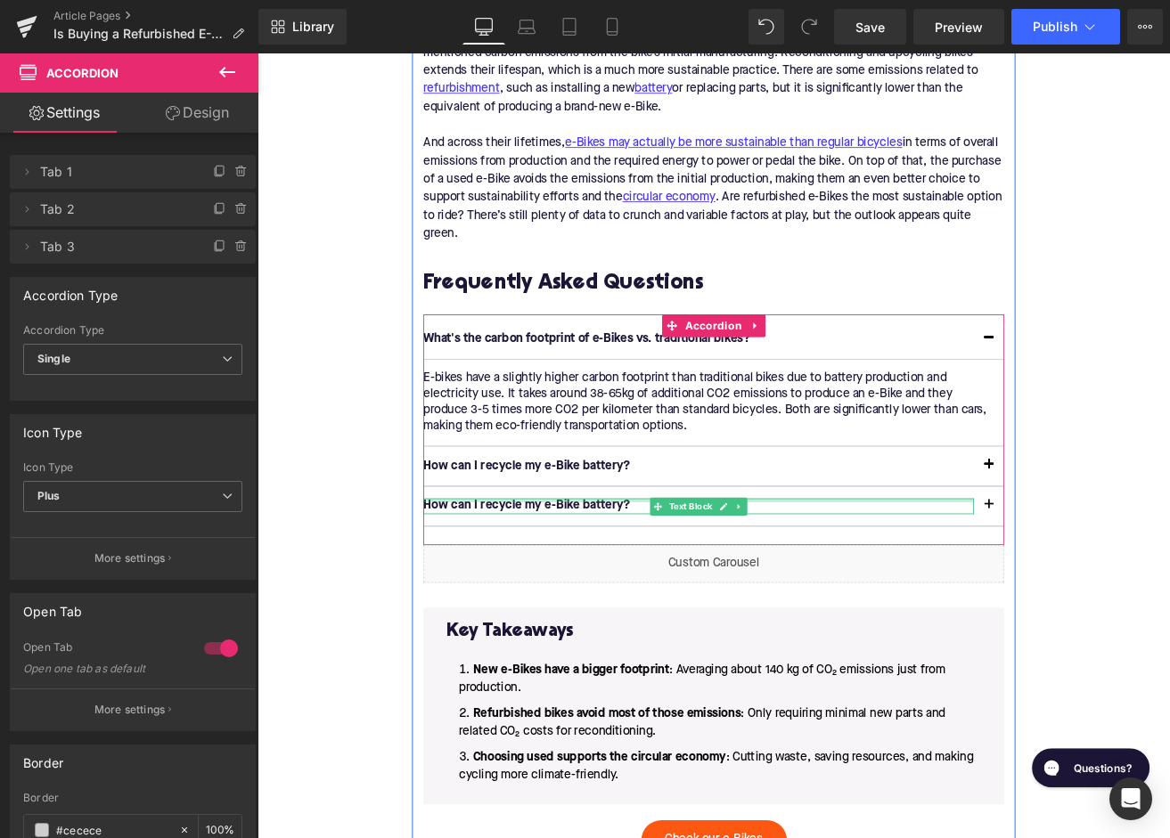
click at [596, 585] on p "How can I recycle my e-Bike battery?" at bounding box center [779, 588] width 650 height 19
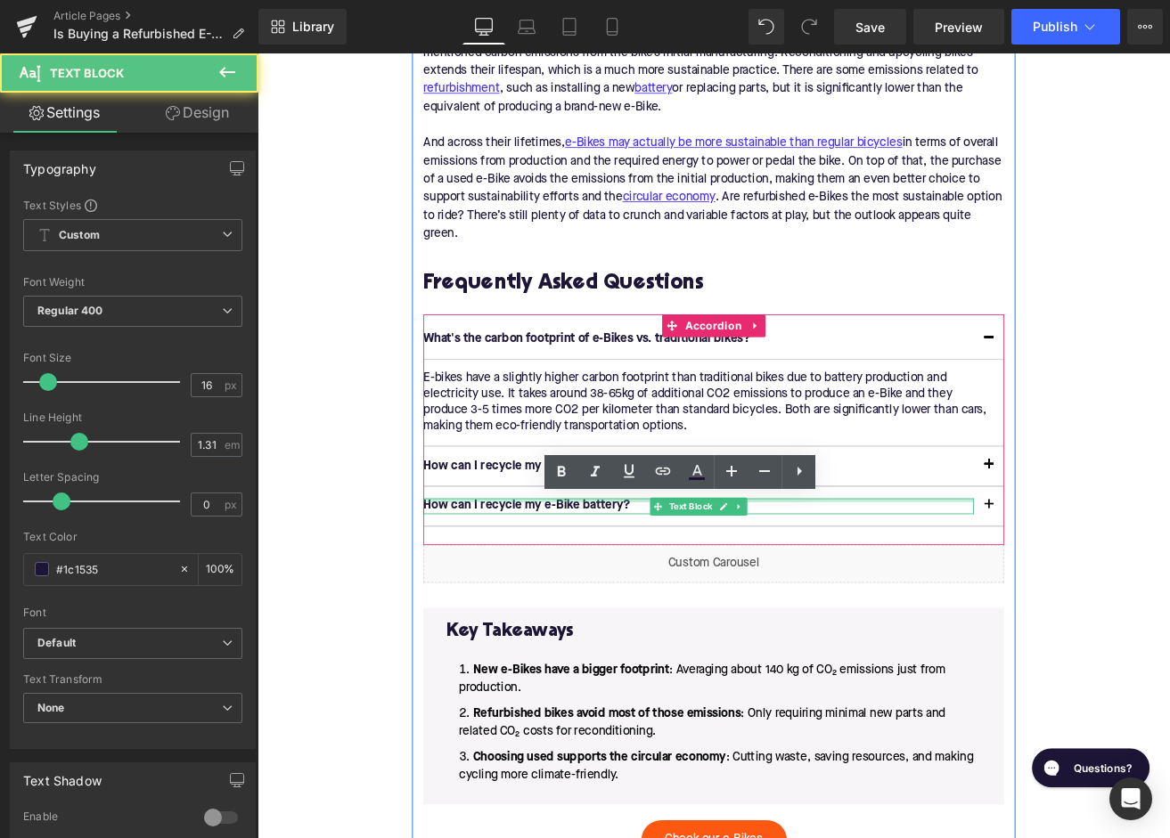
click at [600, 598] on p "How can I recycle my e-Bike battery?" at bounding box center [779, 588] width 650 height 19
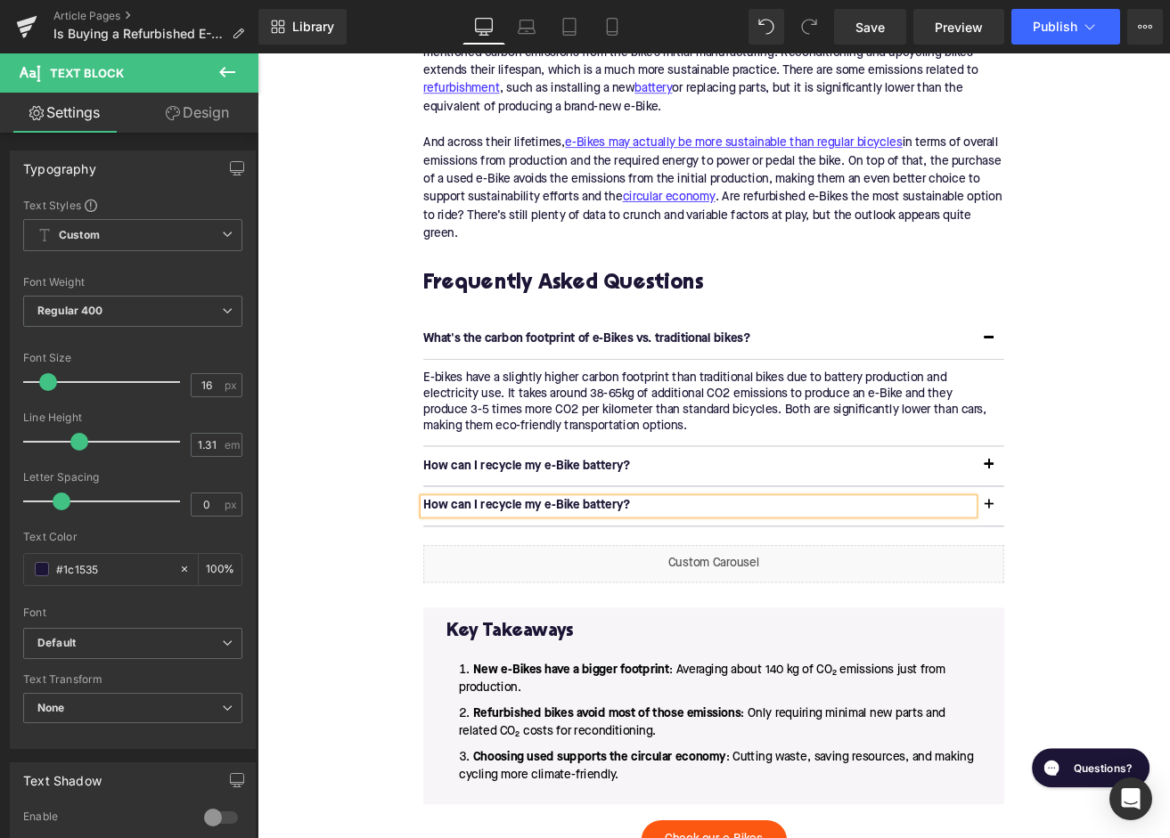
paste div
click at [1116, 587] on button "button" at bounding box center [1122, 588] width 36 height 45
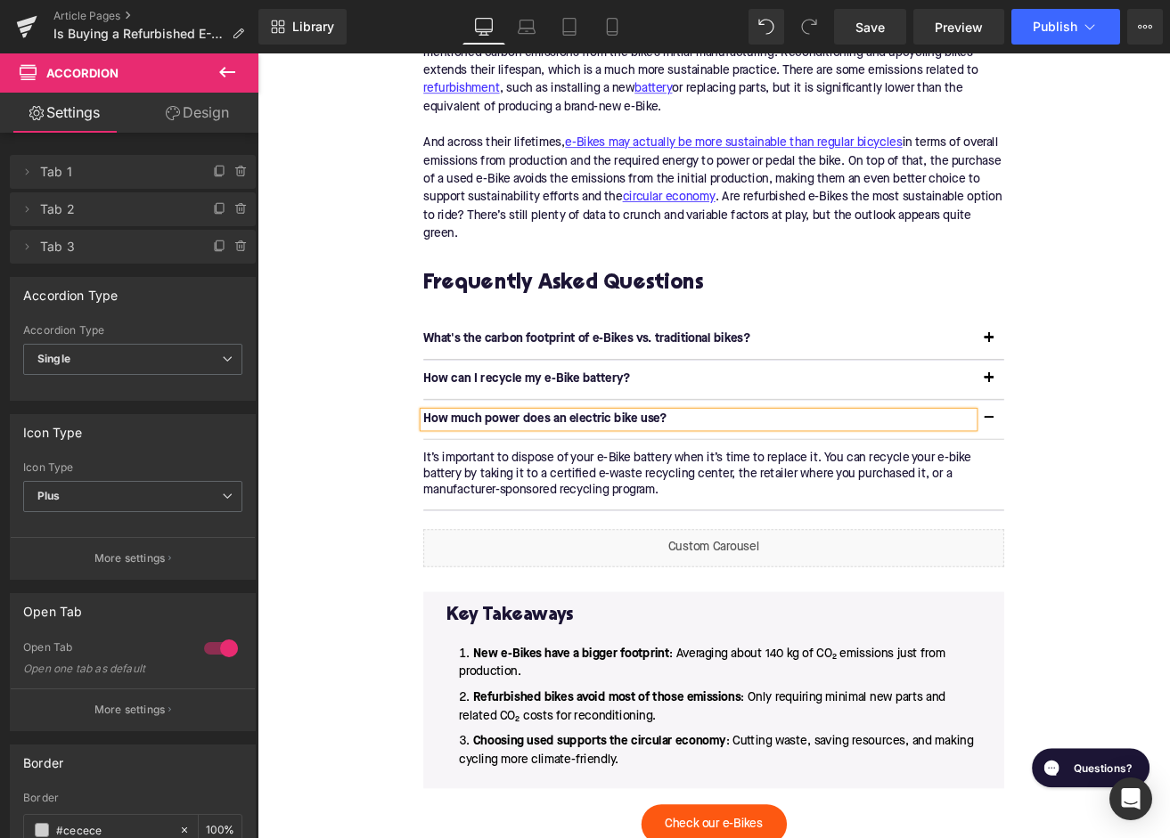
click at [599, 540] on p "It’s important to dispose of your e-Bike battery when it’s time to replace it. …" at bounding box center [790, 551] width 673 height 56
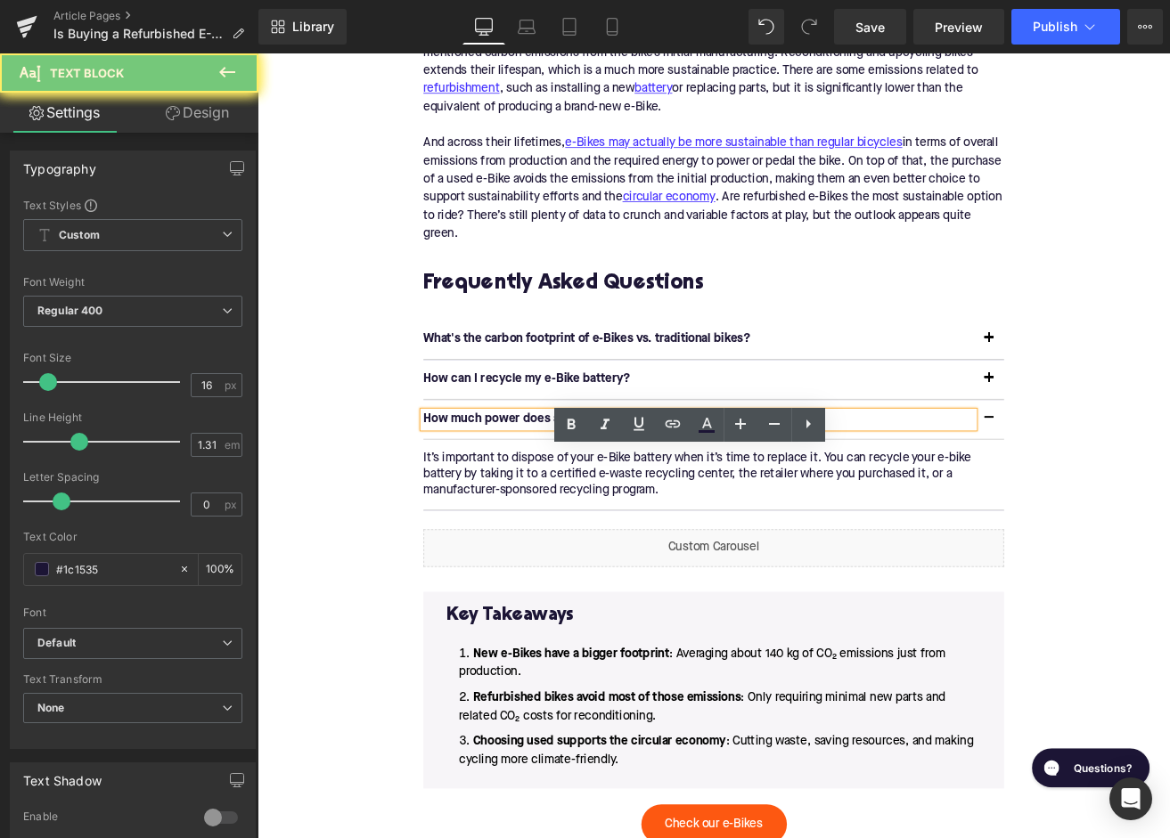
click at [599, 540] on p "It’s important to dispose of your e-Bike battery when it’s time to replace it. …" at bounding box center [790, 551] width 673 height 56
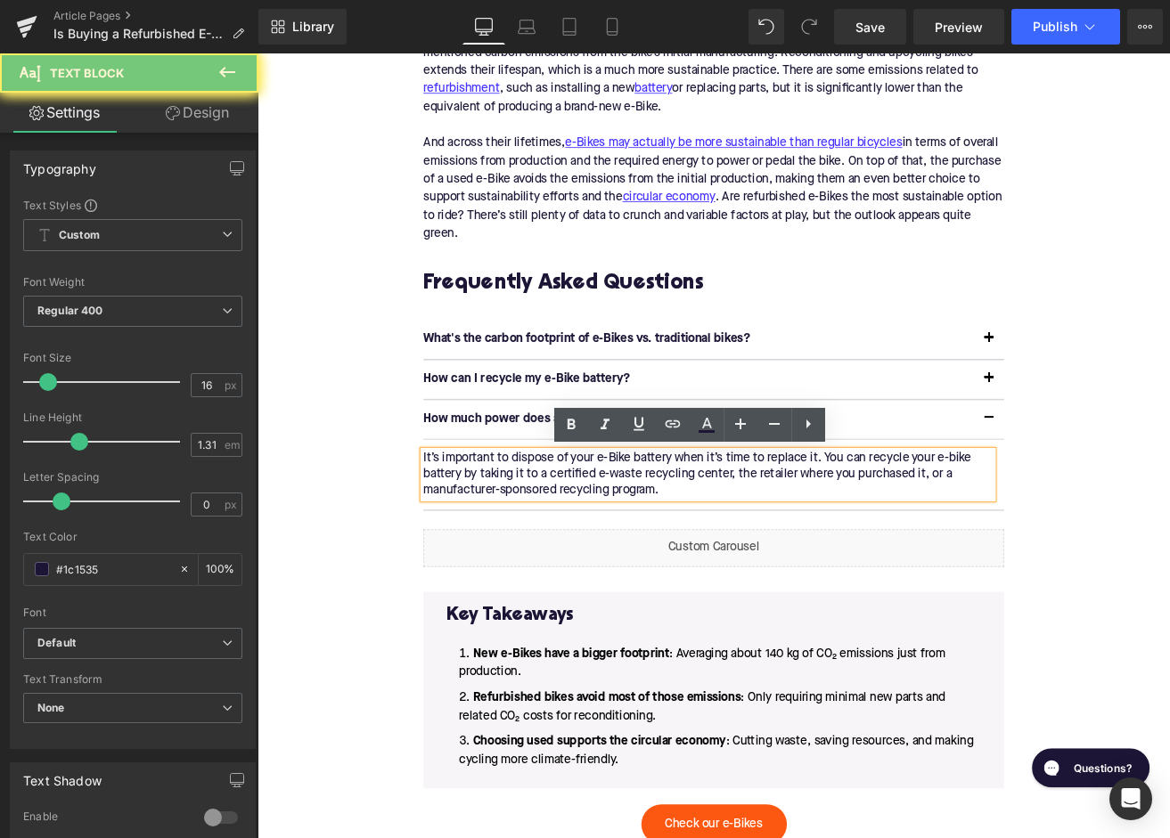
paste div
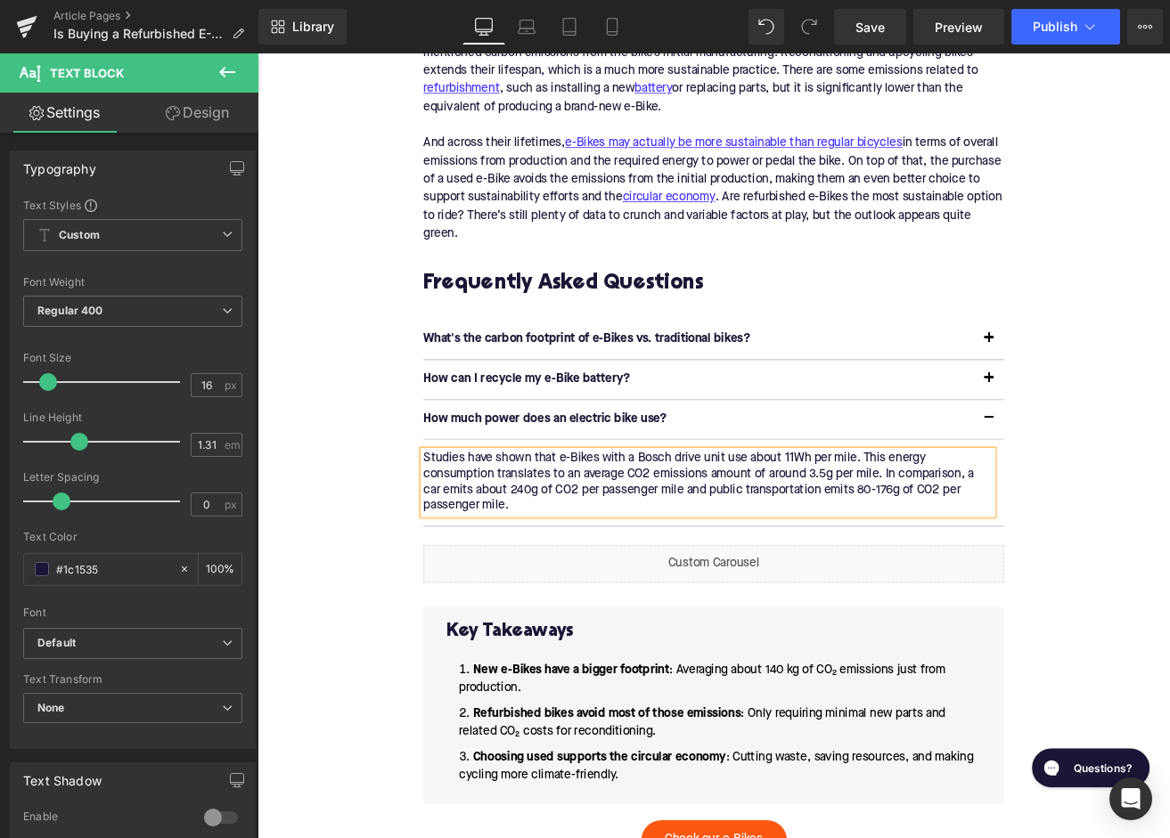
click at [375, 616] on div "Home / Is Buying a Refurbished E-Bike More Sustainable Than Purchasing New? Bre…" at bounding box center [797, 54] width 1078 height 3844
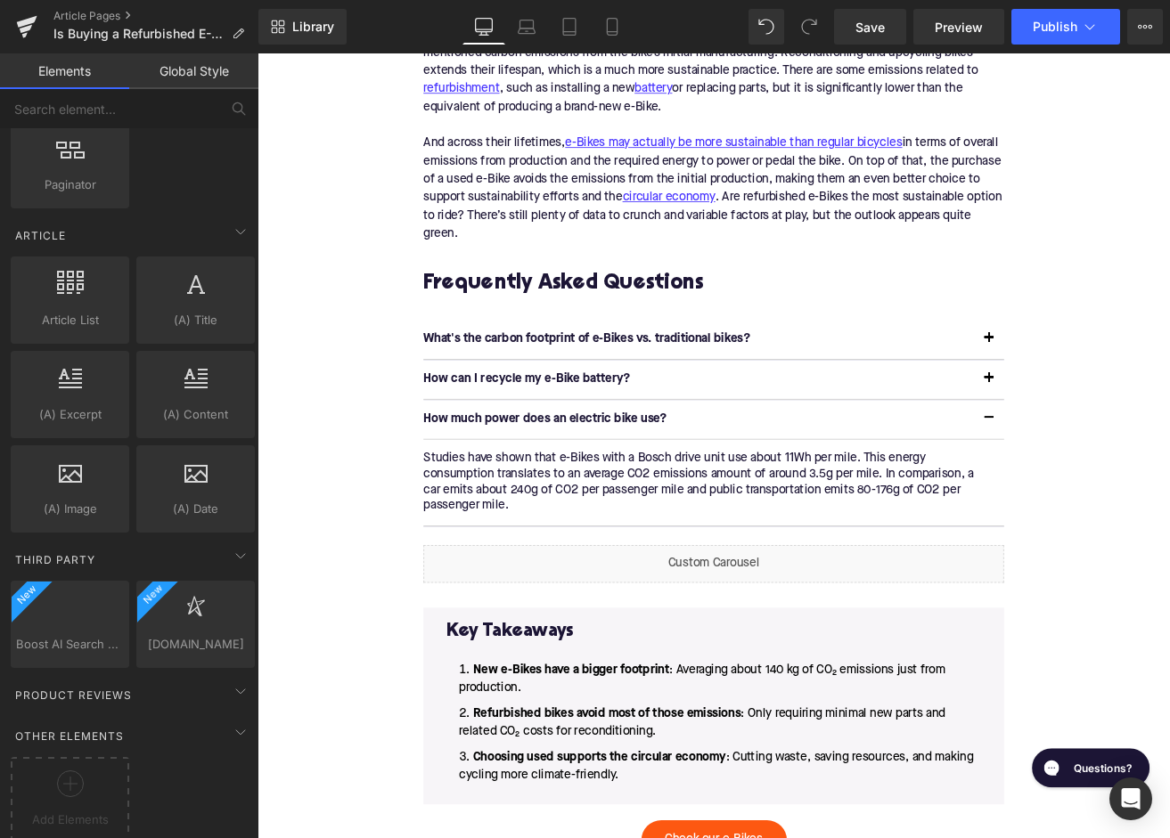
click at [322, 541] on div "Home / Is Buying a Refurbished E-Bike More Sustainable Than Purchasing New? Bre…" at bounding box center [797, 54] width 1078 height 3844
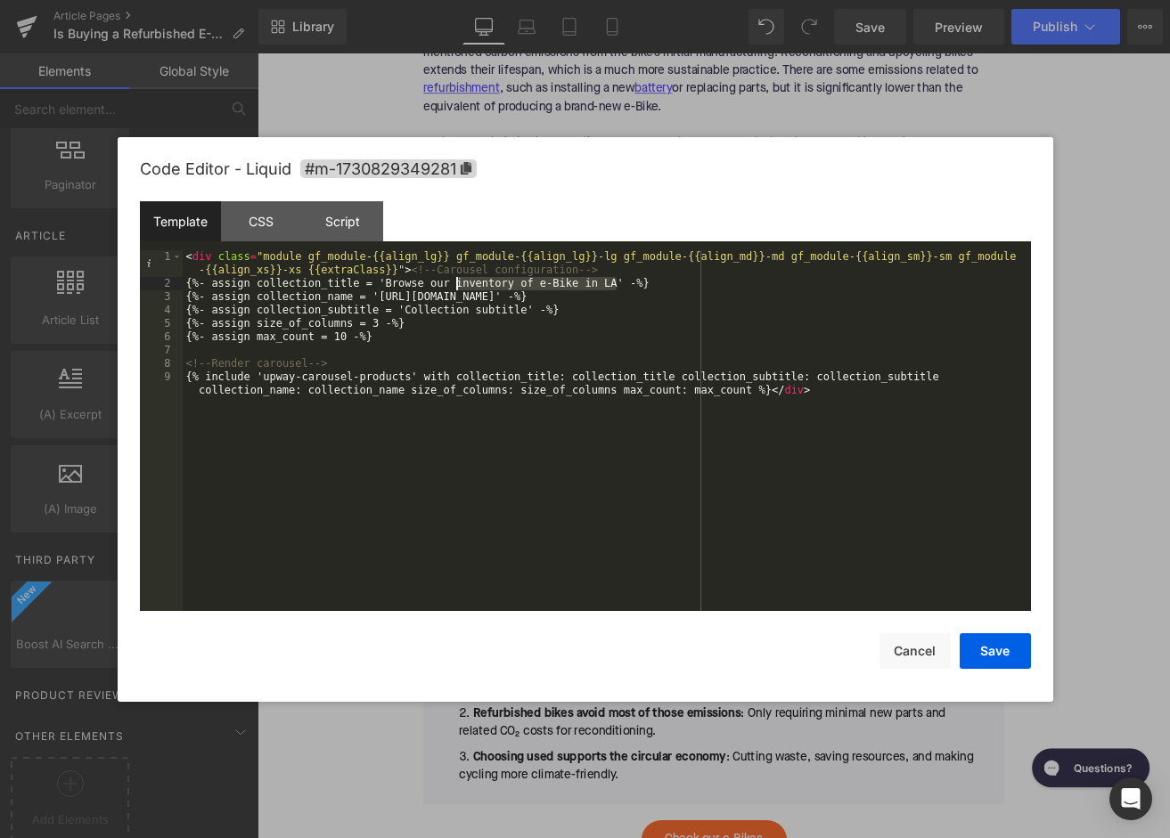
drag, startPoint x: 617, startPoint y: 284, endPoint x: 454, endPoint y: 284, distance: 162.2
click at [454, 284] on div "< div class = "module gf_module-{{align_lg}} gf_module-{{align_lg}}-lg gf_modul…" at bounding box center [607, 457] width 848 height 414
drag, startPoint x: 585, startPoint y: 299, endPoint x: 382, endPoint y: 302, distance: 202.3
click at [382, 302] on div "< div class = "module gf_module-{{align_lg}} gf_module-{{align_lg}}-lg gf_modul…" at bounding box center [607, 457] width 848 height 414
click at [988, 654] on button "Save" at bounding box center [995, 652] width 71 height 36
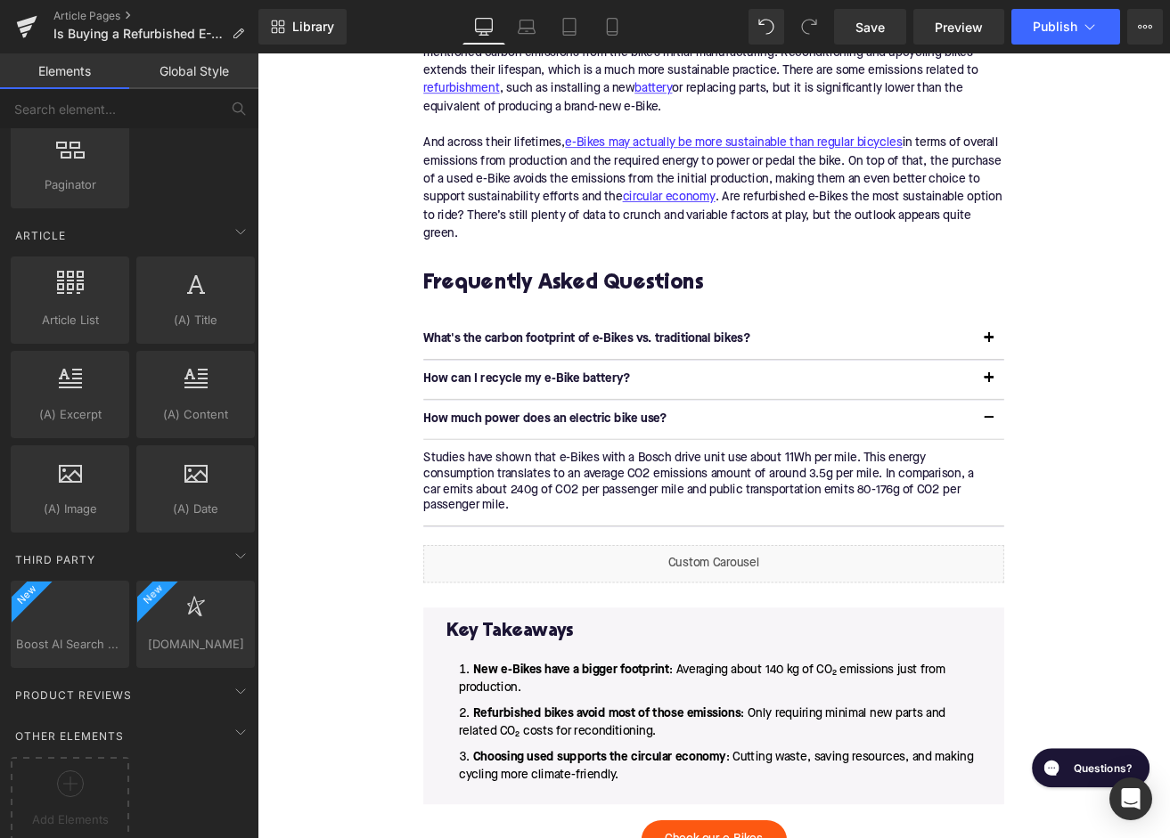
click at [328, 457] on div "Home / Is Buying a Refurbished E-Bike More Sustainable Than Purchasing New? Bre…" at bounding box center [797, 54] width 1078 height 3844
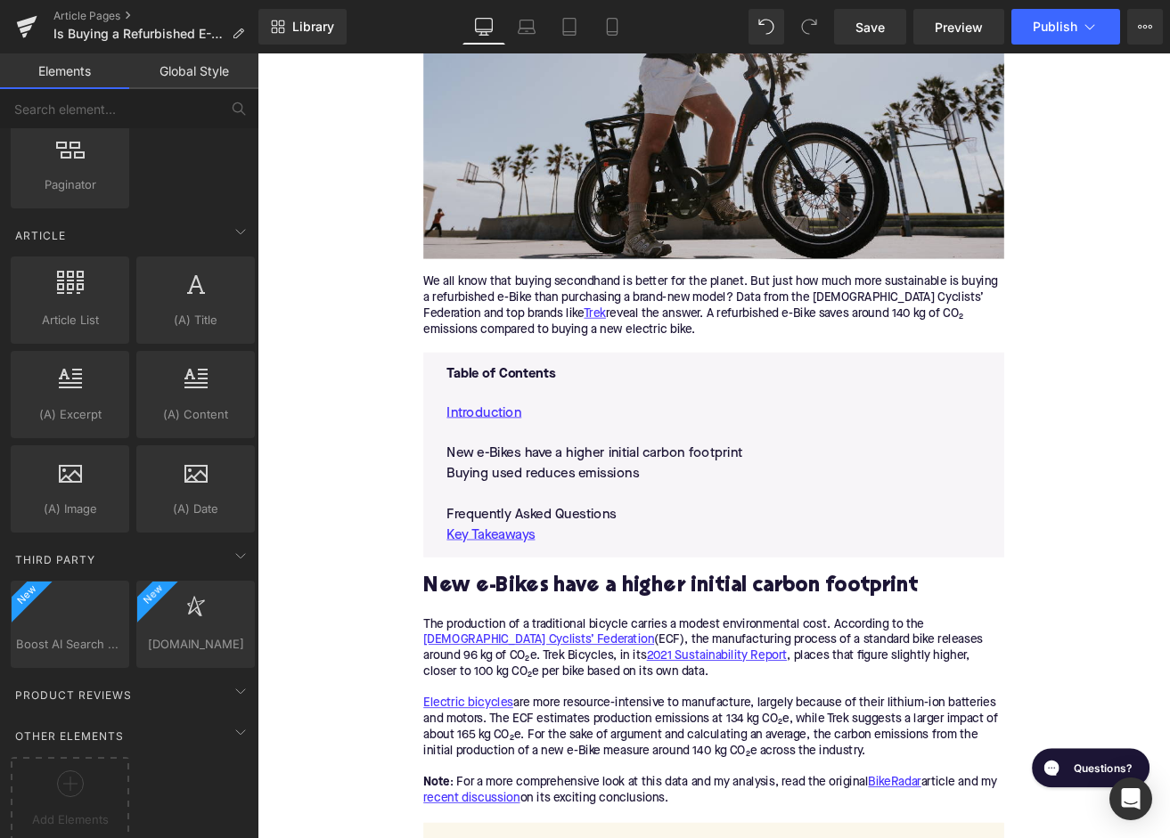
scroll to position [827, 0]
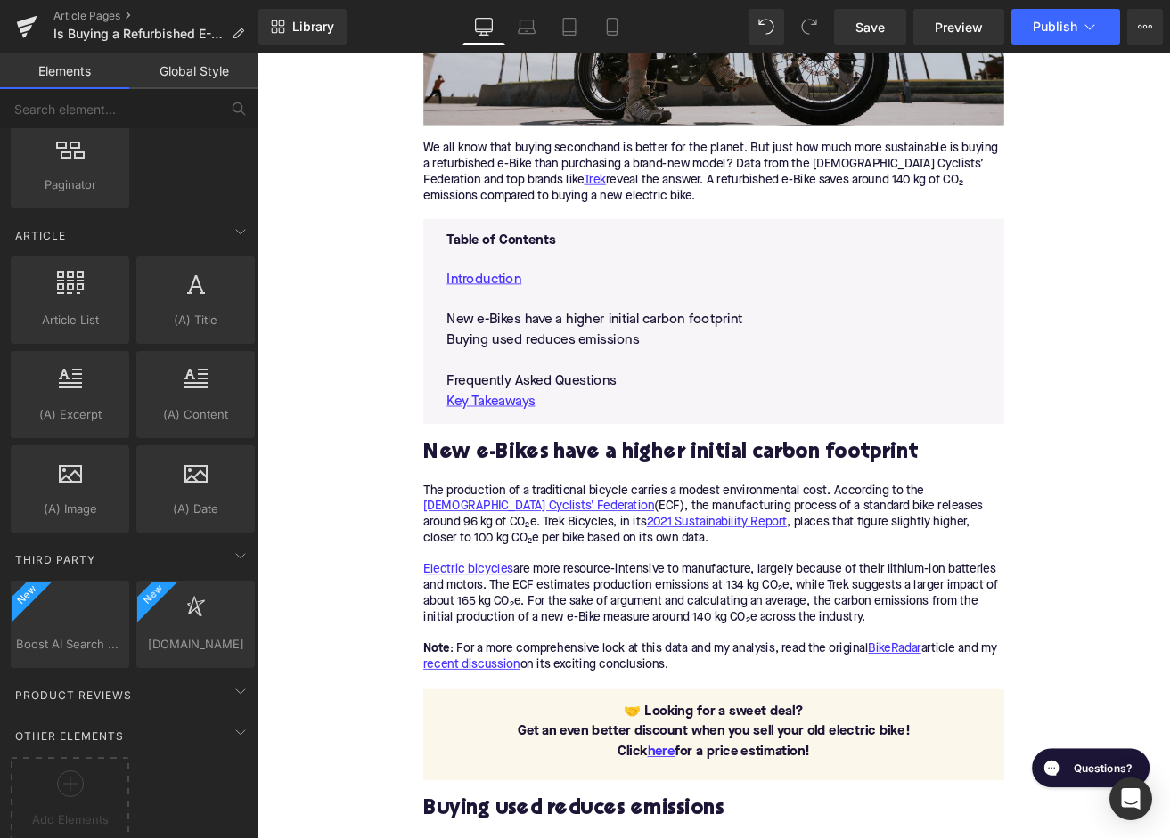
click at [682, 536] on h2 "New e-Bikes have a higher initial carbon footprint" at bounding box center [797, 526] width 686 height 28
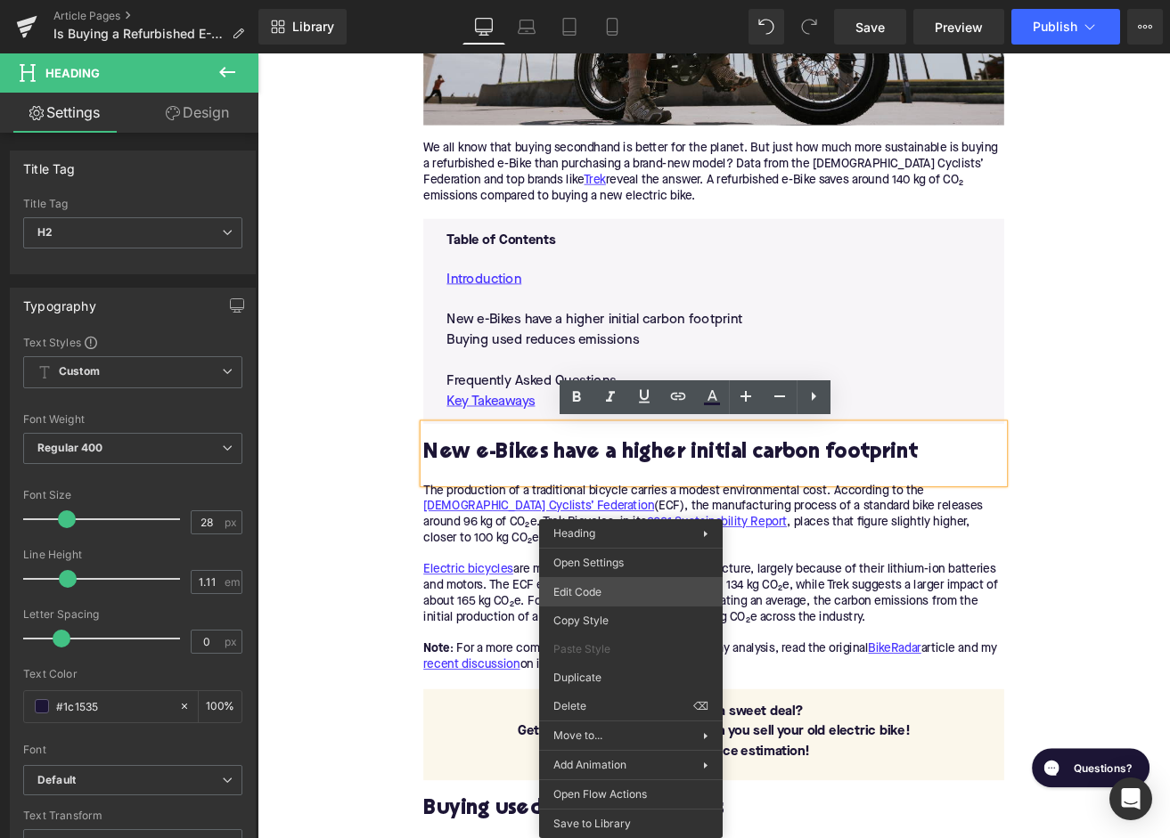
click at [587, 0] on div "Accordion You are previewing how the will restyle your page. You can not edit E…" at bounding box center [585, 0] width 1170 height 0
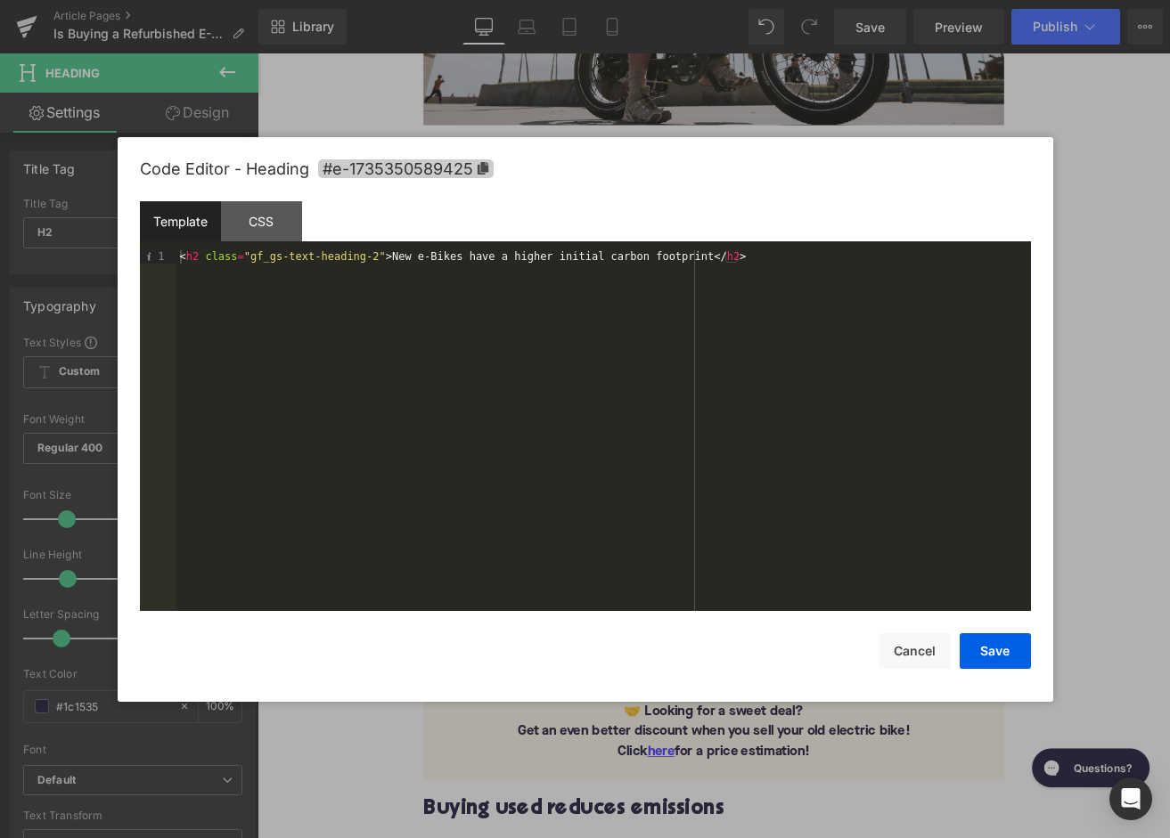
click at [459, 159] on span "#e-1735350589425" at bounding box center [406, 168] width 176 height 19
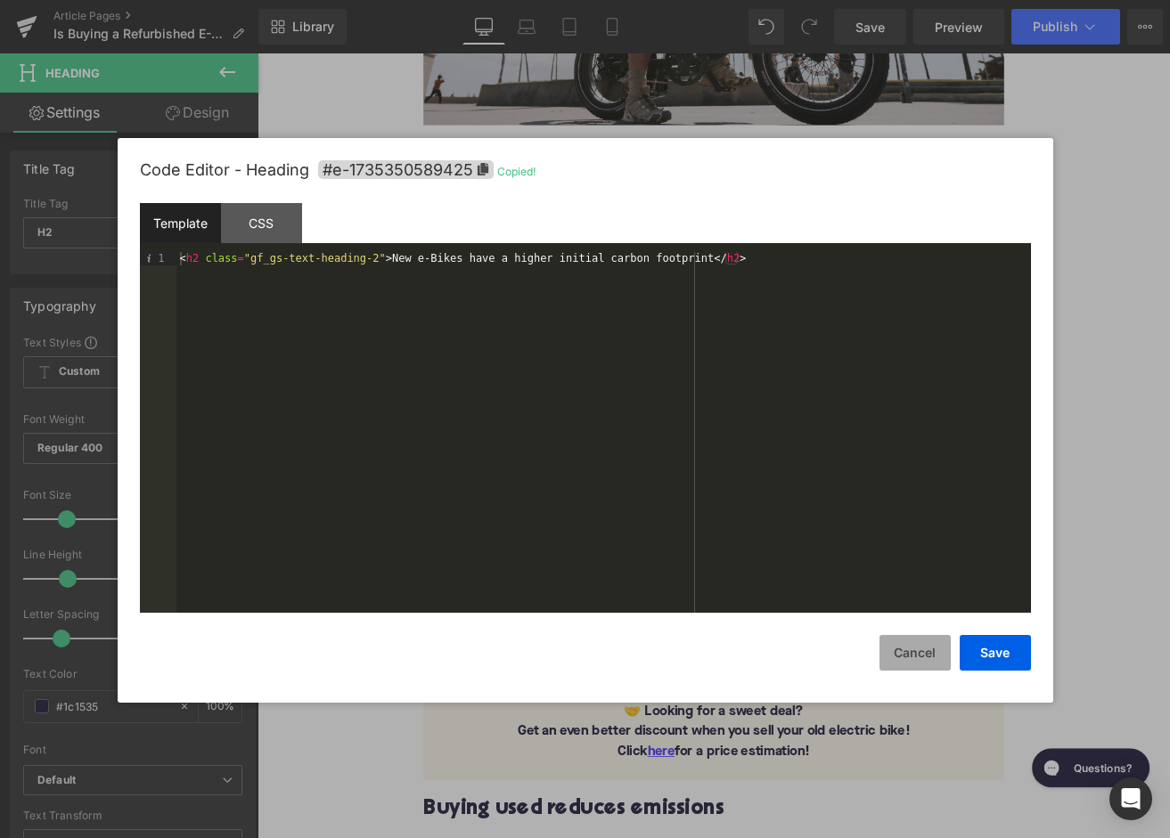
click at [923, 650] on button "Cancel" at bounding box center [914, 653] width 71 height 36
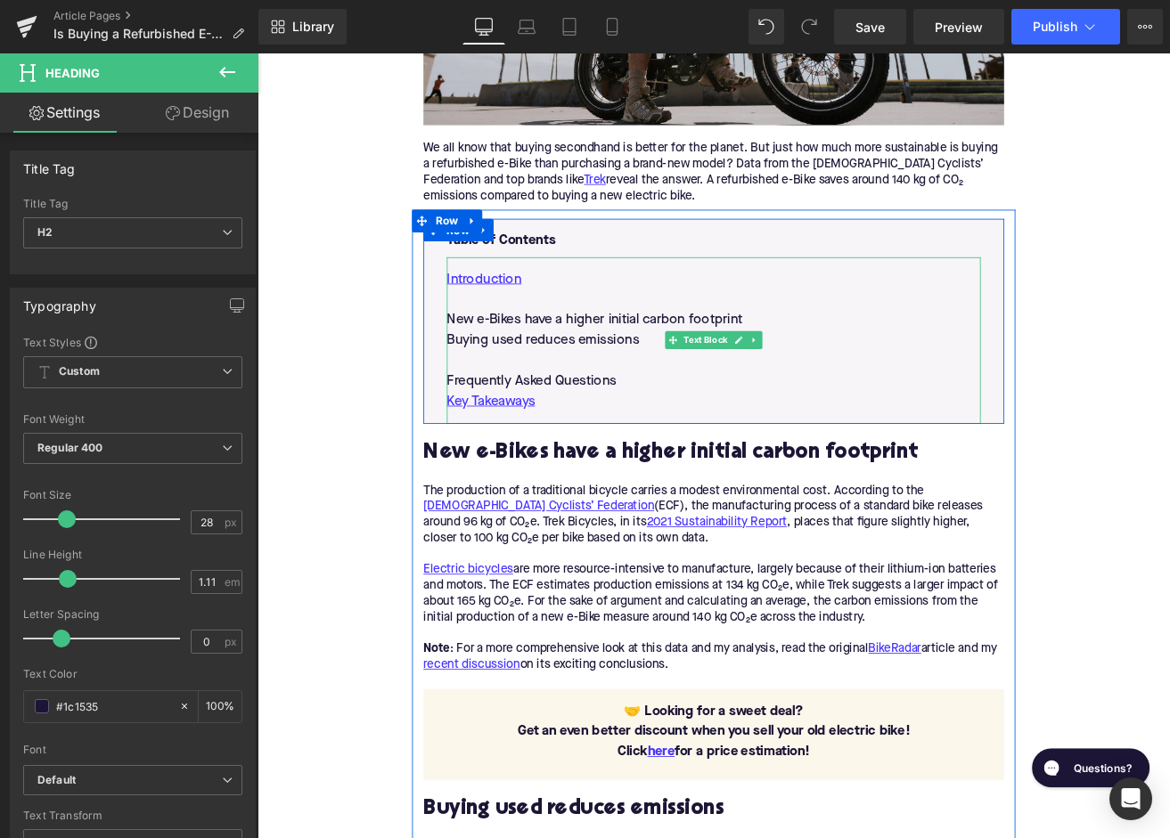
click at [634, 363] on p "New e-Bikes have a higher initial carbon footprint" at bounding box center [796, 368] width 631 height 24
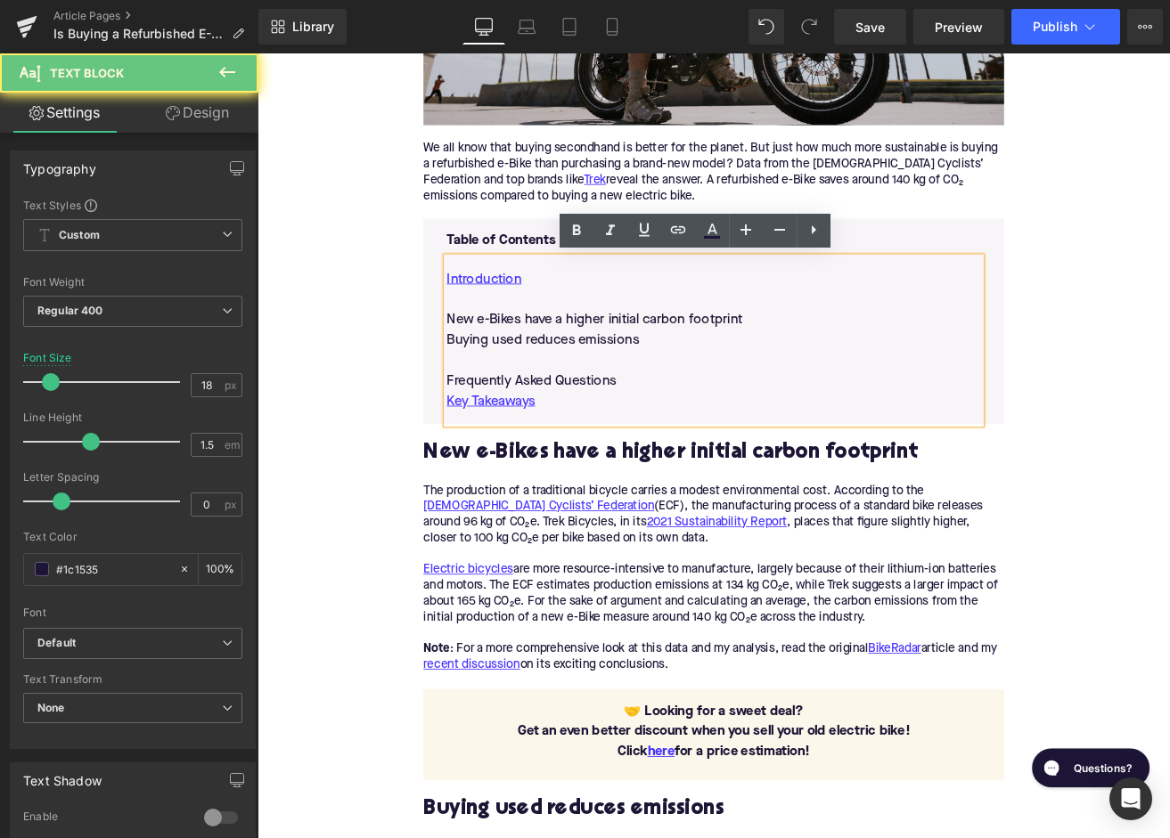
click at [634, 363] on p "New e-Bikes have a higher initial carbon footprint" at bounding box center [796, 368] width 631 height 24
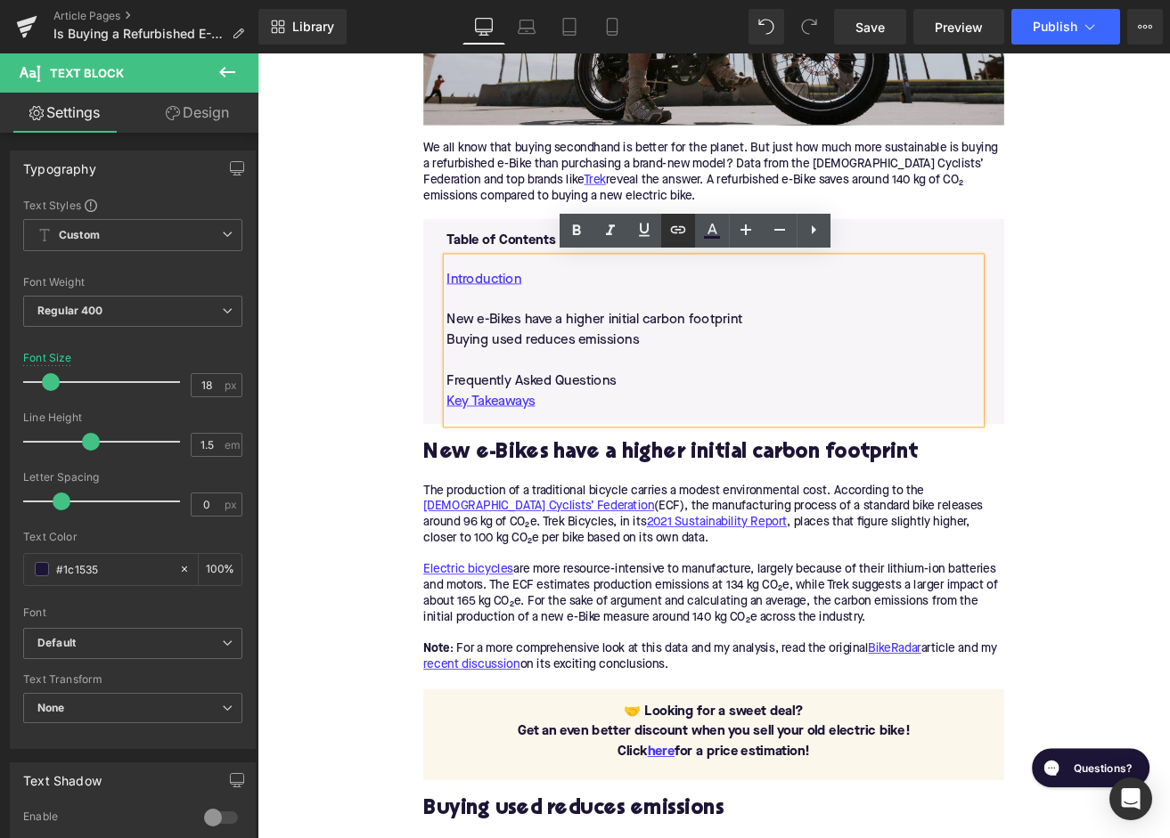
click at [675, 227] on icon at bounding box center [678, 229] width 15 height 7
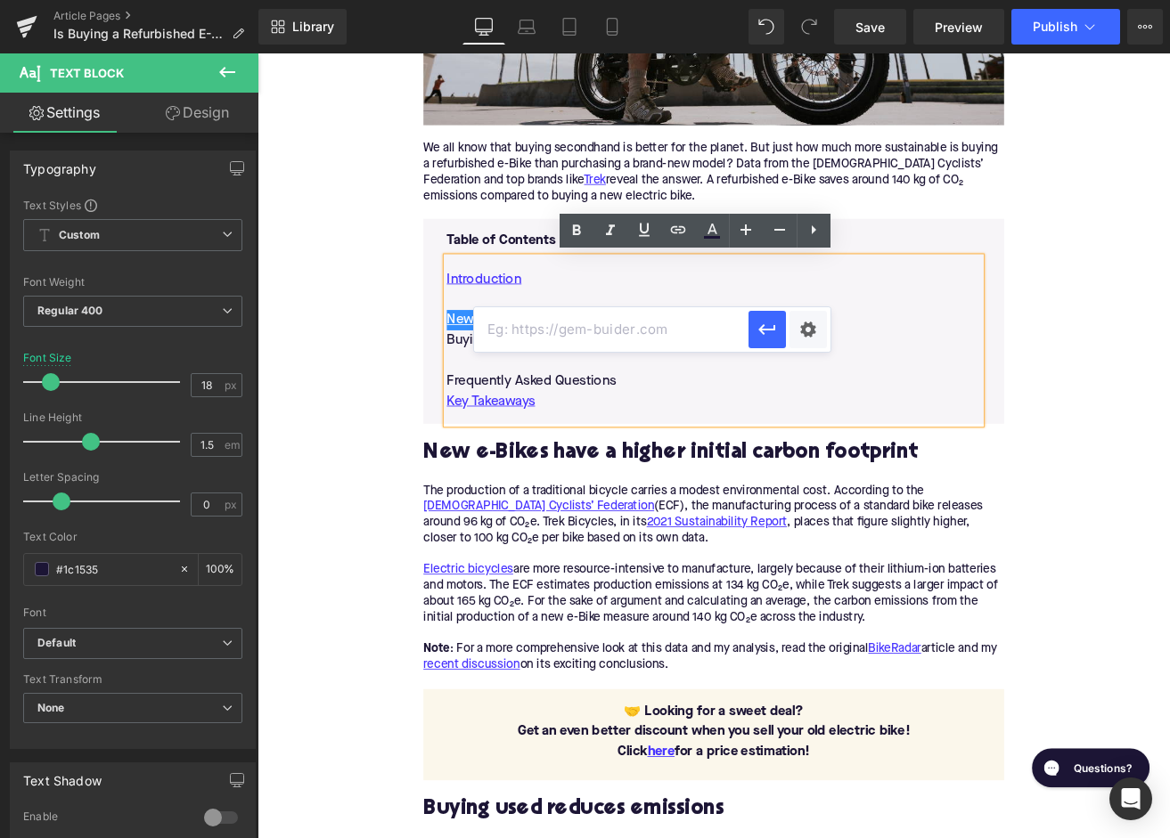
click at [628, 330] on input "text" at bounding box center [611, 329] width 274 height 45
paste input "#e-1735350589425"
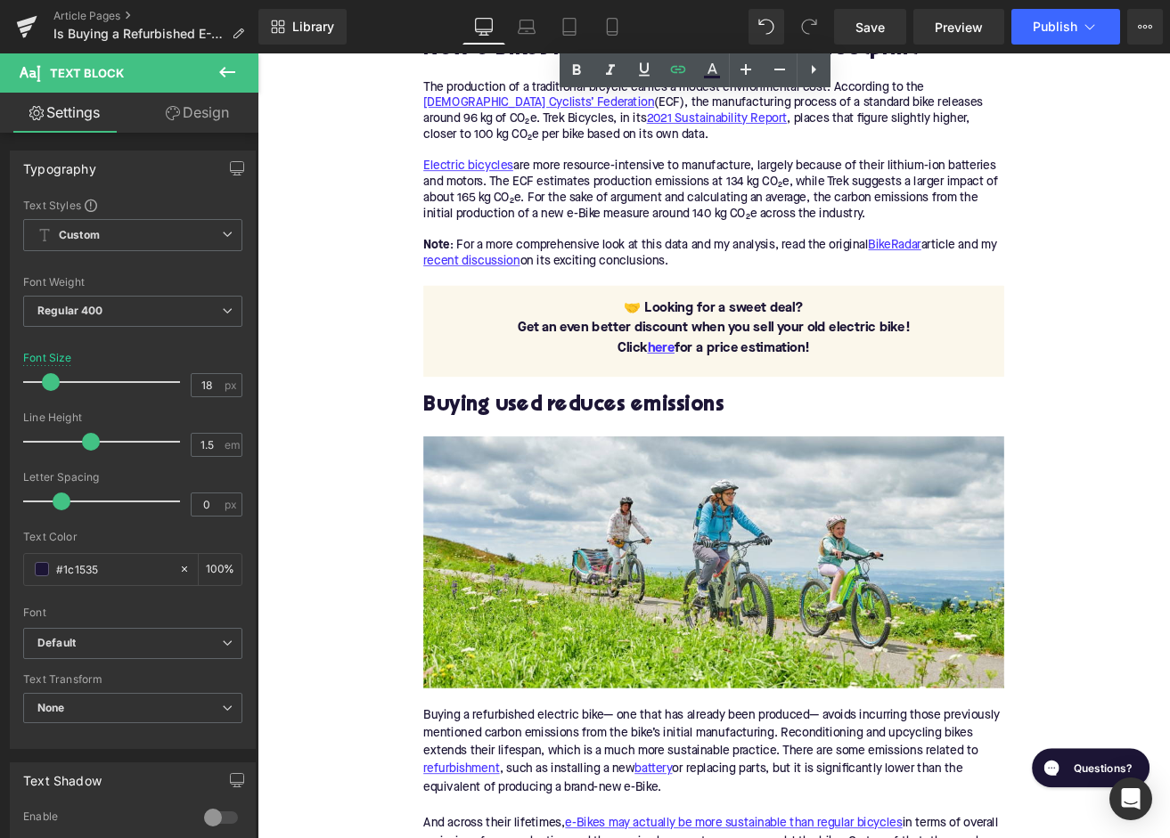
scroll to position [1373, 0]
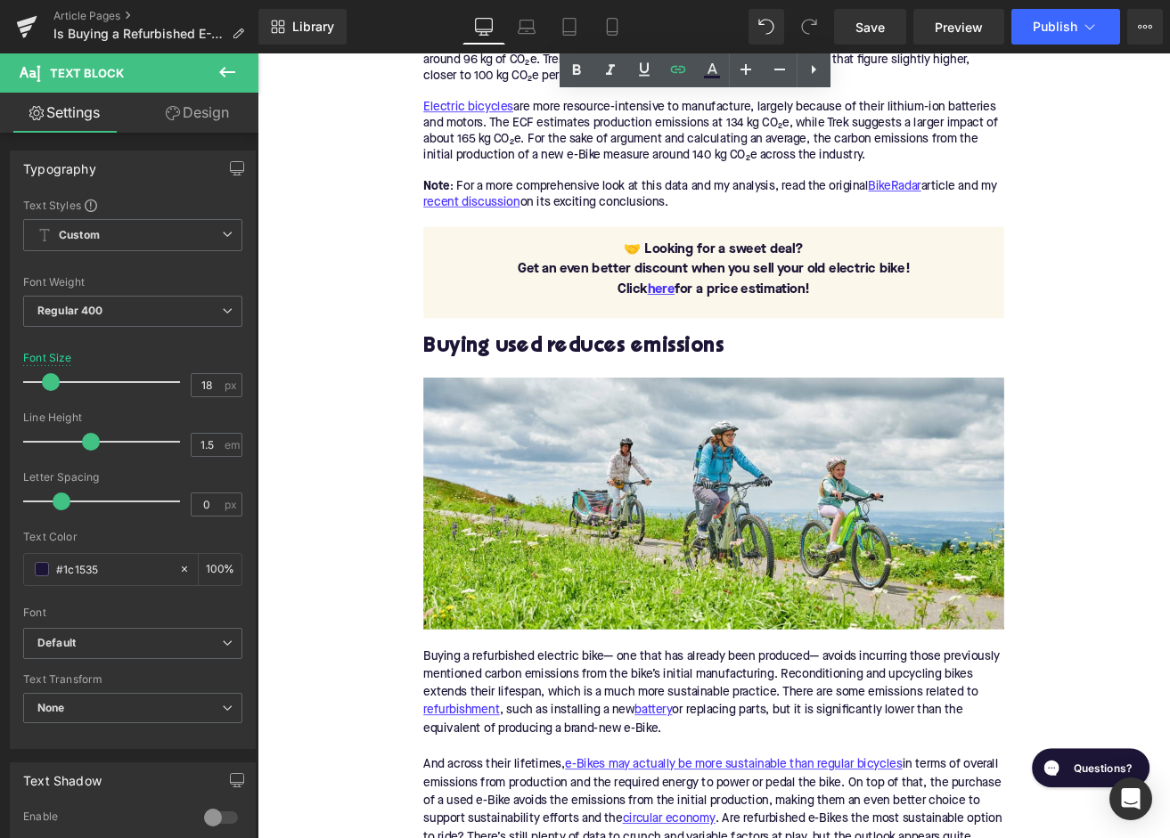
click at [648, 386] on div "Buying used reduces emissions" at bounding box center [797, 401] width 686 height 70
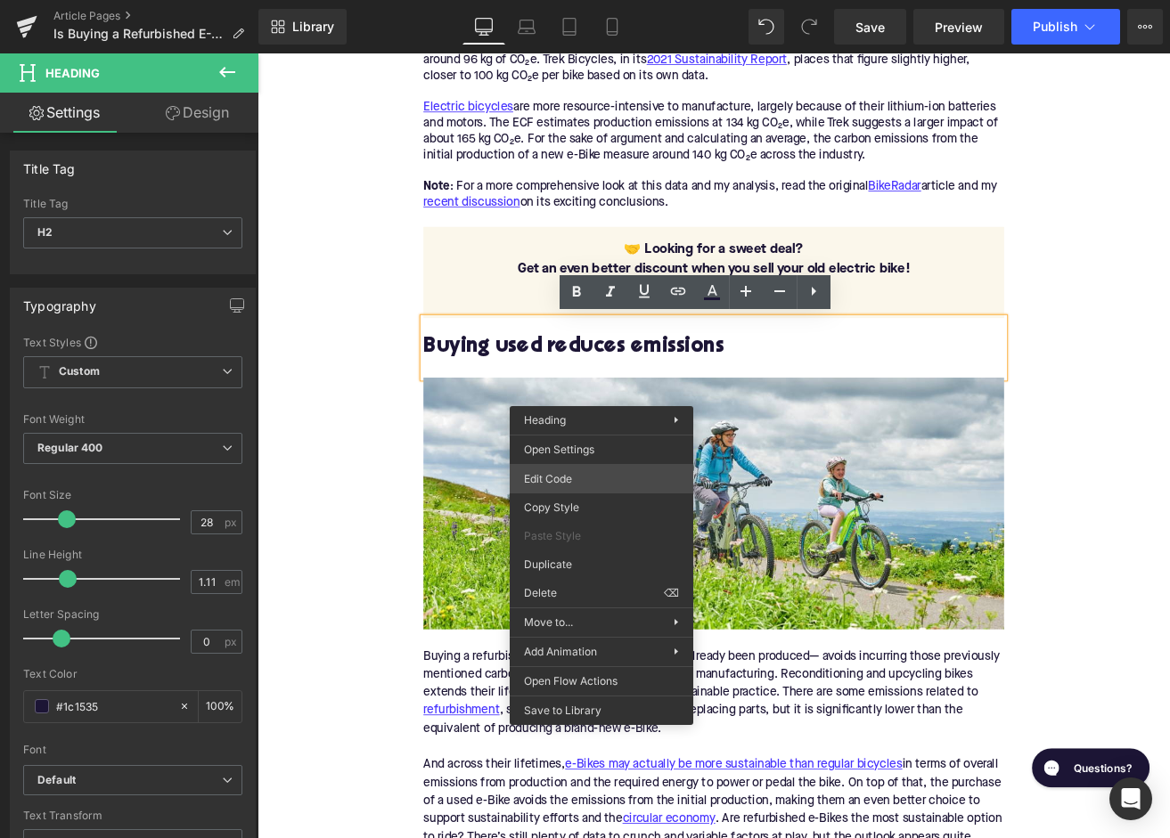
click at [574, 0] on div "Accordion You are previewing how the will restyle your page. You can not edit E…" at bounding box center [585, 0] width 1170 height 0
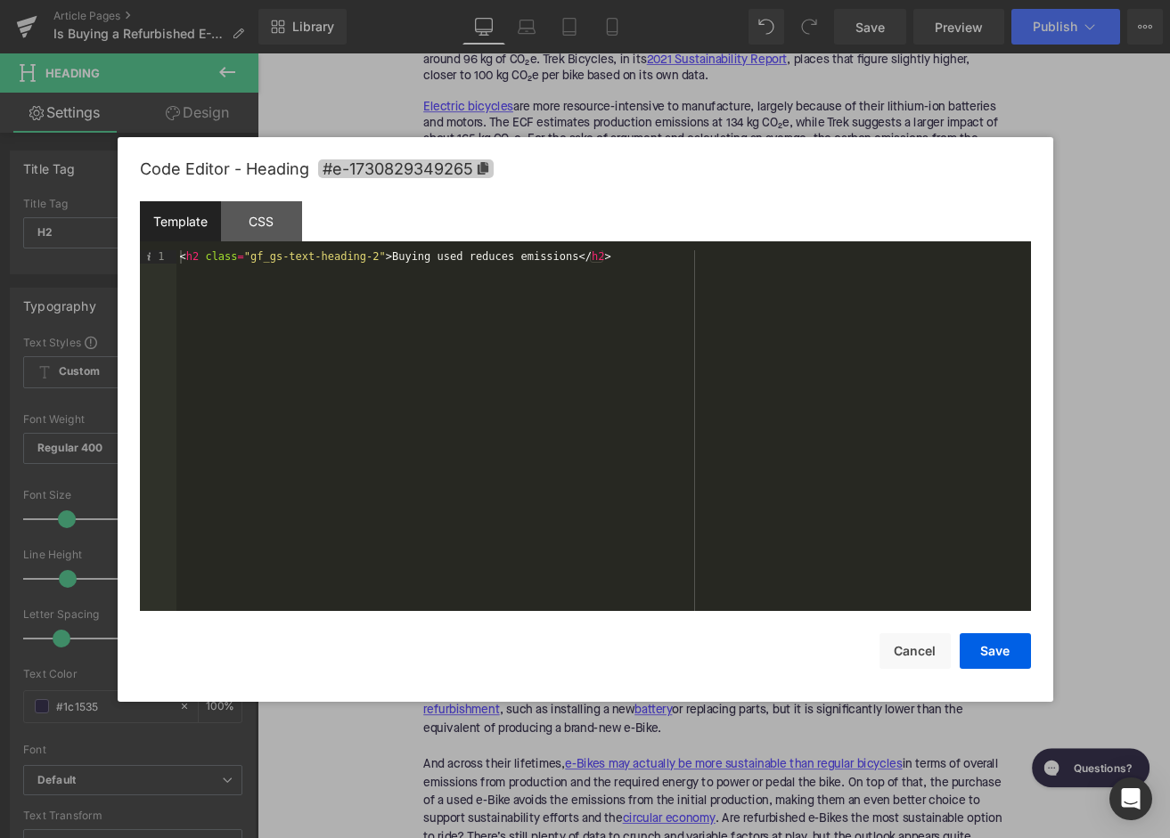
click at [488, 174] on icon at bounding box center [483, 168] width 12 height 12
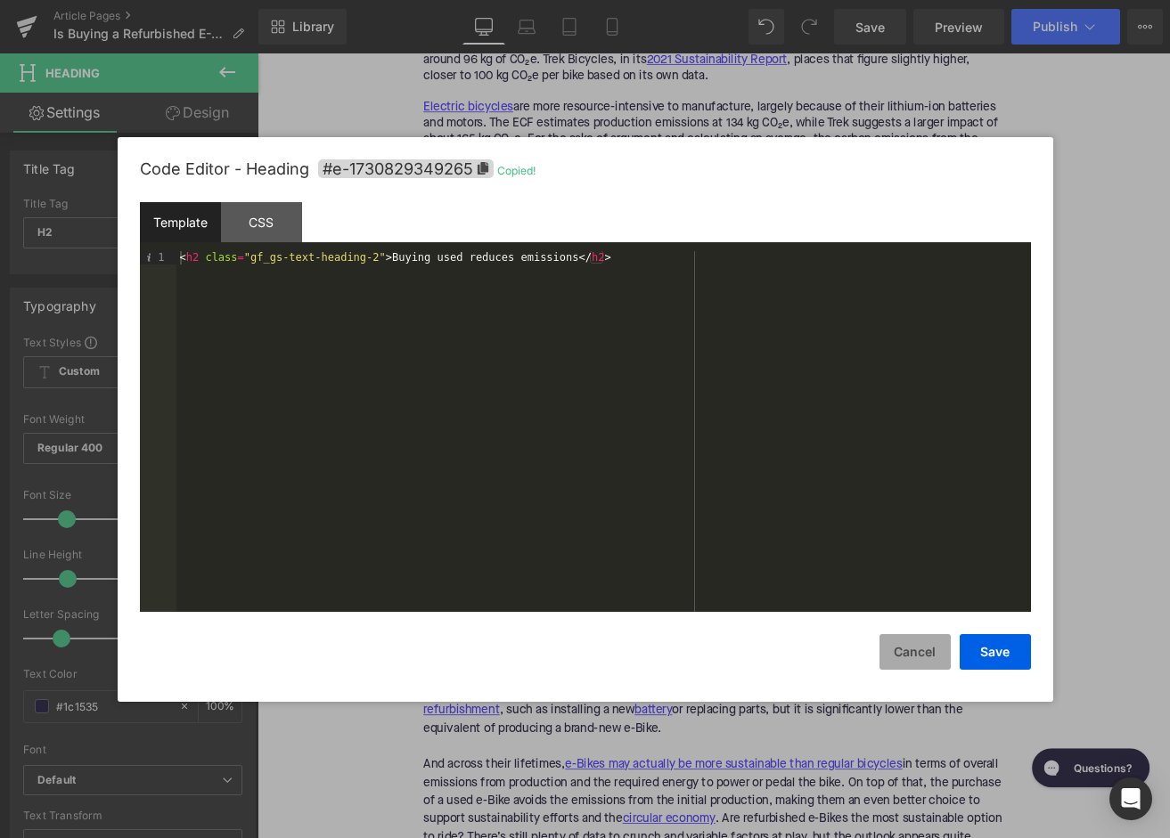
click at [907, 650] on button "Cancel" at bounding box center [914, 652] width 71 height 36
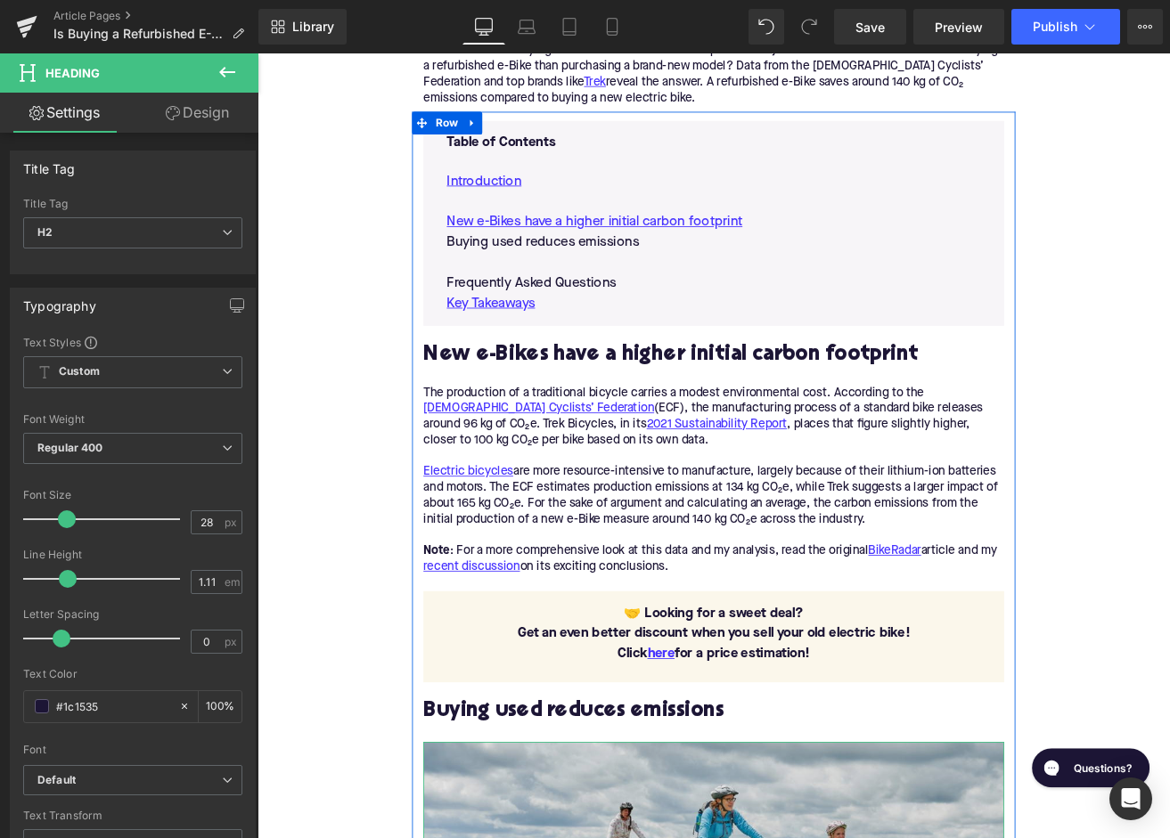
scroll to position [805, 0]
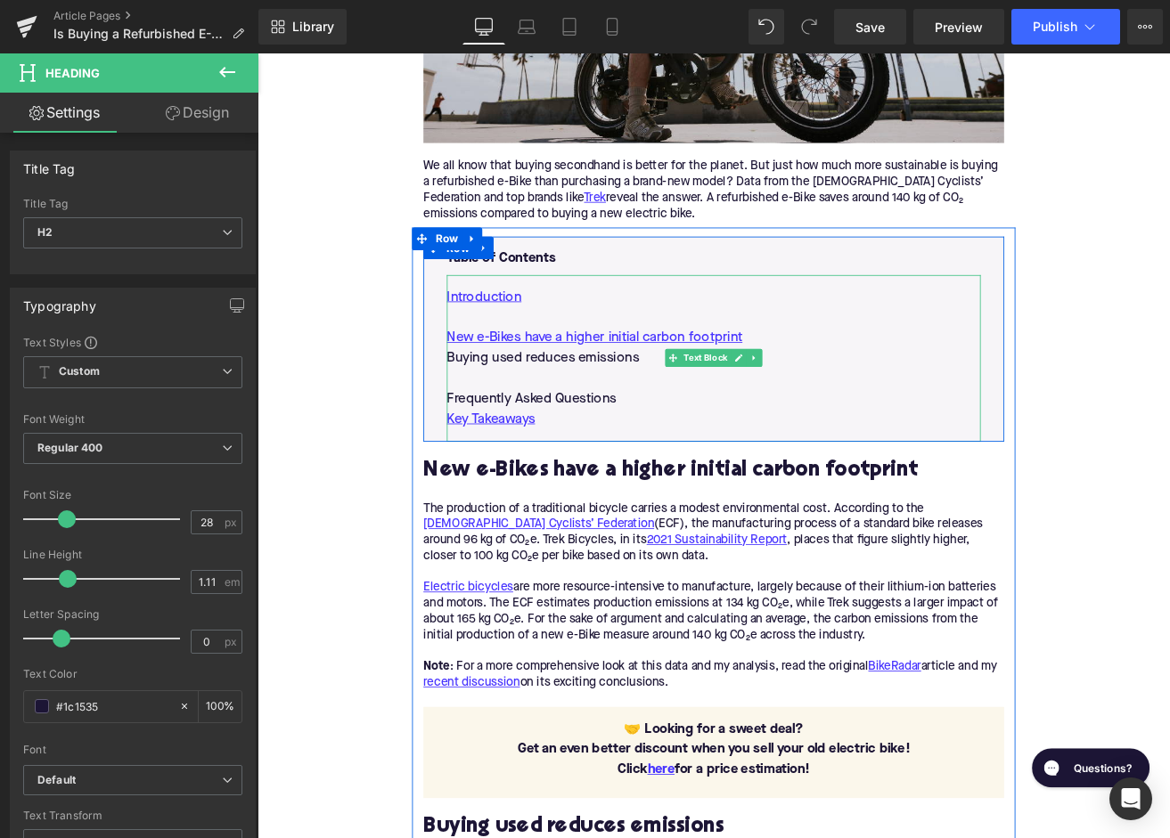
click at [616, 414] on p "Buying used reduces emissions" at bounding box center [796, 414] width 631 height 24
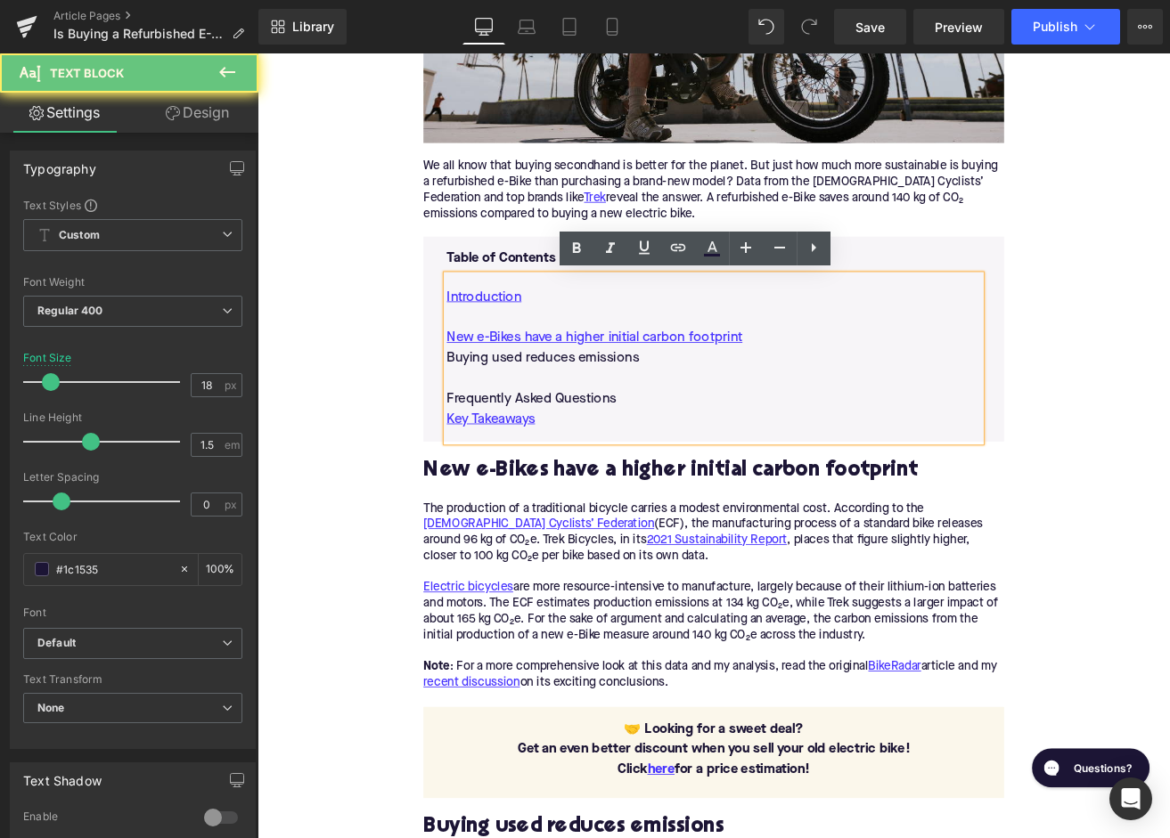
click at [616, 414] on p "Buying used reduces emissions" at bounding box center [796, 414] width 631 height 24
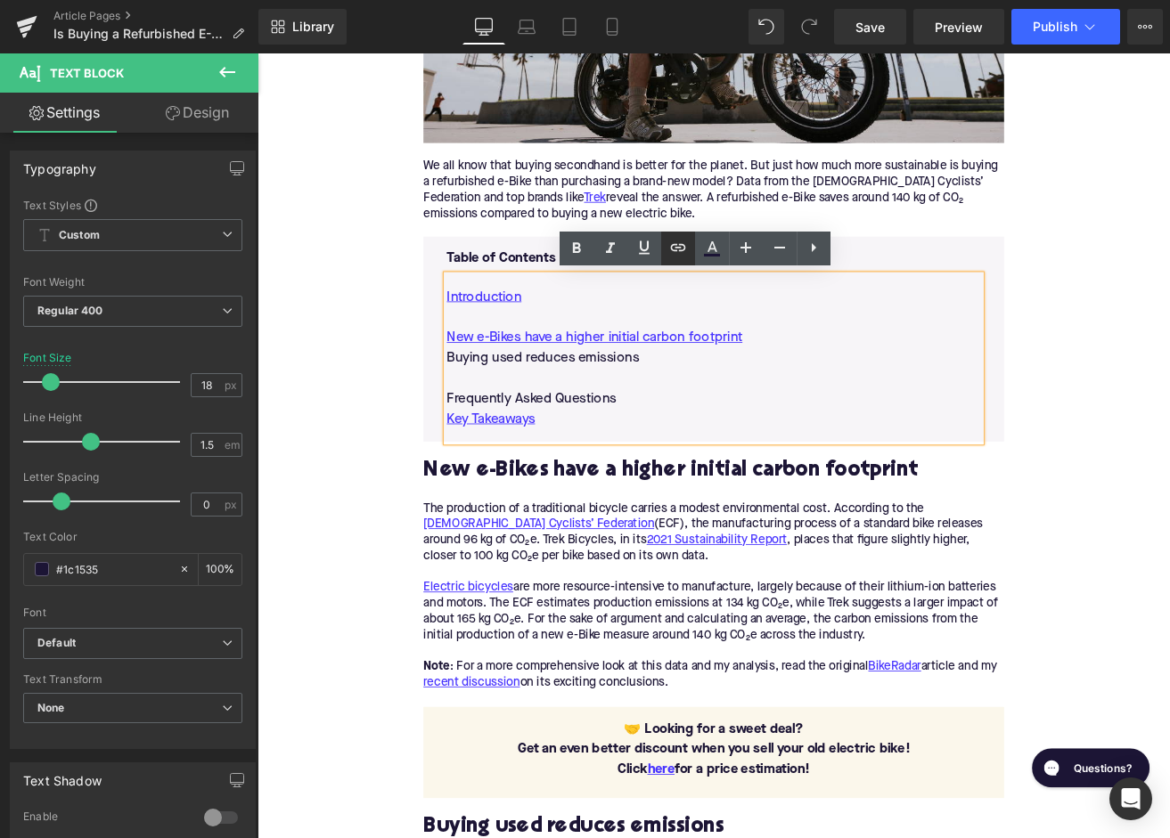
click at [675, 245] on icon at bounding box center [678, 247] width 15 height 7
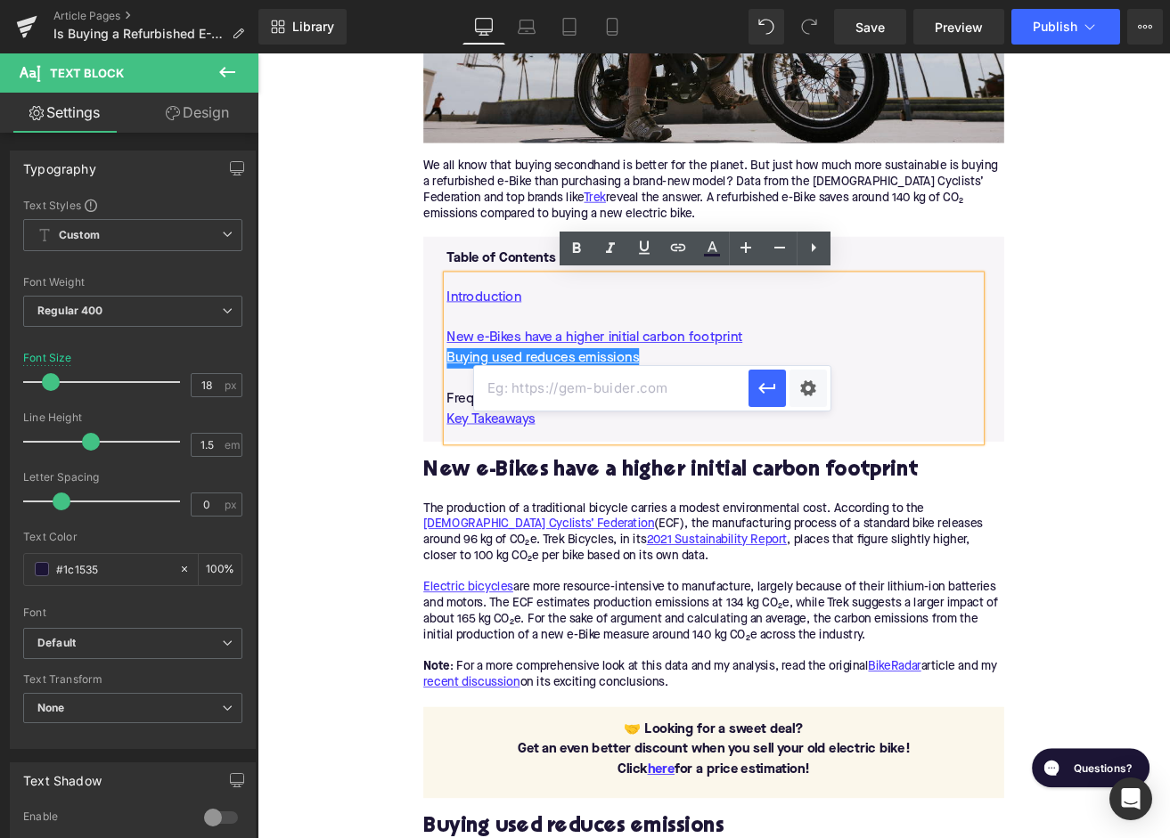
click at [631, 386] on input "text" at bounding box center [611, 388] width 274 height 45
paste input "#e-1730829349265"
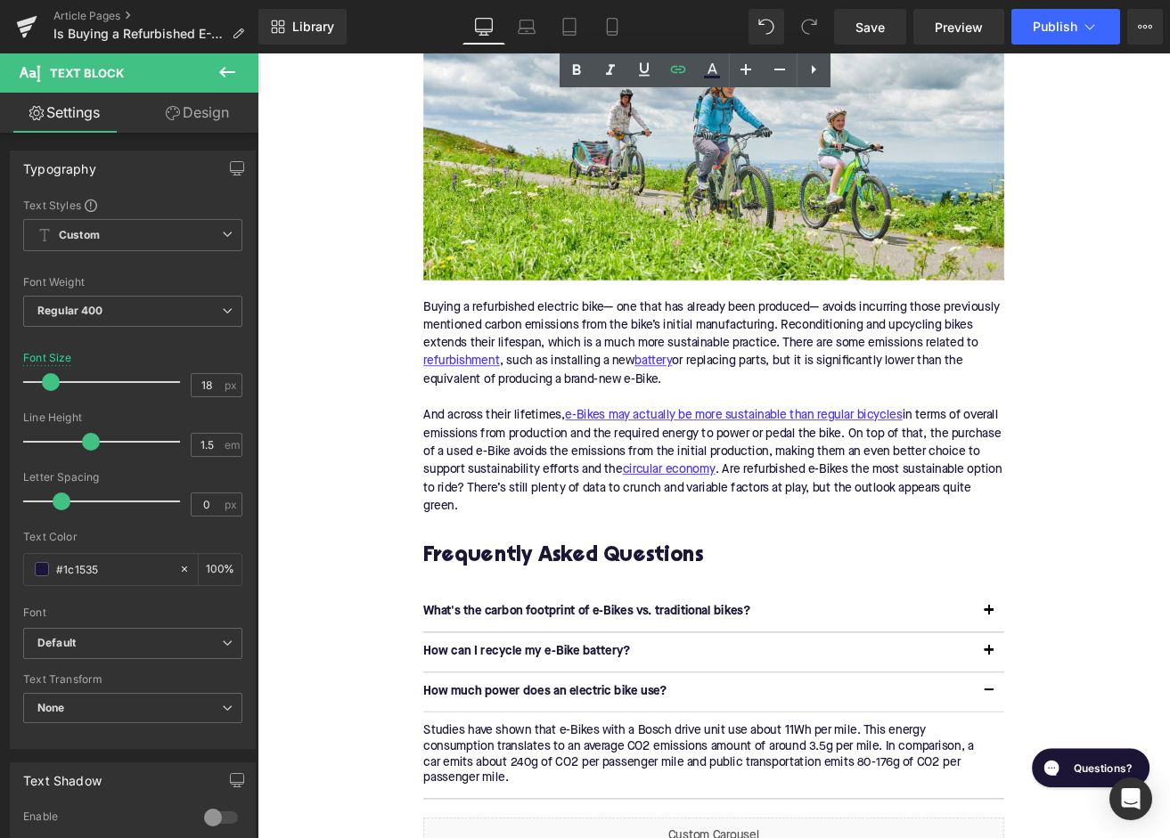
scroll to position [1844, 0]
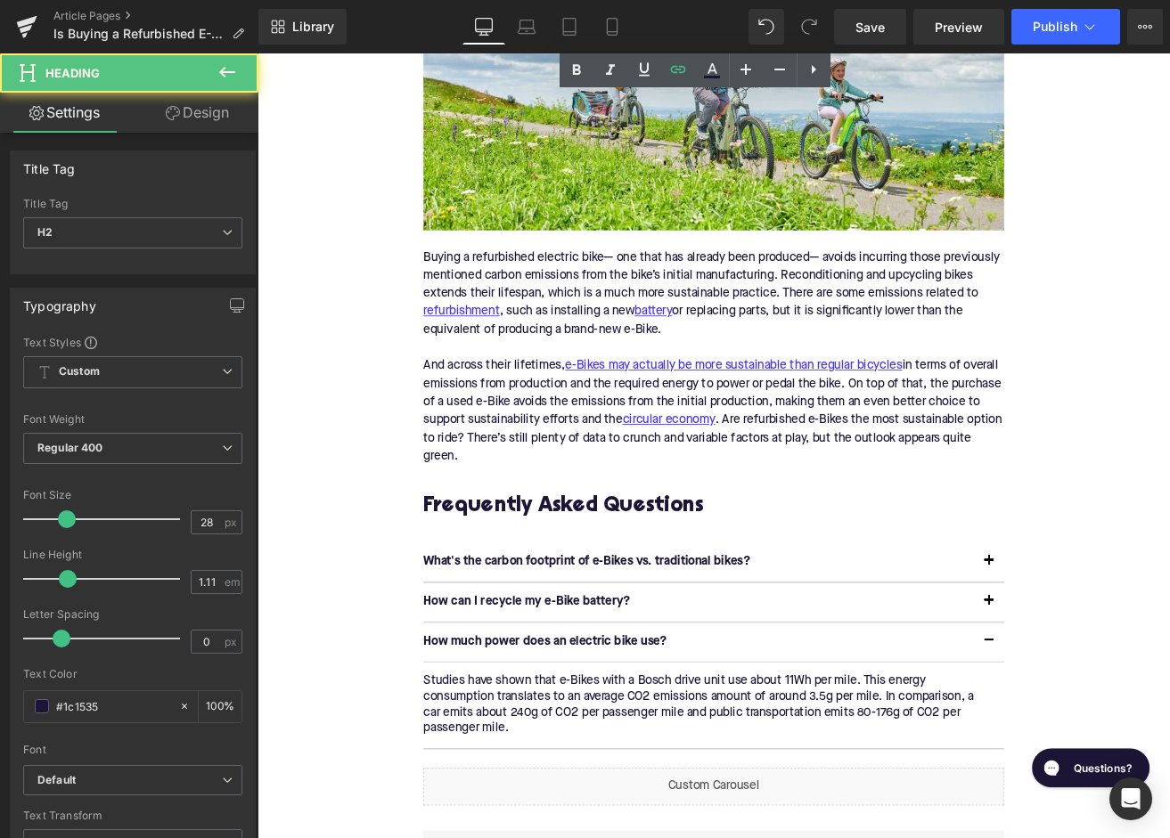
click at [615, 588] on h2 "Frequently Asked Questions" at bounding box center [797, 590] width 686 height 28
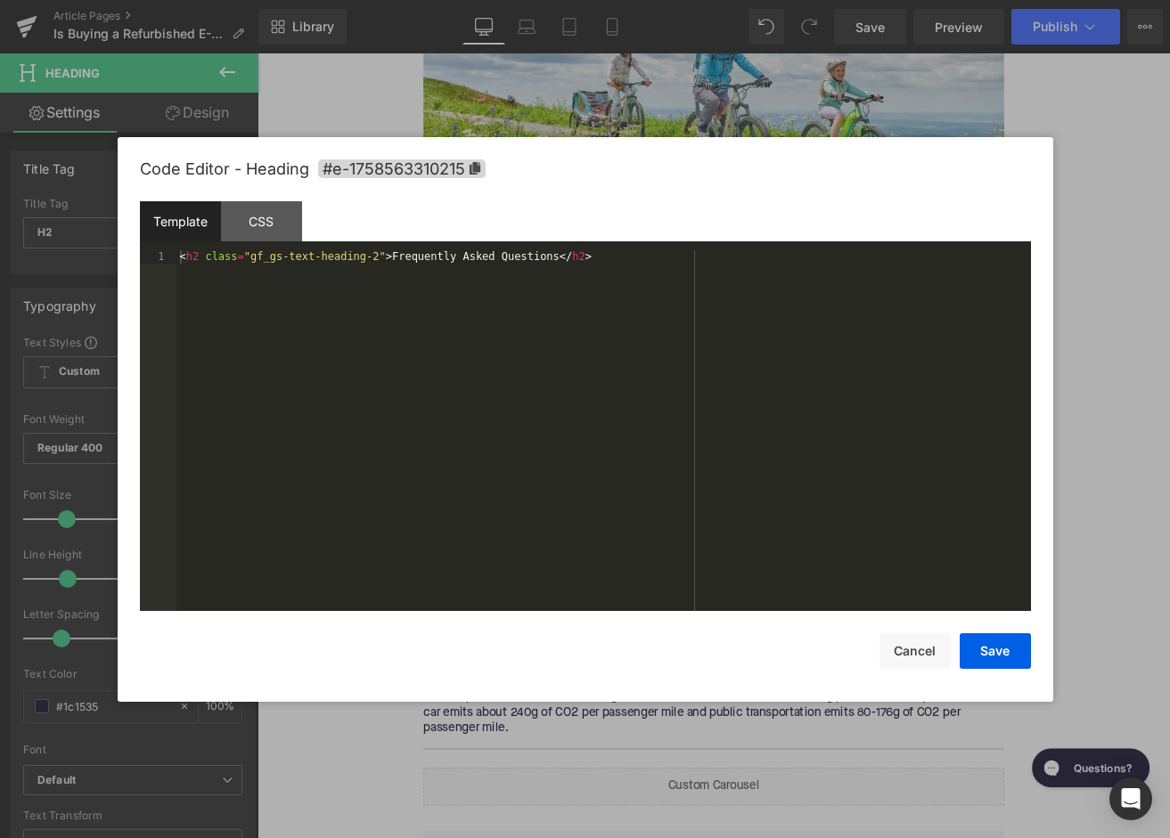
click at [552, 0] on div "Accordion You are previewing how the will restyle your page. You can not edit E…" at bounding box center [585, 0] width 1170 height 0
click at [441, 176] on span "#e-1758563310215" at bounding box center [402, 168] width 168 height 19
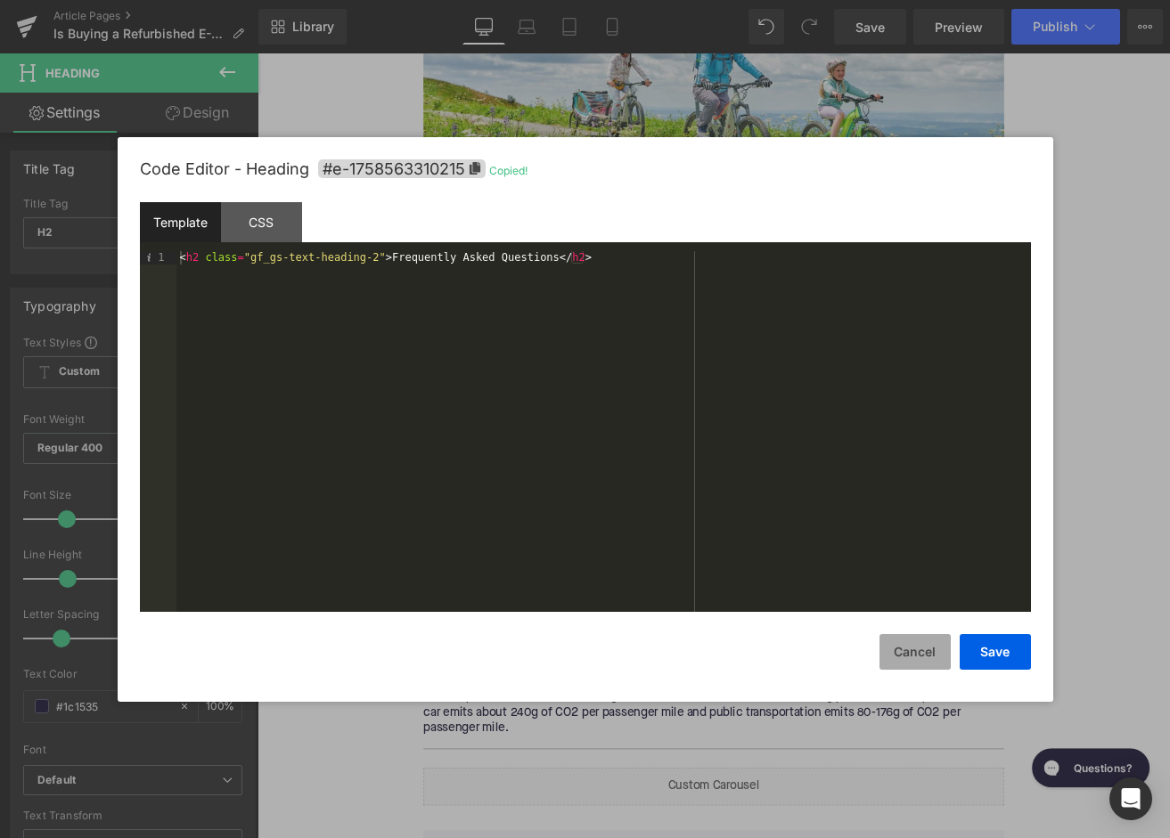
click at [902, 638] on button "Cancel" at bounding box center [914, 652] width 71 height 36
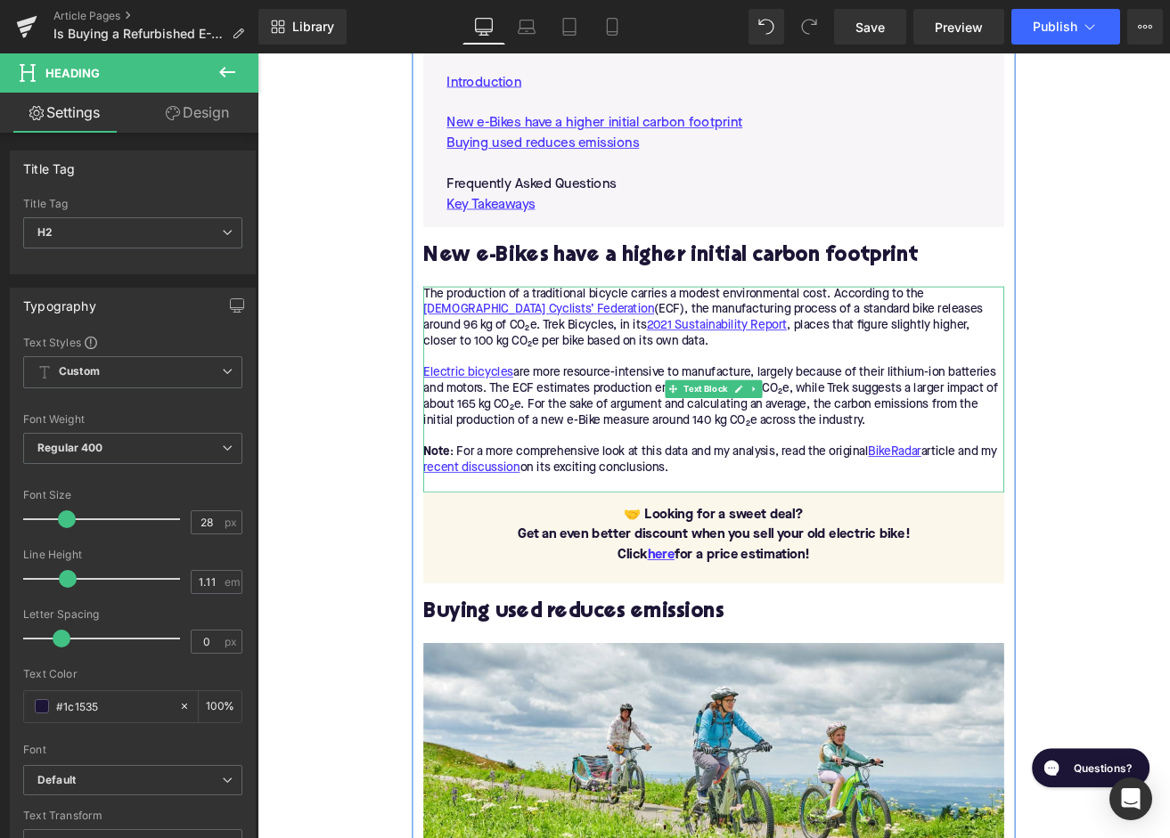
scroll to position [952, 0]
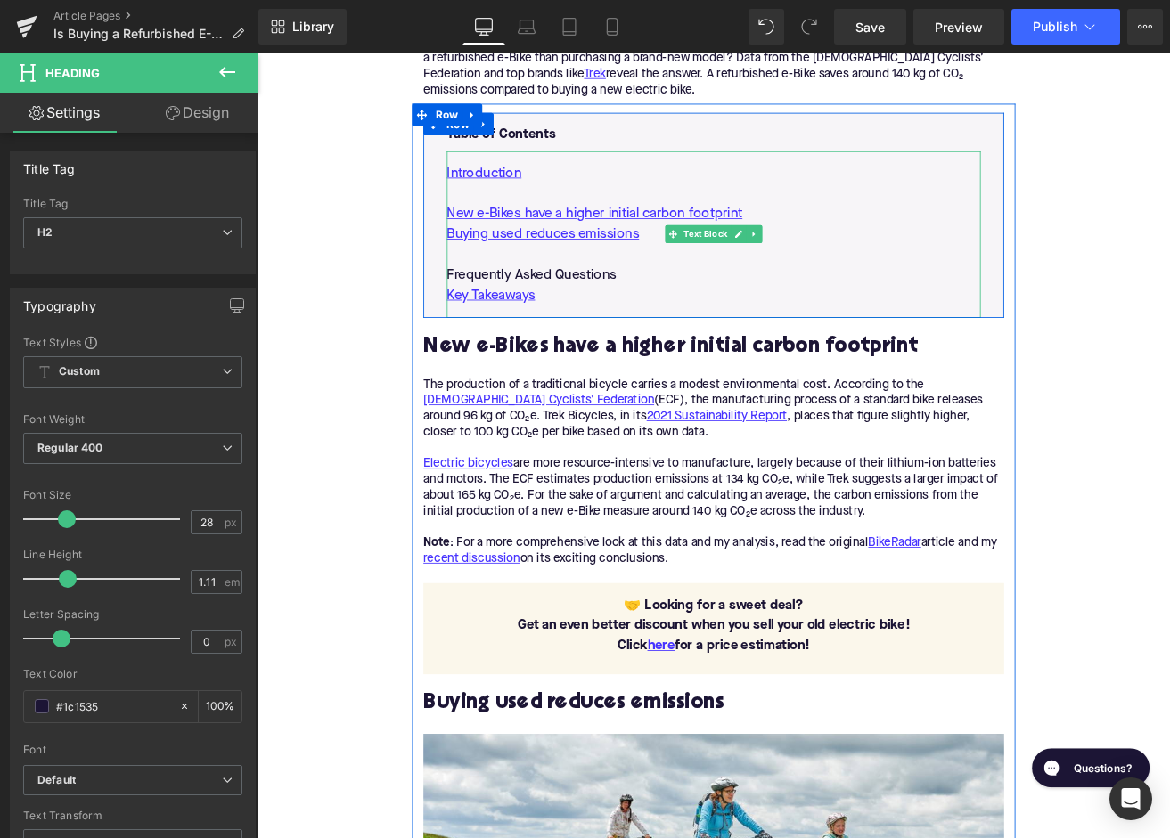
click at [600, 307] on p "Frequently Asked Questions" at bounding box center [796, 316] width 631 height 24
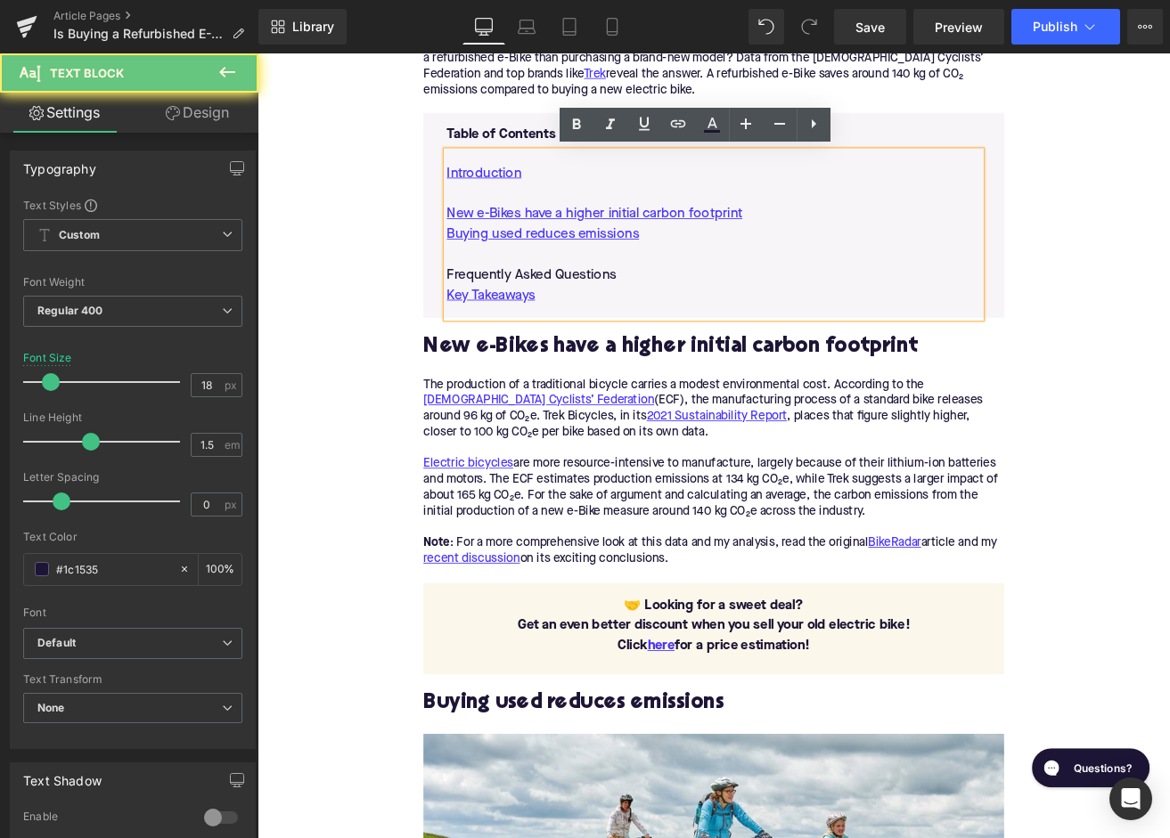
click at [600, 307] on p "Frequently Asked Questions" at bounding box center [796, 316] width 631 height 24
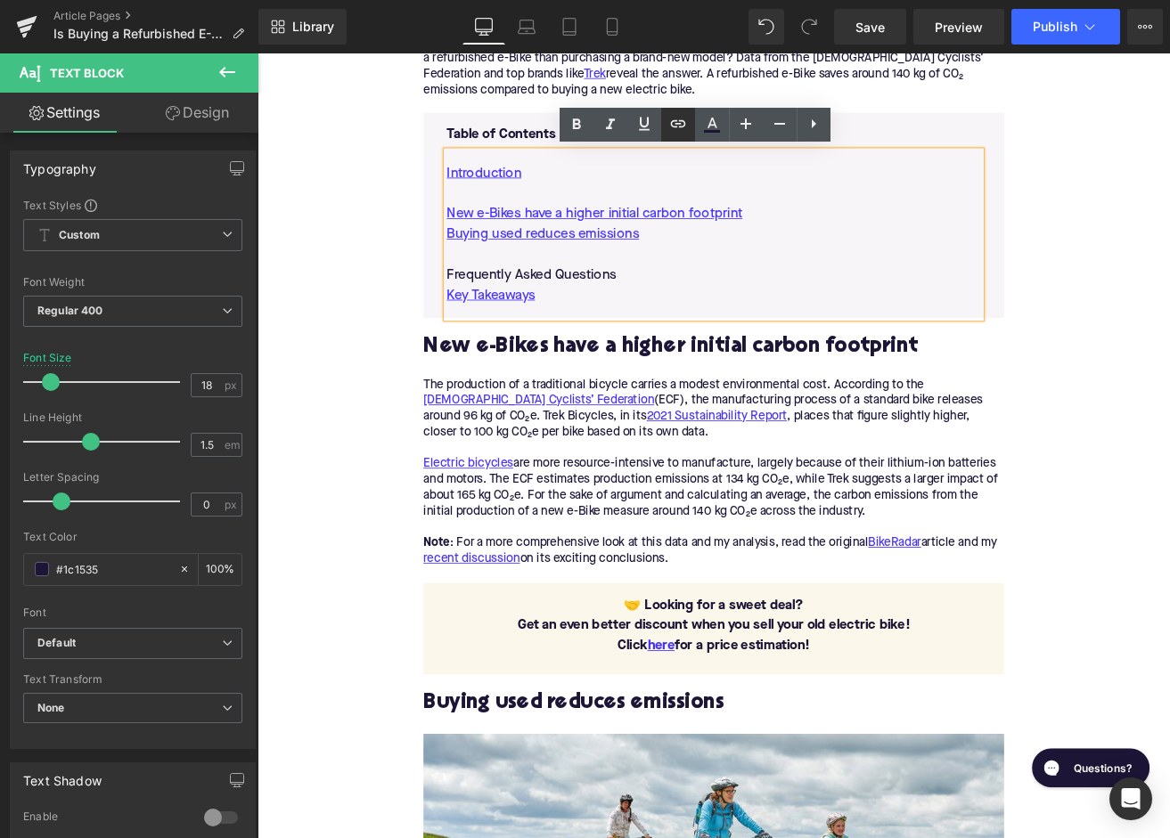
click at [675, 113] on link at bounding box center [678, 125] width 34 height 34
click at [583, 286] on input "text" at bounding box center [611, 285] width 274 height 45
paste input "#e-1758563310215"
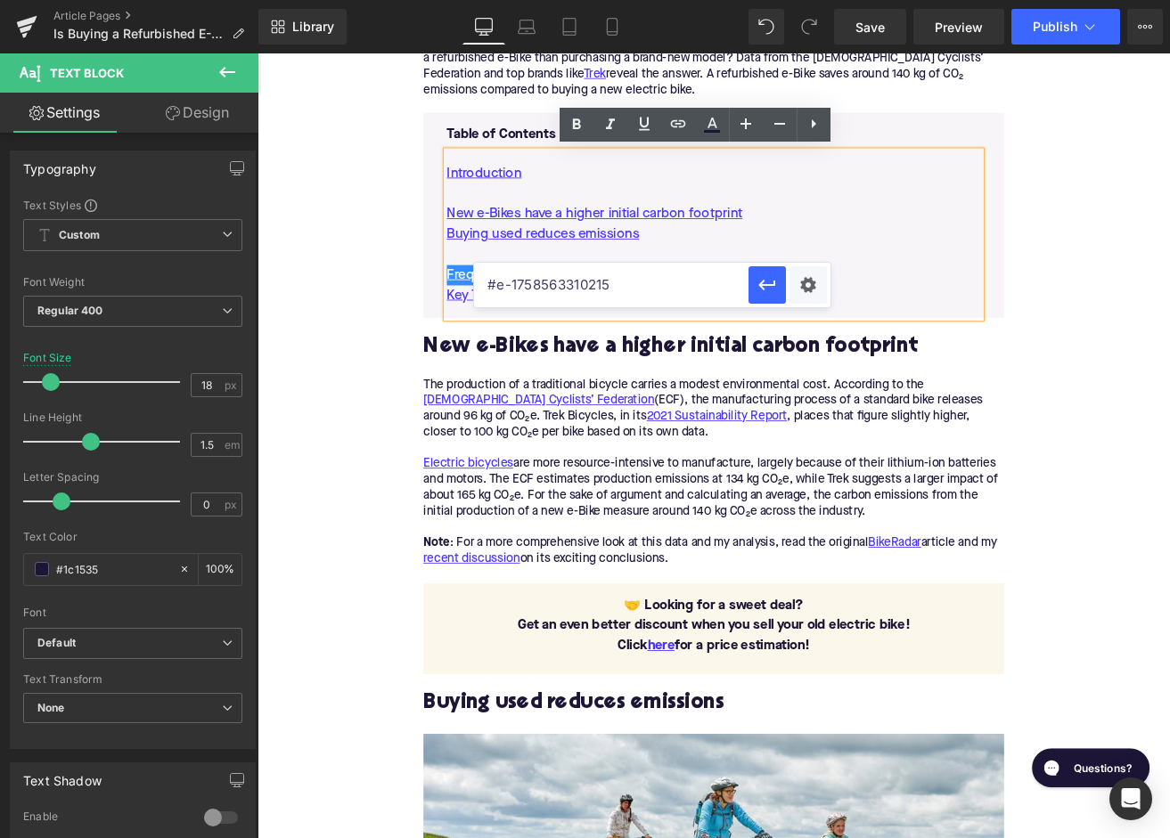
type input "#e-1758563310215"
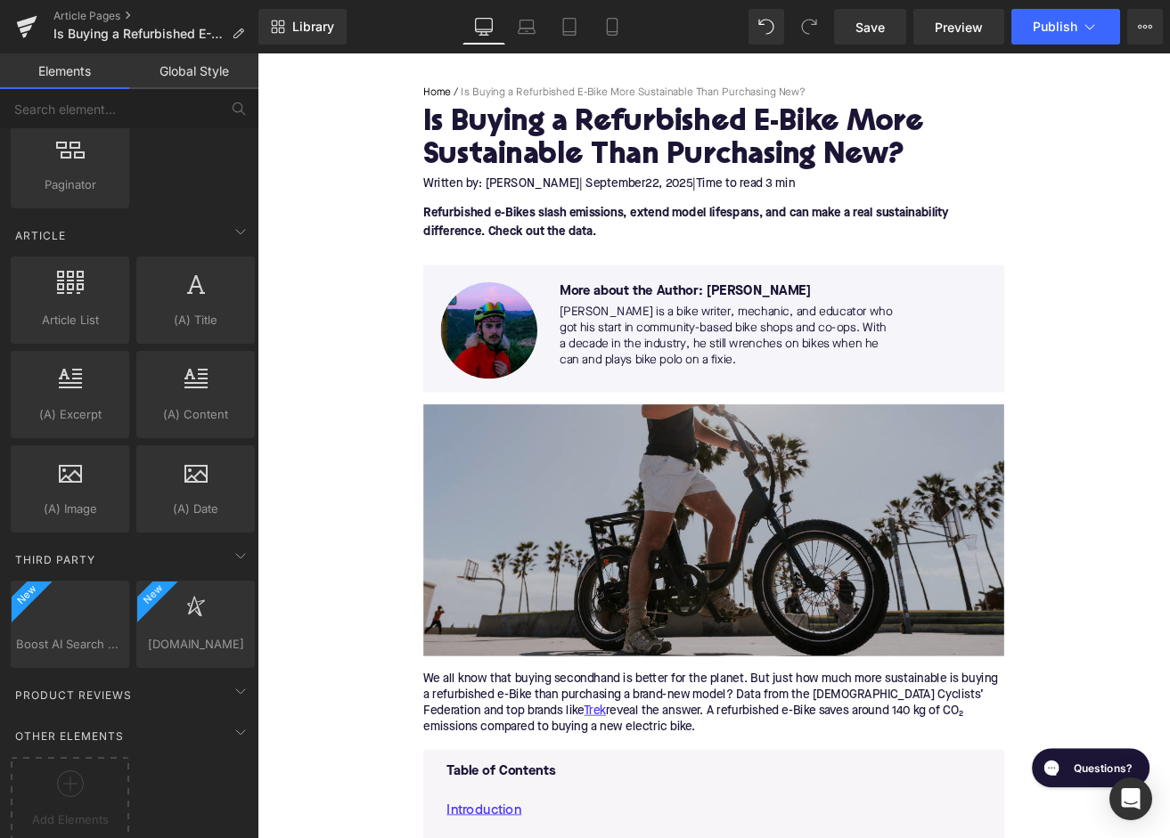
scroll to position [192, 0]
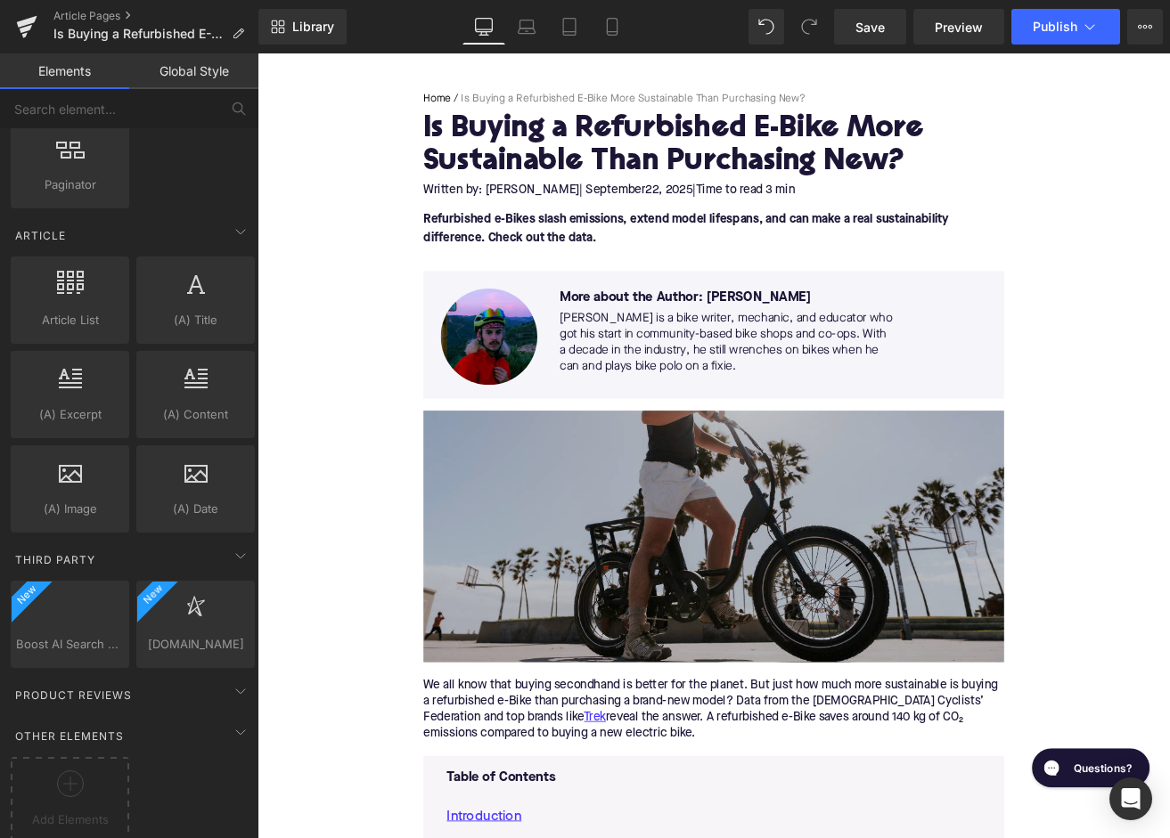
click at [716, 601] on img at bounding box center [797, 625] width 686 height 298
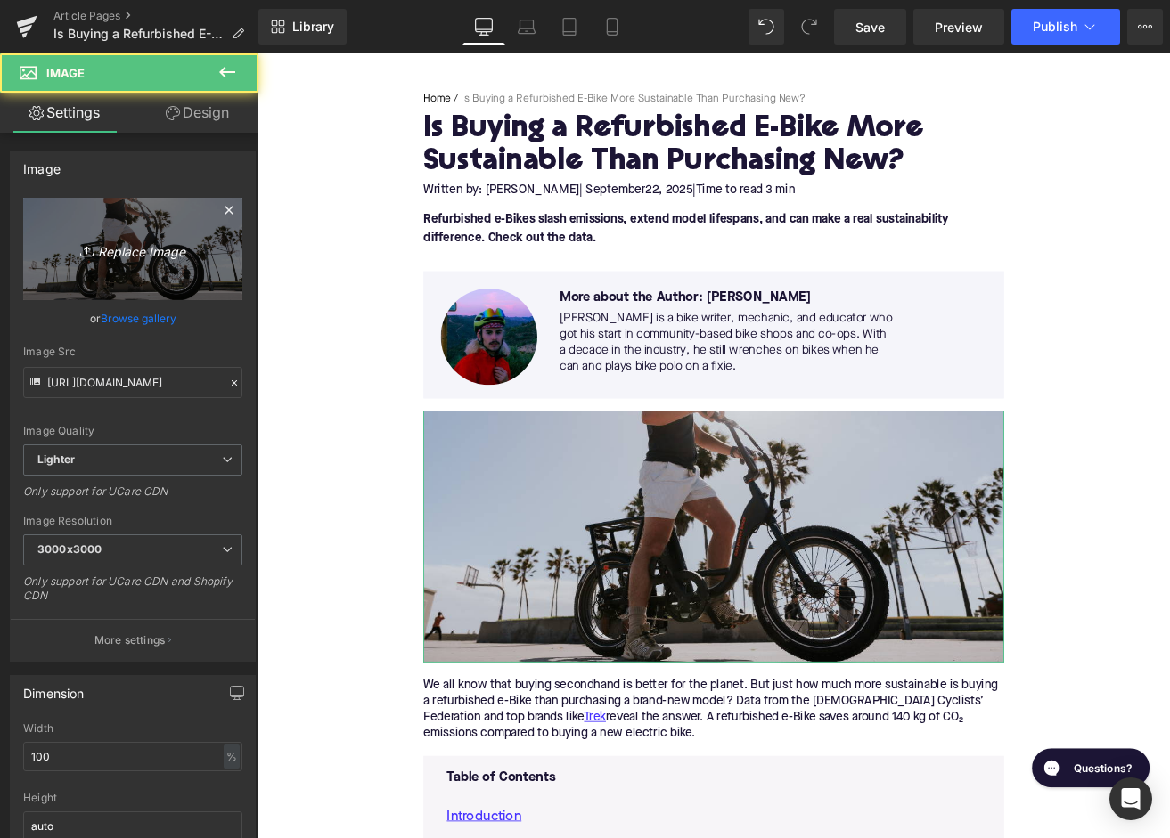
click at [136, 256] on icon "Replace Image" at bounding box center [132, 249] width 143 height 22
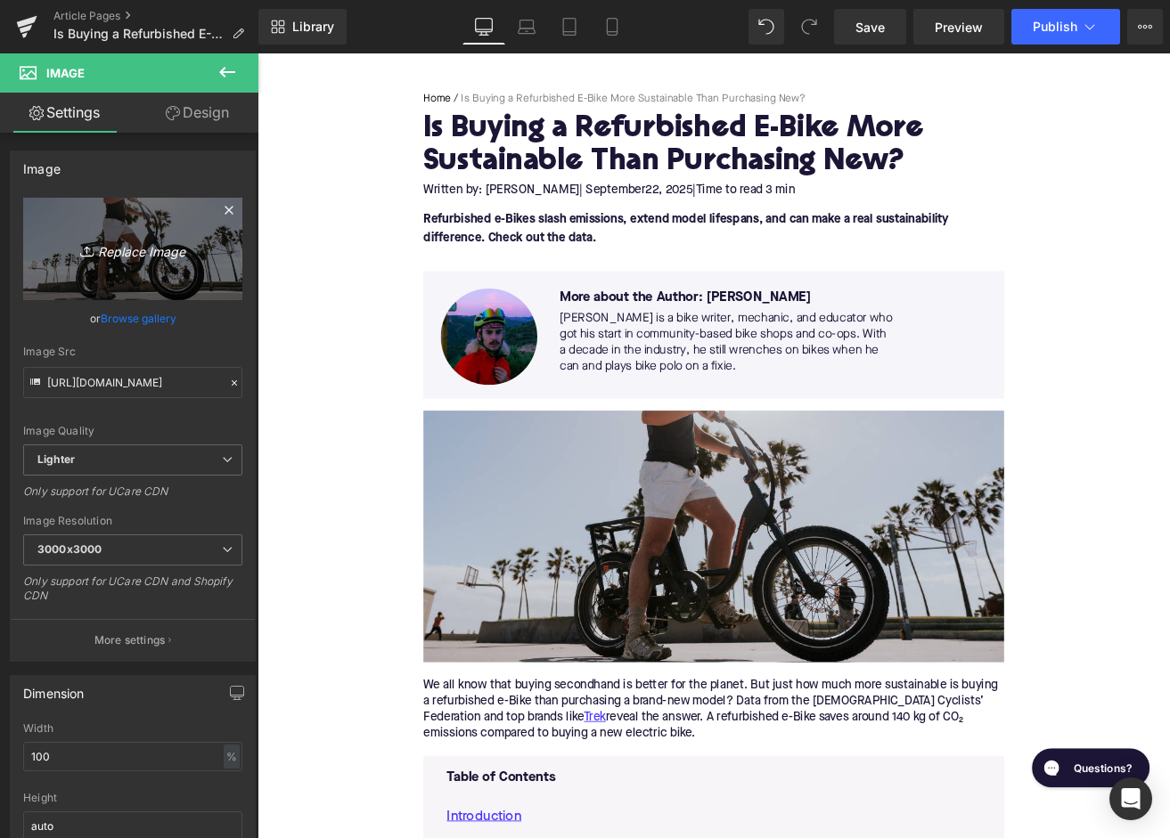
type input "C:\fakepath\Blog Pictures(39).png"
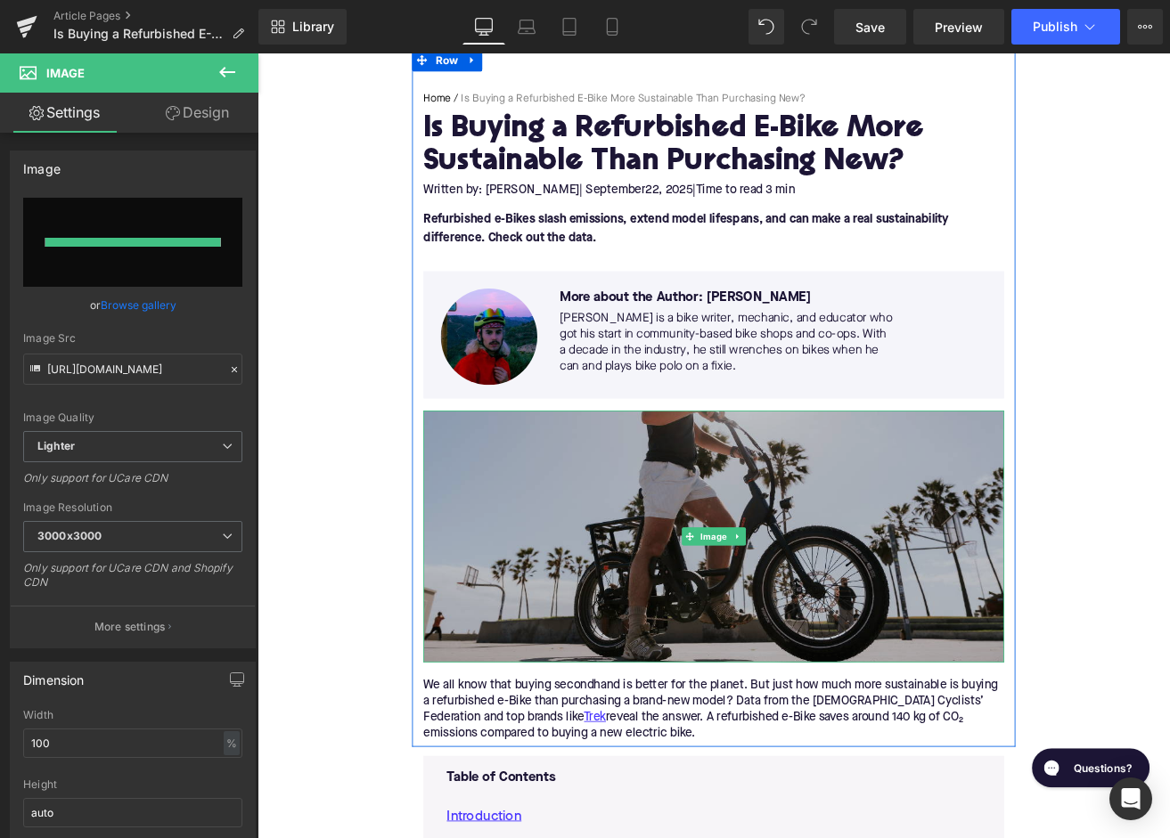
type input "https://ucarecdn.com/22b4c710-73cf-4590-911a-e4f8c25c6103/-/format/auto/-/previ…"
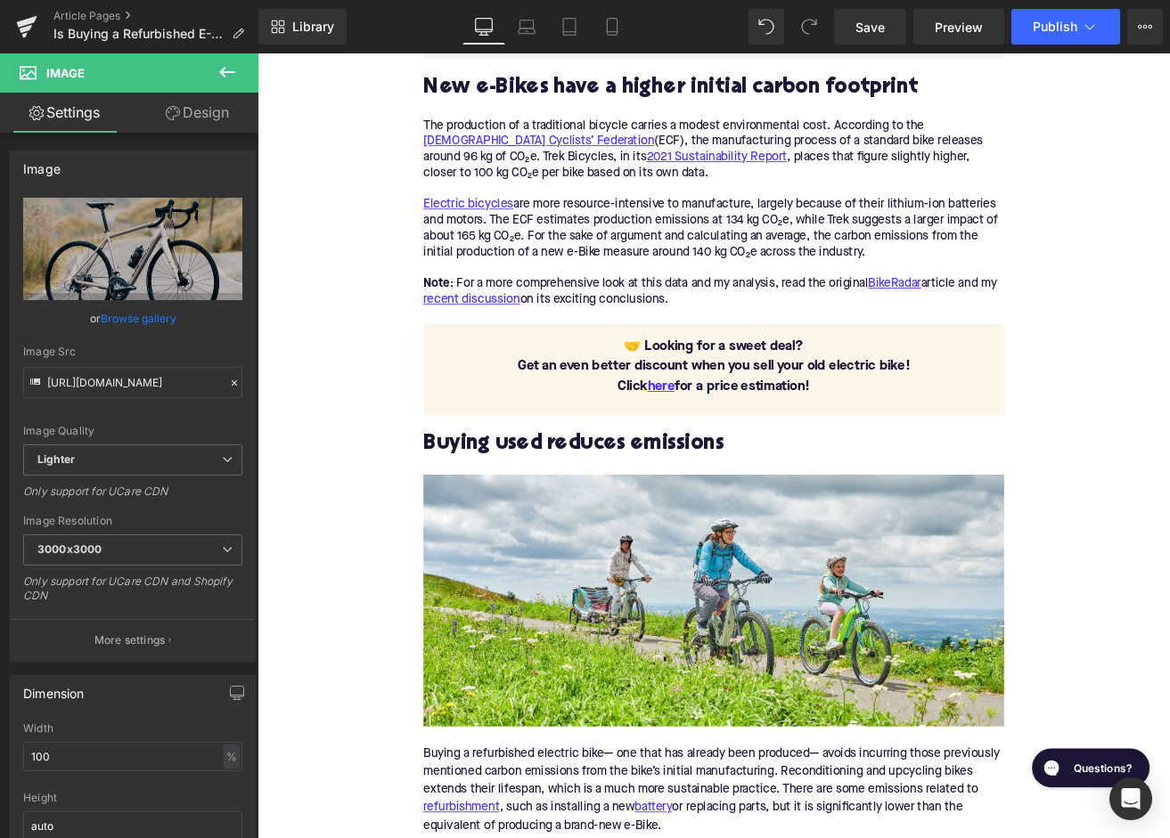
scroll to position [1260, 0]
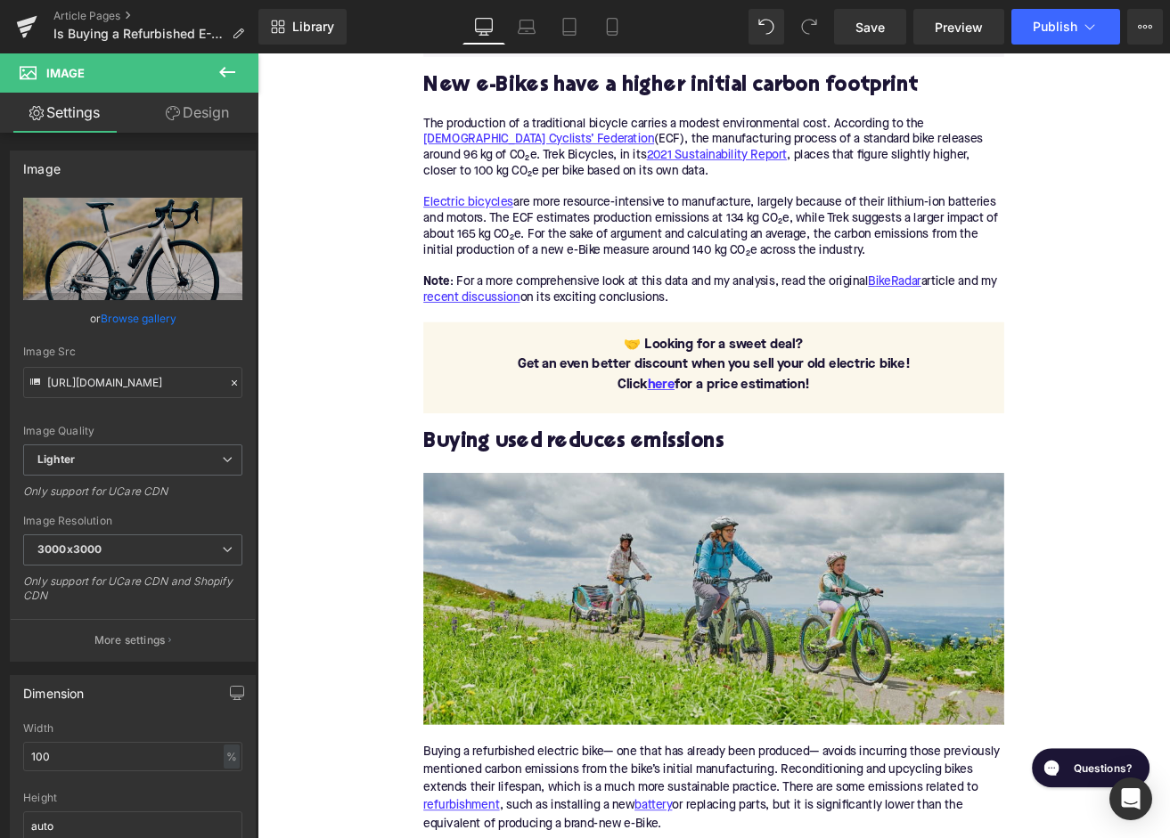
click at [744, 652] on img at bounding box center [797, 699] width 686 height 298
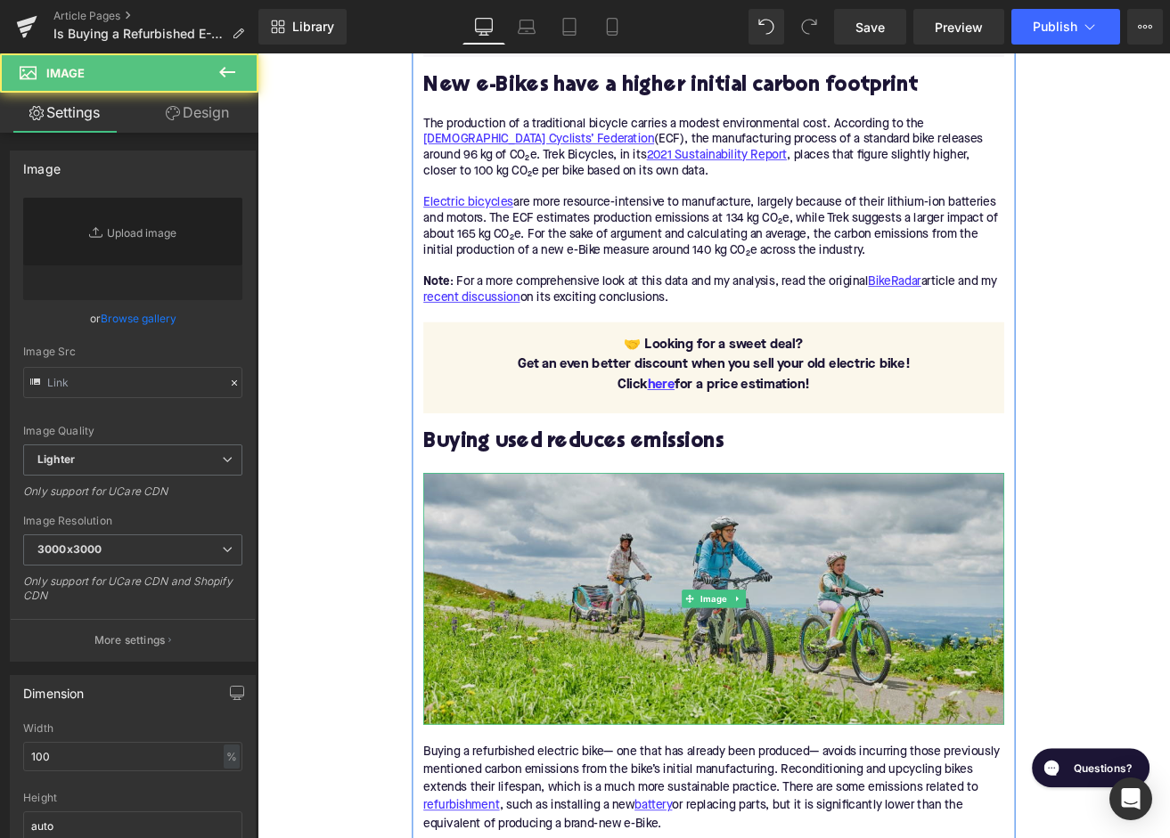
type input "https://ucarecdn.com/a536bf1e-8b00-4530-ad5c-3828d2446980/-/format/auto/-/previ…"
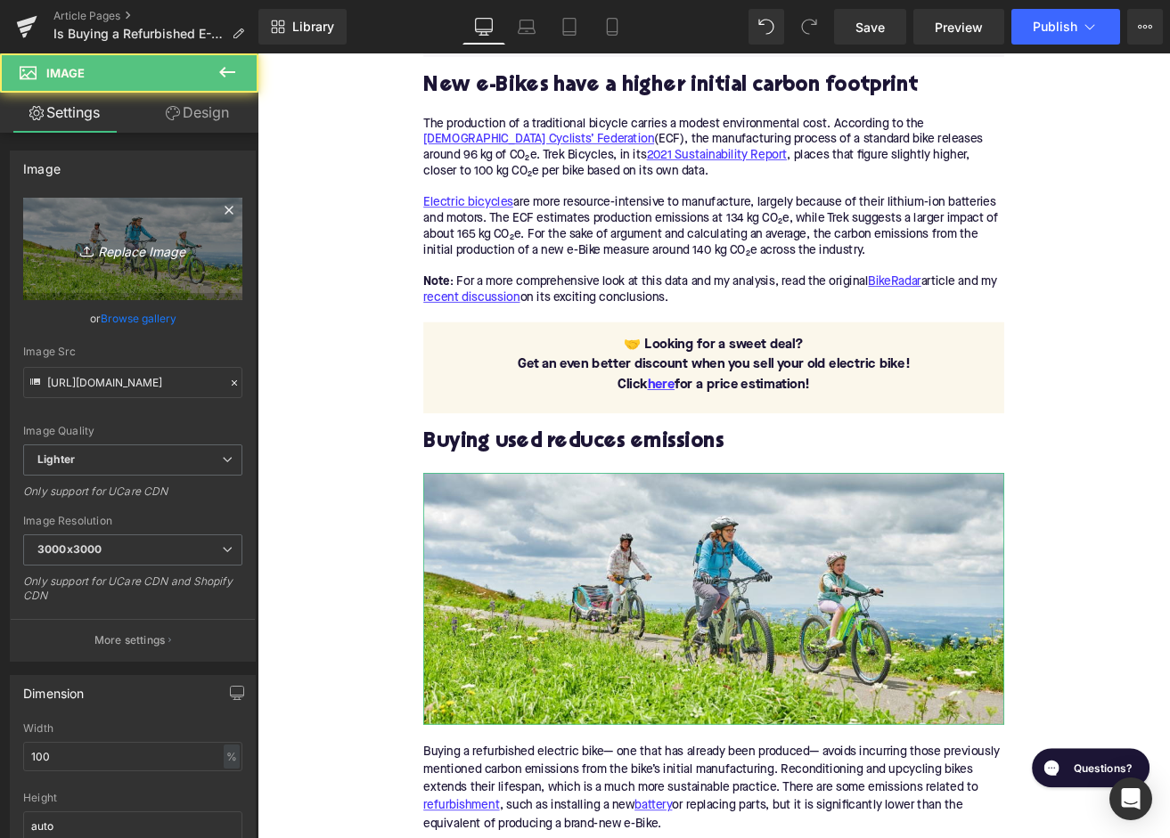
click at [120, 250] on icon "Replace Image" at bounding box center [132, 249] width 143 height 22
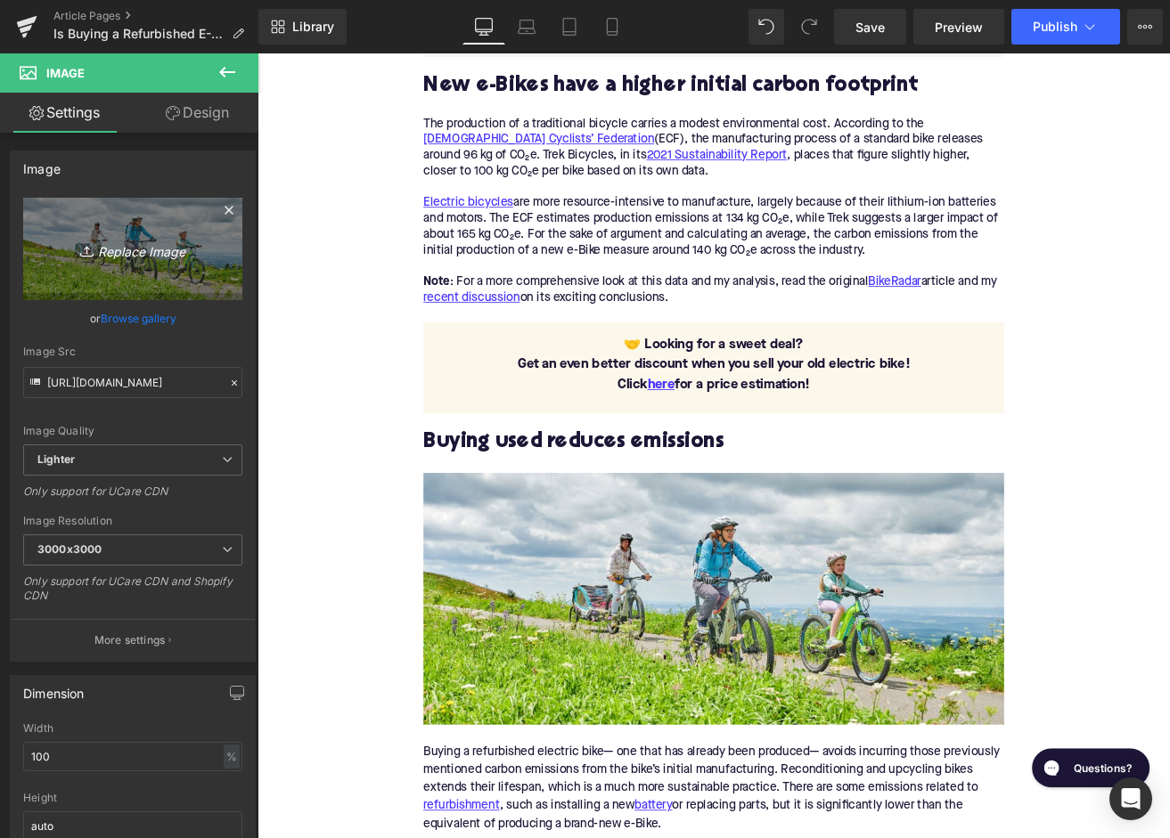
type input "C:\fakepath\Blog Pictures(41).png"
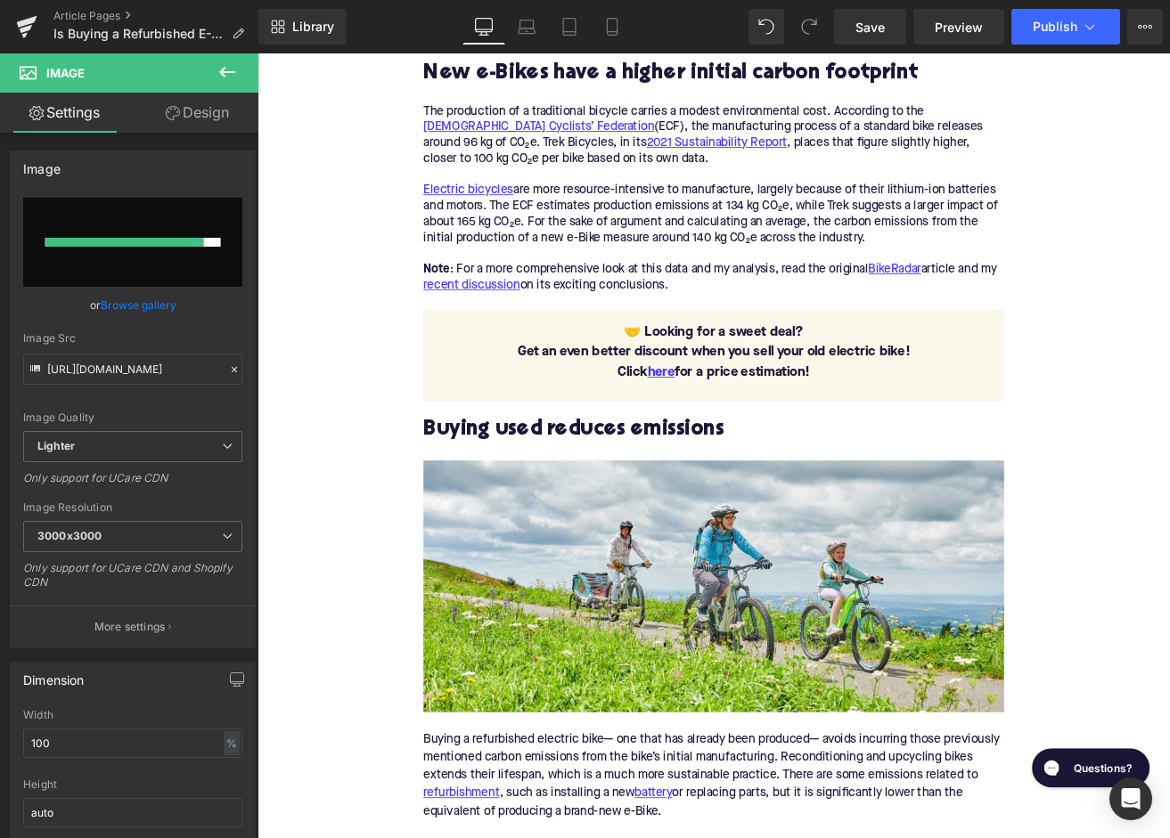
scroll to position [1288, 0]
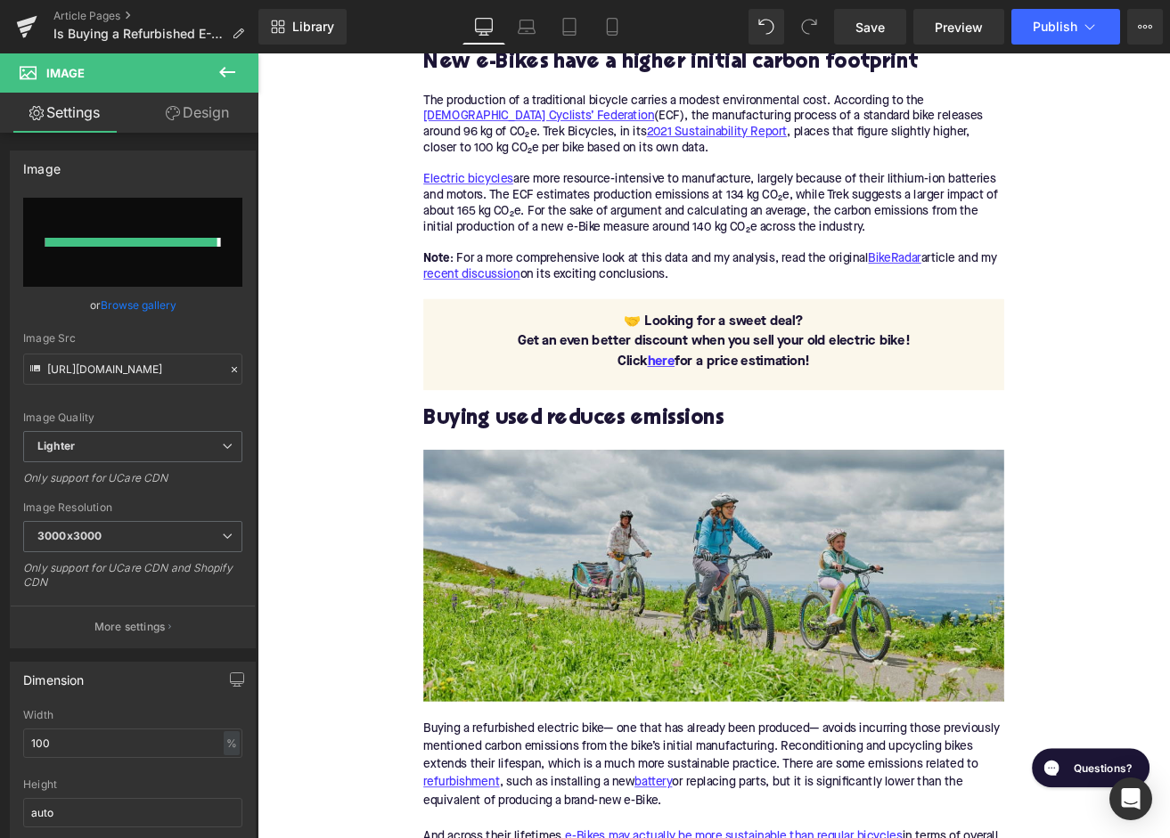
type input "https://ucarecdn.com/31078cd6-210b-481f-9c98-6df72a7620da/-/format/auto/-/previ…"
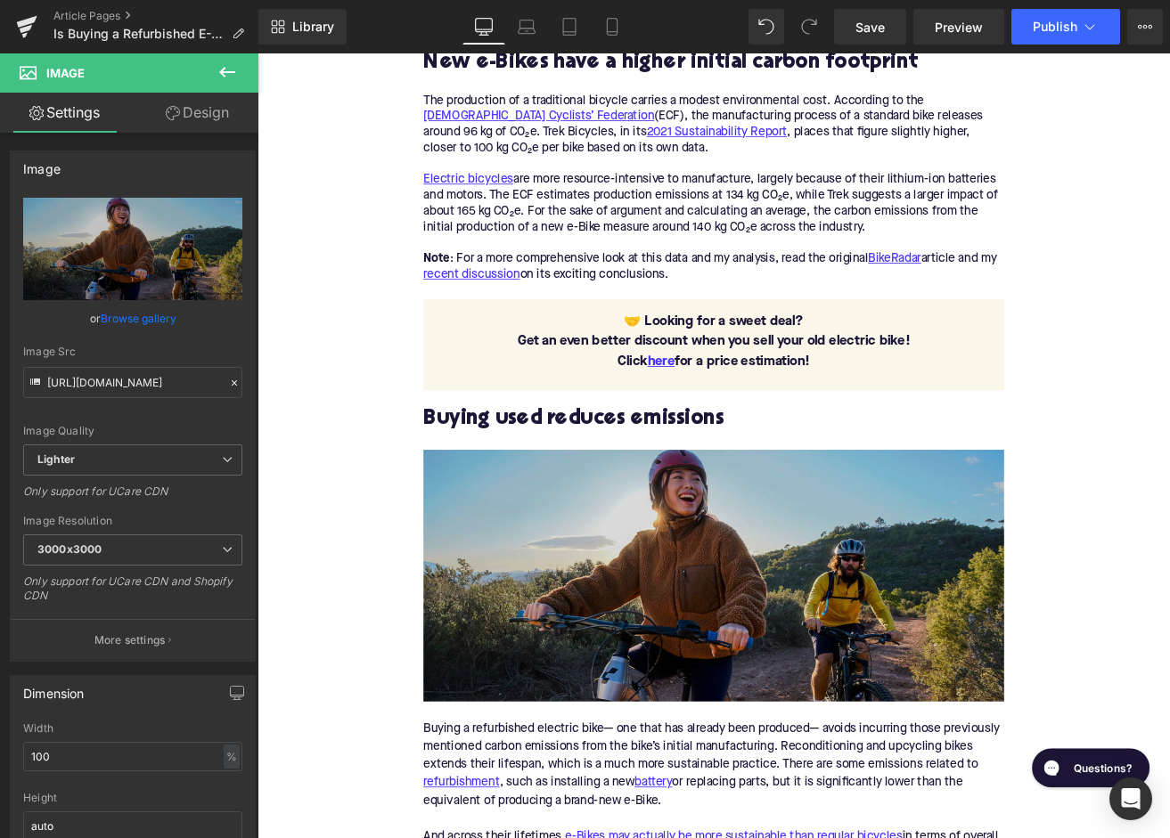
click at [854, 674] on img at bounding box center [797, 671] width 686 height 298
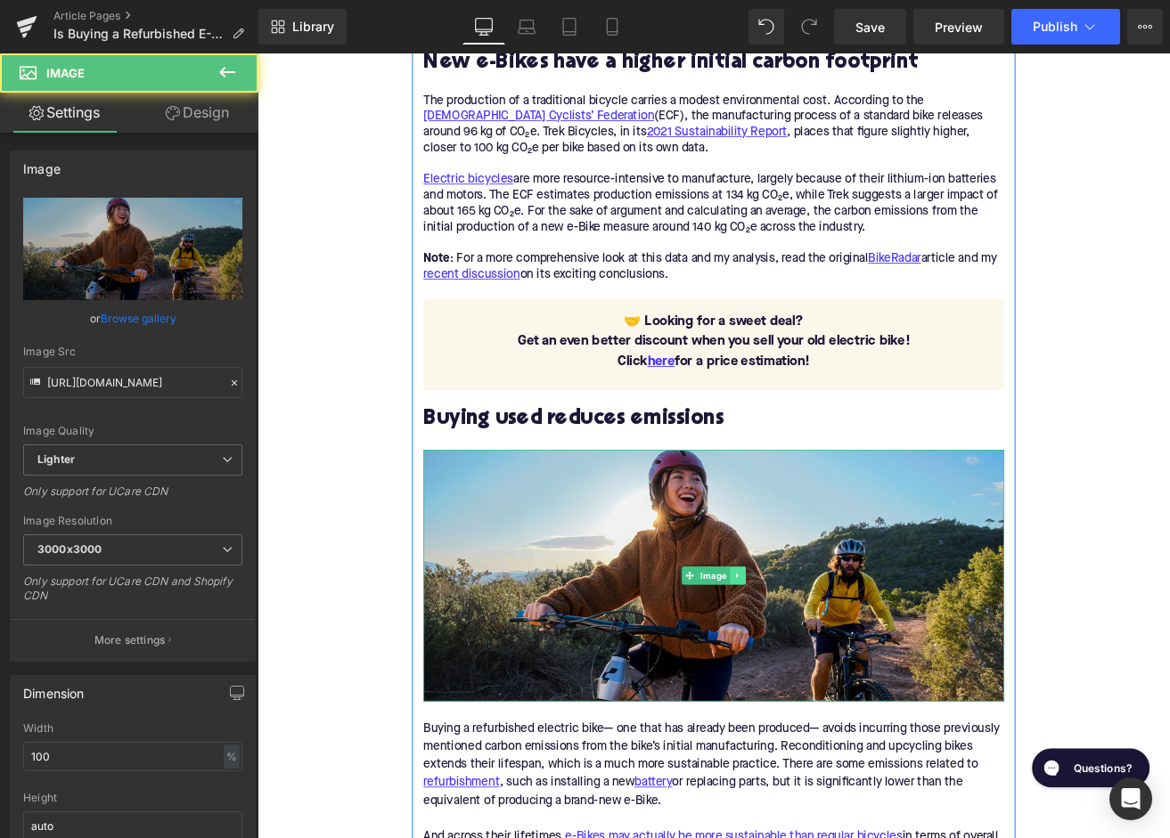
click at [821, 673] on icon at bounding box center [825, 671] width 10 height 11
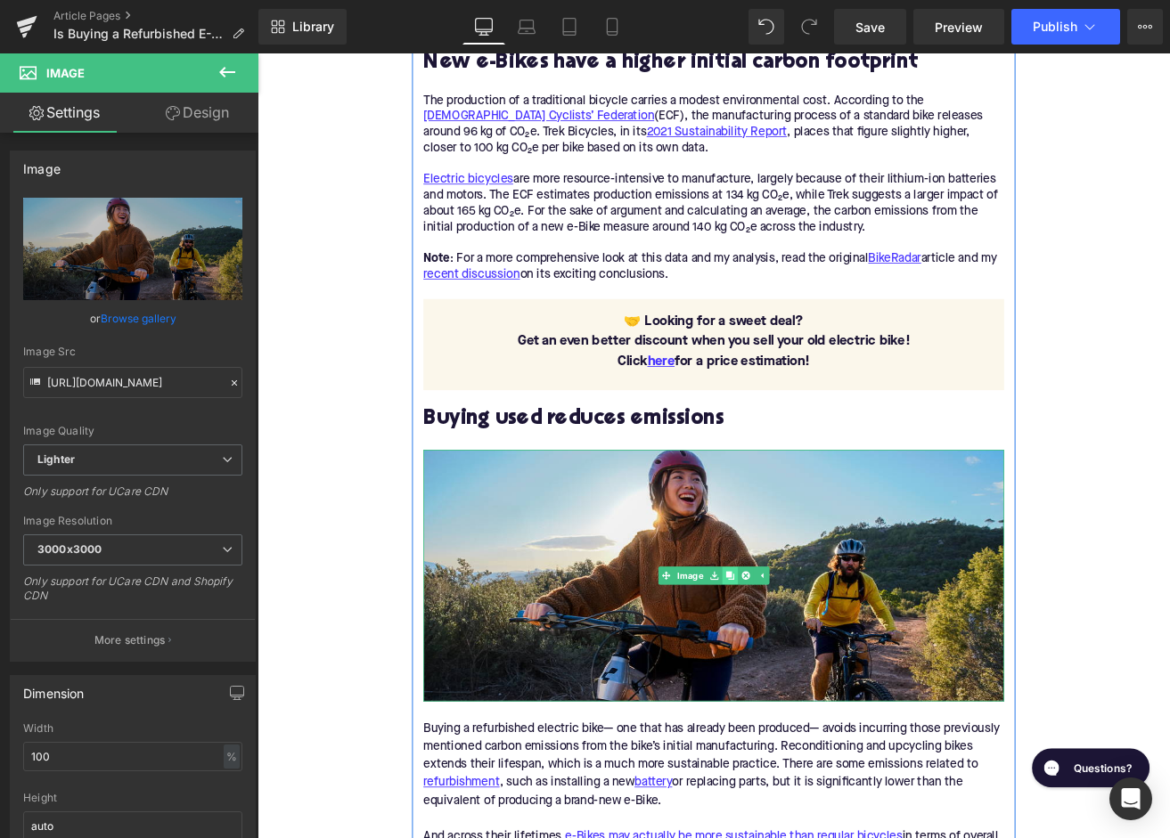
click at [820, 673] on icon at bounding box center [816, 671] width 10 height 10
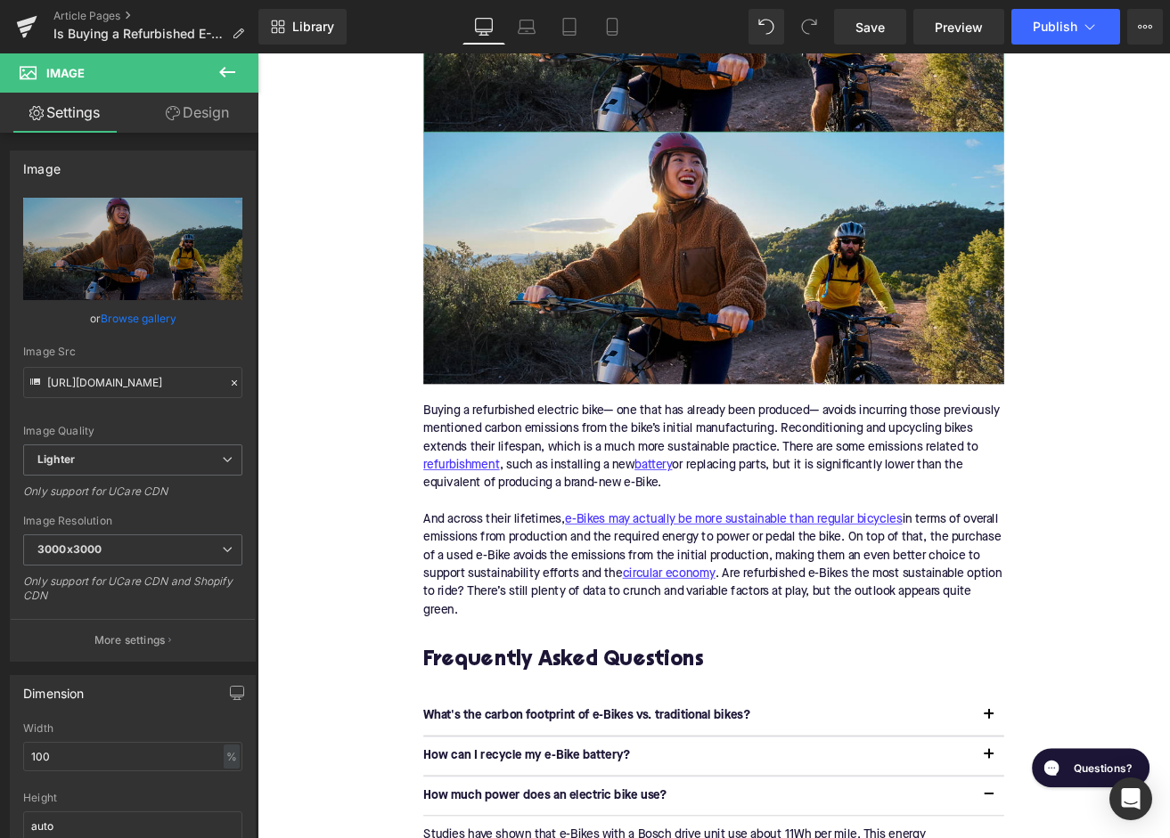
scroll to position [1983, 0]
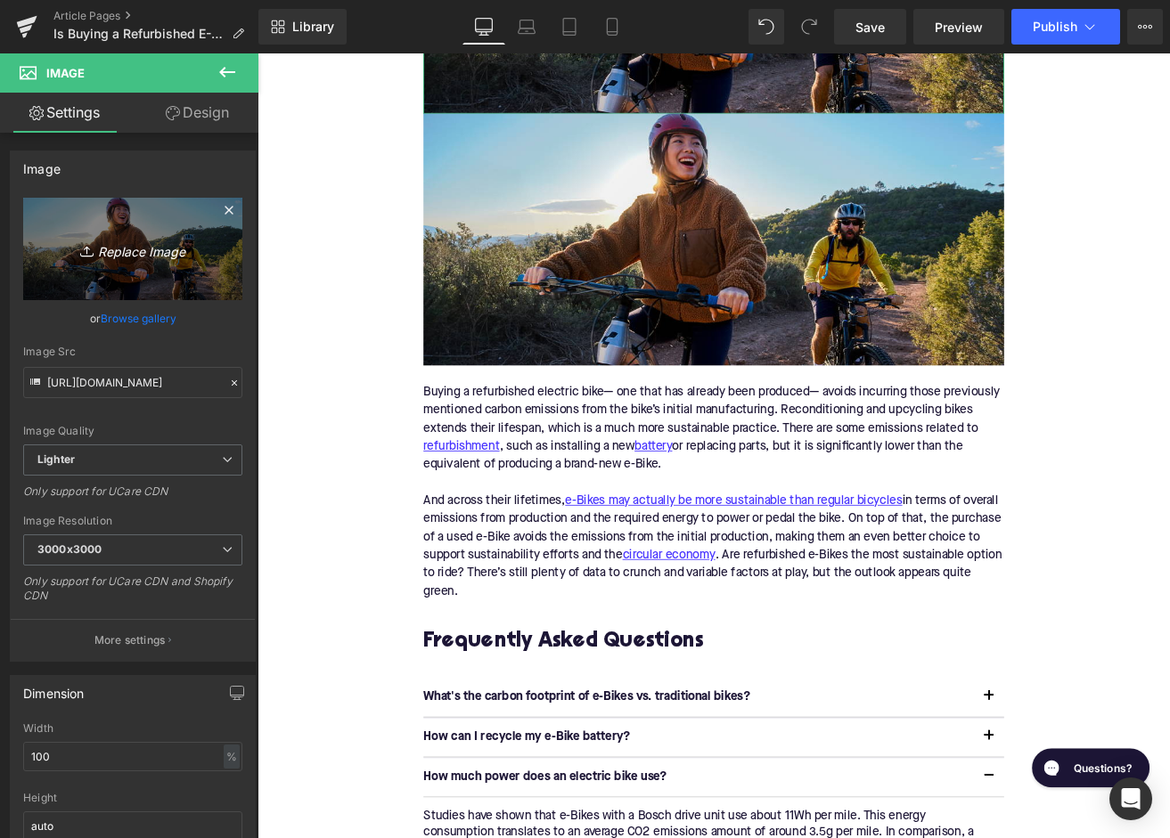
click at [99, 269] on link "Replace Image" at bounding box center [132, 249] width 219 height 102
type input "C:\fakepath\Blog Pictures(40).png"
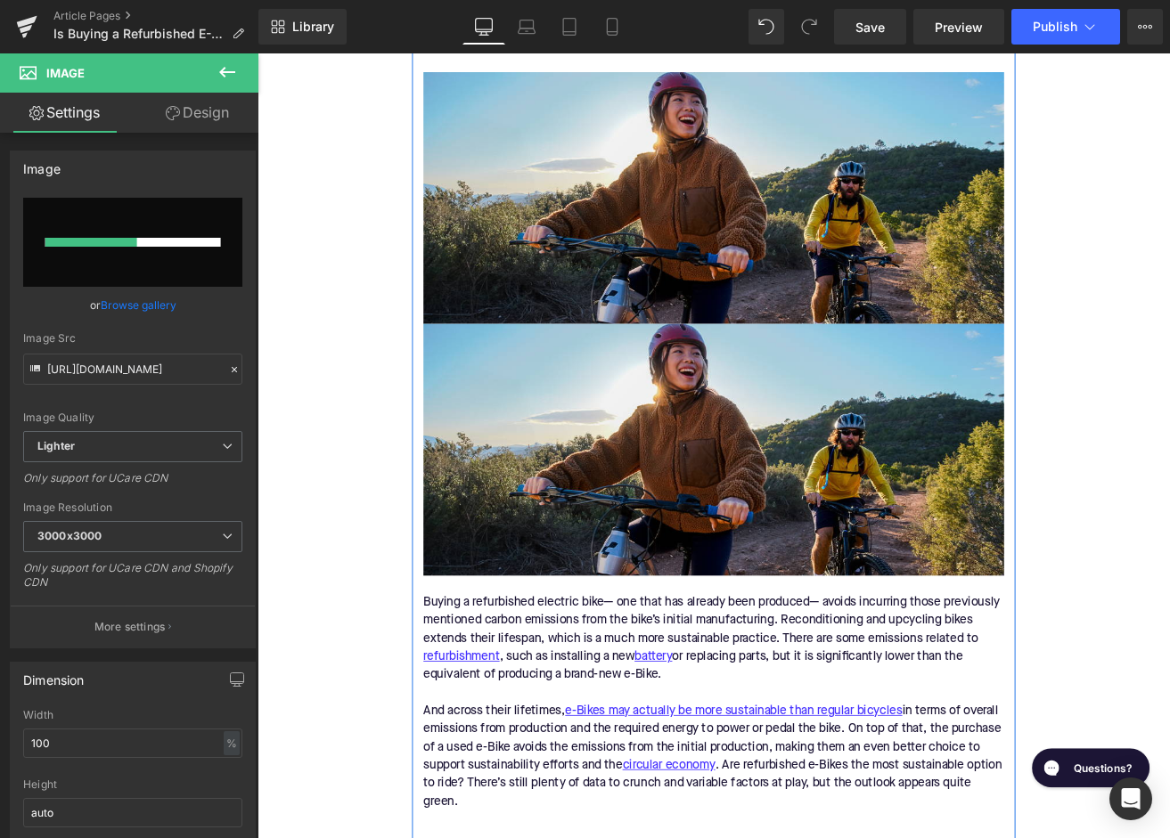
scroll to position [1643, 0]
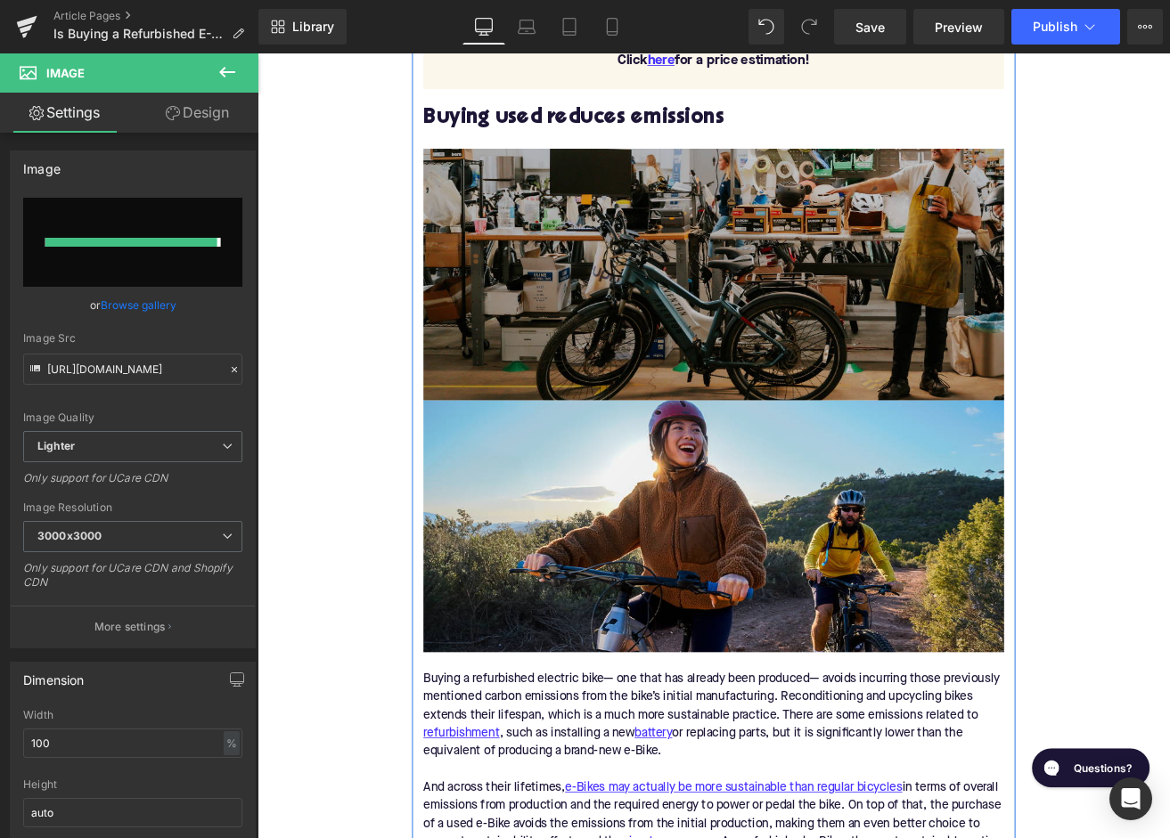
type input "https://ucarecdn.com/49204376-7cd4-4c5b-a264-338d9854b2c6/-/format/auto/-/previ…"
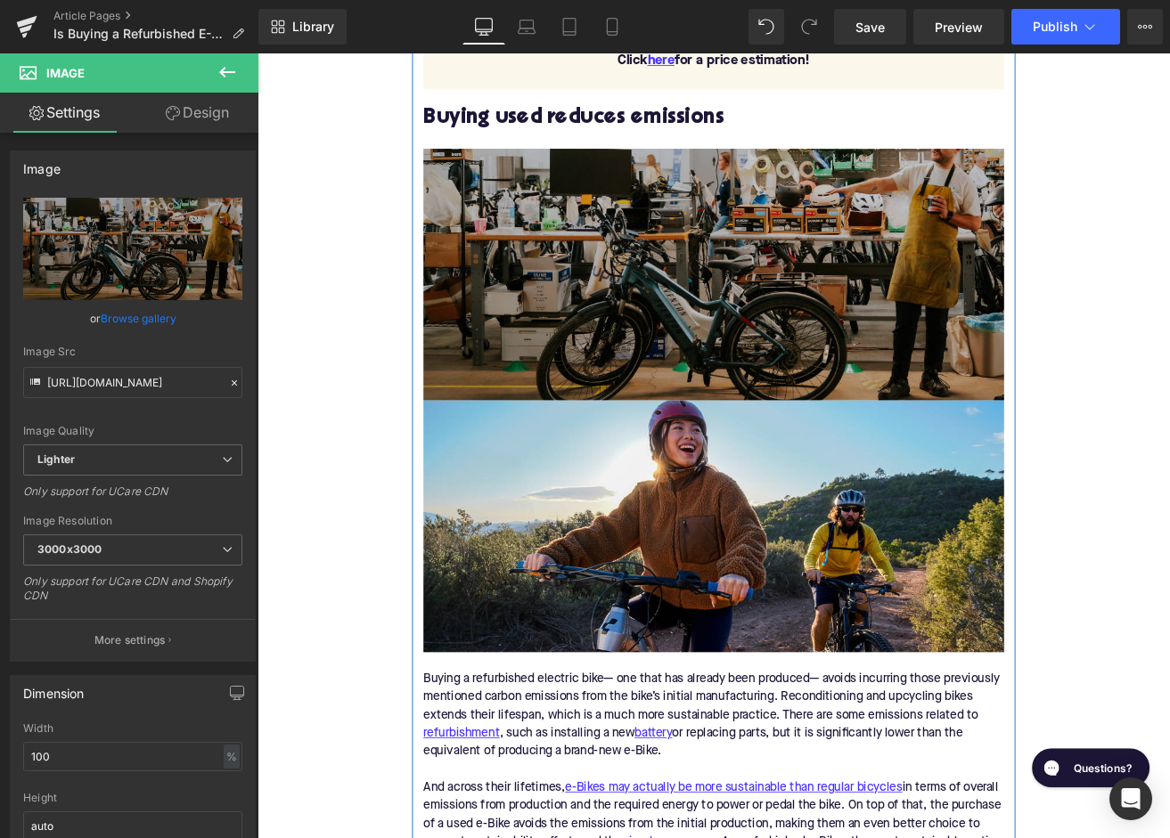
click at [740, 333] on img at bounding box center [797, 316] width 686 height 298
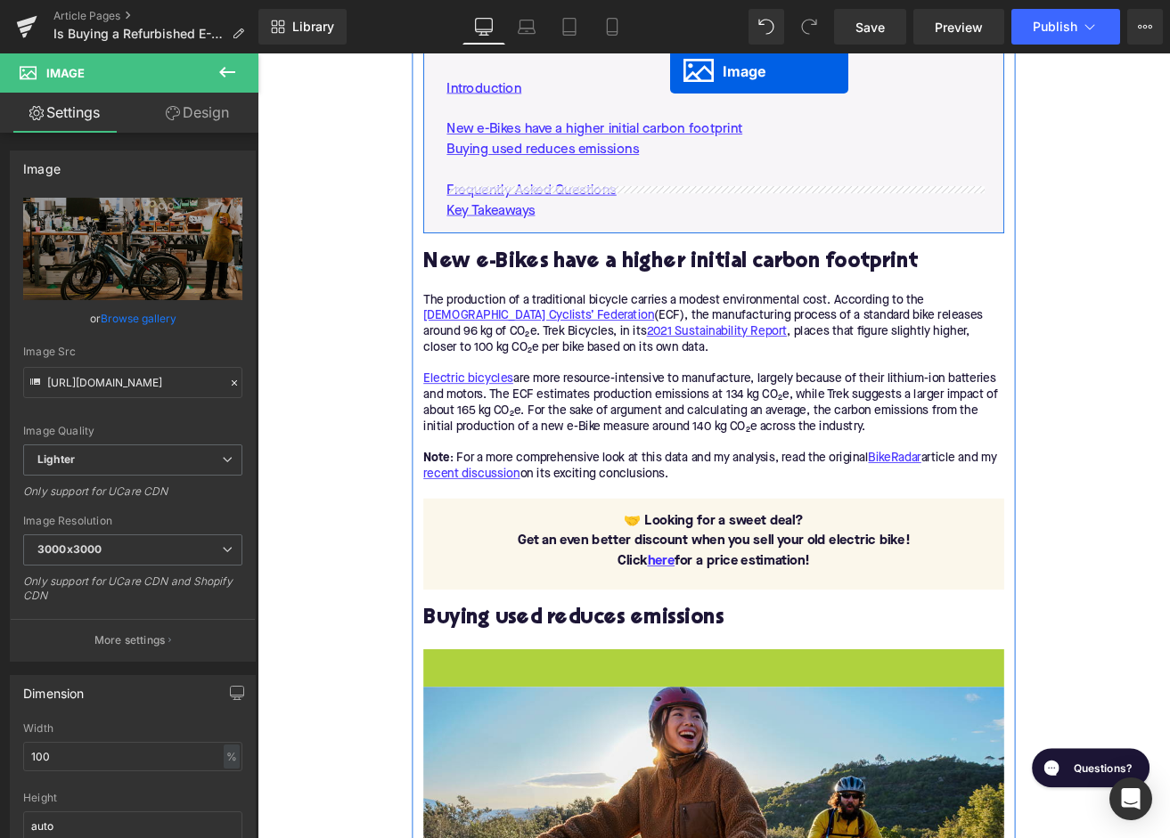
scroll to position [944, 0]
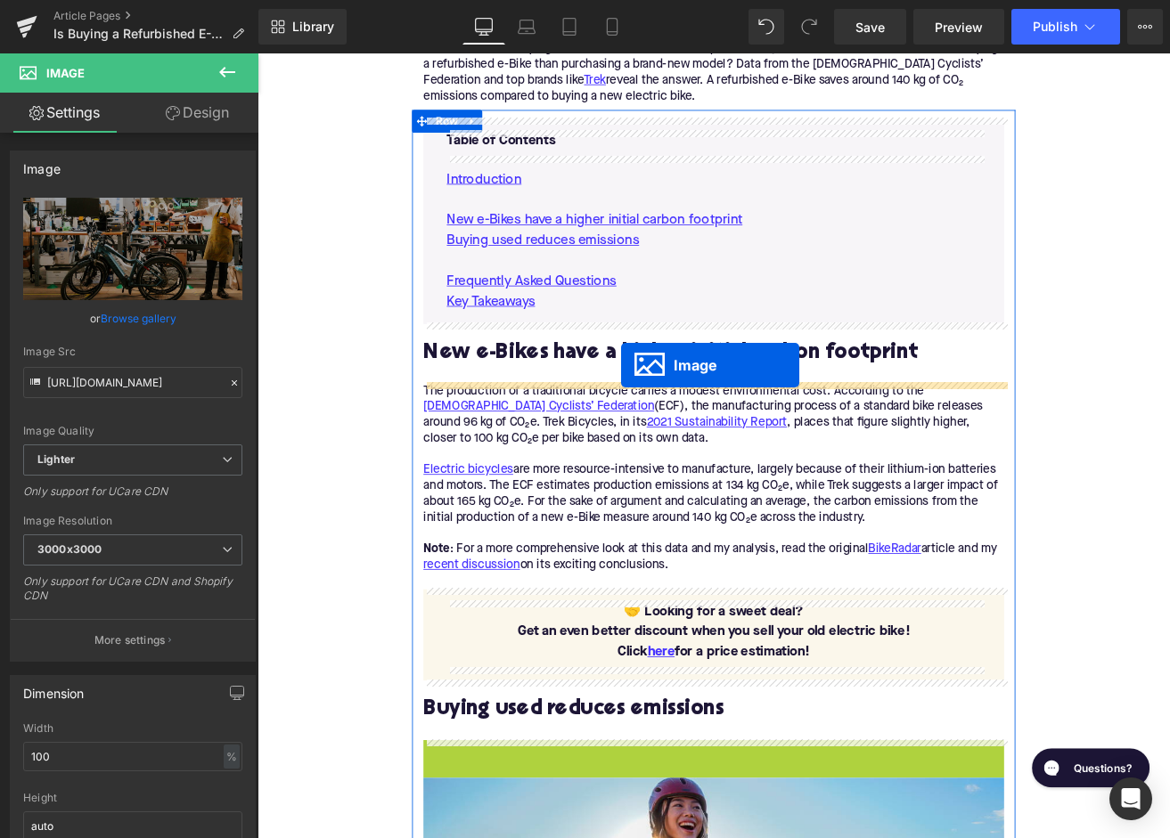
drag, startPoint x: 739, startPoint y: 320, endPoint x: 684, endPoint y: 431, distance: 123.9
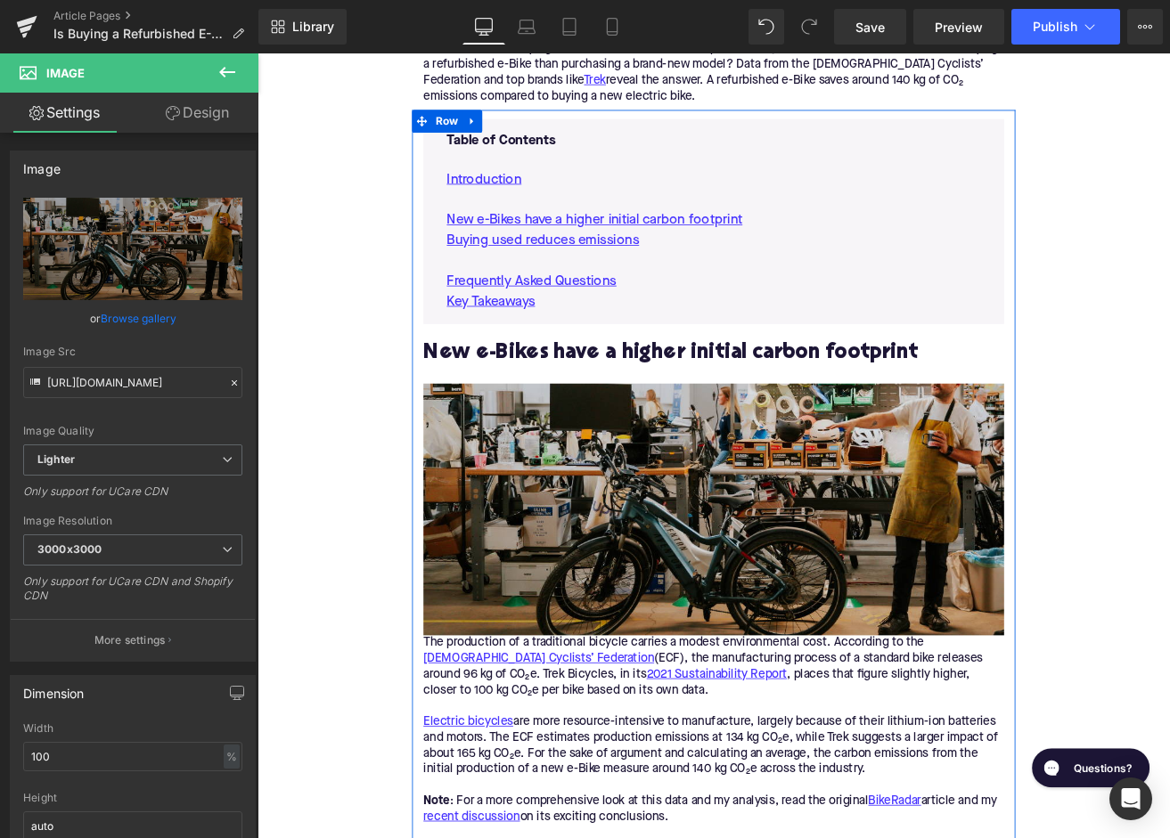
click at [465, 753] on div "The production of a traditional bicycle carries a modest environmental cost. Ac…" at bounding box center [797, 778] width 686 height 75
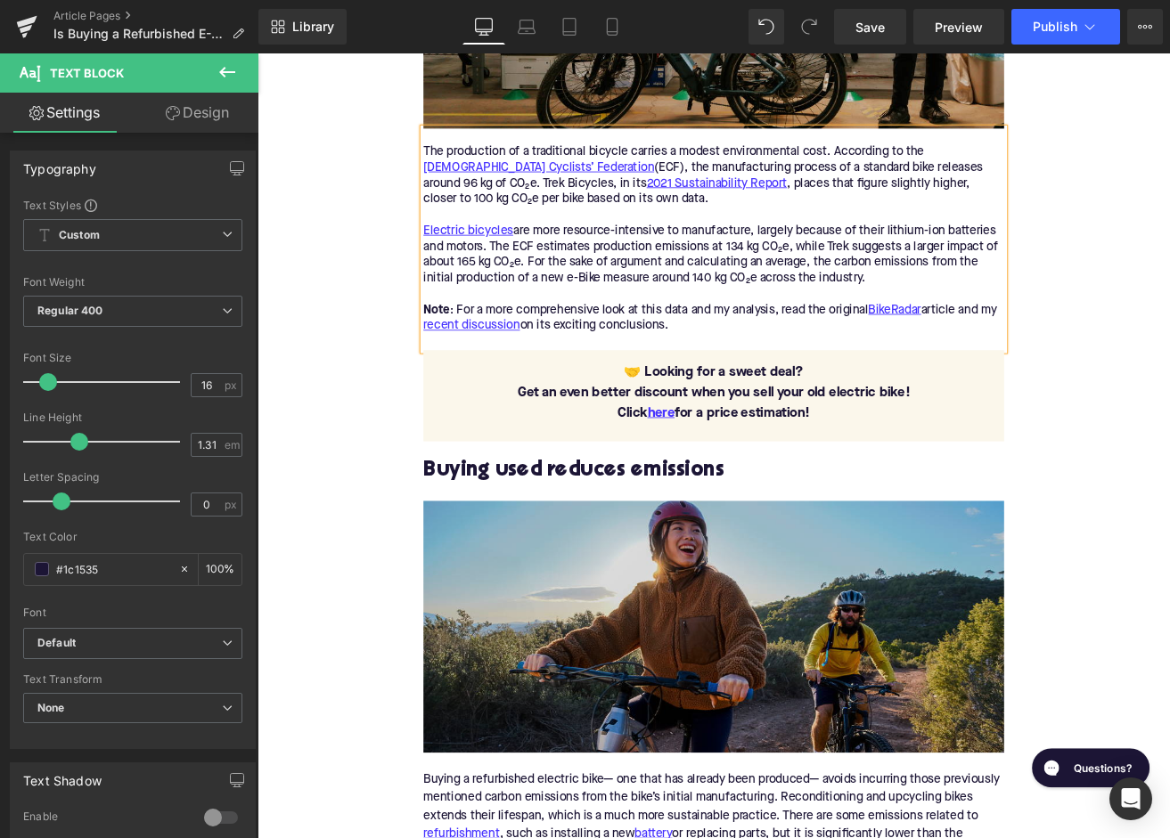
scroll to position [1615, 0]
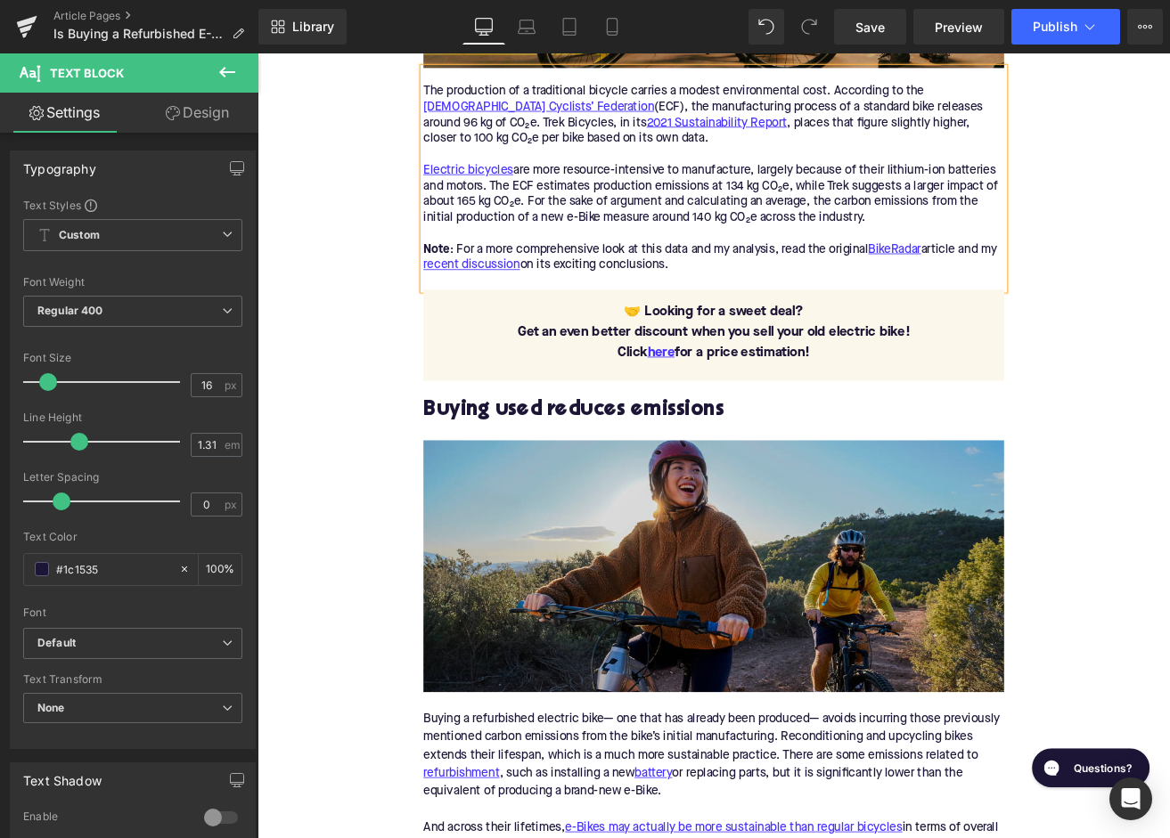
click at [581, 599] on img at bounding box center [797, 660] width 686 height 298
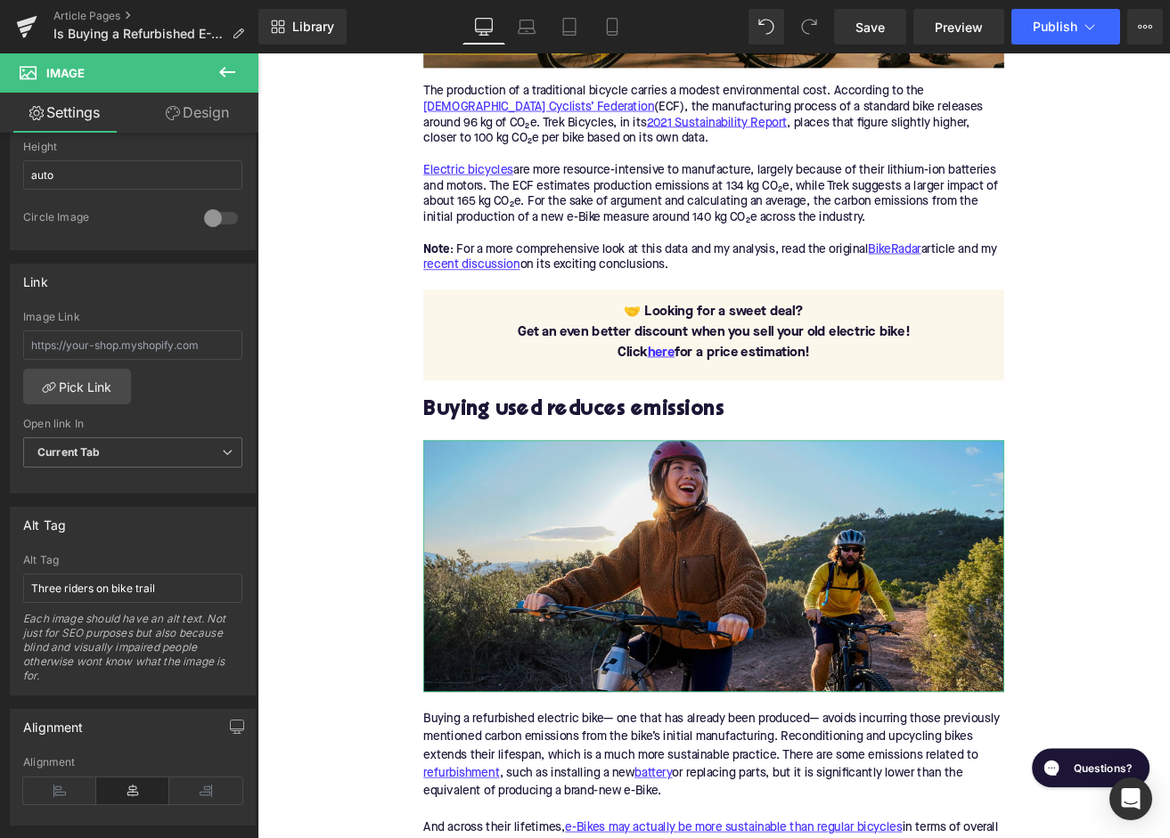
scroll to position [707, 0]
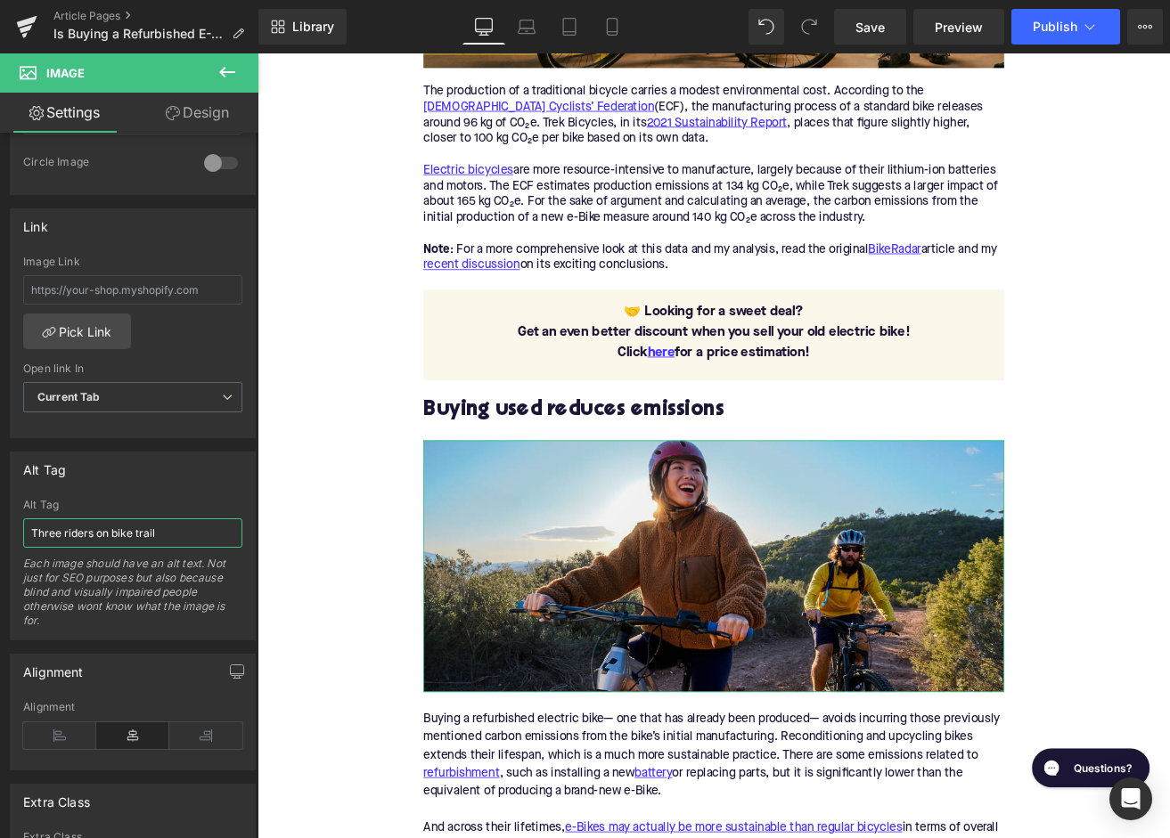
click at [89, 541] on input "Three riders on bike trail" at bounding box center [132, 533] width 219 height 29
click at [48, 536] on input "Three riders on bike trail" at bounding box center [132, 533] width 219 height 29
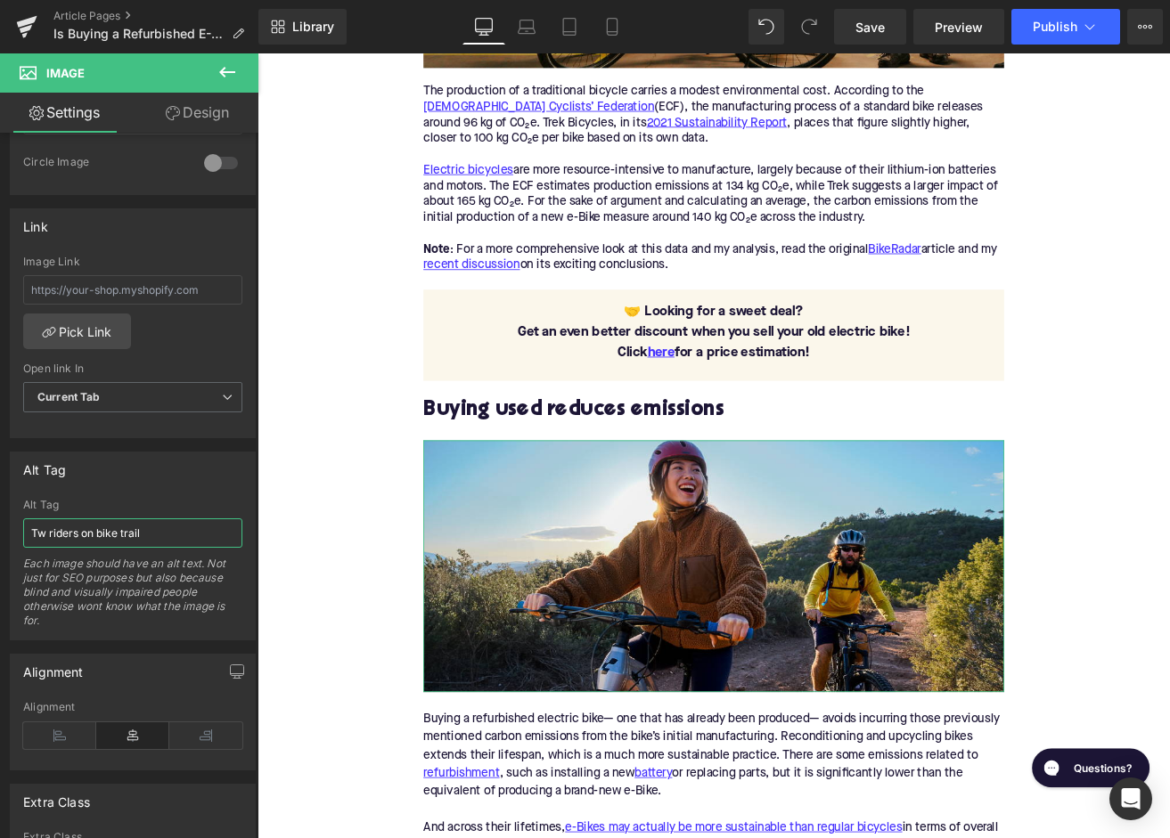
type input "Two riders on bike trail"
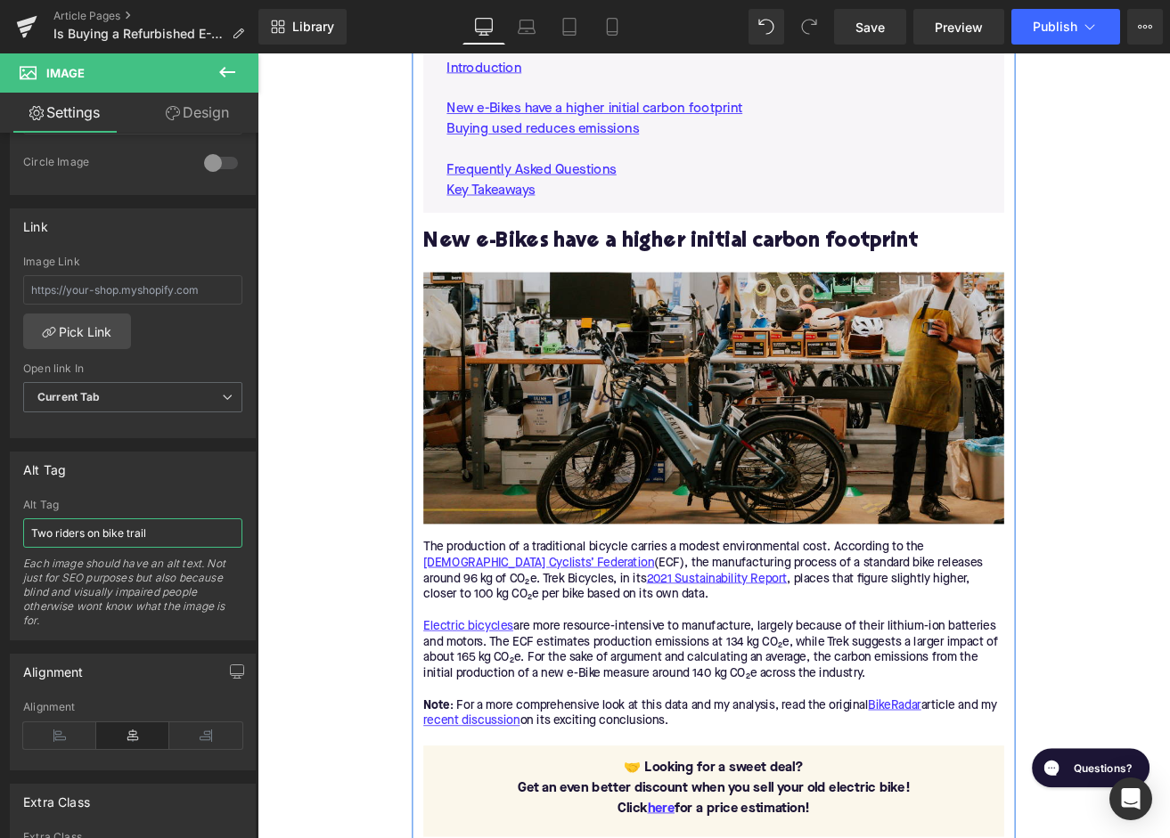
scroll to position [1029, 0]
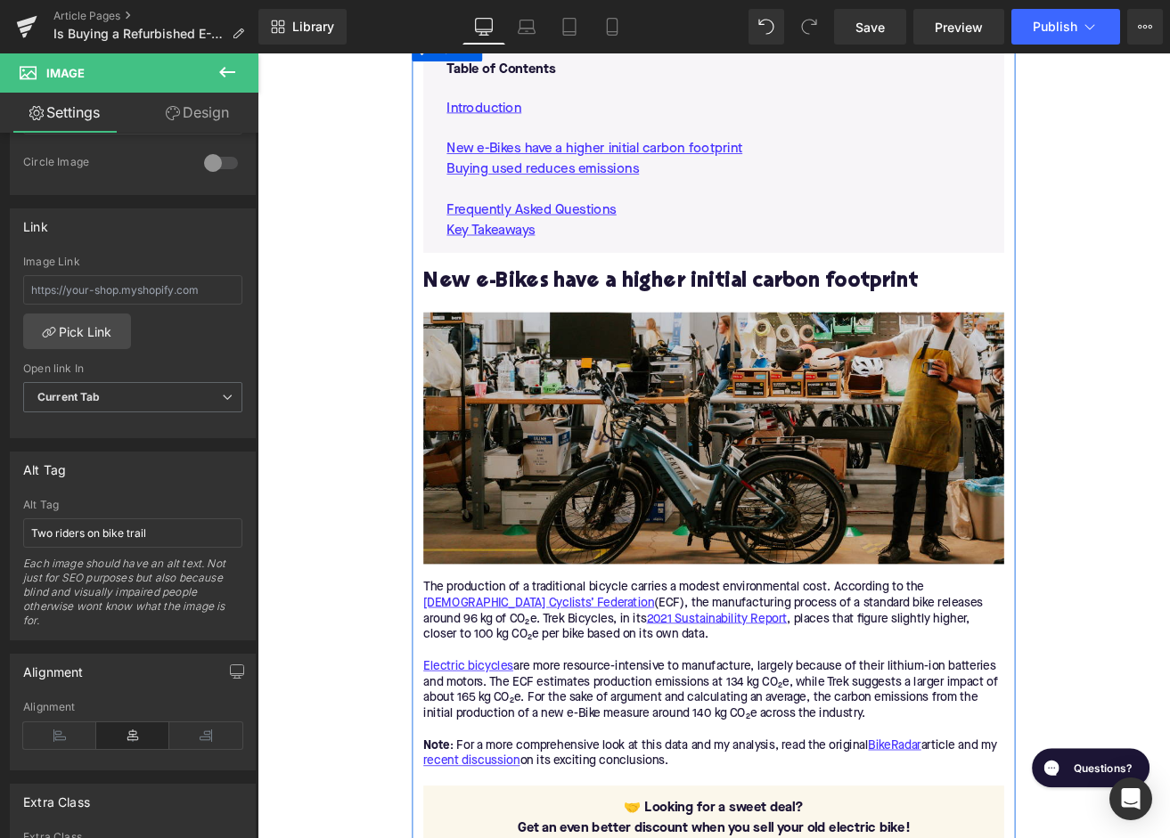
click at [576, 480] on img at bounding box center [797, 508] width 686 height 298
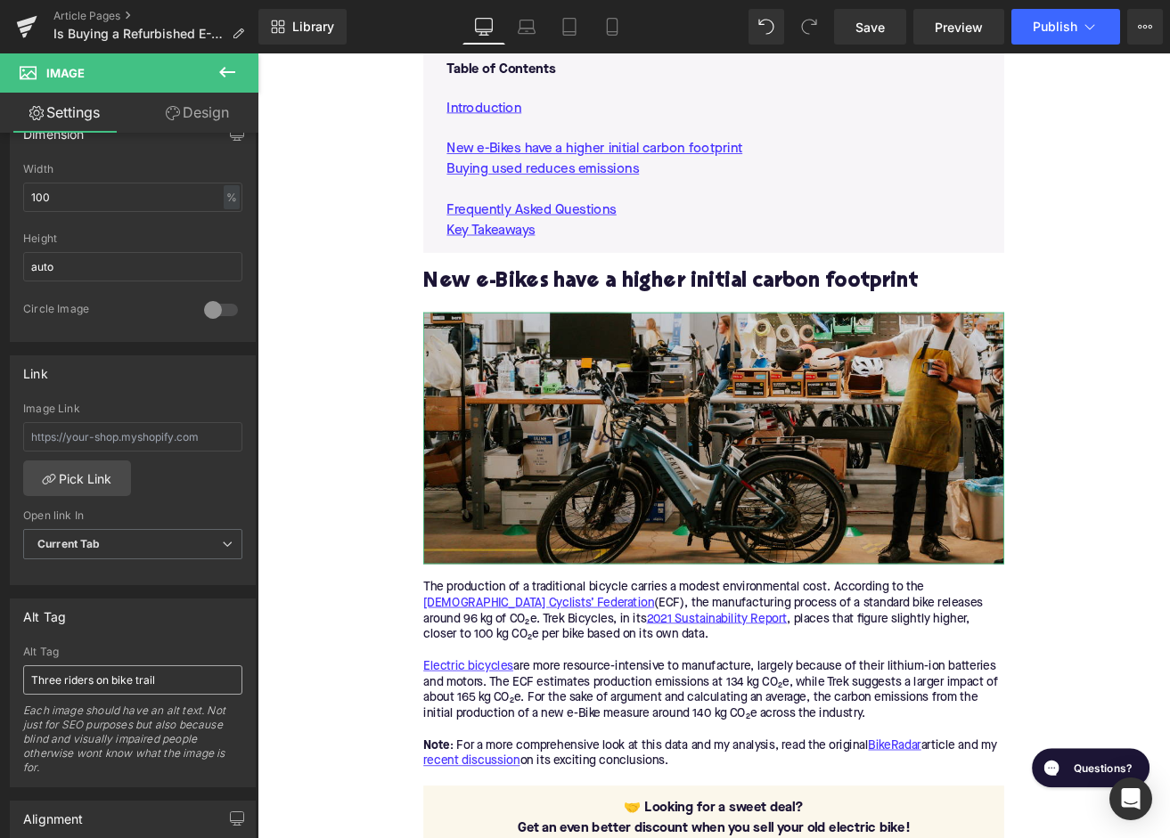
scroll to position [595, 0]
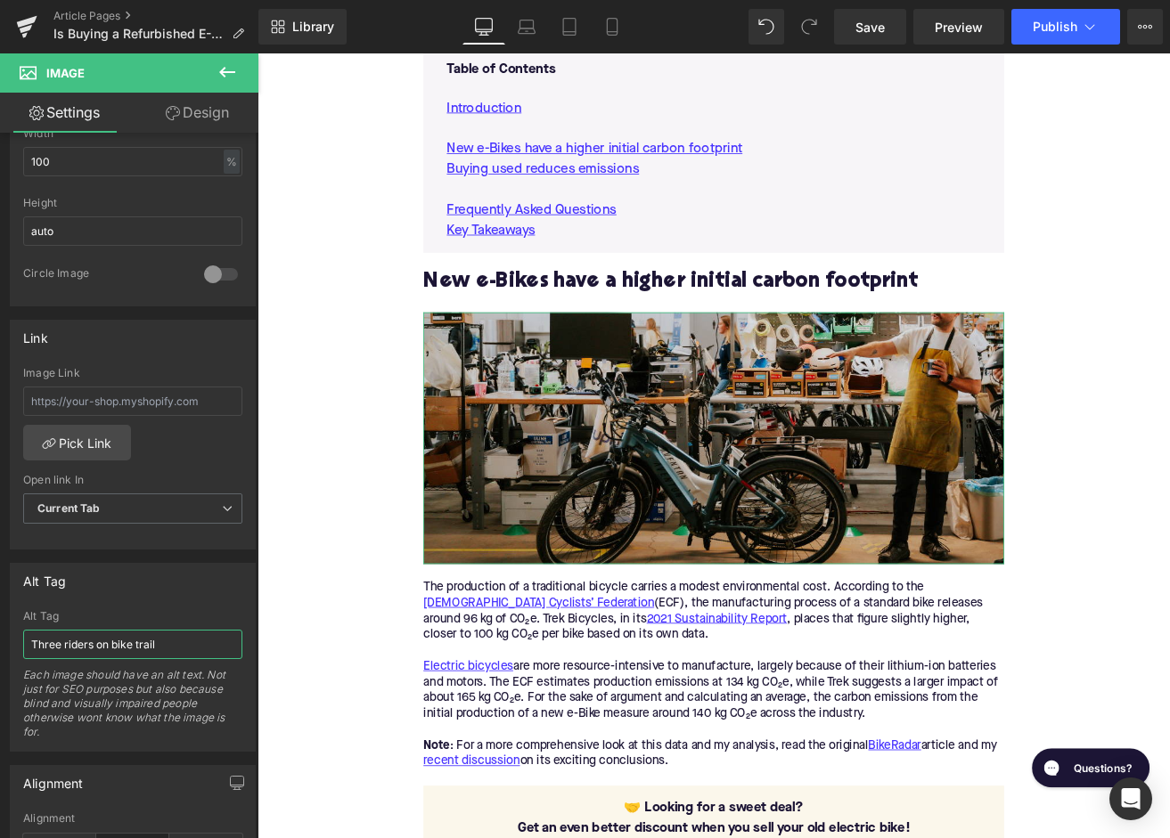
click at [90, 640] on input "Three riders on bike trail" at bounding box center [132, 644] width 219 height 29
type input "A"
type input "v"
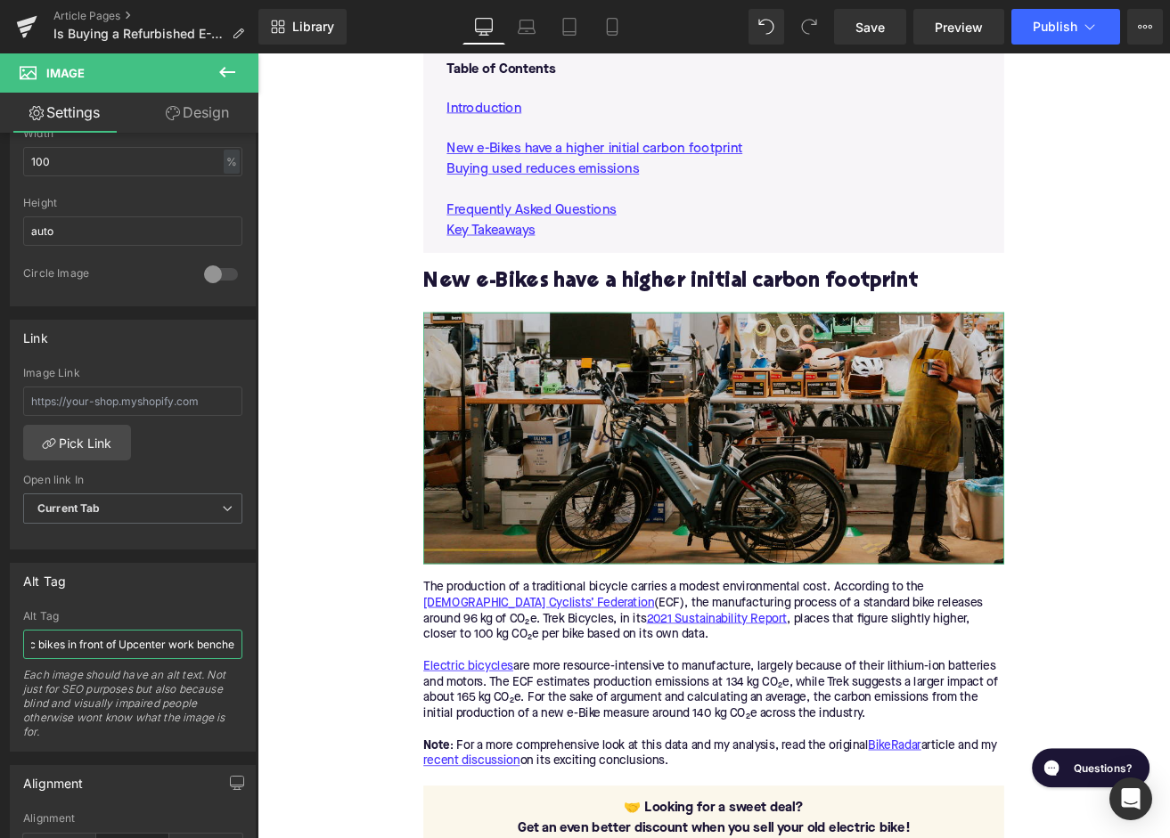
type input "Aventon electric bikes in front of Upcenter work benches"
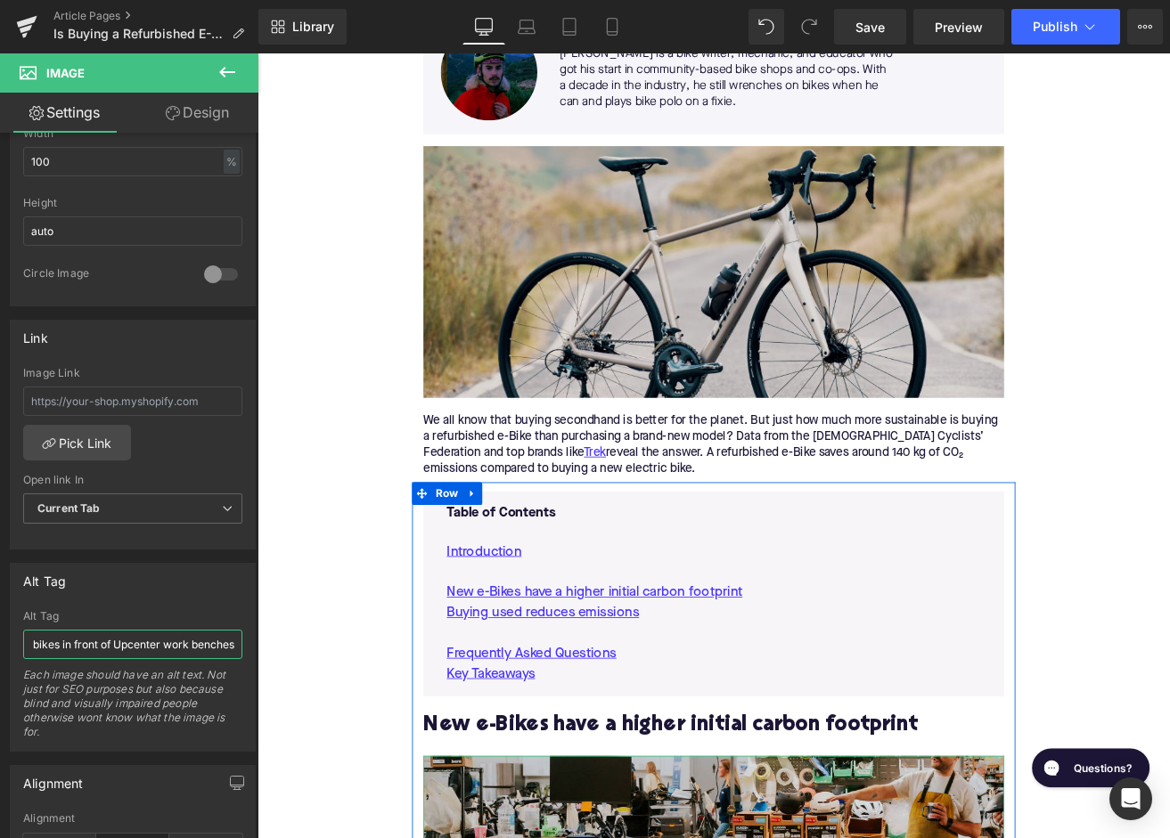
scroll to position [446, 0]
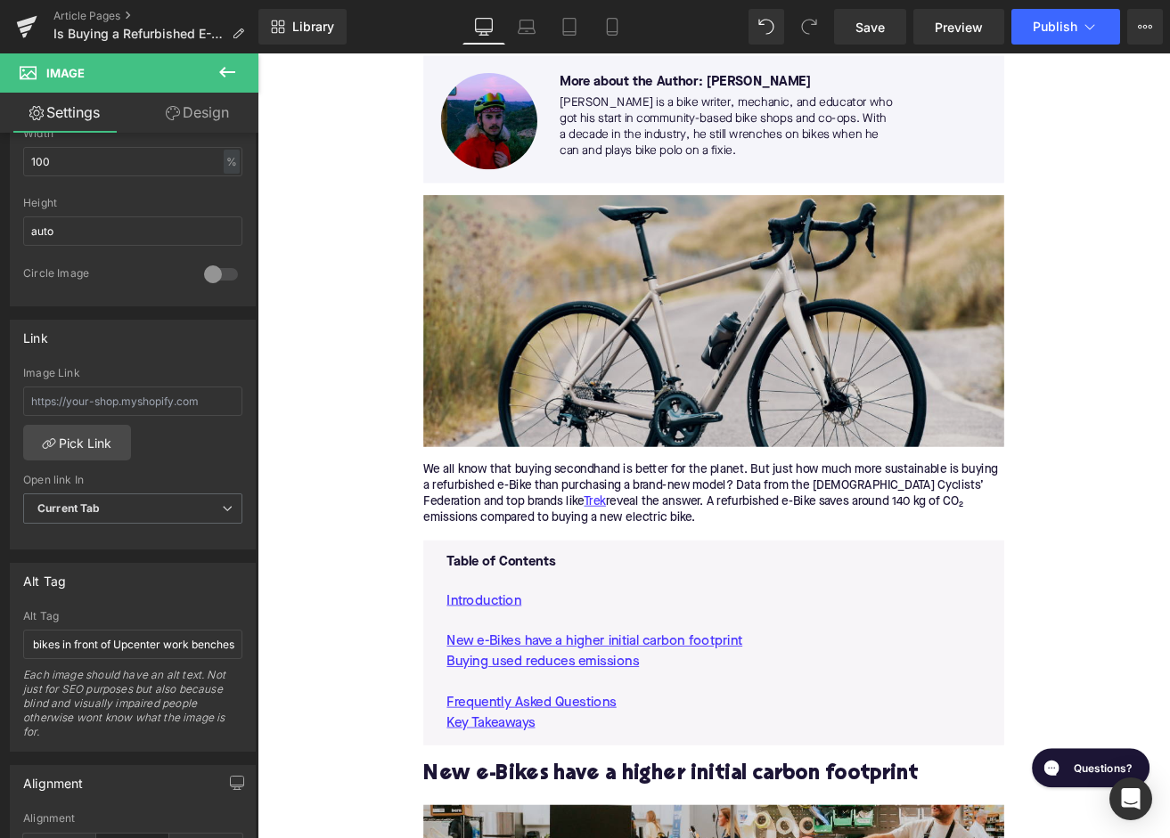
click at [625, 427] on img at bounding box center [797, 370] width 686 height 298
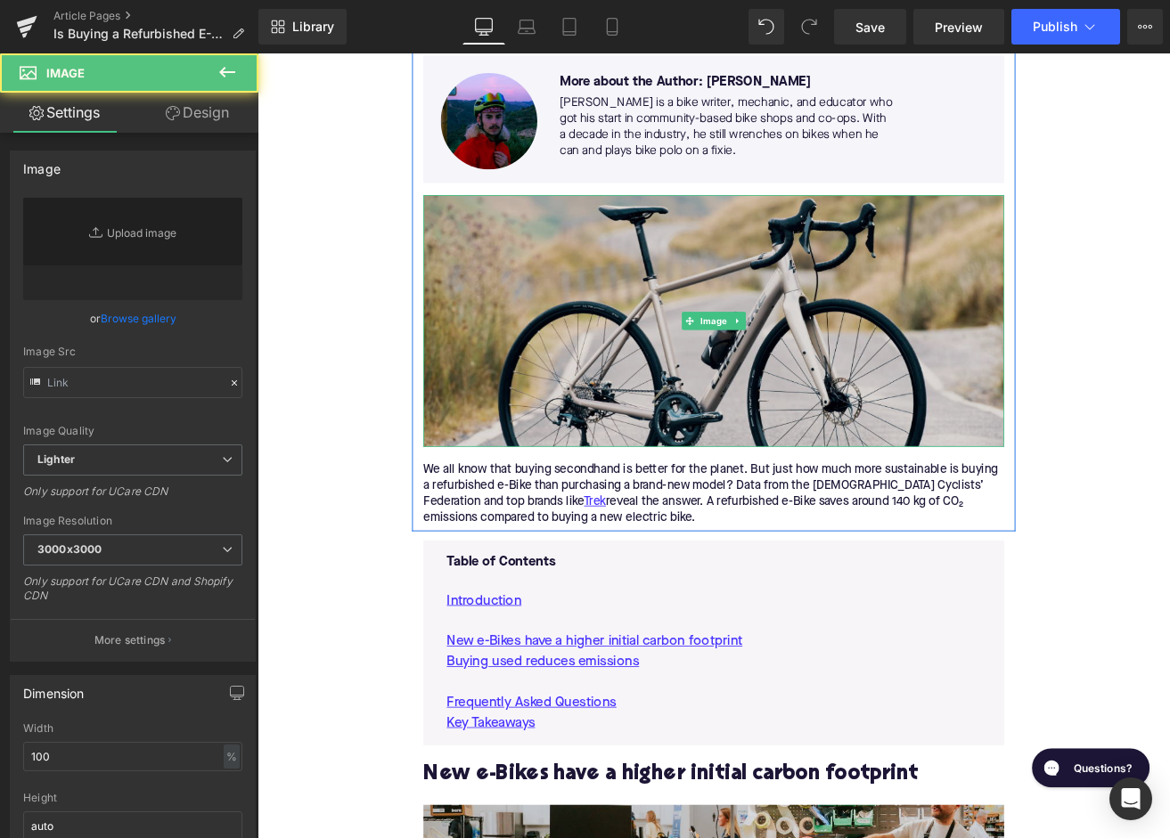
type input "https://ucarecdn.com/22b4c710-73cf-4590-911a-e4f8c25c6103/-/format/auto/-/previ…"
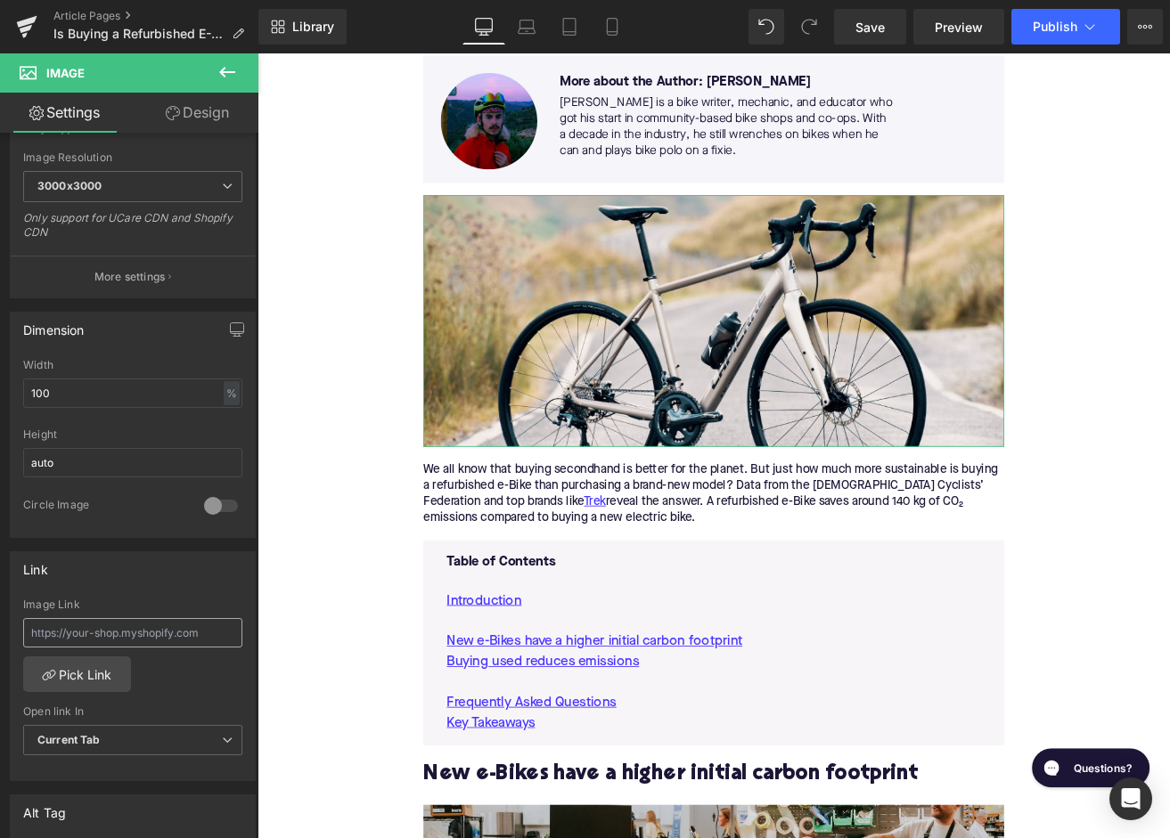
scroll to position [535, 0]
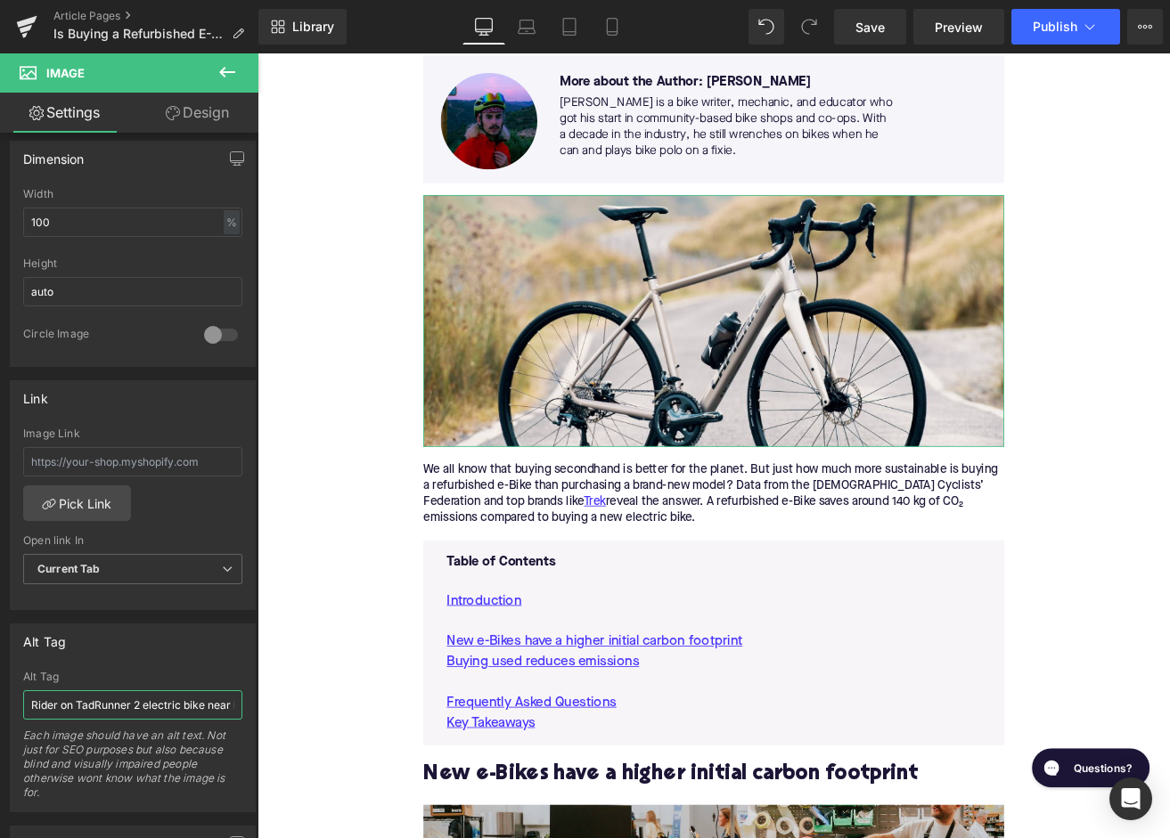
click at [89, 703] on input "Rider on TadRunner 2 electric bike near beach and palm trees" at bounding box center [132, 705] width 219 height 29
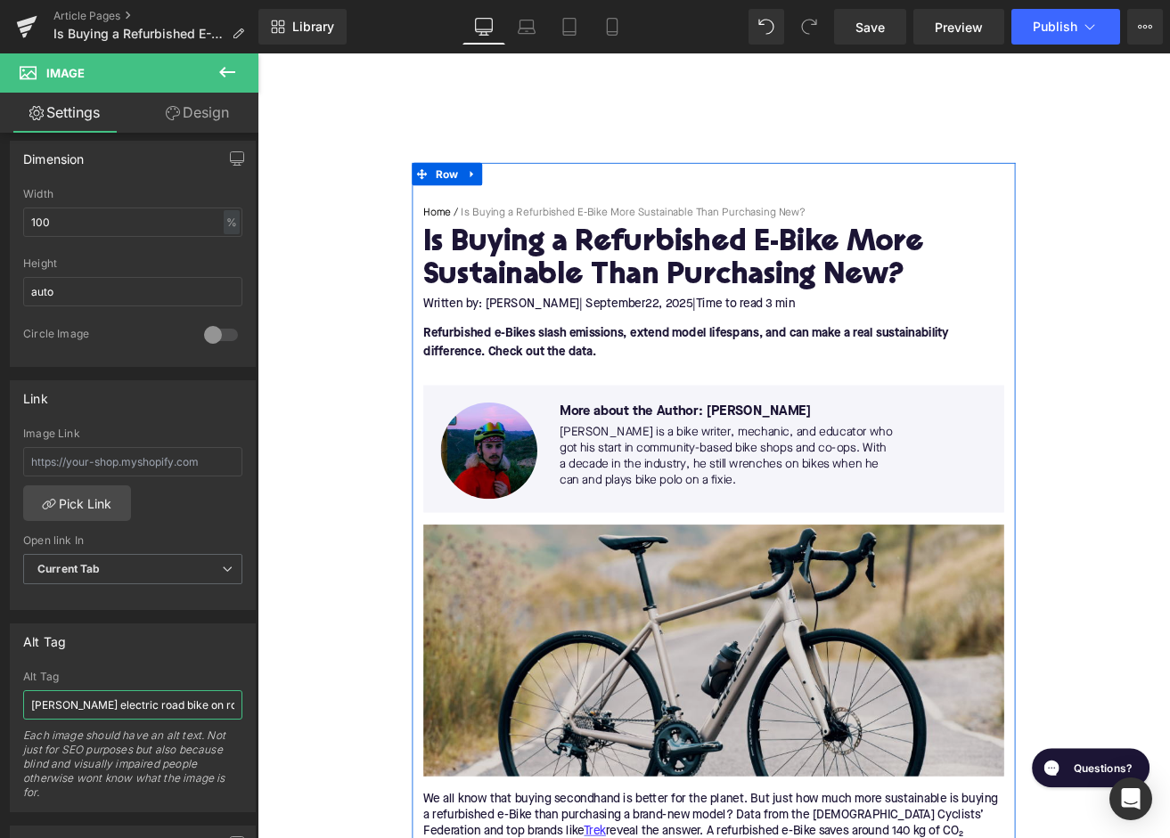
scroll to position [0, 0]
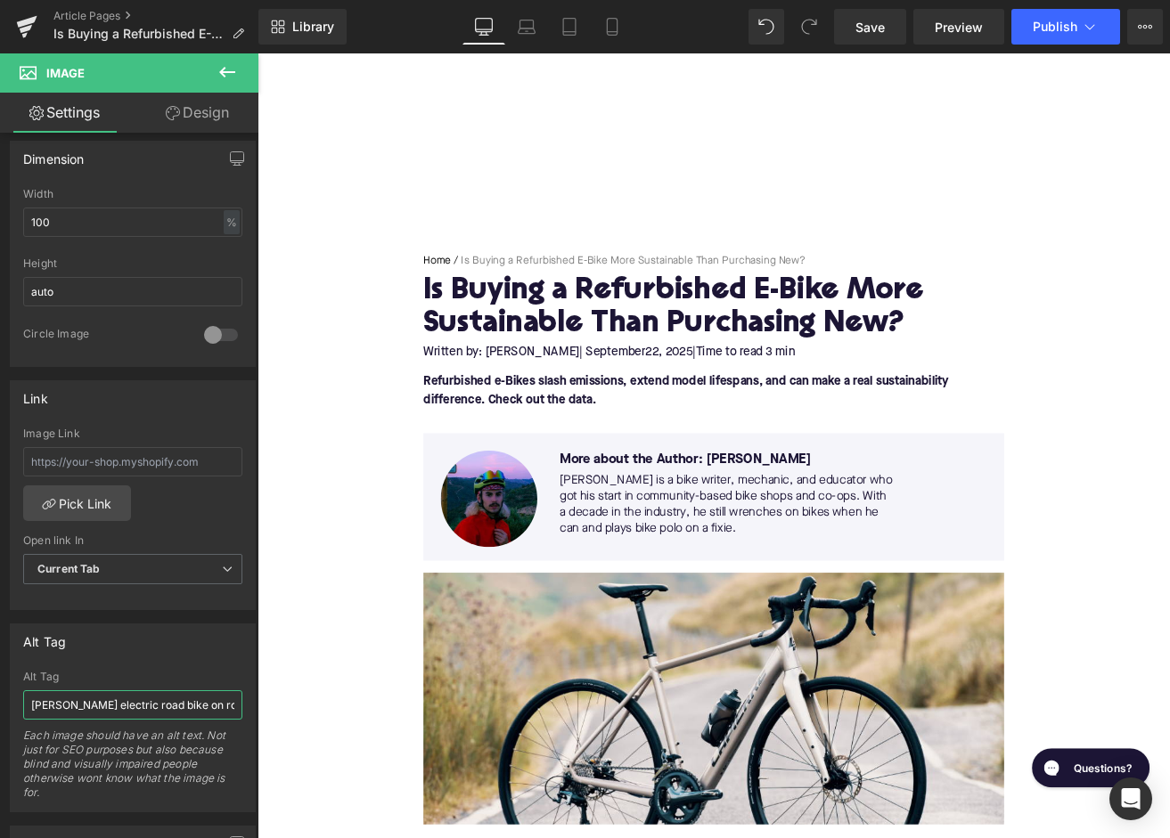
type input "Lapierre electric road bike on road"
click at [1063, 23] on span "Publish" at bounding box center [1055, 27] width 45 height 14
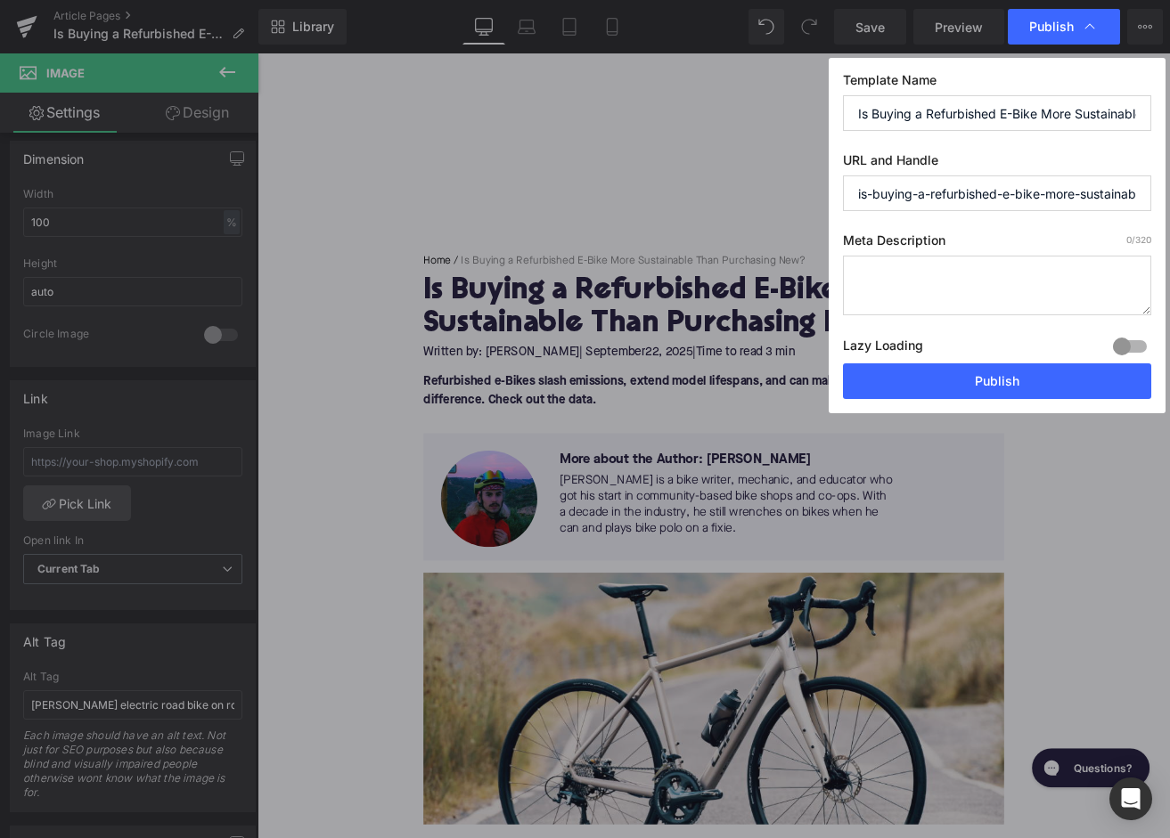
click at [936, 301] on textarea at bounding box center [997, 286] width 308 height 60
paste textarea "Refurbished e-Bikes cut nearly 140 kg CO₂ vs. new ones—making them a greener ch…"
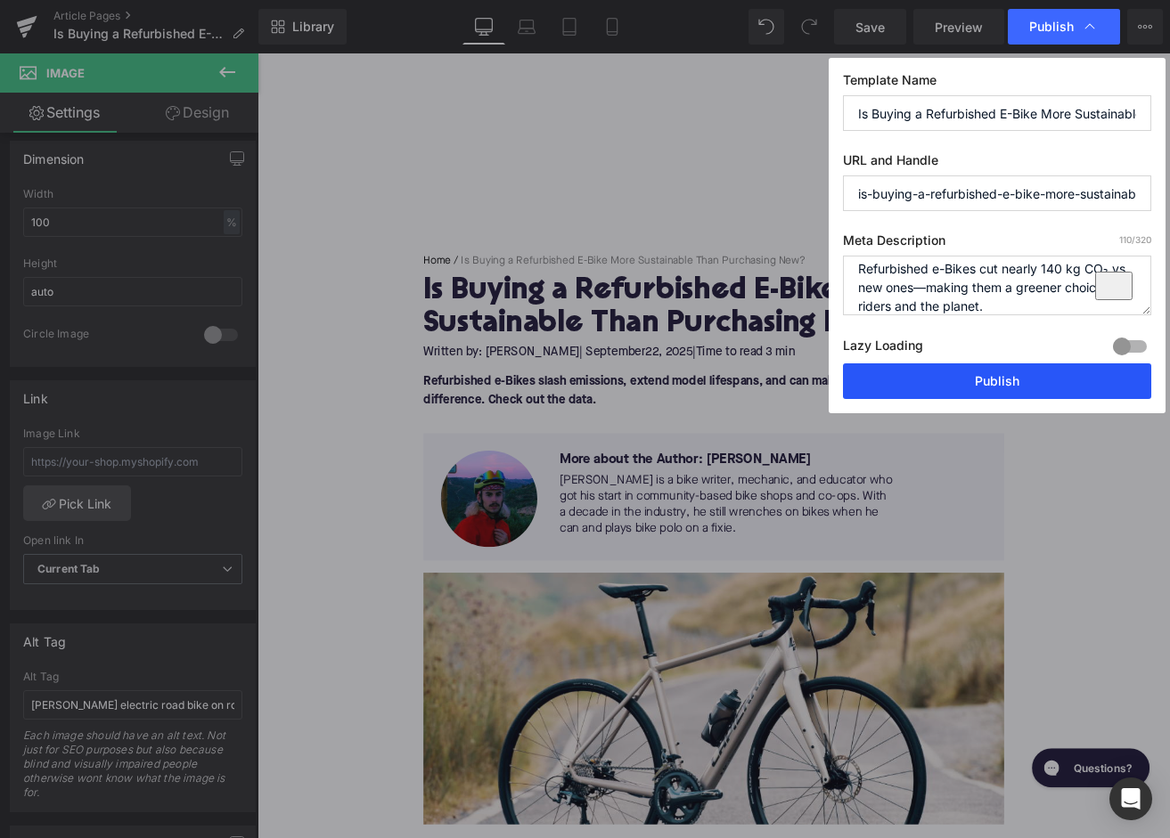
type textarea "Refurbished e-Bikes cut nearly 140 kg CO₂ vs. new ones—making them a greener ch…"
click at [947, 376] on button "Publish" at bounding box center [997, 382] width 308 height 36
